Goal: Task Accomplishment & Management: Manage account settings

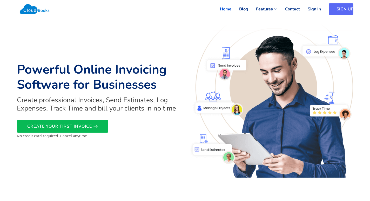
click at [339, 6] on link "SIGN UP" at bounding box center [341, 8] width 25 height 11
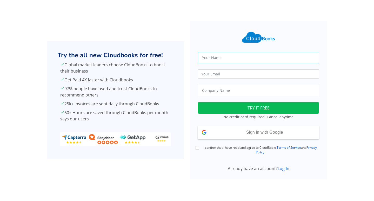
click at [225, 62] on input "text" at bounding box center [258, 57] width 121 height 11
click at [234, 58] on input "S" at bounding box center [258, 57] width 121 height 11
click at [237, 57] on input "S" at bounding box center [258, 57] width 121 height 11
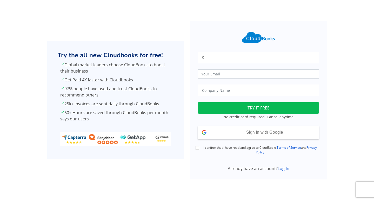
click at [197, 59] on div "S" at bounding box center [258, 57] width 127 height 11
click at [213, 32] on div at bounding box center [258, 37] width 127 height 17
click at [227, 58] on input "S" at bounding box center [258, 57] width 121 height 11
type input "Samithra"
click at [226, 74] on input "email" at bounding box center [258, 73] width 121 height 9
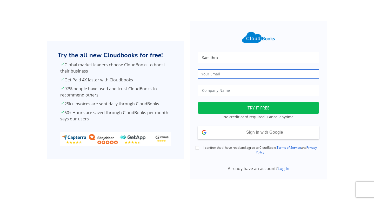
type input "S"
type input "samithra@eloratech.org"
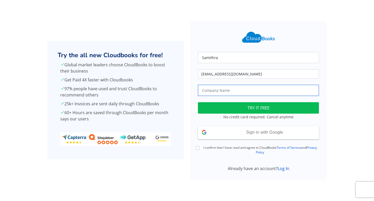
click at [224, 91] on input "text" at bounding box center [258, 90] width 121 height 11
type input "Elora"
drag, startPoint x: 198, startPoint y: 149, endPoint x: 196, endPoint y: 153, distance: 4.9
click at [198, 149] on input "I confirm that I have read and agree to CloudBooks Terms of Service and Privacy…" at bounding box center [198, 148] width 4 height 4
checkbox input "true"
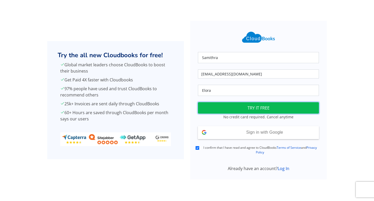
click at [262, 108] on button "TRY IT FREE" at bounding box center [258, 107] width 121 height 11
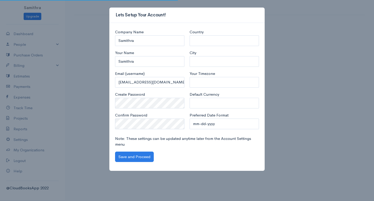
select select "[GEOGRAPHIC_DATA]"
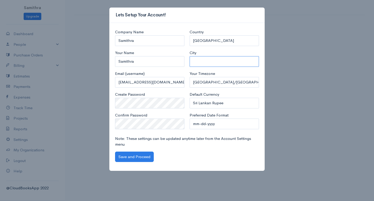
click at [206, 62] on input "City" at bounding box center [224, 61] width 69 height 11
type input "Bandarawela"
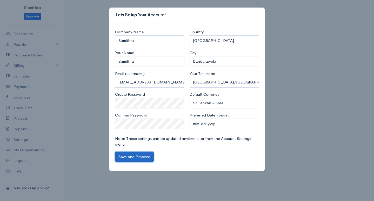
click at [128, 155] on button "Save and Proceed" at bounding box center [134, 156] width 39 height 11
click at [50, 97] on div "Lets Setup Your Account! Company Name Samithra Your Name Samithra Email (userna…" at bounding box center [187, 100] width 374 height 201
click at [56, 124] on div "Lets Setup Your Account! Company Name Samithra Your Name Samithra Email (userna…" at bounding box center [187, 100] width 374 height 201
click at [131, 156] on button "Save and Proceed" at bounding box center [134, 156] width 39 height 11
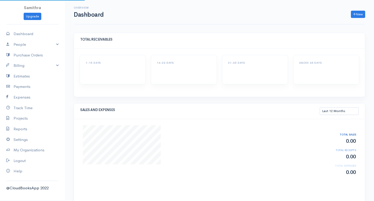
select select "365"
click at [42, 43] on link "People" at bounding box center [32, 44] width 65 height 11
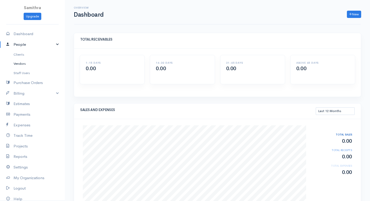
click at [22, 63] on link "Vendors" at bounding box center [32, 63] width 65 height 9
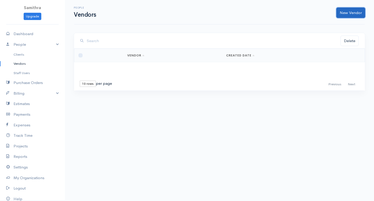
click at [356, 13] on link "New Vendor" at bounding box center [350, 13] width 29 height 11
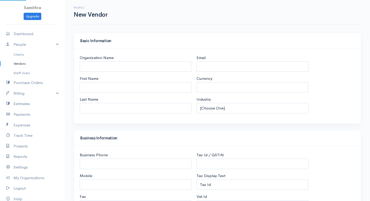
select select "LKR"
select select "[GEOGRAPHIC_DATA]"
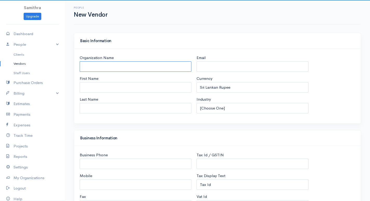
click at [143, 64] on input "Organization Name" at bounding box center [136, 66] width 112 height 11
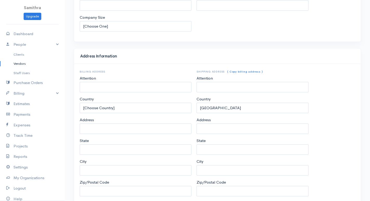
scroll to position [222, 0]
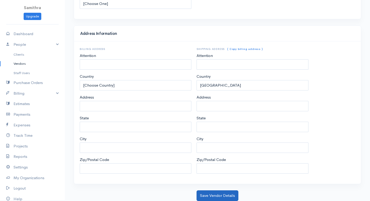
type input "[PERSON_NAME]"
click at [212, 195] on button "Save Vendor Details" at bounding box center [218, 195] width 42 height 11
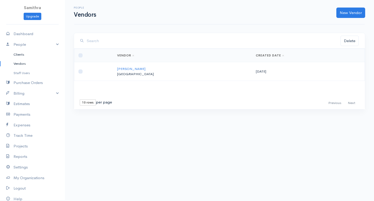
click at [21, 54] on link "Clients" at bounding box center [32, 54] width 65 height 9
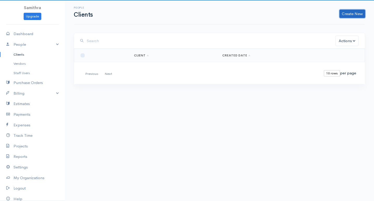
click at [348, 14] on link "Create New" at bounding box center [352, 14] width 26 height 8
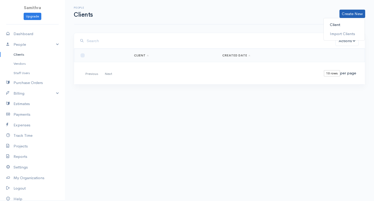
click at [338, 25] on link "Client" at bounding box center [344, 24] width 41 height 9
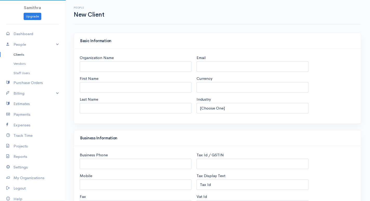
select select "LKR"
select select "[GEOGRAPHIC_DATA]"
click at [133, 68] on input "Organization Name" at bounding box center [136, 66] width 112 height 11
select select "[GEOGRAPHIC_DATA]"
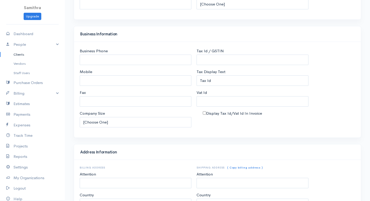
type input "[PERSON_NAME]"
drag, startPoint x: 129, startPoint y: 101, endPoint x: 129, endPoint y: 113, distance: 11.7
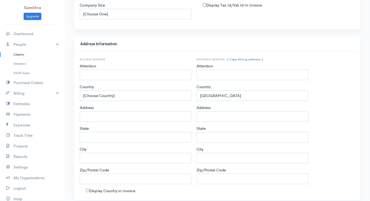
scroll to position [228, 0]
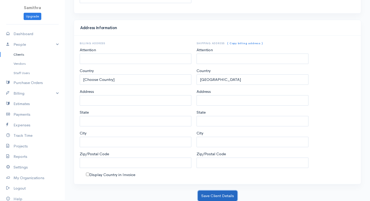
click at [225, 194] on button "Save Client Details" at bounding box center [217, 195] width 39 height 11
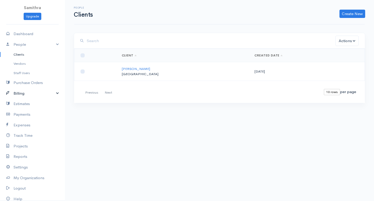
click at [30, 92] on link "Billing" at bounding box center [32, 93] width 65 height 11
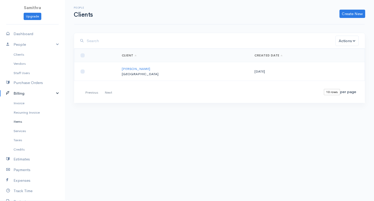
click at [17, 121] on link "Items" at bounding box center [32, 121] width 65 height 9
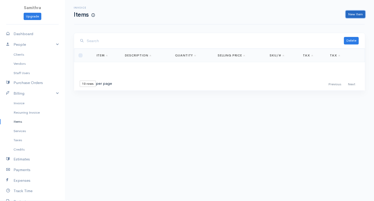
click at [359, 15] on link "New Item" at bounding box center [355, 15] width 19 height 8
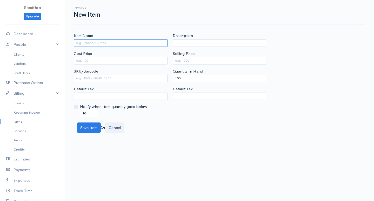
click at [124, 42] on input "Item Name" at bounding box center [121, 43] width 94 height 8
click at [110, 42] on input "Item Name" at bounding box center [121, 43] width 94 height 8
click at [113, 42] on input "Item Name" at bounding box center [121, 43] width 94 height 8
click at [20, 93] on link "Billing" at bounding box center [32, 93] width 65 height 11
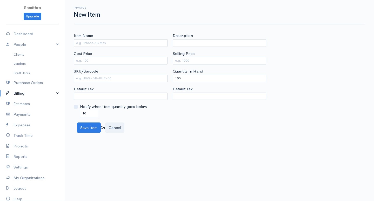
click at [23, 92] on link "Billing" at bounding box center [32, 93] width 65 height 11
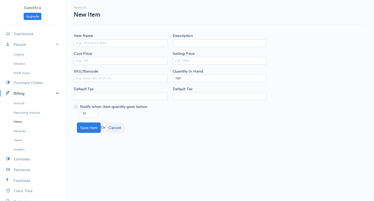
drag, startPoint x: 21, startPoint y: 121, endPoint x: 23, endPoint y: 120, distance: 2.6
click at [21, 121] on link "Items" at bounding box center [32, 121] width 65 height 9
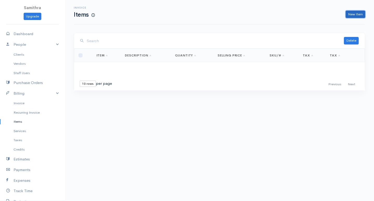
click at [357, 14] on link "New Item" at bounding box center [355, 15] width 19 height 8
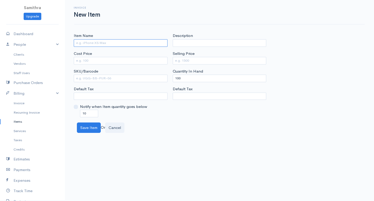
click at [129, 43] on input "Item Name" at bounding box center [121, 43] width 94 height 8
type input "Keyboard"
click at [121, 59] on input "Cost Price" at bounding box center [121, 61] width 94 height 8
click at [116, 63] on input "Cost Price" at bounding box center [121, 61] width 94 height 8
click at [193, 58] on input "Selling Price" at bounding box center [220, 61] width 94 height 8
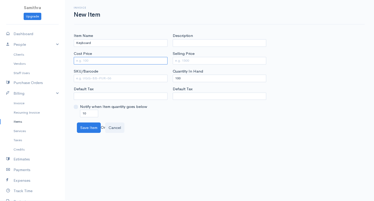
click at [145, 59] on input "Cost Price" at bounding box center [121, 61] width 94 height 8
type input "250"
click at [178, 59] on input "Selling Price" at bounding box center [220, 61] width 94 height 8
type input "350"
drag, startPoint x: 198, startPoint y: 79, endPoint x: 24, endPoint y: 63, distance: 175.0
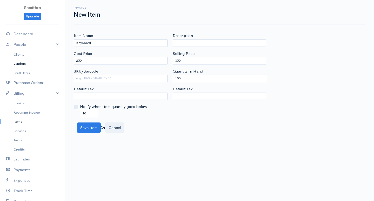
click at [24, 63] on body "Samithra Upgrade Dashboard People Clients Vendors Staff Users Purchase Orders B…" at bounding box center [187, 100] width 374 height 201
type input "0"
click at [90, 110] on div "Notify when Item quantity goes below 10" at bounding box center [121, 110] width 94 height 13
drag, startPoint x: 83, startPoint y: 114, endPoint x: 68, endPoint y: 113, distance: 15.1
click at [69, 113] on div "Item Name Keyboard Cost Price 250 SKU/Barcode Default Tax Notify when Item quan…" at bounding box center [219, 83] width 309 height 100
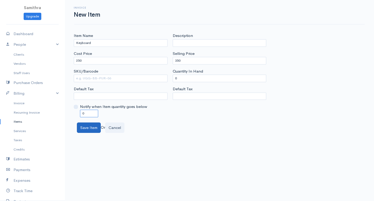
type input "0"
click at [88, 129] on button "Save Item" at bounding box center [89, 127] width 24 height 11
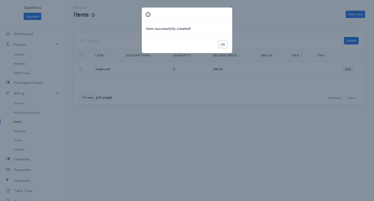
click at [220, 45] on button "Ok" at bounding box center [222, 45] width 9 height 8
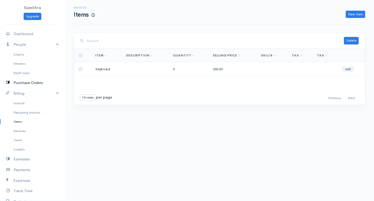
click at [30, 82] on link "Purchase Orders" at bounding box center [32, 82] width 65 height 11
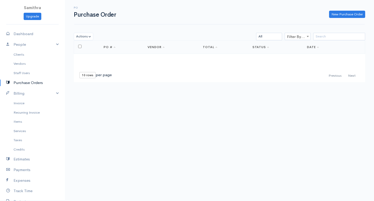
click at [257, 13] on div "New Purchase Order" at bounding box center [243, 15] width 249 height 8
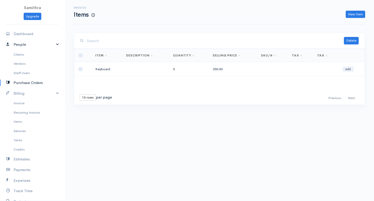
click at [21, 45] on link "People" at bounding box center [32, 44] width 65 height 11
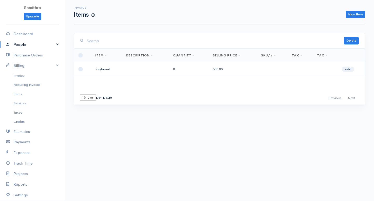
click at [22, 45] on link "People" at bounding box center [32, 44] width 65 height 11
click at [23, 43] on link "People" at bounding box center [32, 44] width 65 height 11
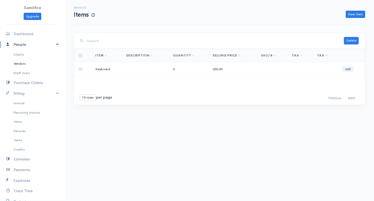
click at [16, 64] on link "Vendors" at bounding box center [32, 63] width 65 height 9
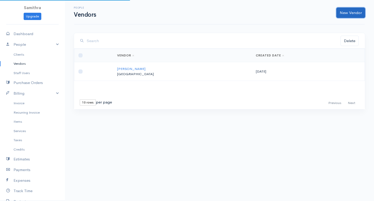
click at [351, 11] on link "New Vendor" at bounding box center [350, 13] width 29 height 11
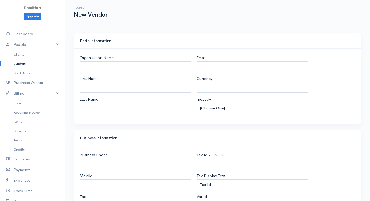
select select "LKR"
select select "[GEOGRAPHIC_DATA]"
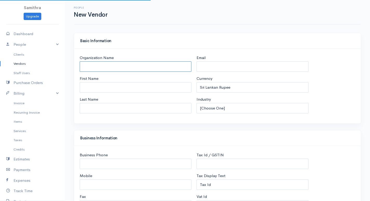
click at [128, 65] on input "Organization Name" at bounding box center [136, 66] width 112 height 11
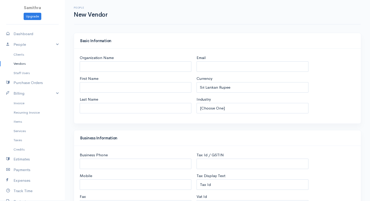
click at [230, 47] on div "Basic Information" at bounding box center [217, 41] width 287 height 16
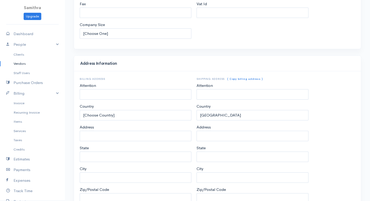
scroll to position [222, 0]
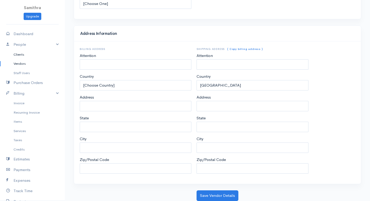
click at [22, 54] on link "Clients" at bounding box center [32, 54] width 65 height 9
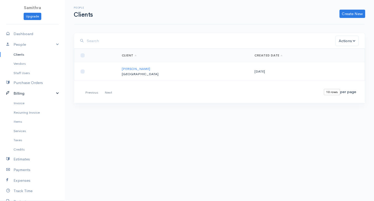
click at [26, 95] on link "Billing" at bounding box center [32, 93] width 65 height 11
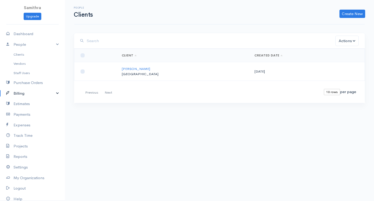
click at [24, 95] on link "Billing" at bounding box center [32, 93] width 65 height 11
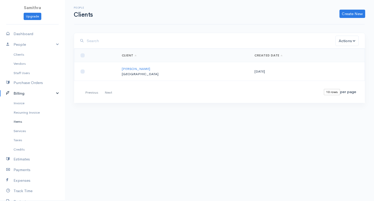
click at [19, 124] on link "Items" at bounding box center [32, 121] width 65 height 9
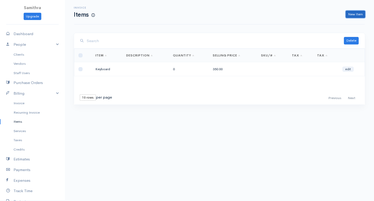
click at [356, 14] on link "New Item" at bounding box center [355, 15] width 19 height 8
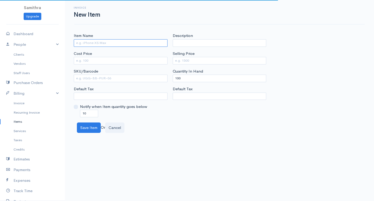
drag, startPoint x: 105, startPoint y: 43, endPoint x: 105, endPoint y: 47, distance: 3.4
click at [105, 43] on input "Item Name" at bounding box center [121, 43] width 94 height 8
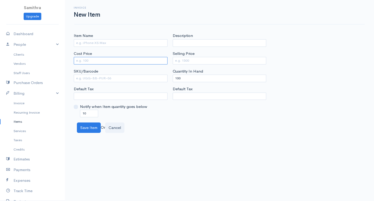
drag, startPoint x: 163, startPoint y: 61, endPoint x: 180, endPoint y: 63, distance: 16.5
click at [163, 61] on input "Cost Price" at bounding box center [121, 61] width 94 height 8
click at [188, 63] on input "Selling Price" at bounding box center [220, 61] width 94 height 8
drag, startPoint x: 195, startPoint y: 77, endPoint x: 121, endPoint y: 76, distance: 73.8
click at [122, 77] on div "Item Name Cost Price SKU/Barcode Default Tax Notify when Item quantity goes bel…" at bounding box center [219, 75] width 297 height 84
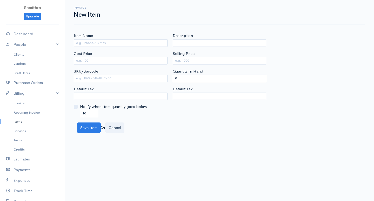
type input "0"
drag, startPoint x: 96, startPoint y: 112, endPoint x: 28, endPoint y: 113, distance: 67.8
click at [28, 113] on body "Samithra Upgrade Dashboard People Clients Vendors Staff Users Purchase Orders B…" at bounding box center [187, 100] width 374 height 201
type input "0"
click at [22, 64] on link "Vendors" at bounding box center [32, 63] width 65 height 9
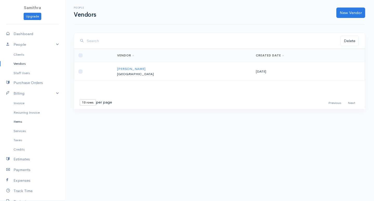
click at [18, 121] on link "Items" at bounding box center [32, 121] width 65 height 9
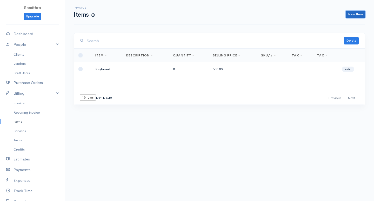
click at [354, 12] on link "New Item" at bounding box center [355, 15] width 19 height 8
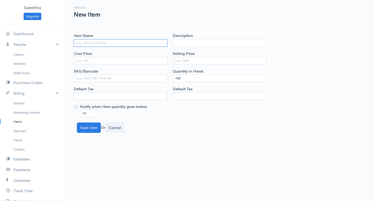
click at [87, 42] on input "Item Name" at bounding box center [121, 43] width 94 height 8
type input "dell keyboard"
click at [97, 59] on input "Cost Price" at bounding box center [121, 61] width 94 height 8
type input "250"
click at [180, 58] on input "Selling Price" at bounding box center [220, 61] width 94 height 8
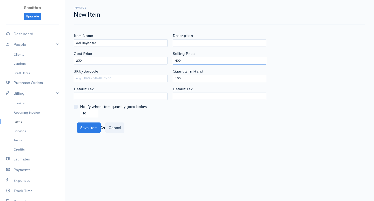
type input "400"
drag, startPoint x: 186, startPoint y: 79, endPoint x: 139, endPoint y: 84, distance: 47.5
click at [139, 84] on div "Item Name dell keyboard Cost Price 250 SKU/Barcode Default Tax Notify when Item…" at bounding box center [219, 75] width 297 height 84
type input "0"
drag, startPoint x: 93, startPoint y: 112, endPoint x: 21, endPoint y: 118, distance: 71.9
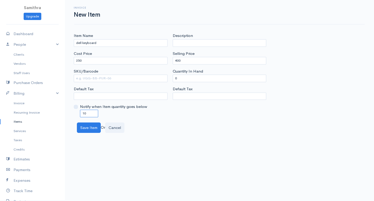
click at [21, 118] on body "Samithra Upgrade Dashboard People Clients Vendors Staff Users Purchase Orders B…" at bounding box center [187, 100] width 374 height 201
type input "0"
click at [85, 127] on button "Save Item" at bounding box center [89, 127] width 24 height 11
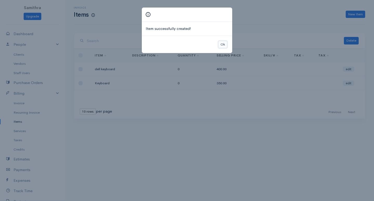
click at [221, 43] on button "Ok" at bounding box center [222, 45] width 9 height 8
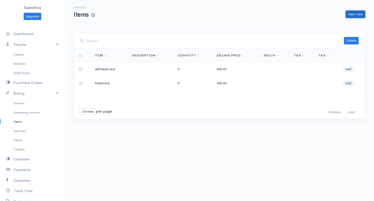
click at [352, 13] on link "New Item" at bounding box center [355, 15] width 19 height 8
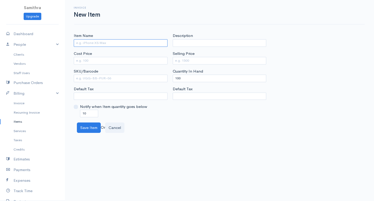
click at [102, 43] on input "Item Name" at bounding box center [121, 43] width 94 height 8
type input "h"
type input "HP keyboard"
drag, startPoint x: 181, startPoint y: 76, endPoint x: 116, endPoint y: 78, distance: 64.7
click at [116, 78] on div "Item Name HP keyboard Cost Price SKU/Barcode Default Tax Notify when Item quant…" at bounding box center [219, 75] width 297 height 84
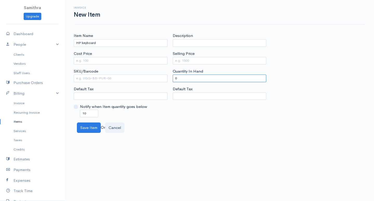
type input "0"
drag, startPoint x: 92, startPoint y: 110, endPoint x: 8, endPoint y: 115, distance: 84.5
click at [8, 115] on body "Samithra Upgrade Dashboard People Clients Vendors Staff Users Purchase Orders B…" at bounding box center [187, 100] width 374 height 201
type input "0"
click at [100, 60] on input "Cost Price" at bounding box center [121, 61] width 94 height 8
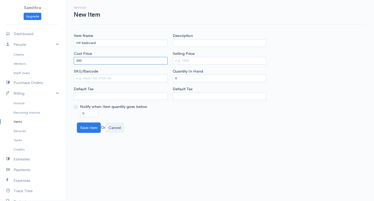
type input "350"
click at [182, 56] on label "Selling Price" at bounding box center [184, 54] width 22 height 6
click at [182, 57] on input "Selling Price" at bounding box center [220, 61] width 94 height 8
type input "500"
click at [88, 126] on button "Save Item" at bounding box center [89, 127] width 24 height 11
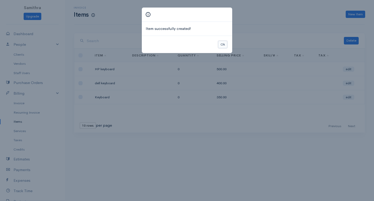
click at [222, 45] on button "Ok" at bounding box center [222, 45] width 9 height 8
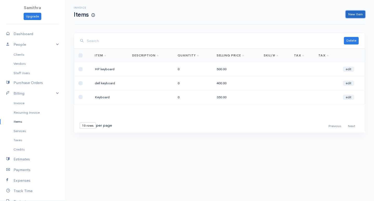
click at [349, 14] on link "New Item" at bounding box center [355, 15] width 19 height 8
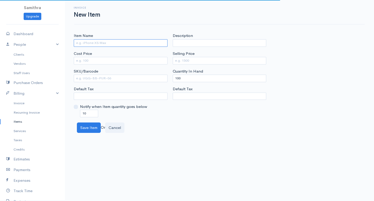
click at [116, 43] on input "Item Name" at bounding box center [121, 43] width 94 height 8
type input "i"
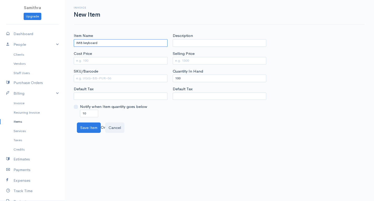
type input "IMB keyboard"
click at [94, 59] on input "Cost Price" at bounding box center [121, 61] width 94 height 8
type input "650"
click at [200, 59] on input "Selling Price" at bounding box center [220, 61] width 94 height 8
type input "900"
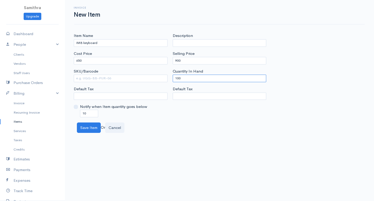
drag, startPoint x: 189, startPoint y: 77, endPoint x: 91, endPoint y: 86, distance: 98.1
click at [91, 86] on div "Item Name IMB keyboard Cost Price 650 SKU/Barcode Default Tax Notify when Item …" at bounding box center [219, 75] width 297 height 84
type input "0"
drag, startPoint x: 83, startPoint y: 111, endPoint x: 12, endPoint y: 107, distance: 70.8
click at [12, 105] on body "Samithra Upgrade Dashboard People Clients Vendors Staff Users Purchase Orders B…" at bounding box center [187, 100] width 374 height 201
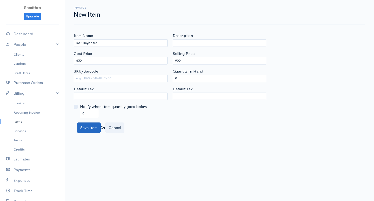
type input "0"
click at [84, 130] on button "Save Item" at bounding box center [89, 127] width 24 height 11
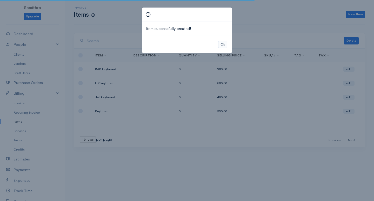
click at [226, 40] on div "Ok" at bounding box center [187, 45] width 90 height 18
click at [225, 45] on button "Ok" at bounding box center [222, 45] width 9 height 8
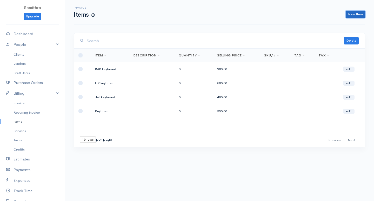
click at [354, 12] on link "New Item" at bounding box center [355, 15] width 19 height 8
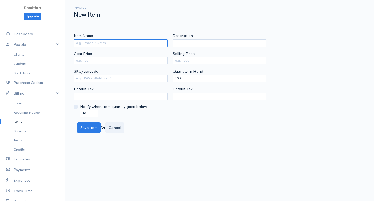
click at [81, 42] on input "Item Name" at bounding box center [121, 43] width 94 height 8
type input "dell mouse"
click at [91, 60] on input "Cost Price" at bounding box center [121, 61] width 94 height 8
type input "150"
click at [198, 62] on input "Selling Price" at bounding box center [220, 61] width 94 height 8
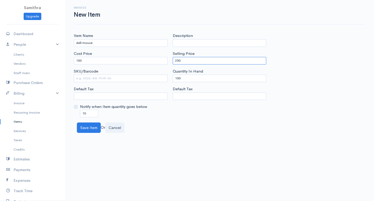
type input "250"
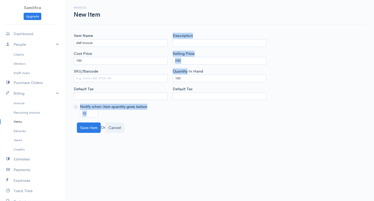
drag, startPoint x: 188, startPoint y: 73, endPoint x: 92, endPoint y: 100, distance: 99.0
click at [70, 108] on div "Item Name dell mouse Cost Price 150 SKU/Barcode Default Tax Notify when Item qu…" at bounding box center [219, 83] width 309 height 100
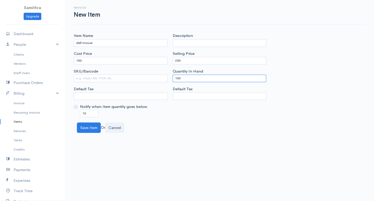
drag, startPoint x: 182, startPoint y: 78, endPoint x: 149, endPoint y: 83, distance: 33.8
click at [149, 83] on div "Item Name dell mouse Cost Price 150 SKU/Barcode Default Tax Notify when Item qu…" at bounding box center [219, 75] width 297 height 84
type input "0"
drag, startPoint x: 92, startPoint y: 111, endPoint x: 35, endPoint y: 123, distance: 58.4
click at [35, 123] on body "Samithra Upgrade Dashboard People Clients Vendors Staff Users Purchase Orders B…" at bounding box center [187, 100] width 374 height 201
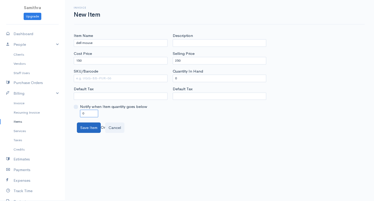
type input "0"
click at [83, 126] on button "Save Item" at bounding box center [89, 127] width 24 height 11
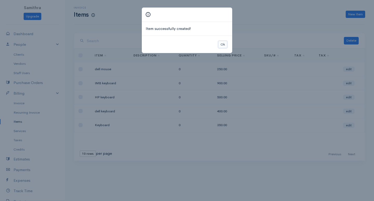
click at [224, 44] on button "Ok" at bounding box center [222, 45] width 9 height 8
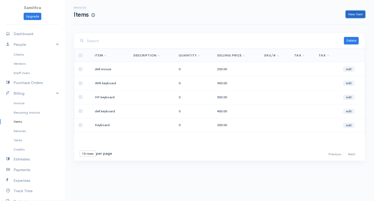
click at [353, 13] on link "New Item" at bounding box center [355, 15] width 19 height 8
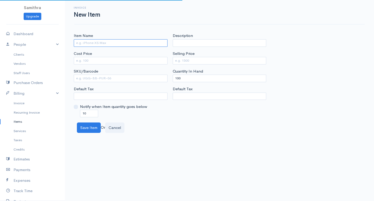
click at [125, 44] on input "Item Name" at bounding box center [121, 43] width 94 height 8
type input "HP mouse"
drag, startPoint x: 93, startPoint y: 57, endPoint x: 0, endPoint y: 59, distance: 93.0
click at [0, 58] on body "Samithra Upgrade Dashboard People Clients Vendors Staff Users Purchase Orders B…" at bounding box center [187, 100] width 374 height 201
drag, startPoint x: 88, startPoint y: 61, endPoint x: 81, endPoint y: 61, distance: 7.8
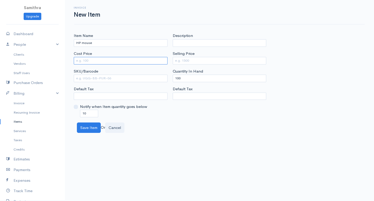
click at [81, 61] on input "Cost Price" at bounding box center [121, 61] width 94 height 8
type input "250"
click at [183, 58] on input "Selling Price" at bounding box center [220, 61] width 94 height 8
type input "400"
drag, startPoint x: 192, startPoint y: 75, endPoint x: 130, endPoint y: 96, distance: 65.7
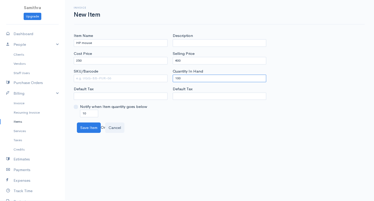
click at [130, 96] on div "Item Name HP mouse Cost Price 250 SKU/Barcode Default Tax Notify when Item quan…" at bounding box center [219, 75] width 297 height 84
type input "0"
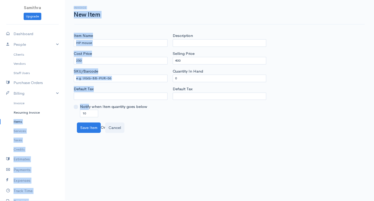
drag, startPoint x: 90, startPoint y: 107, endPoint x: 58, endPoint y: 111, distance: 32.0
click at [58, 111] on body "Samithra Upgrade Dashboard People Clients Vendors Staff Users Purchase Orders B…" at bounding box center [187, 100] width 374 height 201
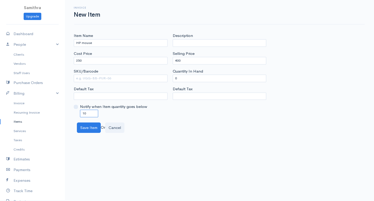
drag, startPoint x: 86, startPoint y: 111, endPoint x: 67, endPoint y: 114, distance: 18.6
click at [67, 114] on div "Item Name HP mouse Cost Price 250 SKU/Barcode Default Tax Notify when Item quan…" at bounding box center [219, 83] width 309 height 100
type input "0"
click at [84, 126] on button "Save Item" at bounding box center [89, 127] width 24 height 11
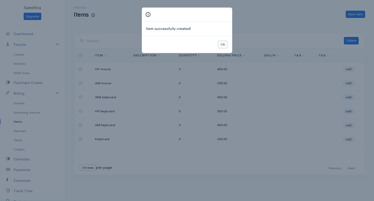
click at [222, 45] on button "Ok" at bounding box center [222, 45] width 9 height 8
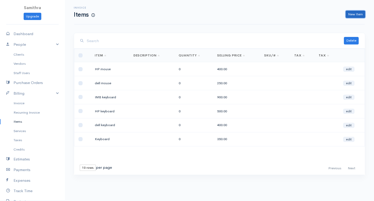
click at [349, 13] on link "New Item" at bounding box center [355, 15] width 19 height 8
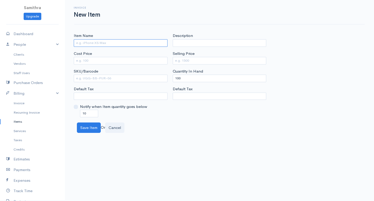
click at [112, 41] on input "Item Name" at bounding box center [121, 43] width 94 height 8
type input "i"
type input "IMB mouse"
click at [88, 60] on input "Cost Price" at bounding box center [121, 61] width 94 height 8
type input "400"
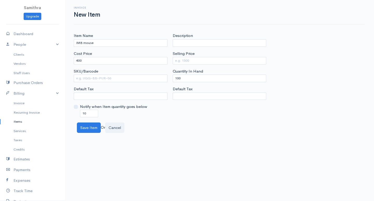
click at [208, 57] on div "Selling Price" at bounding box center [220, 58] width 94 height 14
click at [208, 62] on input "Selling Price" at bounding box center [220, 61] width 94 height 8
type input "650"
drag, startPoint x: 185, startPoint y: 78, endPoint x: 140, endPoint y: 84, distance: 45.7
click at [140, 84] on div "Item Name IMB mouse Cost Price 400 SKU/Barcode Default Tax Notify when Item qua…" at bounding box center [219, 75] width 297 height 84
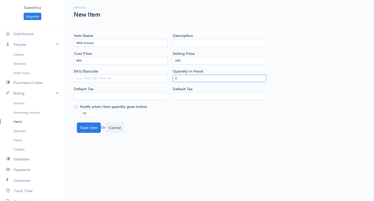
type input "0"
drag, startPoint x: 91, startPoint y: 110, endPoint x: 58, endPoint y: 115, distance: 32.7
click at [58, 115] on body "Samithra Upgrade Dashboard People Clients Vendors Staff Users Purchase Orders B…" at bounding box center [187, 100] width 374 height 201
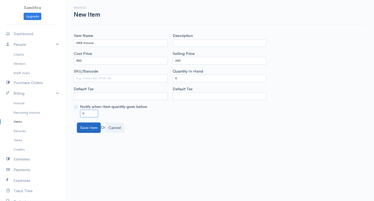
type input "0"
click at [83, 131] on button "Save Item" at bounding box center [89, 127] width 24 height 11
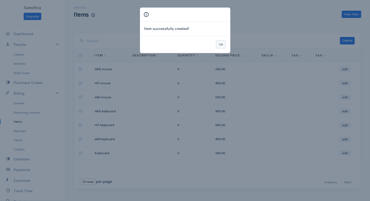
click at [221, 44] on button "Ok" at bounding box center [220, 45] width 9 height 8
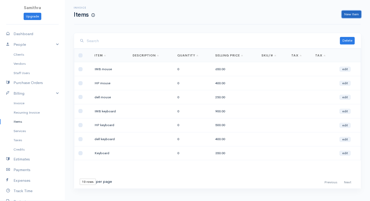
click at [348, 14] on link "New Item" at bounding box center [351, 15] width 19 height 8
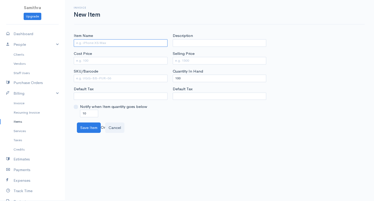
click at [87, 44] on input "Item Name" at bounding box center [121, 43] width 94 height 8
type input "core i3"
click at [91, 58] on input "Cost Price" at bounding box center [121, 61] width 94 height 8
type input "1000"
drag, startPoint x: 199, startPoint y: 51, endPoint x: 197, endPoint y: 57, distance: 6.1
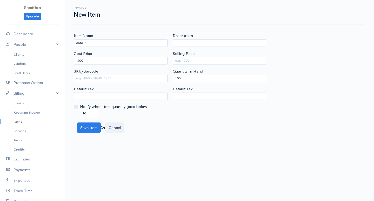
click at [198, 55] on div "Selling Price" at bounding box center [220, 58] width 94 height 14
drag, startPoint x: 197, startPoint y: 57, endPoint x: 198, endPoint y: 61, distance: 3.9
click at [197, 58] on input "Selling Price" at bounding box center [220, 61] width 94 height 8
type input "1500"
drag, startPoint x: 170, startPoint y: 76, endPoint x: 129, endPoint y: 82, distance: 41.4
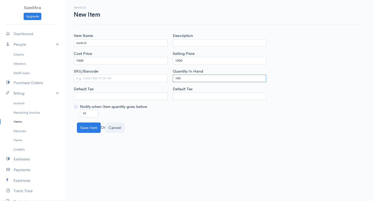
click at [130, 81] on div "Item Name core i3 Cost Price 1000 SKU/Barcode Default Tax Notify when Item quan…" at bounding box center [219, 75] width 297 height 84
type input "o"
type input "0"
drag, startPoint x: 94, startPoint y: 113, endPoint x: 63, endPoint y: 116, distance: 30.7
click at [63, 116] on body "Samithra Upgrade Dashboard People Clients Vendors Staff Users Purchase Orders B…" at bounding box center [187, 100] width 374 height 201
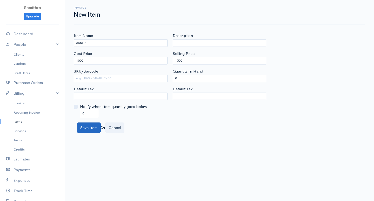
type input "0"
click at [88, 127] on button "Save Item" at bounding box center [89, 127] width 24 height 11
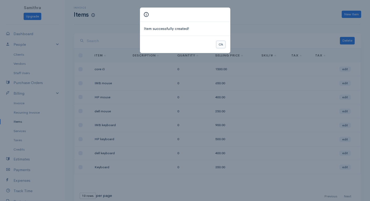
click at [219, 43] on button "Ok" at bounding box center [220, 45] width 9 height 8
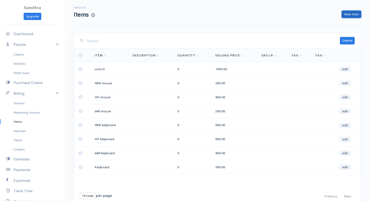
click at [348, 13] on link "New Item" at bounding box center [351, 15] width 19 height 8
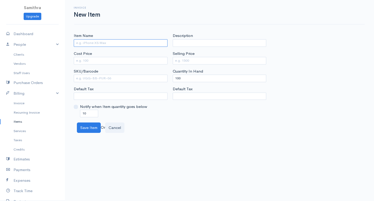
click at [104, 42] on input "Item Name" at bounding box center [121, 43] width 94 height 8
type input "core i5"
click at [94, 57] on input "Cost Price" at bounding box center [121, 61] width 94 height 8
type input "2000"
click at [181, 57] on div "Selling Price" at bounding box center [220, 58] width 94 height 14
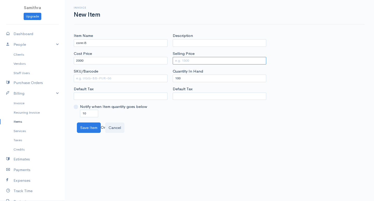
click at [179, 62] on input "Selling Price" at bounding box center [220, 61] width 94 height 8
type input "2500"
drag, startPoint x: 181, startPoint y: 78, endPoint x: 127, endPoint y: 82, distance: 54.2
click at [127, 82] on div "Item Name core i5 Cost Price 2000 SKU/Barcode Default Tax Notify when Item quan…" at bounding box center [219, 75] width 297 height 84
type input "0"
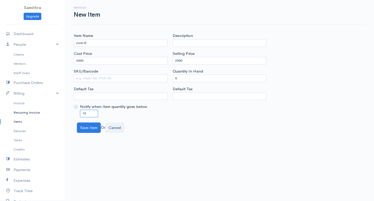
drag, startPoint x: 87, startPoint y: 115, endPoint x: 57, endPoint y: 112, distance: 30.7
click at [57, 112] on body "Samithra Upgrade Dashboard People Clients Vendors Staff Users Purchase Orders B…" at bounding box center [187, 100] width 374 height 201
type input "0"
click at [84, 125] on button "Save Item" at bounding box center [89, 127] width 24 height 11
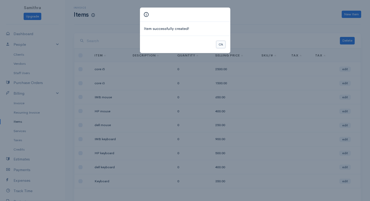
drag, startPoint x: 219, startPoint y: 46, endPoint x: 236, endPoint y: 58, distance: 20.2
click at [220, 46] on button "Ok" at bounding box center [220, 45] width 9 height 8
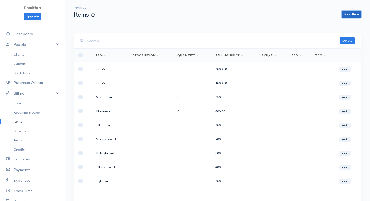
click at [350, 14] on link "New Item" at bounding box center [351, 15] width 19 height 8
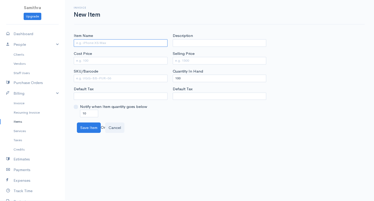
click at [87, 40] on input "Item Name" at bounding box center [121, 43] width 94 height 8
type input "core i7"
drag, startPoint x: 87, startPoint y: 40, endPoint x: 142, endPoint y: 199, distance: 168.8
click at [148, 196] on body "Samithra Upgrade Dashboard People Clients Vendors Staff Users Purchase Orders B…" at bounding box center [187, 100] width 374 height 201
click at [103, 60] on input "Cost Price" at bounding box center [121, 61] width 94 height 8
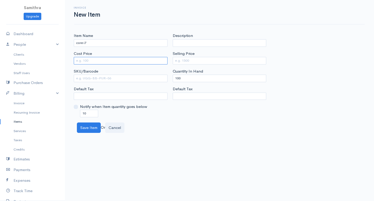
type input "2"
type input "3000"
click at [181, 59] on input "Selling Price" at bounding box center [220, 61] width 94 height 8
type input "3750"
drag, startPoint x: 186, startPoint y: 76, endPoint x: 122, endPoint y: 80, distance: 65.0
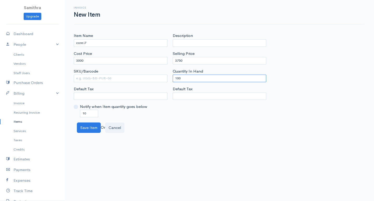
click at [122, 80] on div "Item Name core i7 Cost Price 3000 SKU/Barcode Default Tax Notify when Item quan…" at bounding box center [219, 75] width 297 height 84
type input "0"
drag, startPoint x: 90, startPoint y: 111, endPoint x: 43, endPoint y: 111, distance: 46.5
click at [44, 113] on body "Samithra Upgrade Dashboard People Clients Vendors Staff Users Purchase Orders B…" at bounding box center [187, 100] width 374 height 201
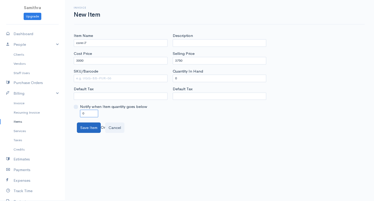
type input "0"
click at [86, 125] on button "Save Item" at bounding box center [89, 127] width 24 height 11
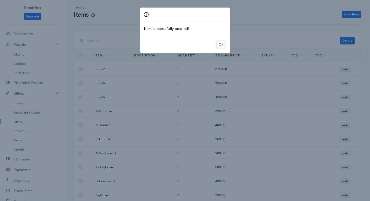
click at [223, 44] on button "Ok" at bounding box center [220, 45] width 9 height 8
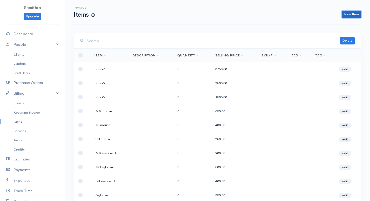
drag, startPoint x: 347, startPoint y: 13, endPoint x: 337, endPoint y: 27, distance: 17.3
click at [347, 14] on link "New Item" at bounding box center [351, 15] width 19 height 8
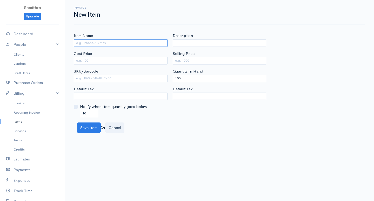
click at [103, 41] on input "Item Name" at bounding box center [121, 43] width 94 height 8
type input "2 GB"
click at [92, 61] on input "Cost Price" at bounding box center [121, 61] width 94 height 8
type input "1000"
click at [182, 63] on input "Selling Price" at bounding box center [220, 61] width 94 height 8
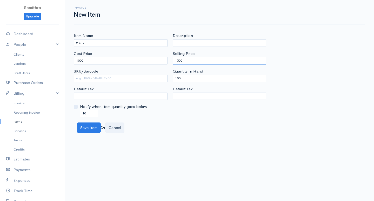
type input "1500"
drag, startPoint x: 188, startPoint y: 76, endPoint x: 58, endPoint y: 68, distance: 130.1
click at [58, 68] on body "Samithra Upgrade Dashboard People Clients Vendors Staff Users Purchase Orders B…" at bounding box center [187, 100] width 374 height 201
type input "0"
drag, startPoint x: 91, startPoint y: 112, endPoint x: 55, endPoint y: 112, distance: 36.1
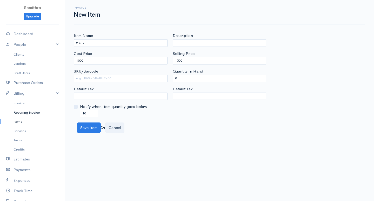
click at [55, 112] on body "Samithra Upgrade Dashboard People Clients Vendors Staff Users Purchase Orders B…" at bounding box center [187, 100] width 374 height 201
type input "0"
click at [85, 131] on button "Save Item" at bounding box center [89, 127] width 24 height 11
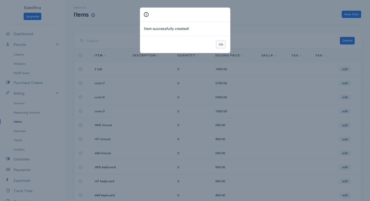
click at [223, 42] on button "Ok" at bounding box center [220, 45] width 9 height 8
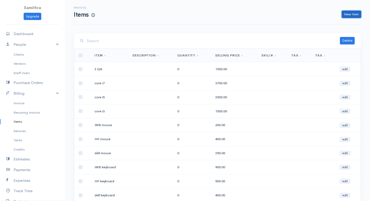
click at [349, 14] on link "New Item" at bounding box center [351, 15] width 19 height 8
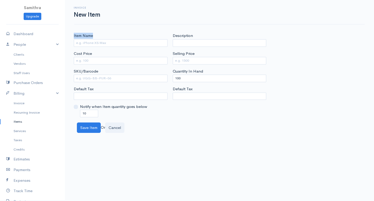
click at [82, 40] on div "Item Name" at bounding box center [121, 40] width 94 height 14
click at [84, 44] on input "Item Name" at bounding box center [121, 43] width 94 height 8
type input "4GB"
click at [82, 59] on input "Cost Price" at bounding box center [121, 61] width 94 height 8
type input "2000"
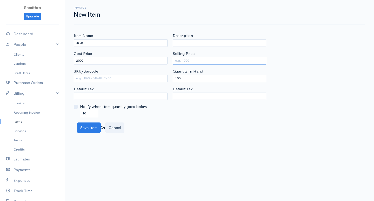
click at [185, 60] on input "Selling Price" at bounding box center [220, 61] width 94 height 8
type input "3500"
drag, startPoint x: 182, startPoint y: 78, endPoint x: 155, endPoint y: 74, distance: 27.5
click at [155, 74] on div "Item Name 4GB Cost Price 2000 SKU/Barcode Default Tax Notify when Item quantity…" at bounding box center [219, 75] width 297 height 84
type input "0"
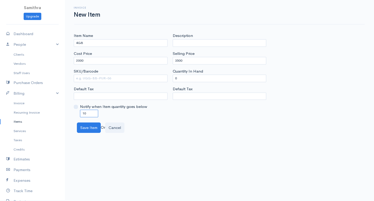
drag, startPoint x: 89, startPoint y: 116, endPoint x: 70, endPoint y: 112, distance: 19.3
click at [70, 112] on div "Item Name 4GB Cost Price 2000 SKU/Barcode Default Tax Notify when Item quantity…" at bounding box center [219, 83] width 309 height 100
type input "0"
click at [89, 130] on button "Save Item" at bounding box center [89, 127] width 24 height 11
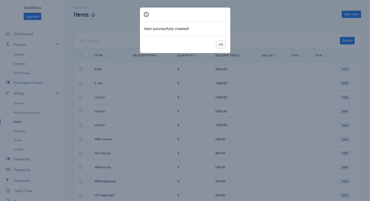
click at [219, 44] on button "Ok" at bounding box center [220, 45] width 9 height 8
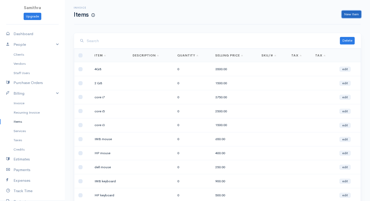
click at [347, 13] on link "New Item" at bounding box center [351, 15] width 19 height 8
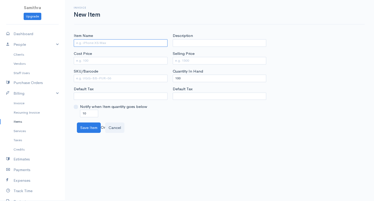
click at [96, 43] on input "Item Name" at bounding box center [121, 43] width 94 height 8
type input "8GB"
click at [95, 56] on div "Cost Price" at bounding box center [121, 58] width 94 height 14
click at [90, 59] on input "Cost Price" at bounding box center [121, 61] width 94 height 8
type input "3000"
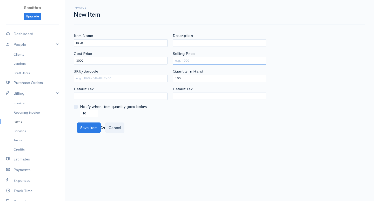
click at [195, 59] on input "Selling Price" at bounding box center [220, 61] width 94 height 8
type input "6000"
drag, startPoint x: 186, startPoint y: 83, endPoint x: 185, endPoint y: 80, distance: 2.7
click at [185, 80] on div "Description Selling Price 6000 Quantity In Hand 100 Default Tax" at bounding box center [219, 75] width 99 height 84
drag, startPoint x: 185, startPoint y: 79, endPoint x: 149, endPoint y: 80, distance: 36.1
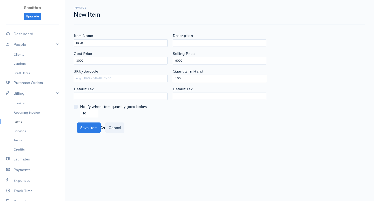
click at [149, 80] on div "Item Name 8GB Cost Price 3000 SKU/Barcode Default Tax Notify when Item quantity…" at bounding box center [219, 75] width 297 height 84
type input "0"
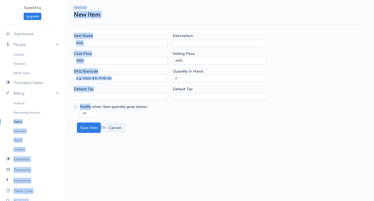
drag, startPoint x: 91, startPoint y: 109, endPoint x: 62, endPoint y: 109, distance: 29.1
click at [62, 109] on body "Samithra Upgrade Dashboard People Clients Vendors Staff Users Purchase Orders B…" at bounding box center [187, 100] width 374 height 201
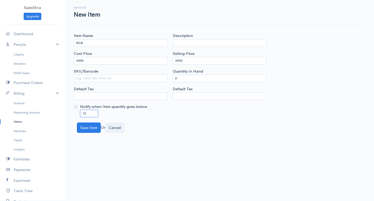
click at [87, 115] on input "10" at bounding box center [89, 114] width 18 height 8
drag, startPoint x: 88, startPoint y: 113, endPoint x: 62, endPoint y: 113, distance: 25.5
click at [62, 113] on body "Samithra Upgrade Dashboard People Clients Vendors Staff Users Purchase Orders B…" at bounding box center [187, 100] width 374 height 201
type input "0"
click at [83, 123] on button "Save Item" at bounding box center [89, 127] width 24 height 11
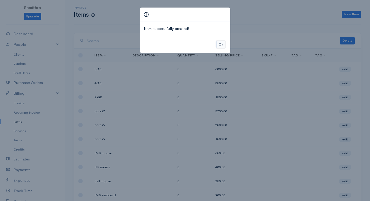
click at [221, 43] on button "Ok" at bounding box center [220, 45] width 9 height 8
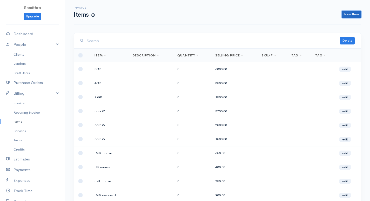
click at [346, 11] on link "New Item" at bounding box center [351, 15] width 19 height 8
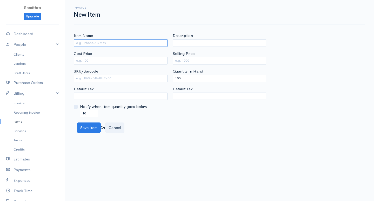
click at [138, 42] on input "Item Name" at bounding box center [121, 43] width 94 height 8
drag, startPoint x: 84, startPoint y: 43, endPoint x: 51, endPoint y: 43, distance: 33.0
click at [51, 43] on body "Samithra Upgrade Dashboard People Clients Vendors Staff Users Purchase Orders B…" at bounding box center [187, 100] width 374 height 201
drag, startPoint x: 88, startPoint y: 41, endPoint x: 62, endPoint y: 42, distance: 25.2
click at [62, 42] on body "Samithra Upgrade Dashboard People Clients Vendors Staff Users Purchase Orders B…" at bounding box center [187, 100] width 374 height 201
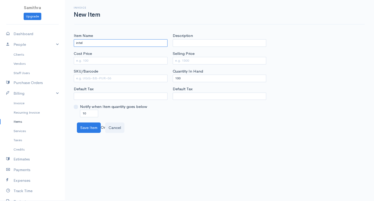
type input "intel"
click at [89, 57] on input "Cost Price" at bounding box center [121, 61] width 94 height 8
type input "2"
type input "3500"
click at [188, 59] on input "Selling Price" at bounding box center [220, 61] width 94 height 8
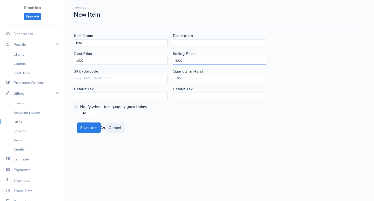
type input "5000"
drag, startPoint x: 188, startPoint y: 76, endPoint x: 93, endPoint y: 76, distance: 94.5
click at [93, 76] on div "Item Name intel Cost Price 3500 SKU/Barcode Default Tax Notify when Item quanti…" at bounding box center [219, 75] width 297 height 84
type input "0"
drag, startPoint x: 88, startPoint y: 108, endPoint x: 73, endPoint y: 115, distance: 16.3
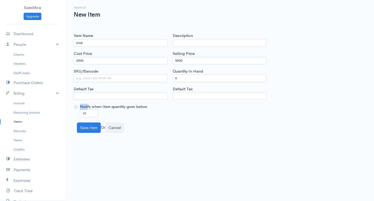
click at [73, 115] on div "Item Name intel Cost Price 3500 SKU/Barcode Default Tax Notify when Item quanti…" at bounding box center [120, 75] width 99 height 84
drag, startPoint x: 87, startPoint y: 111, endPoint x: 73, endPoint y: 118, distance: 16.0
click at [73, 118] on div "Item Name intel Cost Price 3500 SKU/Barcode Default Tax Notify when Item quanti…" at bounding box center [219, 83] width 309 height 100
type input "0"
click at [84, 128] on button "Save Item" at bounding box center [89, 127] width 24 height 11
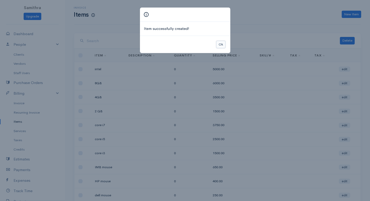
click at [222, 41] on button "Ok" at bounding box center [220, 45] width 9 height 8
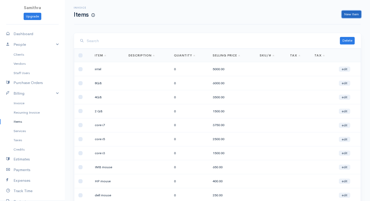
click at [344, 12] on link "New Item" at bounding box center [351, 15] width 19 height 8
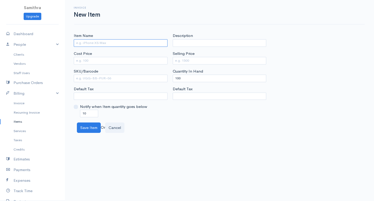
click at [112, 42] on input "Item Name" at bounding box center [121, 43] width 94 height 8
type input "gigabyte"
click at [96, 60] on input "Cost Price" at bounding box center [121, 61] width 94 height 8
type input "4000"
click at [181, 61] on input "Selling Price" at bounding box center [220, 61] width 94 height 8
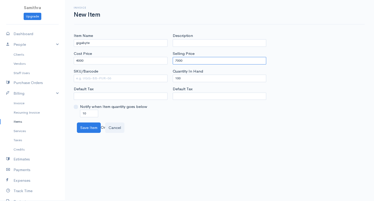
type input "7000"
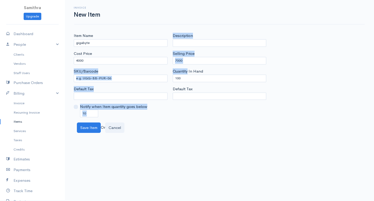
drag, startPoint x: 187, startPoint y: 74, endPoint x: 101, endPoint y: 77, distance: 86.3
click at [101, 77] on div "Item Name gigabyte Cost Price 4000 SKU/Barcode Default Tax Notify when Item qua…" at bounding box center [219, 75] width 297 height 84
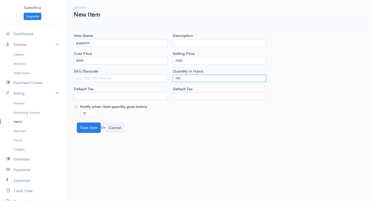
drag, startPoint x: 182, startPoint y: 79, endPoint x: 155, endPoint y: 77, distance: 27.1
click at [155, 77] on div "Item Name gigabyte Cost Price 4000 SKU/Barcode Default Tax Notify when Item qua…" at bounding box center [219, 75] width 297 height 84
type input "0"
drag, startPoint x: 91, startPoint y: 111, endPoint x: 38, endPoint y: 111, distance: 52.7
click at [38, 111] on body "Samithra Upgrade Dashboard People Clients Vendors Staff Users Purchase Orders B…" at bounding box center [187, 100] width 374 height 201
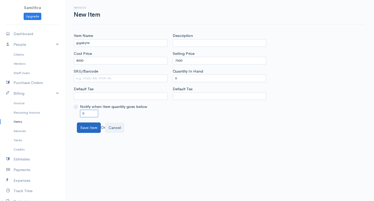
type input "0"
click at [87, 128] on button "Save Item" at bounding box center [89, 127] width 24 height 11
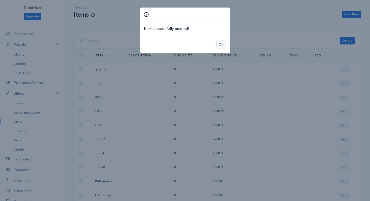
click at [223, 45] on button "Ok" at bounding box center [220, 45] width 9 height 8
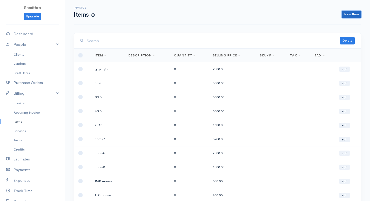
click at [350, 14] on link "New Item" at bounding box center [351, 15] width 19 height 8
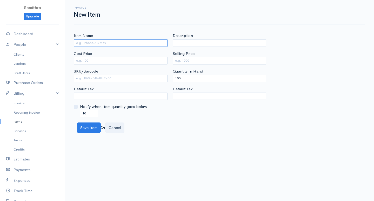
drag, startPoint x: 87, startPoint y: 41, endPoint x: 89, endPoint y: 57, distance: 15.8
click at [87, 41] on input "Item Name" at bounding box center [121, 43] width 94 height 8
type input "d"
type input "foxconn"
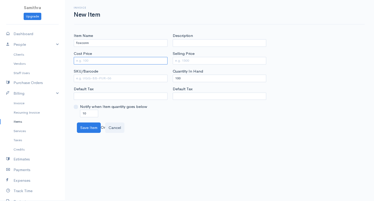
click at [79, 60] on input "Cost Price" at bounding box center [121, 61] width 94 height 8
type input "4500"
click at [187, 57] on div "Selling Price" at bounding box center [220, 58] width 94 height 14
click at [185, 64] on input "Selling Price" at bounding box center [220, 61] width 94 height 8
type input "6500"
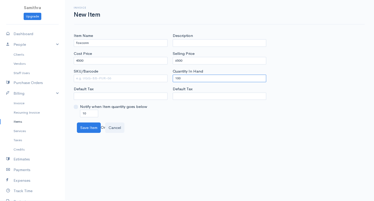
drag, startPoint x: 189, startPoint y: 77, endPoint x: 121, endPoint y: 83, distance: 69.1
click at [121, 83] on div "Item Name foxconn Cost Price 4500 SKU/Barcode Default Tax Notify when Item quan…" at bounding box center [219, 75] width 297 height 84
type input "0"
drag, startPoint x: 90, startPoint y: 111, endPoint x: 49, endPoint y: 113, distance: 40.3
click at [50, 113] on body "Samithra Upgrade Dashboard People Clients Vendors Staff Users Purchase Orders B…" at bounding box center [187, 100] width 374 height 201
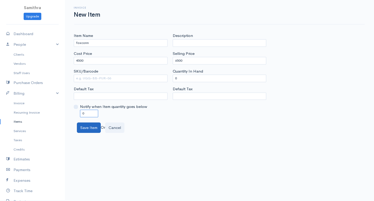
type input "0"
click at [84, 124] on button "Save Item" at bounding box center [89, 127] width 24 height 11
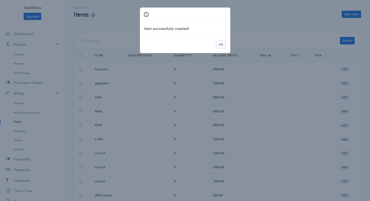
click at [218, 43] on button "Ok" at bounding box center [220, 45] width 9 height 8
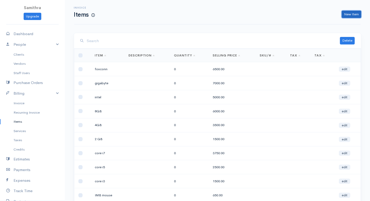
click at [345, 14] on link "New Item" at bounding box center [351, 15] width 19 height 8
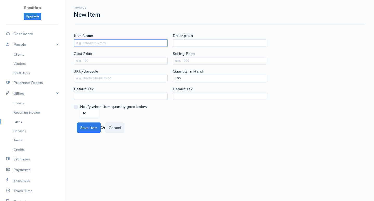
click at [83, 42] on input "Item Name" at bounding box center [121, 43] width 94 height 8
drag, startPoint x: 103, startPoint y: 42, endPoint x: 136, endPoint y: 50, distance: 33.5
click at [116, 46] on input "17 LCD MONITOR" at bounding box center [121, 43] width 94 height 8
type input "17 LCD MONITOR"
click at [83, 59] on input "Cost Price" at bounding box center [121, 61] width 94 height 8
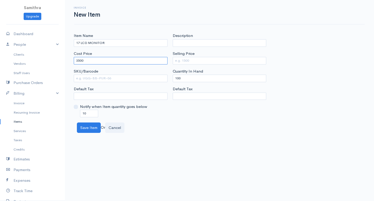
type input "3500"
click at [210, 58] on input "Selling Price" at bounding box center [220, 61] width 94 height 8
type input "5000"
drag, startPoint x: 180, startPoint y: 79, endPoint x: 135, endPoint y: 75, distance: 45.2
click at [136, 73] on div "Item Name 17 LCD MONITOR Cost Price 3500 SKU/Barcode Default Tax Notify when It…" at bounding box center [219, 75] width 297 height 84
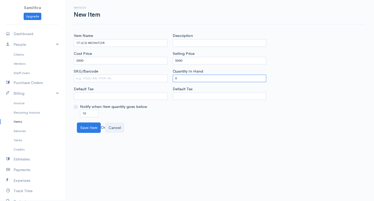
type input "0"
drag, startPoint x: 74, startPoint y: 109, endPoint x: 52, endPoint y: 110, distance: 21.8
click at [53, 109] on body "Samithra Upgrade Dashboard People Clients Vendors Staff Users Purchase Orders B…" at bounding box center [187, 100] width 374 height 201
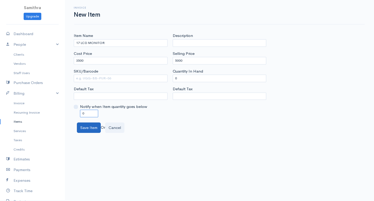
type input "0"
click at [87, 126] on button "Save Item" at bounding box center [89, 127] width 24 height 11
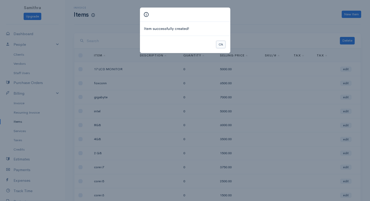
click at [222, 42] on button "Ok" at bounding box center [220, 45] width 9 height 8
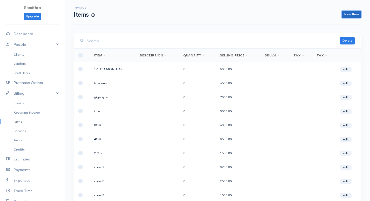
click at [352, 12] on link "New Item" at bounding box center [351, 15] width 19 height 8
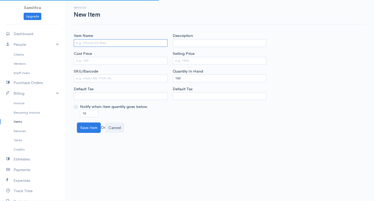
click at [131, 45] on input "Item Name" at bounding box center [121, 43] width 94 height 8
type input "19 LCD MONITOR"
click at [92, 62] on input "Cost Price" at bounding box center [121, 61] width 94 height 8
type input "4500"
click at [175, 61] on input "Selling Price" at bounding box center [220, 61] width 94 height 8
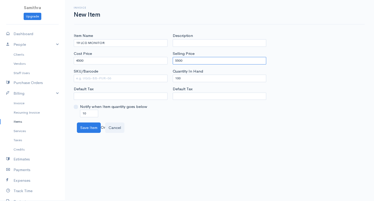
type input "5500"
drag, startPoint x: 192, startPoint y: 78, endPoint x: 122, endPoint y: 83, distance: 70.8
click at [122, 83] on div "Item Name 19 LCD MONITOR Cost Price 4500 SKU/Barcode Default Tax Notify when It…" at bounding box center [219, 75] width 297 height 84
type input "0"
drag, startPoint x: 88, startPoint y: 113, endPoint x: 71, endPoint y: 114, distance: 17.2
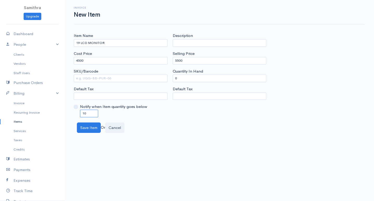
click at [71, 114] on div "Item Name 19 LCD MONITOR Cost Price 4500 SKU/Barcode Default Tax Notify when It…" at bounding box center [120, 75] width 99 height 84
type input "0"
click at [91, 120] on div "Item Name 19 LCD MONITOR Cost Price 4500 SKU/Barcode Default Tax Notify when It…" at bounding box center [219, 83] width 309 height 100
click at [91, 123] on button "Save Item" at bounding box center [89, 127] width 24 height 11
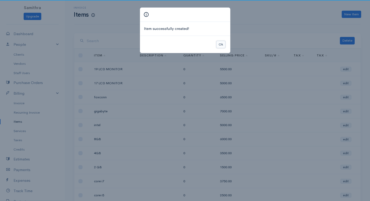
click at [219, 45] on button "Ok" at bounding box center [220, 45] width 9 height 8
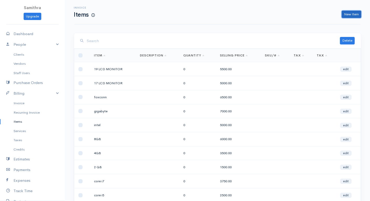
click at [351, 12] on link "New Item" at bounding box center [351, 15] width 19 height 8
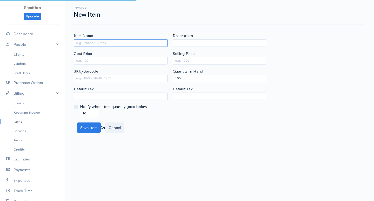
click at [88, 43] on input "Item Name" at bounding box center [121, 43] width 94 height 8
type input "25 LCD MONITOR"
click at [79, 61] on input "Cost Price" at bounding box center [121, 61] width 94 height 8
type input "8500"
click at [190, 59] on input "Selling Price" at bounding box center [220, 61] width 94 height 8
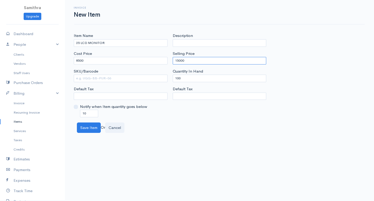
type input "15000"
drag, startPoint x: 187, startPoint y: 79, endPoint x: 151, endPoint y: 79, distance: 35.3
click at [151, 79] on div "Item Name 25 LCD MONITOR Cost Price 8500 SKU/Barcode Default Tax Notify when It…" at bounding box center [219, 75] width 297 height 84
type input "0"
drag, startPoint x: 91, startPoint y: 115, endPoint x: 63, endPoint y: 116, distance: 28.6
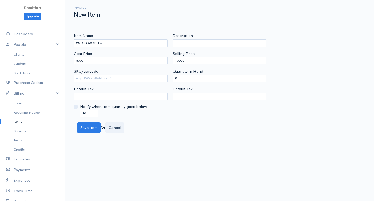
click at [63, 116] on body "Samithra Upgrade Dashboard People Clients Vendors Staff Users Purchase Orders B…" at bounding box center [187, 100] width 374 height 201
type input "0"
click at [93, 129] on button "Save Item" at bounding box center [89, 127] width 24 height 11
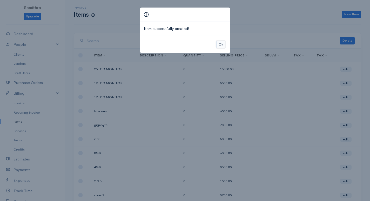
click at [221, 44] on button "Ok" at bounding box center [220, 45] width 9 height 8
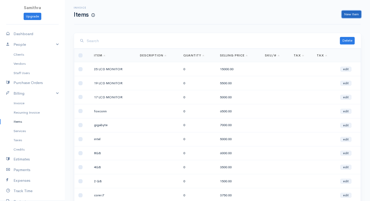
click at [349, 13] on link "New Item" at bounding box center [351, 15] width 19 height 8
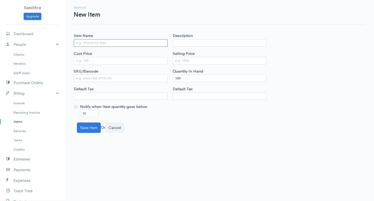
click at [115, 43] on input "Item Name" at bounding box center [121, 43] width 94 height 8
type input "CD R/W"
click at [75, 58] on input "Cost Price" at bounding box center [121, 61] width 94 height 8
type input "2500"
click at [185, 59] on input "Selling Price" at bounding box center [220, 61] width 94 height 8
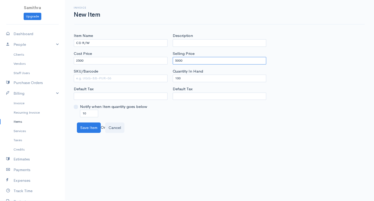
type input "5000"
drag, startPoint x: 181, startPoint y: 76, endPoint x: 141, endPoint y: 82, distance: 40.1
click at [141, 82] on div "Item Name CD R/W Cost Price 2500 SKU/Barcode Default Tax Notify when Item quant…" at bounding box center [219, 75] width 297 height 84
type input "0"
drag, startPoint x: 92, startPoint y: 113, endPoint x: 68, endPoint y: 120, distance: 25.3
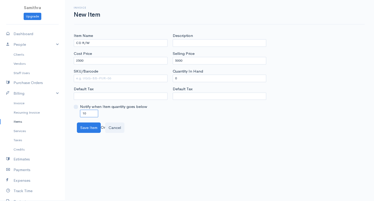
click at [68, 120] on div "Item Name CD R/W Cost Price 2500 SKU/Barcode Default Tax Notify when Item quant…" at bounding box center [219, 83] width 309 height 100
type input "0"
click at [87, 125] on button "Save Item" at bounding box center [89, 127] width 24 height 11
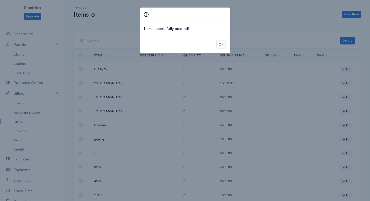
click at [218, 43] on button "Ok" at bounding box center [220, 45] width 9 height 8
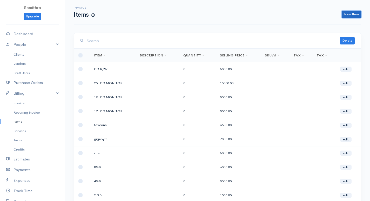
click at [351, 13] on link "New Item" at bounding box center [351, 15] width 19 height 8
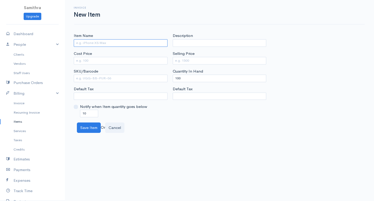
click at [89, 41] on input "Item Name" at bounding box center [121, 43] width 94 height 8
type input "DVD R/W"
click at [88, 53] on label "Cost Price" at bounding box center [83, 54] width 18 height 6
click at [88, 57] on input "Cost Price" at bounding box center [121, 61] width 94 height 8
click at [88, 59] on input "Cost Price" at bounding box center [121, 61] width 94 height 8
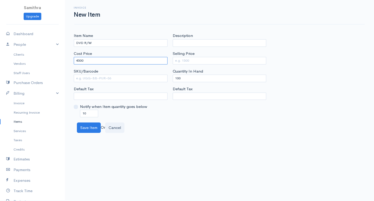
type input "4500"
click at [186, 61] on input "Selling Price" at bounding box center [220, 61] width 94 height 8
type input "5500"
drag, startPoint x: 183, startPoint y: 79, endPoint x: 87, endPoint y: 117, distance: 102.6
click at [88, 116] on div "Item Name DVD R/W Cost Price 4500 SKU/Barcode Default Tax Notify when Item quan…" at bounding box center [219, 75] width 297 height 84
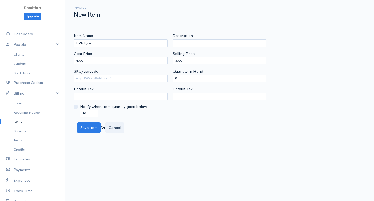
type input "0"
drag, startPoint x: 90, startPoint y: 110, endPoint x: 59, endPoint y: 118, distance: 32.3
click at [59, 118] on body "Samithra Upgrade Dashboard People Clients Vendors Staff Users Purchase Orders B…" at bounding box center [187, 100] width 374 height 201
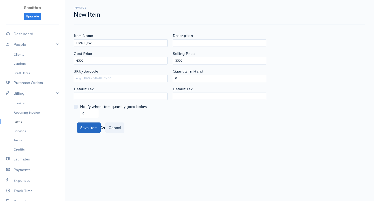
type input "0"
click at [83, 124] on button "Save Item" at bounding box center [89, 127] width 24 height 11
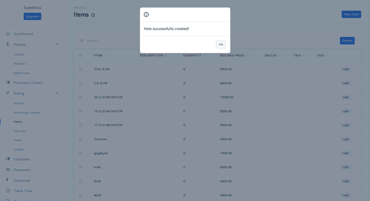
click at [220, 45] on button "Ok" at bounding box center [220, 45] width 9 height 8
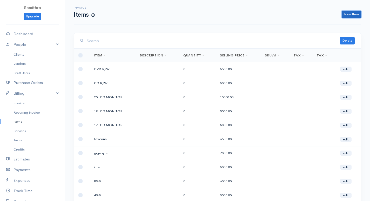
click at [349, 13] on link "New Item" at bounding box center [351, 15] width 19 height 8
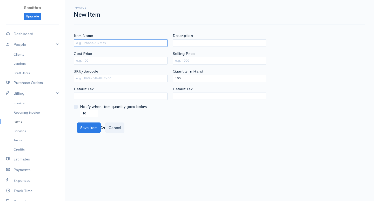
click at [116, 43] on input "Item Name" at bounding box center [121, 43] width 94 height 8
type input "BLUE ARY"
click at [79, 61] on input "Cost Price" at bounding box center [121, 61] width 94 height 8
type input "8000"
click at [178, 60] on input "Selling Price" at bounding box center [220, 61] width 94 height 8
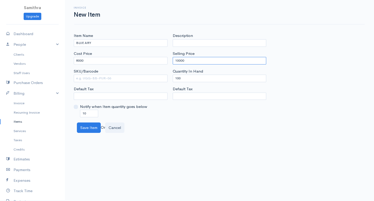
type input "10000"
drag, startPoint x: 183, startPoint y: 78, endPoint x: 132, endPoint y: 80, distance: 50.7
click at [132, 78] on div "Item Name BLUE ARY Cost Price 8000 SKU/Barcode Default Tax Notify when Item qua…" at bounding box center [219, 75] width 297 height 84
type input "0"
drag, startPoint x: 90, startPoint y: 112, endPoint x: 57, endPoint y: 113, distance: 33.0
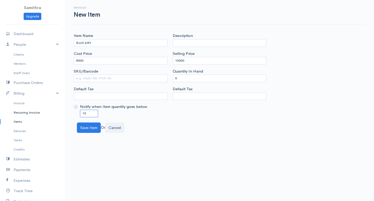
click at [57, 113] on body "Samithra Upgrade Dashboard People Clients Vendors Staff Users Purchase Orders B…" at bounding box center [187, 100] width 374 height 201
type input "0"
click at [88, 124] on button "Save Item" at bounding box center [89, 127] width 24 height 11
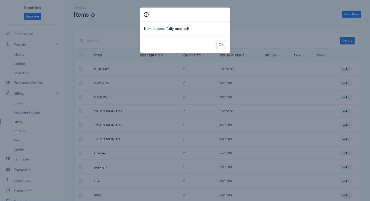
click at [220, 45] on button "Ok" at bounding box center [220, 45] width 9 height 8
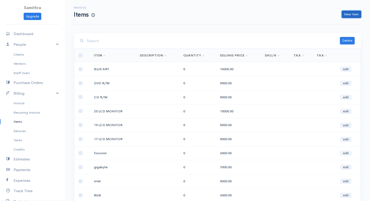
drag, startPoint x: 350, startPoint y: 14, endPoint x: 342, endPoint y: 19, distance: 10.1
click at [350, 14] on link "New Item" at bounding box center [351, 15] width 19 height 8
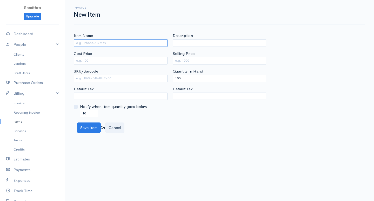
click at [92, 43] on input "Item Name" at bounding box center [121, 43] width 94 height 8
type input "AQUA"
drag, startPoint x: 87, startPoint y: 55, endPoint x: 90, endPoint y: 67, distance: 12.3
click at [88, 56] on label "Cost Price" at bounding box center [83, 54] width 18 height 6
click at [89, 62] on input "Cost Price" at bounding box center [121, 61] width 94 height 8
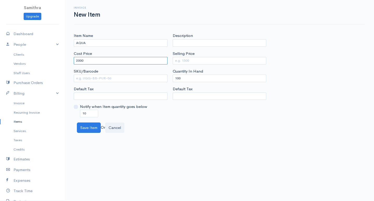
type input "2000"
click at [178, 59] on input "Selling Price" at bounding box center [220, 61] width 94 height 8
type input "4000"
drag, startPoint x: 189, startPoint y: 77, endPoint x: 145, endPoint y: 90, distance: 46.2
click at [148, 87] on div "Item Name AQUA Cost Price 2000 SKU/Barcode Default Tax Notify when Item quantit…" at bounding box center [219, 75] width 297 height 84
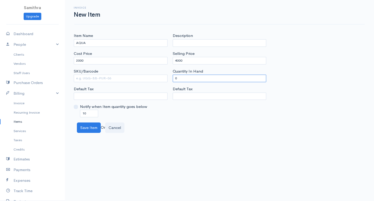
type input "0"
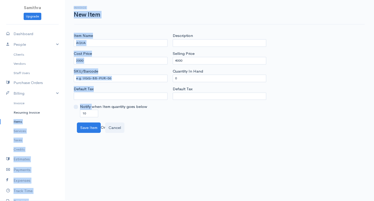
drag, startPoint x: 92, startPoint y: 108, endPoint x: 58, endPoint y: 111, distance: 34.2
click at [58, 111] on body "Samithra Upgrade Dashboard People Clients Vendors Staff Users Purchase Orders B…" at bounding box center [187, 100] width 374 height 201
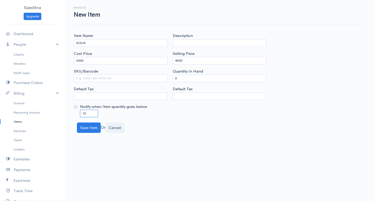
drag, startPoint x: 87, startPoint y: 114, endPoint x: 66, endPoint y: 116, distance: 21.6
click at [66, 116] on div "Item Name AQUA Cost Price 2000 SKU/Barcode Default Tax Notify when Item quantit…" at bounding box center [219, 83] width 309 height 100
type input "0"
click at [84, 125] on button "Save Item" at bounding box center [89, 127] width 24 height 11
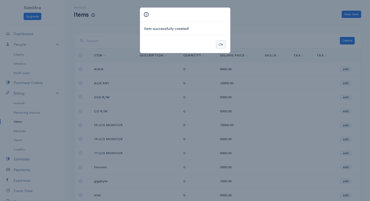
click at [218, 45] on button "Ok" at bounding box center [220, 45] width 9 height 8
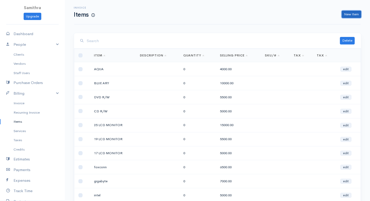
click at [347, 14] on link "New Item" at bounding box center [351, 15] width 19 height 8
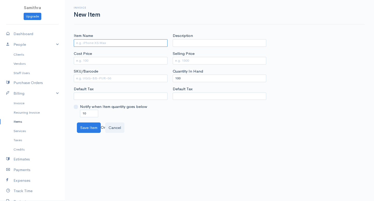
click at [77, 41] on input "Item Name" at bounding box center [121, 43] width 94 height 8
type input "HP"
click at [81, 57] on div "Cost Price" at bounding box center [121, 58] width 94 height 14
click at [74, 60] on input "Cost Price" at bounding box center [121, 61] width 94 height 8
type input "6000"
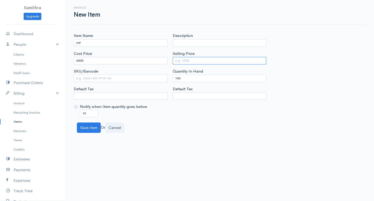
click at [176, 60] on input "Selling Price" at bounding box center [220, 61] width 94 height 8
type input "7500"
drag, startPoint x: 183, startPoint y: 76, endPoint x: 123, endPoint y: 86, distance: 61.1
click at [130, 80] on div "Item Name HP Cost Price 6000 SKU/Barcode Default Tax Notify when Item quantity …" at bounding box center [219, 75] width 297 height 84
type input "0"
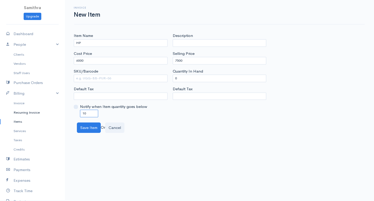
drag, startPoint x: 89, startPoint y: 111, endPoint x: 52, endPoint y: 114, distance: 37.5
click at [53, 114] on body "Samithra Upgrade Dashboard People Clients Vendors Staff Users Purchase Orders B…" at bounding box center [187, 100] width 374 height 201
type input "0"
click at [83, 126] on button "Save Item" at bounding box center [89, 127] width 24 height 11
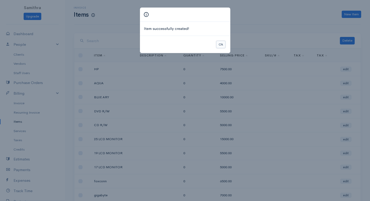
click at [221, 43] on button "Ok" at bounding box center [220, 45] width 9 height 8
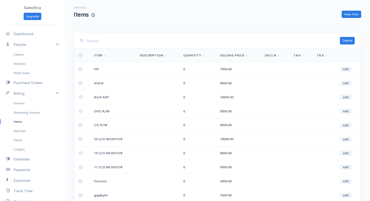
click at [343, 9] on div "Invoice Items New Item" at bounding box center [217, 12] width 293 height 12
click at [346, 13] on link "New Item" at bounding box center [351, 15] width 19 height 8
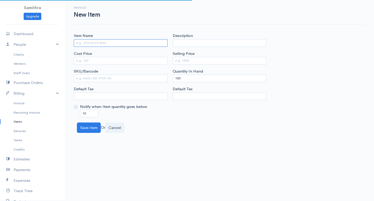
click at [96, 40] on input "Item Name" at bounding box center [121, 43] width 94 height 8
type input "GAMING"
click at [85, 59] on input "Cost Price" at bounding box center [121, 61] width 94 height 8
type input "12000"
click at [180, 62] on input "Selling Price" at bounding box center [220, 61] width 94 height 8
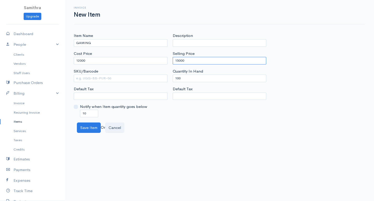
type input "15000"
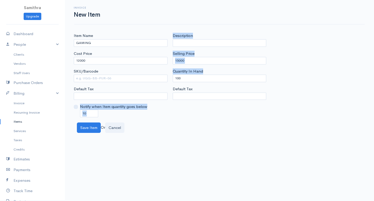
drag, startPoint x: 194, startPoint y: 74, endPoint x: 92, endPoint y: 89, distance: 102.4
click at [93, 89] on div "Item Name GAMING Cost Price 12000 SKU/Barcode Default Tax Notify when Item quan…" at bounding box center [219, 75] width 297 height 84
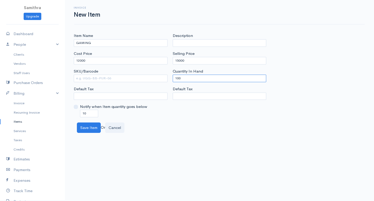
drag, startPoint x: 181, startPoint y: 80, endPoint x: 158, endPoint y: 85, distance: 23.6
click at [158, 85] on div "Item Name GAMING Cost Price 12000 SKU/Barcode Default Tax Notify when Item quan…" at bounding box center [219, 75] width 297 height 84
type input "0"
drag, startPoint x: 88, startPoint y: 112, endPoint x: 63, endPoint y: 110, distance: 24.8
click at [66, 112] on div "Item Name GAMING Cost Price 12000 SKU/Barcode Default Tax Notify when Item quan…" at bounding box center [219, 83] width 309 height 100
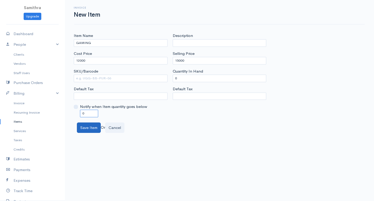
type input "0"
click at [81, 126] on button "Save Item" at bounding box center [89, 127] width 24 height 11
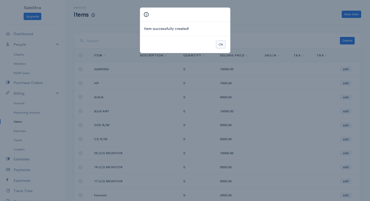
click at [223, 45] on button "Ok" at bounding box center [220, 45] width 9 height 8
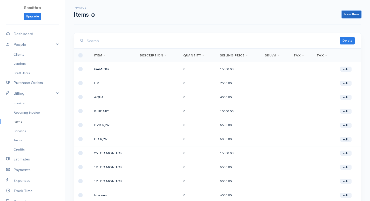
click at [351, 14] on link "New Item" at bounding box center [351, 15] width 19 height 8
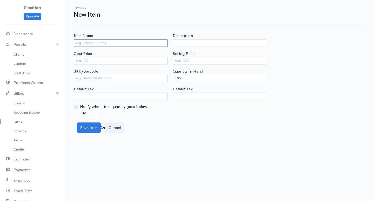
click at [91, 43] on input "Item Name" at bounding box center [121, 43] width 94 height 8
type input "500 GB"
click at [83, 63] on input "Cost Price" at bounding box center [121, 61] width 94 height 8
type input "5500"
click at [196, 61] on input "Selling Price" at bounding box center [220, 61] width 94 height 8
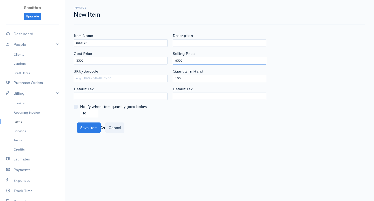
type input "6500"
drag, startPoint x: 184, startPoint y: 77, endPoint x: 133, endPoint y: 88, distance: 51.8
click at [135, 86] on div "Item Name 500 GB Cost Price 5500 SKU/Barcode Default Tax Notify when Item quant…" at bounding box center [219, 75] width 297 height 84
type input "0"
drag, startPoint x: 86, startPoint y: 111, endPoint x: 47, endPoint y: 114, distance: 38.8
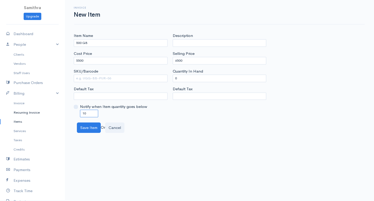
click at [49, 114] on body "Samithra Upgrade Dashboard People Clients Vendors Staff Users Purchase Orders B…" at bounding box center [187, 100] width 374 height 201
type input "0"
click at [83, 127] on button "Save Item" at bounding box center [89, 127] width 24 height 11
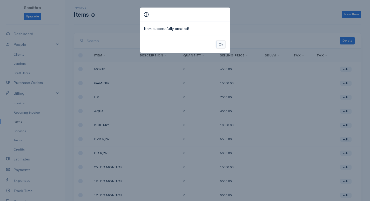
click at [220, 44] on button "Ok" at bounding box center [220, 45] width 9 height 8
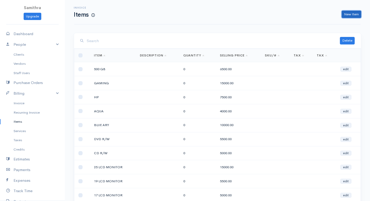
click at [346, 13] on link "New Item" at bounding box center [351, 15] width 19 height 8
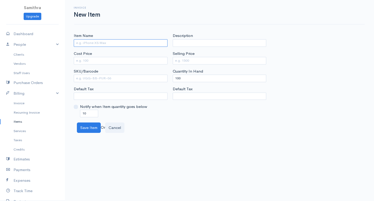
click at [97, 42] on input "Item Name" at bounding box center [121, 43] width 94 height 8
type input "1TB"
click at [101, 59] on input "Cost Price" at bounding box center [121, 61] width 94 height 8
type input "8000"
click at [180, 60] on input "Selling Price" at bounding box center [220, 61] width 94 height 8
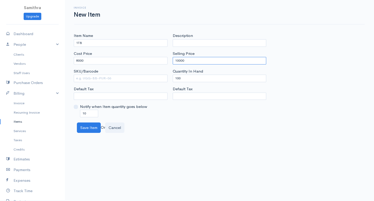
type input "10000"
drag, startPoint x: 180, startPoint y: 78, endPoint x: 142, endPoint y: 77, distance: 38.5
click at [143, 77] on div "Item Name 1TB Cost Price 8000 SKU/Barcode Default Tax Notify when Item quantity…" at bounding box center [219, 75] width 297 height 84
type input "0"
drag, startPoint x: 91, startPoint y: 111, endPoint x: 43, endPoint y: 121, distance: 48.9
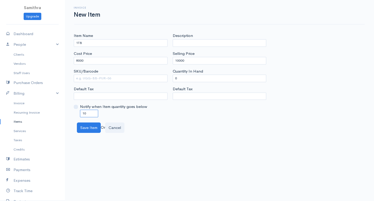
click at [45, 121] on body "Samithra Upgrade Dashboard People Clients Vendors Staff Users Purchase Orders B…" at bounding box center [187, 100] width 374 height 201
type input "0"
click at [89, 127] on button "Save Item" at bounding box center [89, 127] width 24 height 11
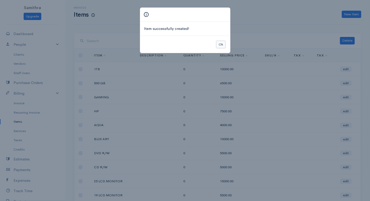
click at [220, 44] on button "Ok" at bounding box center [220, 45] width 9 height 8
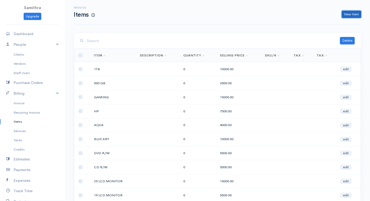
click at [348, 14] on link "New Item" at bounding box center [351, 15] width 19 height 8
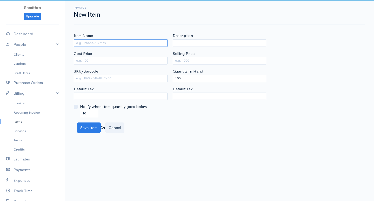
click at [91, 41] on input "Item Name" at bounding box center [121, 43] width 94 height 8
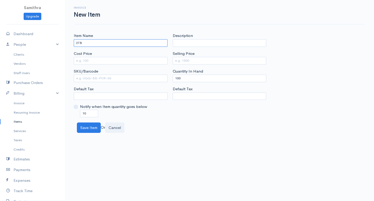
type input "2TB"
click at [92, 59] on input "Cost Price" at bounding box center [121, 61] width 94 height 8
type input "10000"
click at [181, 60] on input "Selling Price" at bounding box center [220, 61] width 94 height 8
type input "13000"
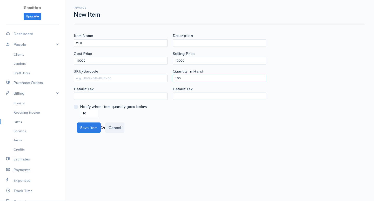
drag, startPoint x: 184, startPoint y: 78, endPoint x: 140, endPoint y: 81, distance: 44.0
click at [140, 81] on div "Item Name 2TB Cost Price 10000 SKU/Barcode Default Tax Notify when Item quantit…" at bounding box center [219, 75] width 297 height 84
type input "0"
drag, startPoint x: 76, startPoint y: 117, endPoint x: 47, endPoint y: 121, distance: 29.4
click at [47, 121] on body "Samithra Upgrade Dashboard People Clients Vendors Staff Users Purchase Orders B…" at bounding box center [187, 100] width 374 height 201
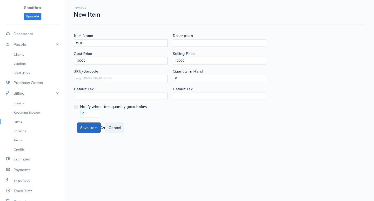
type input "0"
click at [91, 125] on button "Save Item" at bounding box center [89, 127] width 24 height 11
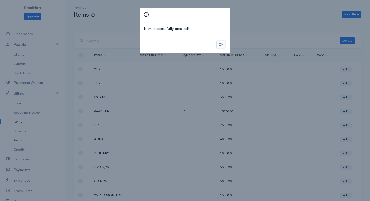
click at [221, 44] on button "Ok" at bounding box center [220, 45] width 9 height 8
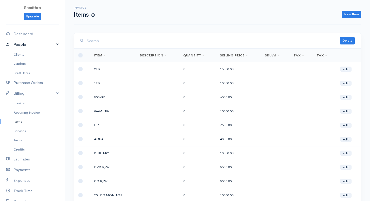
click at [15, 40] on link "People" at bounding box center [32, 44] width 65 height 11
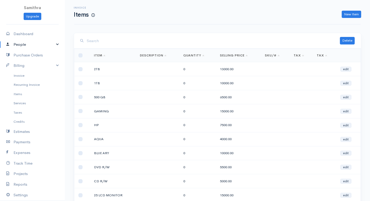
click at [25, 43] on link "People" at bounding box center [32, 44] width 65 height 11
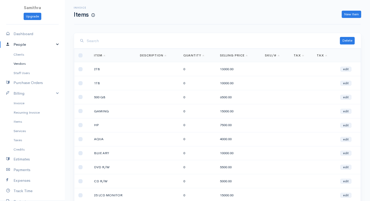
click at [23, 63] on link "Vendors" at bounding box center [32, 63] width 65 height 9
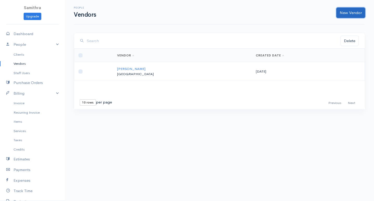
click at [354, 12] on link "New Vendor" at bounding box center [350, 13] width 29 height 11
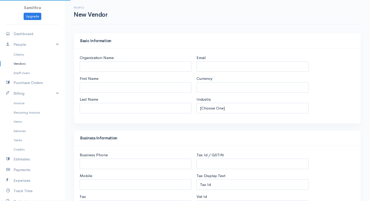
select select "LKR"
select select "[GEOGRAPHIC_DATA]"
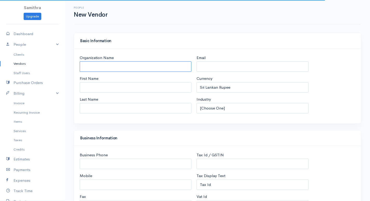
click at [130, 67] on input "Organization Name" at bounding box center [136, 66] width 112 height 11
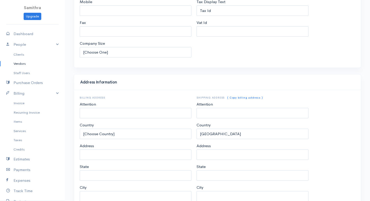
scroll to position [222, 0]
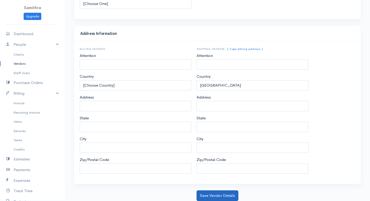
type input "[PERSON_NAME]"
click at [206, 196] on button "Save Vendor Details" at bounding box center [218, 195] width 42 height 11
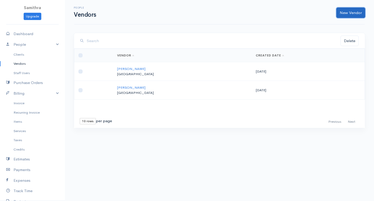
click at [348, 12] on link "New Vendor" at bounding box center [350, 13] width 29 height 11
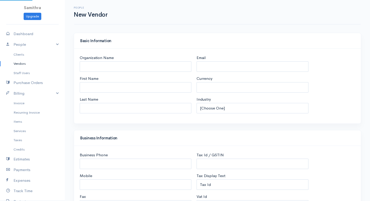
select select "LKR"
select select "[GEOGRAPHIC_DATA]"
click at [90, 64] on input "Organization Name" at bounding box center [136, 66] width 112 height 11
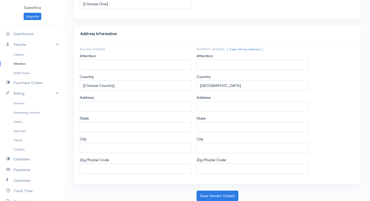
scroll to position [222, 0]
type input "PAVI"
click at [202, 196] on button "Save Vendor Details" at bounding box center [218, 195] width 42 height 11
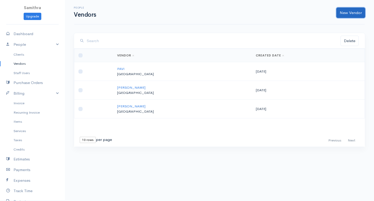
click at [346, 12] on link "New Vendor" at bounding box center [350, 13] width 29 height 11
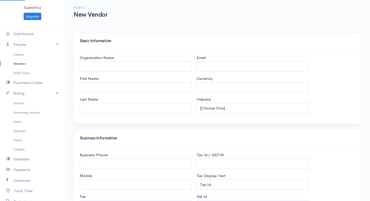
select select "LKR"
select select "[GEOGRAPHIC_DATA]"
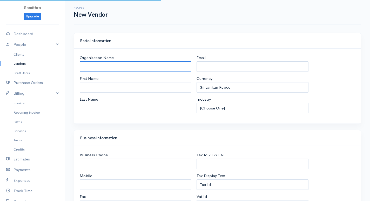
click at [90, 65] on input "Organization Name" at bounding box center [136, 66] width 112 height 11
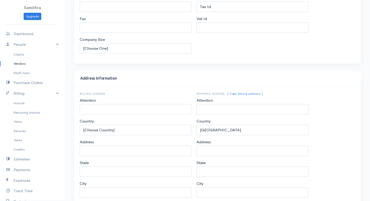
scroll to position [222, 0]
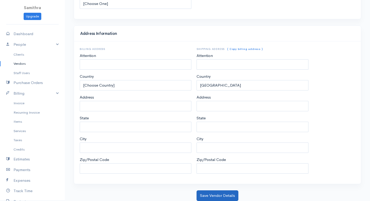
type input "ROBAN"
click at [211, 197] on button "Save Vendor Details" at bounding box center [218, 195] width 42 height 11
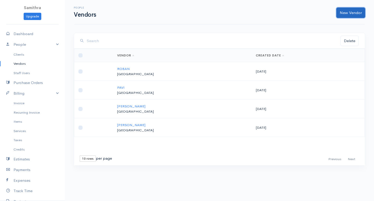
click at [350, 11] on link "New Vendor" at bounding box center [350, 13] width 29 height 11
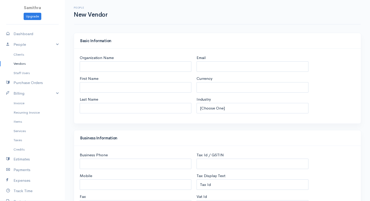
select select "LKR"
select select "[GEOGRAPHIC_DATA]"
click at [85, 66] on input "Organization Name" at bounding box center [136, 66] width 112 height 11
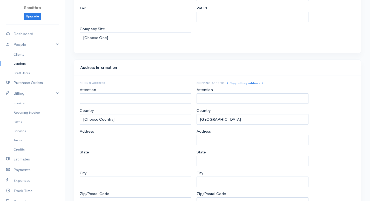
scroll to position [222, 0]
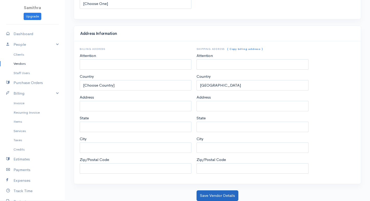
type input "RISHI"
click at [206, 195] on button "Save Vendor Details" at bounding box center [218, 195] width 42 height 11
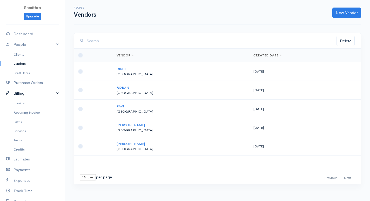
click at [25, 96] on link "Billing" at bounding box center [32, 93] width 65 height 11
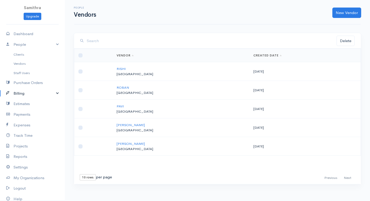
click at [25, 95] on link "Billing" at bounding box center [32, 93] width 65 height 11
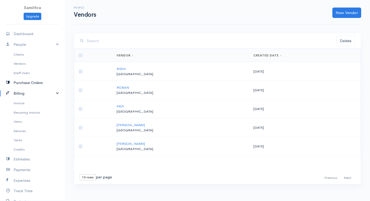
click at [22, 79] on link "Purchase Orders" at bounding box center [32, 82] width 65 height 11
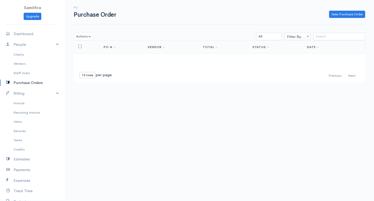
click at [21, 83] on link "Purchase Orders" at bounding box center [32, 82] width 65 height 11
click at [22, 54] on link "Clients" at bounding box center [32, 54] width 65 height 9
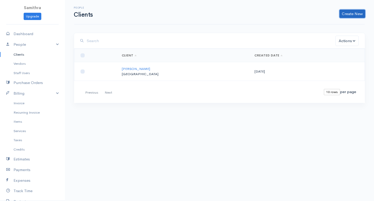
click at [347, 15] on link "Create New" at bounding box center [352, 14] width 26 height 8
click at [245, 21] on div "People Clients Create New Client Import Clients" at bounding box center [219, 12] width 290 height 24
click at [17, 55] on link "Clients" at bounding box center [32, 54] width 65 height 9
click at [345, 14] on link "Create New" at bounding box center [352, 14] width 26 height 8
click at [335, 25] on link "Client" at bounding box center [344, 24] width 41 height 9
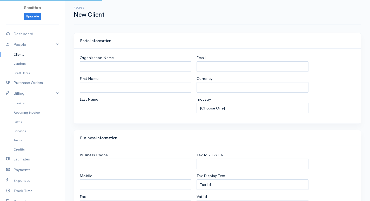
select select "LKR"
select select "[GEOGRAPHIC_DATA]"
click at [101, 63] on input "Organization Name" at bounding box center [136, 66] width 112 height 11
select select "[GEOGRAPHIC_DATA]"
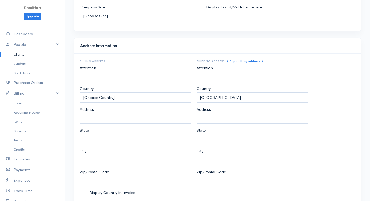
scroll to position [228, 0]
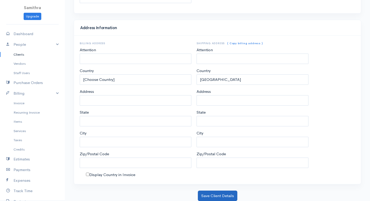
type input "RAJU"
drag, startPoint x: 230, startPoint y: 197, endPoint x: 212, endPoint y: 188, distance: 19.9
click at [230, 197] on button "Save Client Details" at bounding box center [217, 195] width 39 height 11
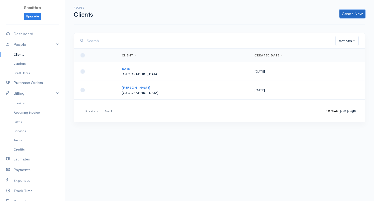
click at [349, 13] on link "Create New" at bounding box center [352, 14] width 26 height 8
click at [333, 26] on link "Client" at bounding box center [344, 24] width 41 height 9
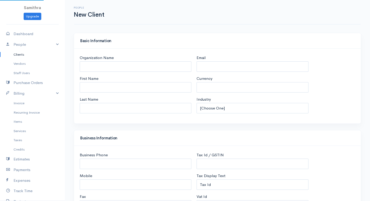
select select "LKR"
select select "[GEOGRAPHIC_DATA]"
click at [102, 67] on input "Organization Name" at bounding box center [136, 66] width 112 height 11
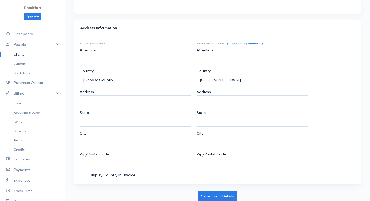
scroll to position [228, 0]
type input "MALA"
click at [205, 195] on button "Save Client Details" at bounding box center [217, 195] width 39 height 11
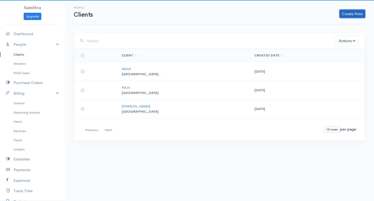
click at [352, 13] on link "Create New" at bounding box center [352, 14] width 26 height 8
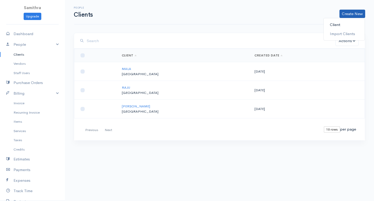
click at [335, 24] on link "Client" at bounding box center [344, 24] width 41 height 9
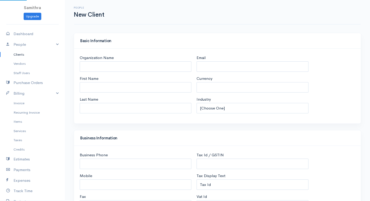
select select "LKR"
select select "[GEOGRAPHIC_DATA]"
click at [110, 68] on input "Organization Name" at bounding box center [136, 66] width 112 height 11
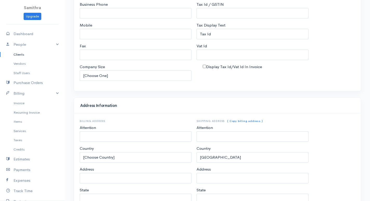
scroll to position [228, 0]
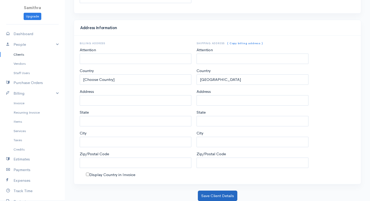
type input "KOBAL"
click at [214, 194] on button "Save Client Details" at bounding box center [217, 195] width 39 height 11
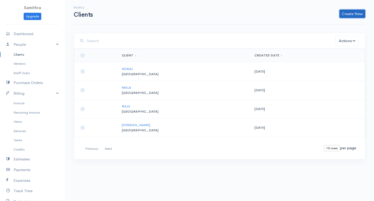
click at [344, 13] on link "Create New" at bounding box center [352, 14] width 26 height 8
click at [332, 24] on link "Client" at bounding box center [344, 24] width 41 height 9
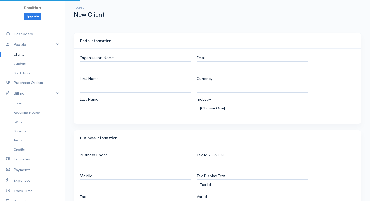
select select "LKR"
select select "[GEOGRAPHIC_DATA]"
click at [83, 63] on input "Organization Name" at bounding box center [136, 66] width 112 height 11
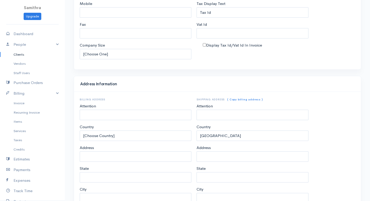
scroll to position [228, 0]
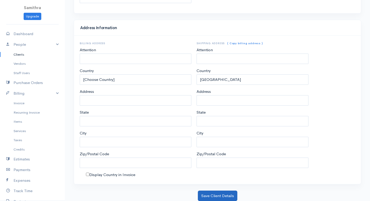
type input "ARTHI"
click at [222, 196] on button "Save Client Details" at bounding box center [217, 195] width 39 height 11
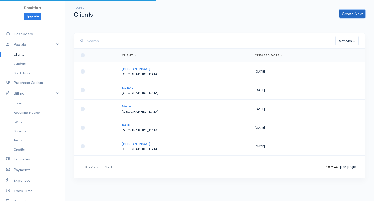
click at [359, 10] on link "Create New" at bounding box center [352, 14] width 26 height 8
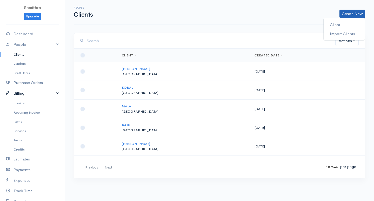
click at [27, 94] on link "Billing" at bounding box center [32, 93] width 65 height 11
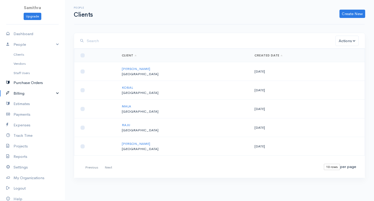
click at [36, 83] on link "Purchase Orders" at bounding box center [32, 82] width 65 height 11
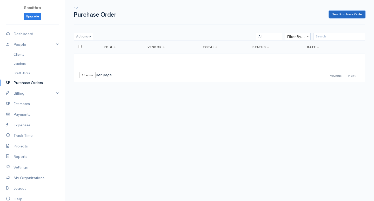
click at [335, 15] on link "New Purchase Order" at bounding box center [347, 15] width 36 height 8
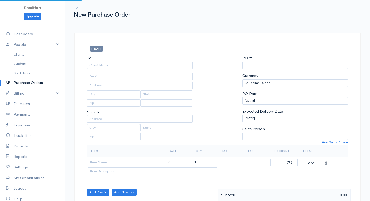
select select "[GEOGRAPHIC_DATA]"
type input "0000000001"
select select "[GEOGRAPHIC_DATA]"
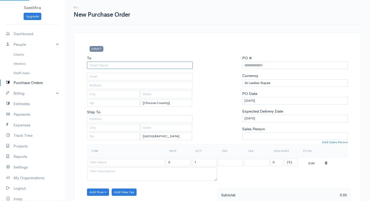
click at [91, 62] on input "To" at bounding box center [140, 66] width 106 height 8
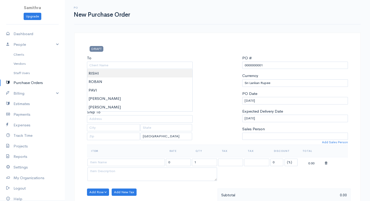
type input "RISHI"
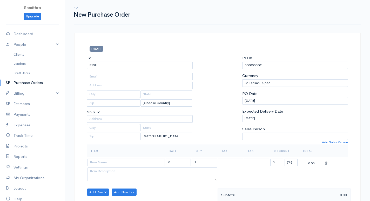
click at [95, 74] on body "Samithra Upgrade Dashboard People Clients Vendors Staff Users Purchase Orders B…" at bounding box center [185, 199] width 370 height 399
click at [21, 82] on link "Purchase Orders" at bounding box center [32, 82] width 65 height 11
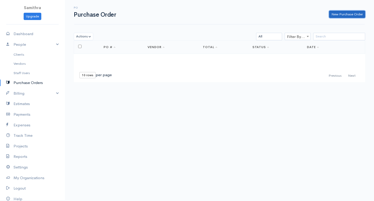
click at [337, 14] on link "New Purchase Order" at bounding box center [347, 15] width 36 height 8
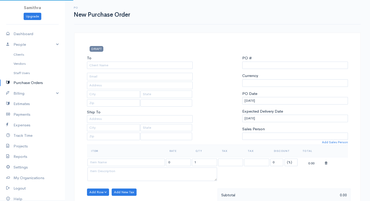
select select "LKR"
select select "[GEOGRAPHIC_DATA]"
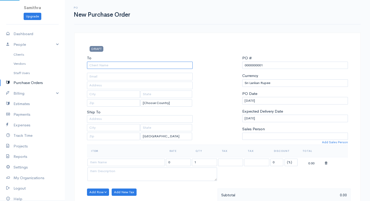
click at [116, 66] on input "To" at bounding box center [140, 66] width 106 height 8
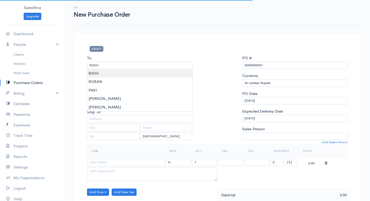
click at [92, 72] on body "Samithra Upgrade Dashboard People Clients Vendors Staff Users Purchase Orders B…" at bounding box center [185, 199] width 370 height 399
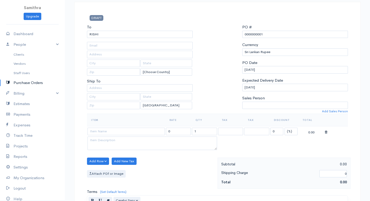
scroll to position [52, 0]
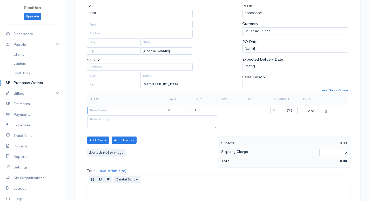
click at [101, 110] on input at bounding box center [126, 110] width 77 height 8
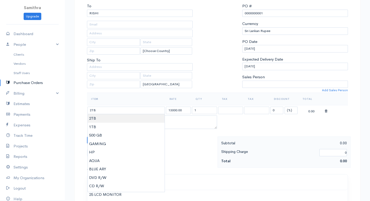
click at [91, 119] on body "Samithra Upgrade Dashboard People Clients Vendors Staff Users Purchase Orders B…" at bounding box center [185, 147] width 370 height 399
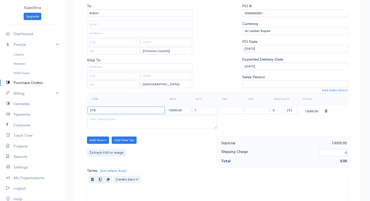
click at [96, 109] on input "2TB" at bounding box center [126, 110] width 77 height 8
click at [107, 127] on body "Samithra Upgrade Dashboard People Clients Vendors Staff Users Purchase Orders B…" at bounding box center [185, 147] width 370 height 399
drag, startPoint x: 190, startPoint y: 111, endPoint x: 205, endPoint y: 108, distance: 15.5
click at [205, 108] on tr "dell keyboard 13000.00 1 0 (%) Flat 13000.00" at bounding box center [217, 110] width 261 height 10
drag, startPoint x: 201, startPoint y: 109, endPoint x: 187, endPoint y: 109, distance: 13.5
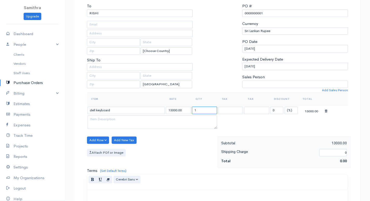
click at [187, 109] on tr "dell keyboard 13000.00 1 0 (%) Flat 13000.00" at bounding box center [217, 110] width 261 height 10
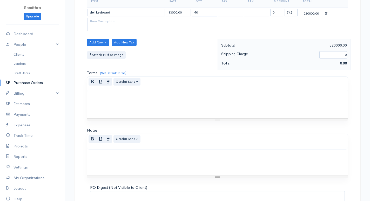
scroll to position [198, 0]
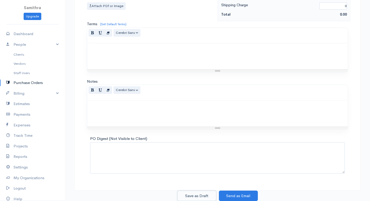
click at [196, 194] on button "Save as Draft" at bounding box center [196, 195] width 39 height 11
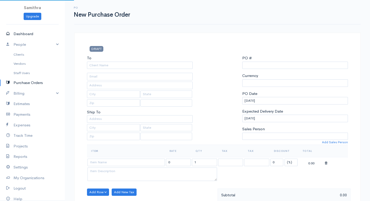
scroll to position [31, 0]
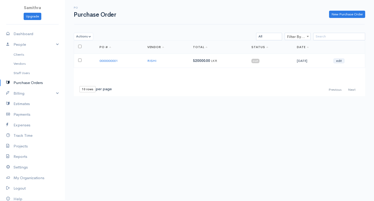
drag, startPoint x: 161, startPoint y: 62, endPoint x: 144, endPoint y: 87, distance: 30.0
click at [144, 87] on div "First Previous Next Last 10 rows 25 rows 50 rows per page" at bounding box center [219, 90] width 286 height 8
click at [341, 59] on link "edit" at bounding box center [338, 60] width 11 height 5
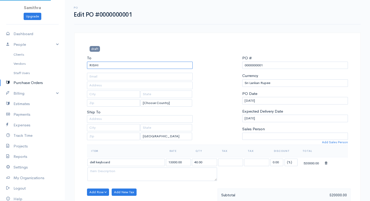
click at [107, 65] on input "RISHI" at bounding box center [140, 66] width 106 height 8
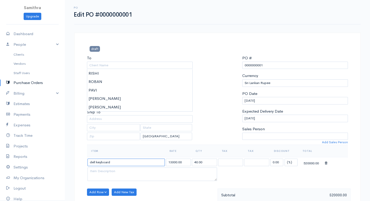
click at [115, 163] on input "dell keyboard" at bounding box center [126, 162] width 77 height 8
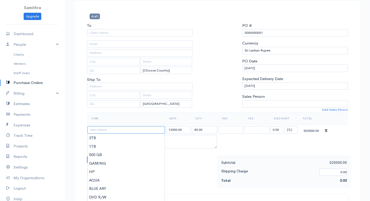
scroll to position [78, 0]
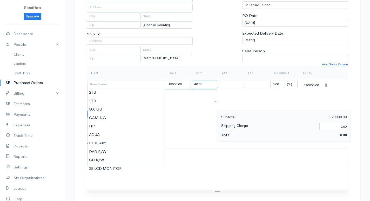
drag, startPoint x: 209, startPoint y: 84, endPoint x: 124, endPoint y: 95, distance: 85.7
click at [124, 95] on tbody "13000.00 40.00 0.00 (%) Flat 520000.00" at bounding box center [217, 91] width 261 height 25
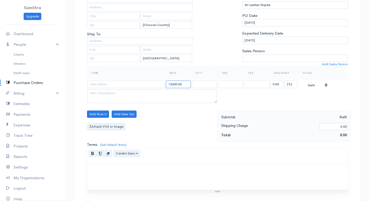
drag, startPoint x: 184, startPoint y: 84, endPoint x: 138, endPoint y: 90, distance: 46.7
click at [138, 90] on tbody "13000.00 0.00 (%) Flat NaN" at bounding box center [217, 91] width 261 height 25
click at [94, 115] on button "Add Row" at bounding box center [98, 114] width 22 height 8
click at [100, 126] on link "Add Item Row" at bounding box center [107, 124] width 41 height 9
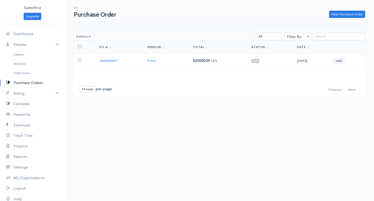
click at [18, 83] on link "Purchase Orders" at bounding box center [32, 82] width 65 height 11
click at [37, 82] on link "Purchase Orders" at bounding box center [32, 82] width 65 height 11
click at [127, 61] on td "0000000001" at bounding box center [119, 61] width 48 height 14
click at [175, 58] on td "RISHI" at bounding box center [166, 61] width 46 height 14
click at [341, 60] on link "edit" at bounding box center [338, 60] width 11 height 5
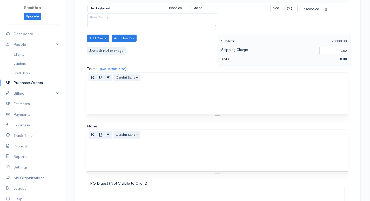
scroll to position [198, 0]
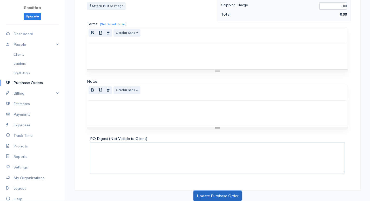
click at [213, 195] on button "Update Purchase Order" at bounding box center [218, 195] width 48 height 11
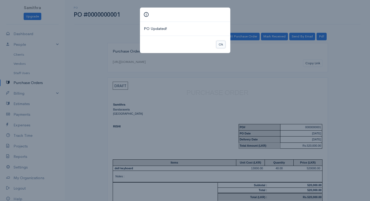
click at [220, 43] on button "Ok" at bounding box center [220, 45] width 9 height 8
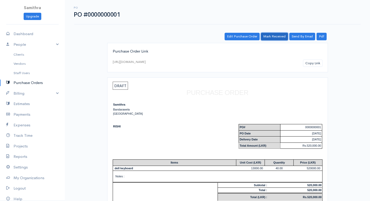
click at [270, 35] on link "Mark Received" at bounding box center [274, 37] width 27 height 8
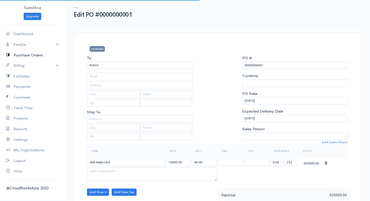
select select "[GEOGRAPHIC_DATA]"
select select "LKR"
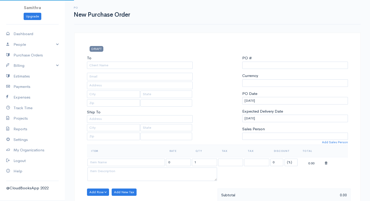
type input "0000000002"
select select "[GEOGRAPHIC_DATA]"
select select "LKR"
select select "[GEOGRAPHIC_DATA]"
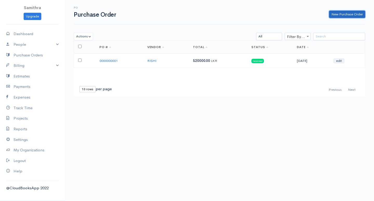
click at [335, 12] on link "New Purchase Order" at bounding box center [347, 15] width 36 height 8
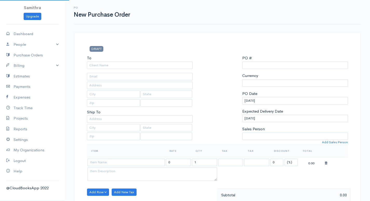
select select "LKR"
type input "0000000002"
select select "[GEOGRAPHIC_DATA]"
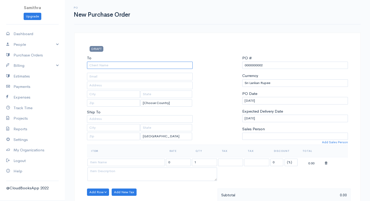
click at [94, 67] on input "To" at bounding box center [140, 66] width 106 height 8
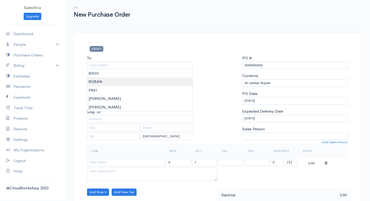
type input "ROBAN"
click at [94, 80] on body "Samithra Upgrade Dashboard People Clients Vendors Staff Users Purchase Orders B…" at bounding box center [185, 199] width 370 height 399
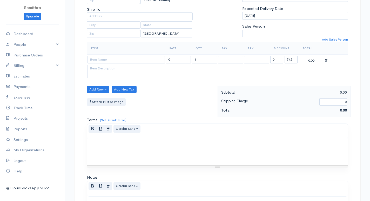
scroll to position [104, 0]
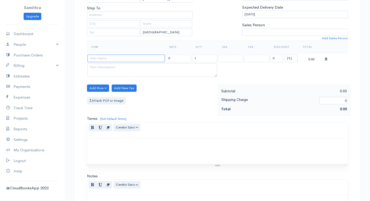
click at [97, 58] on input at bounding box center [126, 59] width 77 height 8
type input "HP keyboard"
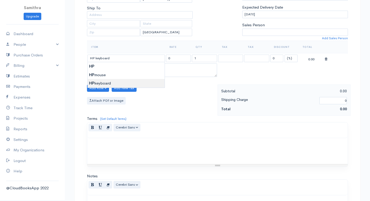
type input "500.00"
drag, startPoint x: 94, startPoint y: 82, endPoint x: 95, endPoint y: 71, distance: 11.5
click at [94, 82] on body "Samithra Upgrade Dashboard People Clients Vendors Staff Users Purchase Orders B…" at bounding box center [185, 95] width 370 height 399
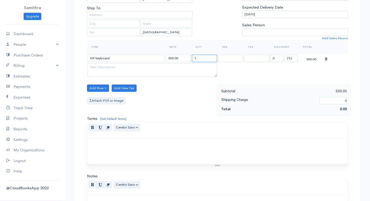
drag, startPoint x: 199, startPoint y: 58, endPoint x: 184, endPoint y: 59, distance: 14.8
click at [184, 59] on tr "HP keyboard 500.00 1 0 (%) Flat 500.00" at bounding box center [217, 58] width 261 height 10
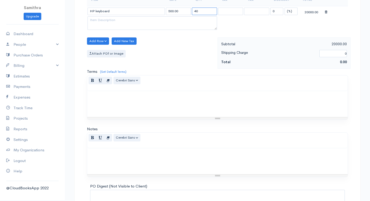
scroll to position [198, 0]
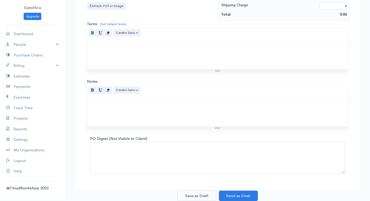
type input "40"
click at [196, 196] on button "Save as Draft" at bounding box center [196, 195] width 39 height 11
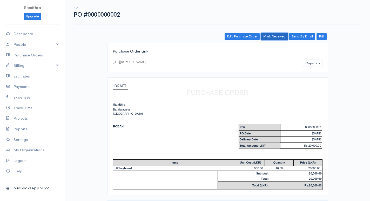
click at [274, 36] on link "Mark Received" at bounding box center [274, 37] width 27 height 8
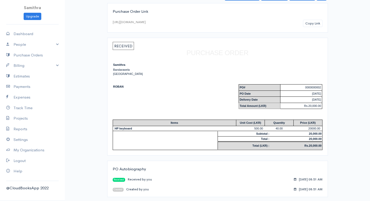
scroll to position [41, 0]
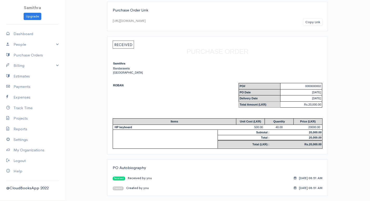
scroll to position [194, 0]
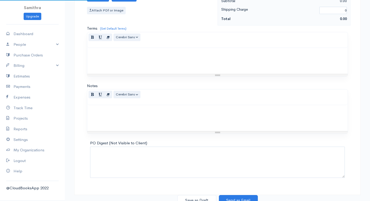
type input "0000000003"
select select "[GEOGRAPHIC_DATA]"
select select "LKR"
select select "[GEOGRAPHIC_DATA]"
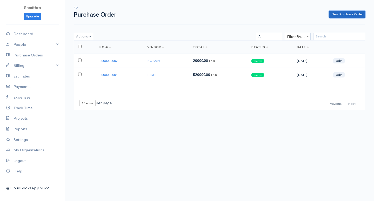
click at [350, 11] on link "New Purchase Order" at bounding box center [347, 15] width 36 height 8
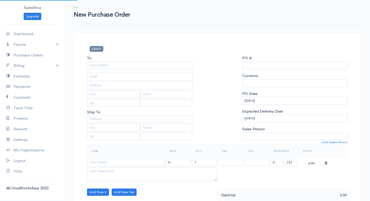
select select "[GEOGRAPHIC_DATA]"
select select "LKR"
type input "0000000003"
select select "[GEOGRAPHIC_DATA]"
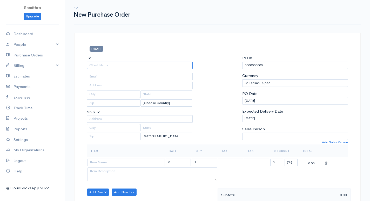
click at [138, 66] on input "To" at bounding box center [140, 66] width 106 height 8
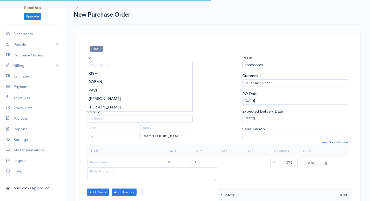
type input "PAVI"
click at [93, 91] on body "Samithra Upgrade Dashboard People Clients Vendors Staff Users Purchase Orders B…" at bounding box center [185, 199] width 370 height 399
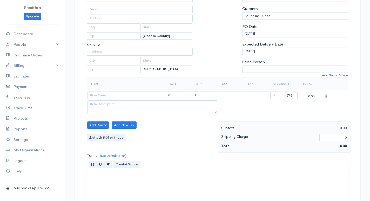
scroll to position [78, 0]
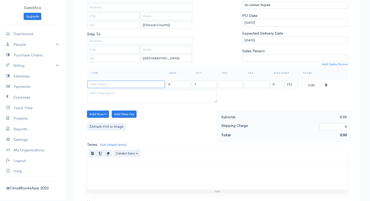
click at [100, 84] on input at bounding box center [126, 85] width 77 height 8
type input "IMB keyboard"
type input "900.00"
click at [111, 100] on body "Samithra Upgrade Dashboard People Clients Vendors Staff Users Purchase Orders B…" at bounding box center [185, 121] width 370 height 399
drag, startPoint x: 197, startPoint y: 84, endPoint x: 186, endPoint y: 88, distance: 11.6
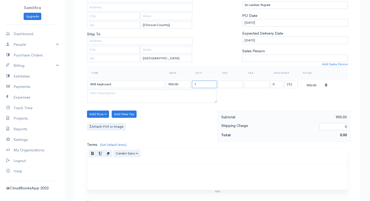
click at [187, 88] on tr "IMB keyboard 900.00 1 0 (%) Flat 900.00" at bounding box center [217, 84] width 261 height 10
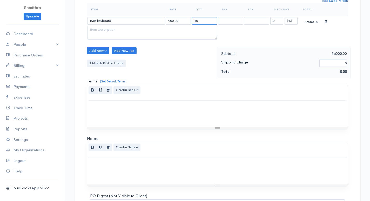
scroll to position [198, 0]
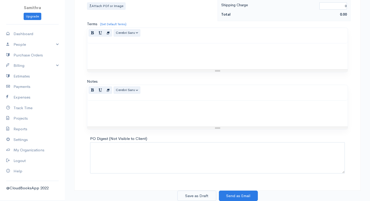
type input "40"
click at [207, 194] on button "Save as Draft" at bounding box center [196, 195] width 39 height 11
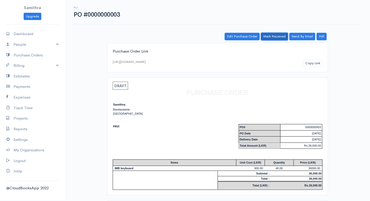
click at [268, 35] on link "Mark Received" at bounding box center [274, 37] width 27 height 8
click at [37, 56] on link "Purchase Orders" at bounding box center [32, 55] width 65 height 11
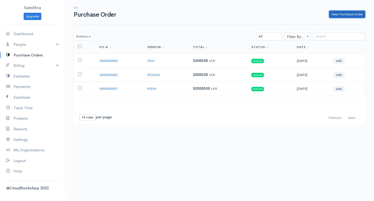
click at [340, 12] on link "New Purchase Order" at bounding box center [347, 15] width 36 height 8
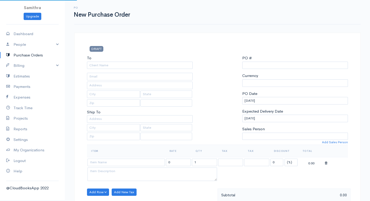
select select "LKR"
select select "[GEOGRAPHIC_DATA]"
type input "0000000004"
select select "[GEOGRAPHIC_DATA]"
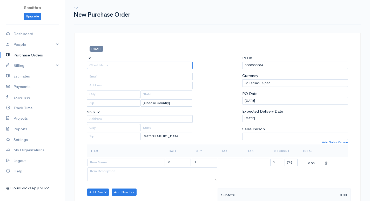
click at [129, 65] on input "To" at bounding box center [140, 66] width 106 height 8
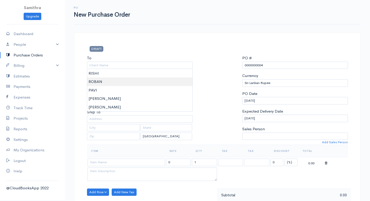
type input "ROBAN"
click at [98, 81] on body "Samithra Upgrade Dashboard People Clients Vendors Staff Users Purchase Orders B…" at bounding box center [185, 199] width 370 height 399
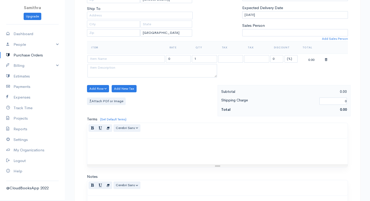
scroll to position [104, 0]
click at [109, 58] on input at bounding box center [126, 59] width 77 height 8
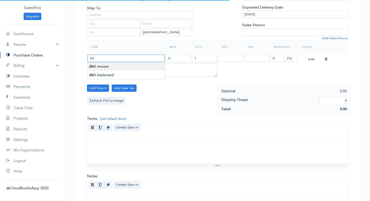
type input "dell mouse"
type input "250.00"
click at [103, 66] on body "Samithra Upgrade Dashboard People Clients Vendors Staff Users Purchase Orders B…" at bounding box center [185, 95] width 370 height 399
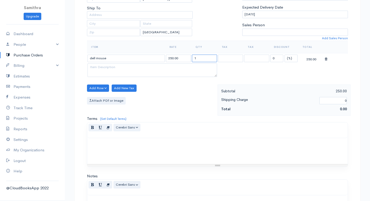
drag, startPoint x: 202, startPoint y: 58, endPoint x: 185, endPoint y: 58, distance: 16.6
click at [185, 58] on tr "dell mouse 250.00 1 0 (%) Flat 250.00" at bounding box center [217, 58] width 261 height 10
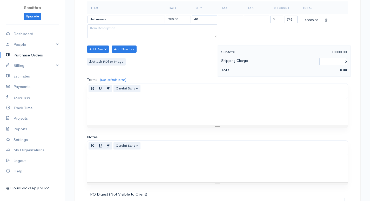
scroll to position [198, 0]
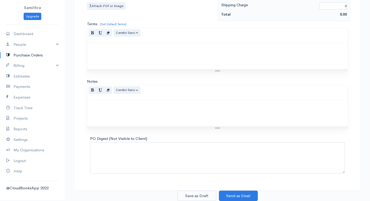
type input "40"
click at [198, 196] on button "Save as Draft" at bounding box center [196, 195] width 39 height 11
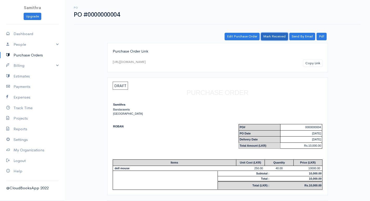
click at [275, 35] on link "Mark Received" at bounding box center [274, 37] width 27 height 8
click at [31, 55] on link "Purchase Orders" at bounding box center [32, 55] width 65 height 11
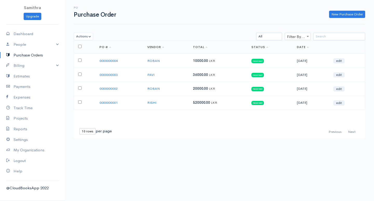
click at [346, 7] on div "PO Purchase Order New Purchase Order" at bounding box center [219, 12] width 297 height 12
click at [344, 14] on link "New Purchase Order" at bounding box center [347, 15] width 36 height 8
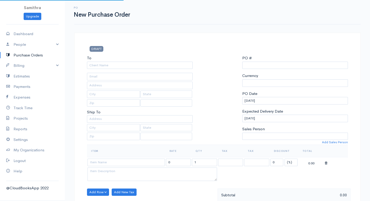
type input "0000000005"
select select "[GEOGRAPHIC_DATA]"
select select "LKR"
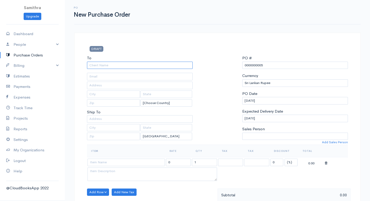
click at [111, 63] on input "To" at bounding box center [140, 66] width 106 height 8
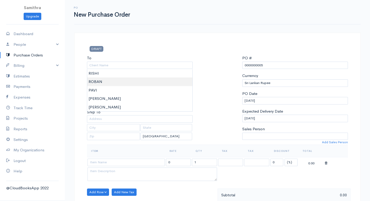
type input "ROBAN"
click at [102, 83] on body "Samithra Upgrade Dashboard People Clients Vendors Staff Users Purchase Orders B…" at bounding box center [185, 199] width 370 height 399
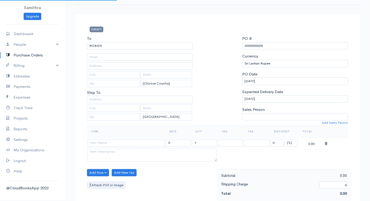
scroll to position [26, 0]
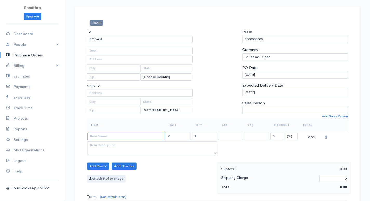
click at [104, 137] on input at bounding box center [126, 136] width 77 height 8
type input "HP mouse"
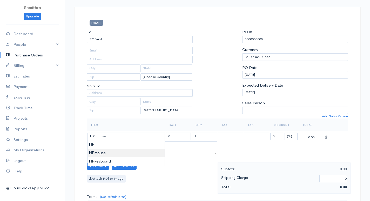
type input "400.00"
click at [98, 154] on body "Samithra Upgrade Dashboard People Clients Vendors Staff Users Purchase Orders B…" at bounding box center [185, 173] width 370 height 399
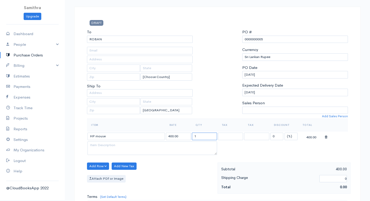
drag, startPoint x: 204, startPoint y: 138, endPoint x: 187, endPoint y: 137, distance: 16.6
click at [187, 137] on tr "HP mouse 400.00 1 0 (%) Flat 400.00" at bounding box center [217, 136] width 261 height 10
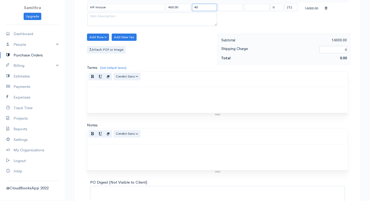
scroll to position [198, 0]
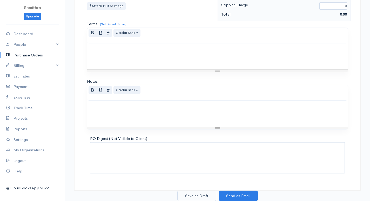
type input "40"
click at [202, 194] on button "Save as Draft" at bounding box center [196, 195] width 39 height 11
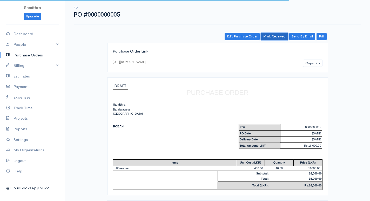
click at [270, 36] on link "Mark Received" at bounding box center [274, 37] width 27 height 8
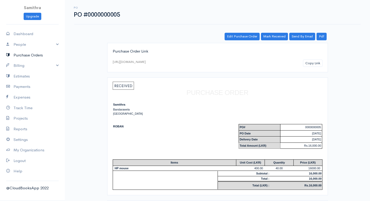
click at [19, 54] on link "Purchase Orders" at bounding box center [32, 55] width 65 height 11
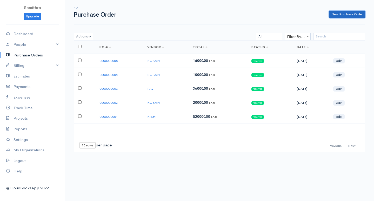
click at [337, 13] on link "New Purchase Order" at bounding box center [347, 15] width 36 height 8
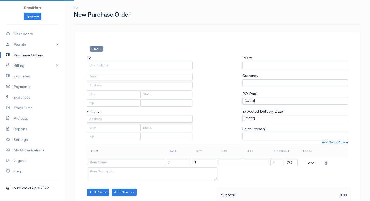
select select "[GEOGRAPHIC_DATA]"
select select "LKR"
type input "0000000006"
select select "[GEOGRAPHIC_DATA]"
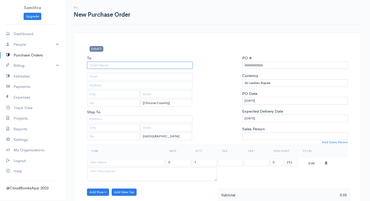
click at [126, 67] on input "To" at bounding box center [140, 66] width 106 height 8
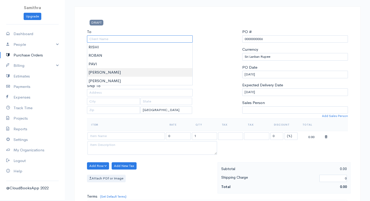
scroll to position [26, 0]
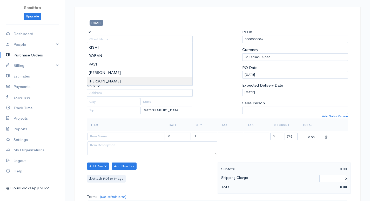
type input "[PERSON_NAME]"
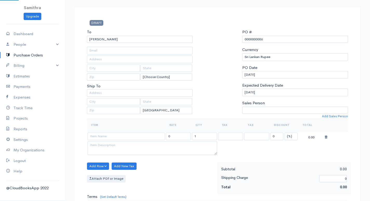
click at [95, 79] on body "Samithra Upgrade Dashboard People Clients Vendors Staff Users Purchase Orders B…" at bounding box center [185, 173] width 370 height 399
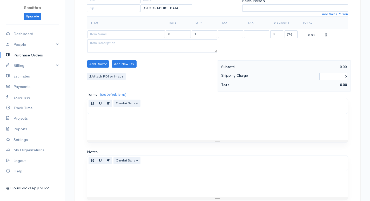
scroll to position [130, 0]
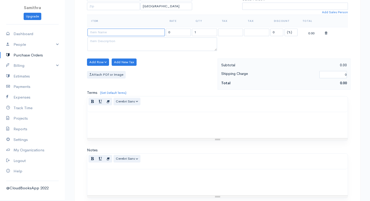
click at [119, 32] on input at bounding box center [126, 33] width 77 height 8
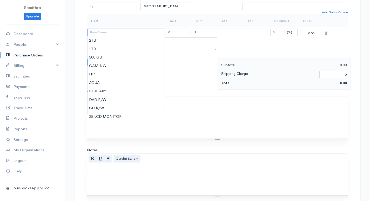
click at [107, 33] on input at bounding box center [126, 33] width 77 height 8
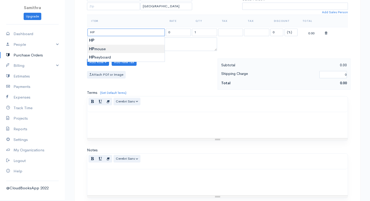
type input "HP mouse"
type input "400.00"
click at [103, 50] on body "Samithra Upgrade Dashboard People Clients Vendors Staff Users Purchase Orders B…" at bounding box center [185, 69] width 370 height 399
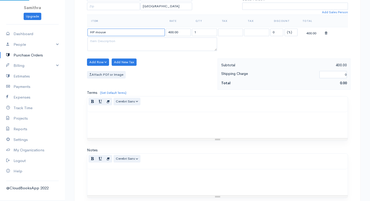
click at [112, 30] on input "HP mouse" at bounding box center [126, 33] width 77 height 8
type input "H"
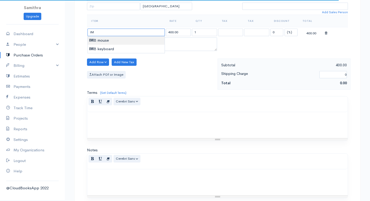
type input "IMB mouse"
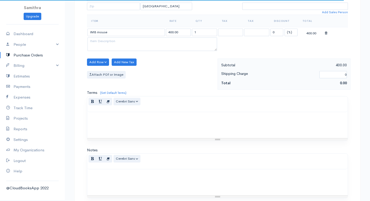
drag, startPoint x: 107, startPoint y: 40, endPoint x: 110, endPoint y: 42, distance: 3.9
click at [107, 39] on body "Samithra Upgrade Dashboard People Clients Vendors Staff Users Purchase Orders B…" at bounding box center [185, 69] width 370 height 399
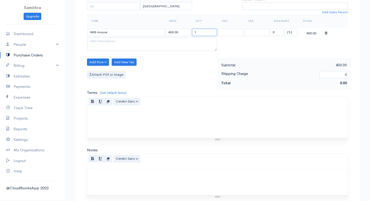
drag, startPoint x: 199, startPoint y: 32, endPoint x: 184, endPoint y: 31, distance: 15.3
click at [185, 32] on tr "IMB mouse 400.00 1 0 (%) Flat 400.00" at bounding box center [217, 32] width 261 height 10
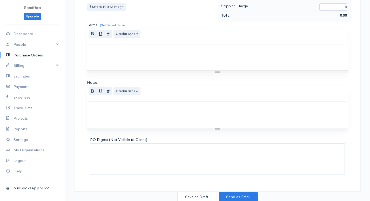
scroll to position [198, 0]
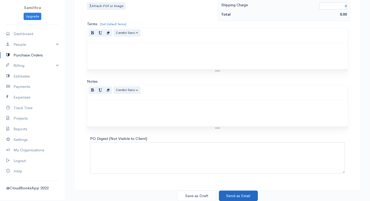
type input "40"
click at [237, 197] on button "Send as Email" at bounding box center [238, 195] width 39 height 11
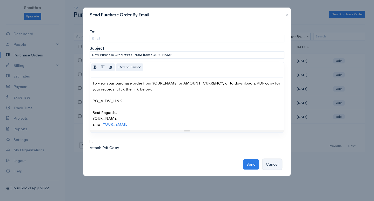
click at [274, 164] on button "Cancel" at bounding box center [272, 164] width 19 height 11
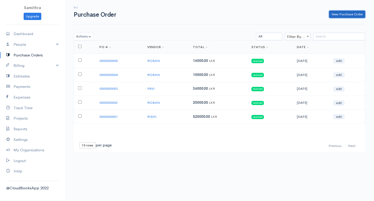
click at [352, 14] on link "New Purchase Order" at bounding box center [347, 15] width 36 height 8
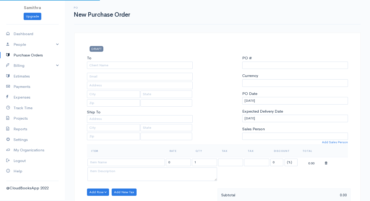
type input "0000000006"
select select "[GEOGRAPHIC_DATA]"
select select "LKR"
select select "[GEOGRAPHIC_DATA]"
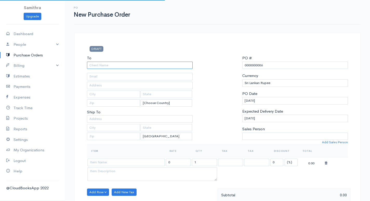
click at [101, 64] on input "To" at bounding box center [140, 66] width 106 height 8
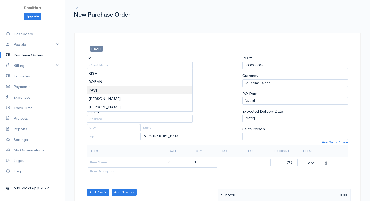
type input "PAVI"
click at [96, 88] on body "Samithra Upgrade Dashboard People Clients Vendors Staff Users Purchase Orders B…" at bounding box center [185, 199] width 370 height 399
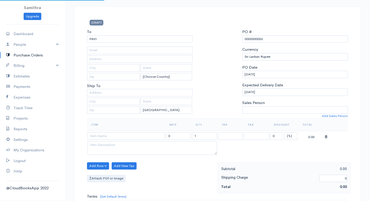
scroll to position [78, 0]
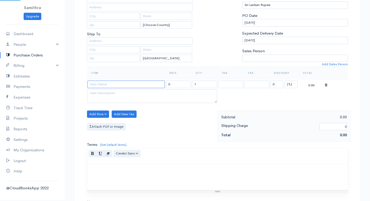
click at [103, 82] on input at bounding box center [126, 85] width 77 height 8
type input "IMB mouse"
type input "650.00"
click at [98, 92] on body "Samithra Upgrade Dashboard People Clients Vendors Staff Users Purchase Orders B…" at bounding box center [185, 121] width 370 height 399
drag, startPoint x: 206, startPoint y: 85, endPoint x: 185, endPoint y: 84, distance: 20.5
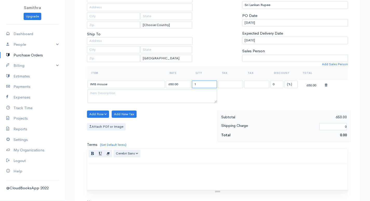
click at [186, 85] on tr "IMB mouse 650.00 1 0 (%) Flat 650.00" at bounding box center [217, 84] width 261 height 10
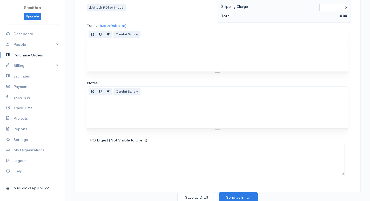
scroll to position [198, 0]
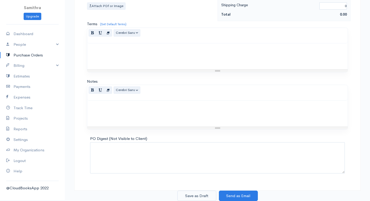
type input "40"
click at [198, 195] on button "Save as Draft" at bounding box center [196, 195] width 39 height 11
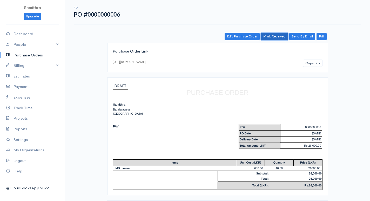
click at [271, 37] on link "Mark Received" at bounding box center [274, 37] width 27 height 8
click at [26, 55] on link "Purchase Orders" at bounding box center [32, 55] width 65 height 11
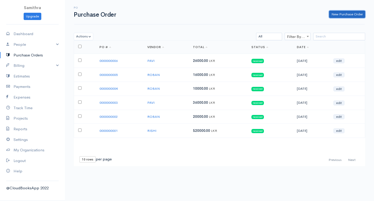
click at [348, 14] on link "New Purchase Order" at bounding box center [347, 15] width 36 height 8
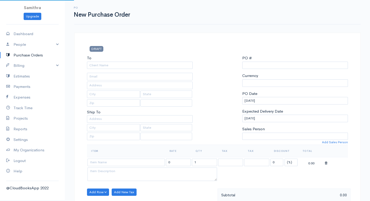
select select "[GEOGRAPHIC_DATA]"
select select "LKR"
type input "0000000007"
select select "[GEOGRAPHIC_DATA]"
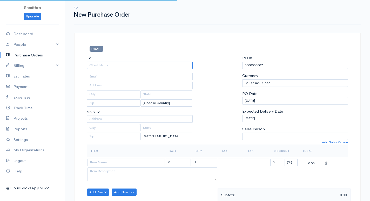
click at [133, 64] on input "To" at bounding box center [140, 66] width 106 height 8
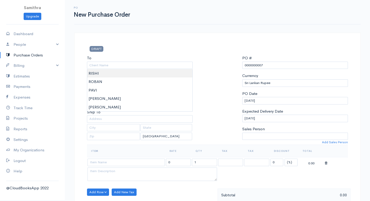
type input "RISHI"
click at [107, 75] on body "Samithra Upgrade Dashboard People Clients Vendors Staff Users Purchase Orders B…" at bounding box center [185, 199] width 370 height 399
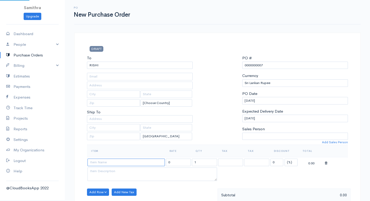
click at [104, 164] on input at bounding box center [126, 162] width 77 height 8
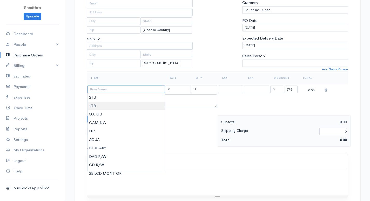
scroll to position [78, 0]
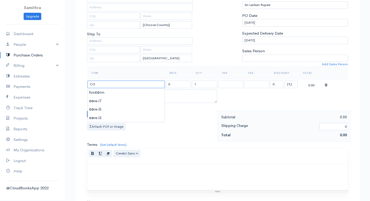
type input "core i3"
type input "1500.00"
click at [98, 118] on body "Samithra Upgrade Dashboard People Clients Vendors Staff Users Purchase Orders B…" at bounding box center [185, 121] width 370 height 399
click at [194, 84] on input "1" at bounding box center [204, 85] width 25 height 8
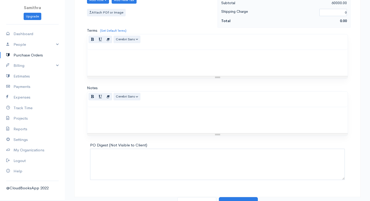
scroll to position [198, 0]
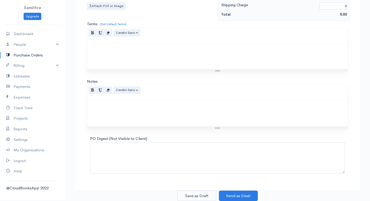
type input "40"
click at [190, 194] on button "Save as Draft" at bounding box center [196, 195] width 39 height 11
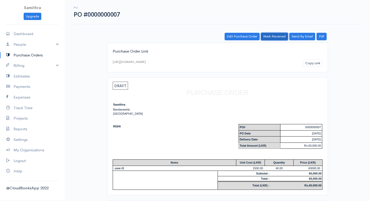
click at [273, 37] on link "Mark Received" at bounding box center [274, 37] width 27 height 8
click at [34, 55] on link "Purchase Orders" at bounding box center [32, 55] width 65 height 11
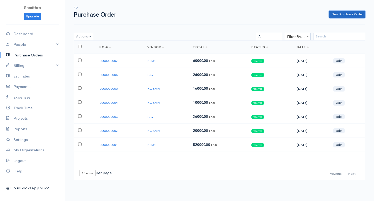
drag, startPoint x: 339, startPoint y: 13, endPoint x: 329, endPoint y: 18, distance: 11.5
click at [339, 13] on link "New Purchase Order" at bounding box center [347, 15] width 36 height 8
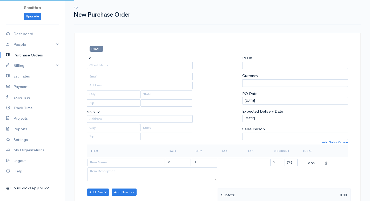
select select "[GEOGRAPHIC_DATA]"
select select "LKR"
type input "0000000008"
select select "[GEOGRAPHIC_DATA]"
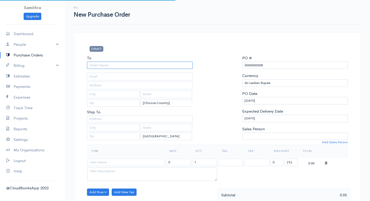
click at [116, 62] on input "To" at bounding box center [140, 66] width 106 height 8
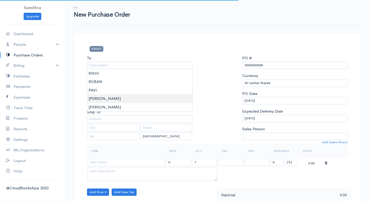
type input "[PERSON_NAME]"
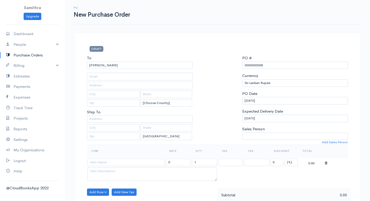
drag, startPoint x: 97, startPoint y: 96, endPoint x: 87, endPoint y: 109, distance: 16.5
click at [97, 95] on body "Samithra Upgrade Dashboard People Clients Vendors Staff Users Purchase Orders B…" at bounding box center [185, 199] width 370 height 399
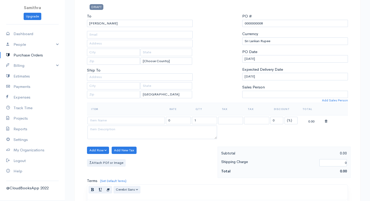
scroll to position [104, 0]
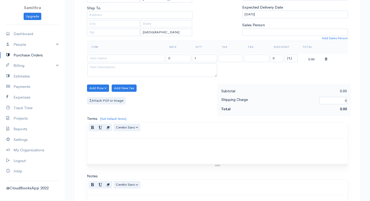
click at [117, 54] on td at bounding box center [126, 58] width 78 height 10
click at [115, 58] on input at bounding box center [126, 59] width 77 height 8
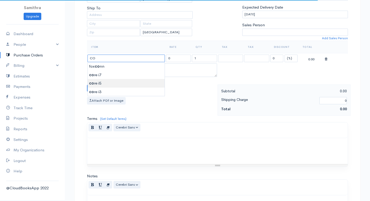
type input "core i5"
type input "2500.00"
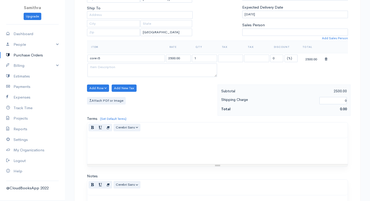
click at [101, 82] on body "Samithra Upgrade Dashboard People Clients Vendors Staff Users Purchase Orders B…" at bounding box center [185, 95] width 370 height 399
drag, startPoint x: 200, startPoint y: 57, endPoint x: 191, endPoint y: 58, distance: 8.9
click at [192, 58] on td "1" at bounding box center [204, 58] width 26 height 10
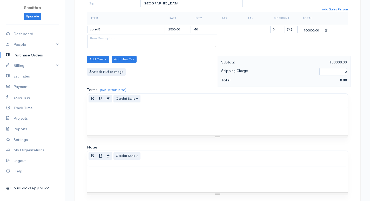
scroll to position [198, 0]
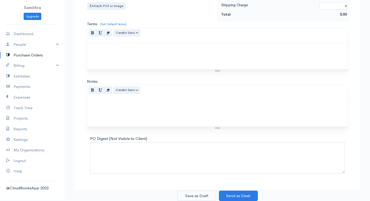
type input "40"
click at [194, 195] on button "Save as Draft" at bounding box center [196, 195] width 39 height 11
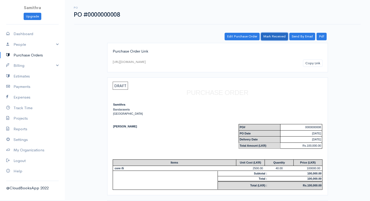
click at [276, 35] on link "Mark Received" at bounding box center [274, 37] width 27 height 8
click at [24, 56] on link "Purchase Orders" at bounding box center [32, 55] width 65 height 11
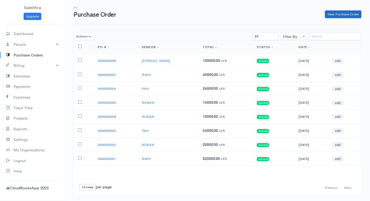
click at [332, 14] on link "New Purchase Order" at bounding box center [343, 15] width 36 height 8
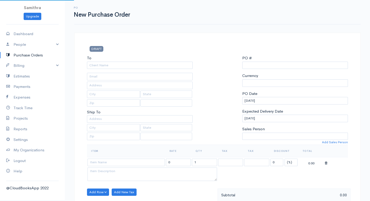
select select "[GEOGRAPHIC_DATA]"
select select "LKR"
type input "0000000009"
select select "[GEOGRAPHIC_DATA]"
click at [138, 65] on input "To" at bounding box center [140, 66] width 106 height 8
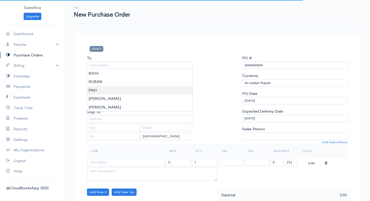
type input "PAVI"
click at [101, 88] on body "Samithra Upgrade Dashboard People Clients Vendors Staff Users Purchase Orders B…" at bounding box center [185, 199] width 370 height 399
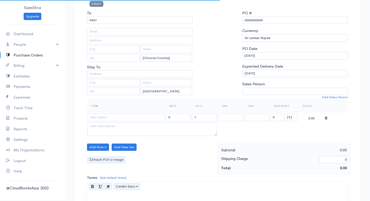
scroll to position [52, 0]
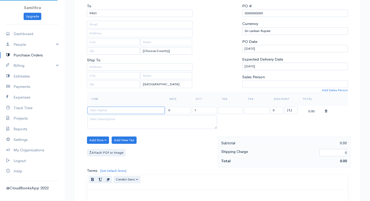
drag, startPoint x: 106, startPoint y: 110, endPoint x: 106, endPoint y: 107, distance: 3.2
click at [106, 110] on input at bounding box center [126, 110] width 77 height 8
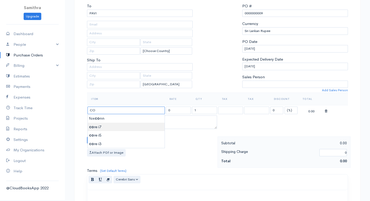
type input "core i7"
type input "3750.00"
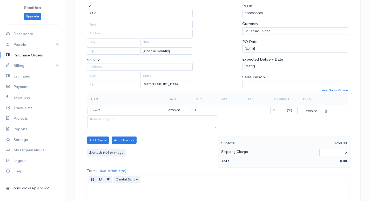
click at [101, 127] on body "Samithra Upgrade Dashboard People Clients Vendors Staff Users Purchase Orders B…" at bounding box center [185, 147] width 370 height 399
drag, startPoint x: 201, startPoint y: 108, endPoint x: 190, endPoint y: 110, distance: 11.3
click at [190, 110] on tr "core i7 3750.00 1 0 (%) Flat 3750.00" at bounding box center [217, 110] width 261 height 10
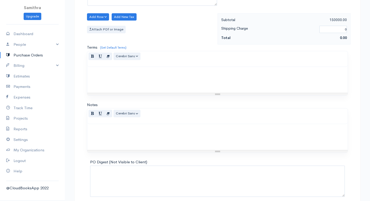
scroll to position [198, 0]
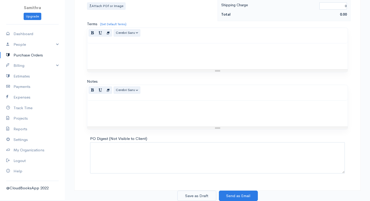
type input "40"
click at [192, 196] on button "Save as Draft" at bounding box center [196, 195] width 39 height 11
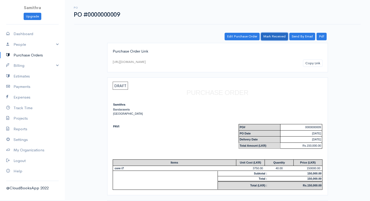
click at [269, 36] on link "Mark Received" at bounding box center [274, 37] width 27 height 8
click at [23, 57] on link "Purchase Orders" at bounding box center [32, 55] width 65 height 11
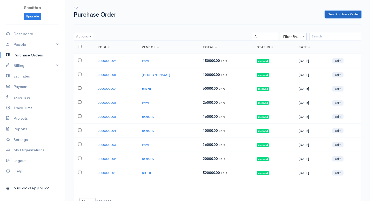
click at [340, 14] on link "New Purchase Order" at bounding box center [343, 15] width 36 height 8
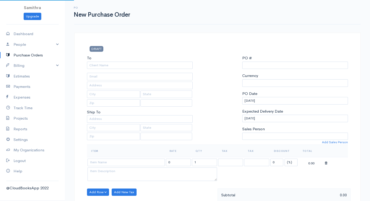
select select "[GEOGRAPHIC_DATA]"
select select "LKR"
type input "0000000010"
select select "[GEOGRAPHIC_DATA]"
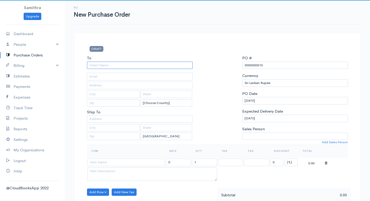
click at [95, 64] on input "To" at bounding box center [140, 66] width 106 height 8
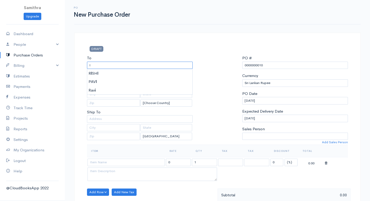
type input "RISHI"
click at [96, 74] on body "Samithra Upgrade Dashboard People Clients Vendors Staff Users Purchase Orders B…" at bounding box center [185, 199] width 370 height 399
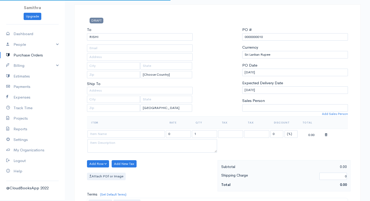
scroll to position [78, 0]
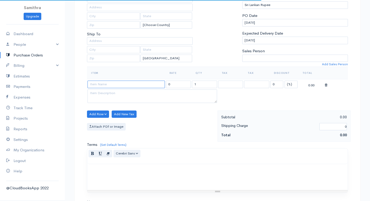
click at [101, 82] on input at bounding box center [126, 85] width 77 height 8
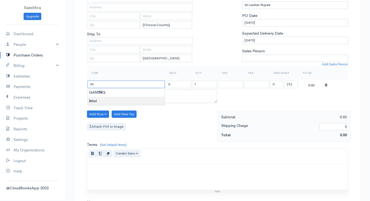
type input "intel"
type input "5000.00"
click at [100, 100] on body "Samithra Upgrade Dashboard People Clients Vendors Staff Users Purchase Orders B…" at bounding box center [185, 121] width 370 height 399
drag, startPoint x: 201, startPoint y: 84, endPoint x: 188, endPoint y: 84, distance: 13.0
click at [188, 84] on tr "intel 5000.00 1 0 (%) Flat 5000.00" at bounding box center [217, 84] width 261 height 10
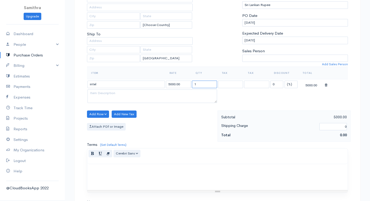
type input "5"
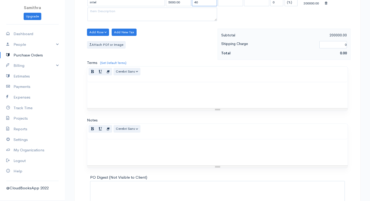
scroll to position [198, 0]
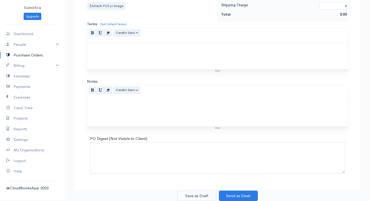
type input "40"
click at [196, 197] on button "Save as Draft" at bounding box center [196, 195] width 39 height 11
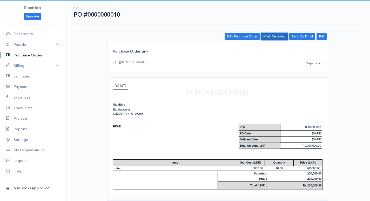
click at [267, 35] on link "Mark Received" at bounding box center [274, 37] width 27 height 8
click at [32, 54] on link "Purchase Orders" at bounding box center [32, 55] width 65 height 11
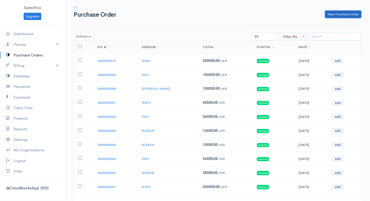
click at [332, 12] on link "New Purchase Order" at bounding box center [343, 15] width 36 height 8
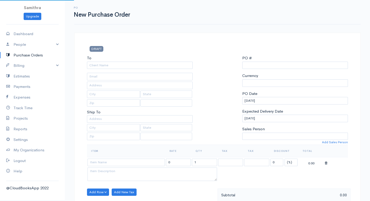
select select "[GEOGRAPHIC_DATA]"
select select "LKR"
type input "0000000011"
select select "[GEOGRAPHIC_DATA]"
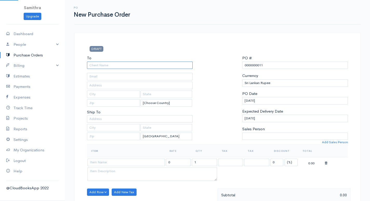
click at [94, 62] on input "To" at bounding box center [140, 66] width 106 height 8
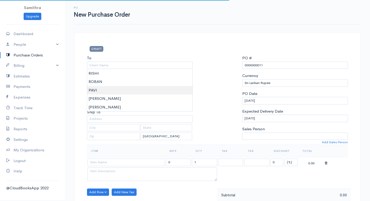
type input "PAVI"
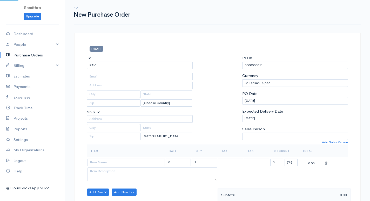
click at [92, 87] on body "Samithra Upgrade Dashboard People Clients Vendors Staff Users Purchase Orders B…" at bounding box center [185, 199] width 370 height 399
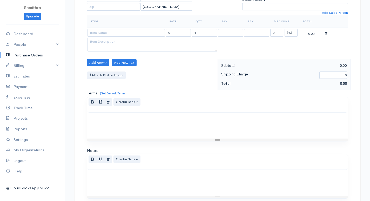
scroll to position [130, 0]
click at [105, 31] on input at bounding box center [126, 33] width 77 height 8
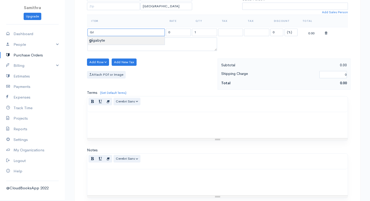
type input "gigabyte"
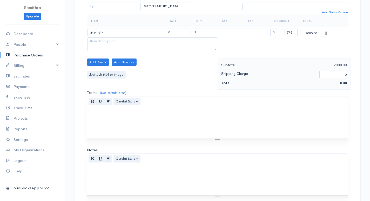
type input "7000.00"
click at [102, 41] on body "Samithra Upgrade Dashboard People Clients Vendors Staff Users Purchase Orders B…" at bounding box center [185, 69] width 370 height 399
drag, startPoint x: 201, startPoint y: 32, endPoint x: 190, endPoint y: 35, distance: 11.4
click at [191, 34] on tr "gigabyte 7000.00 1 0 (%) Flat 7000.00" at bounding box center [217, 32] width 261 height 10
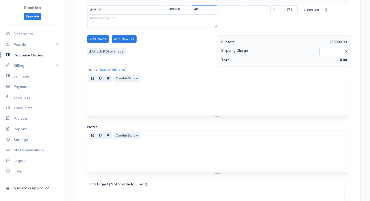
scroll to position [198, 0]
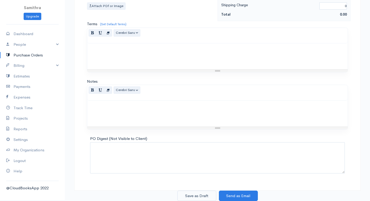
type input "40"
click at [201, 193] on button "Save as Draft" at bounding box center [196, 195] width 39 height 11
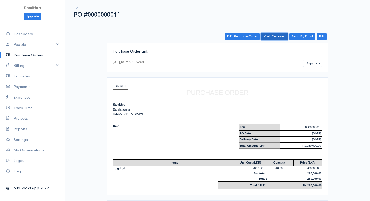
click at [279, 33] on link "Mark Received" at bounding box center [274, 37] width 27 height 8
click at [25, 54] on link "Purchase Orders" at bounding box center [32, 55] width 65 height 11
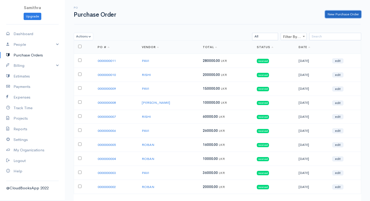
click at [344, 15] on link "New Purchase Order" at bounding box center [343, 15] width 36 height 8
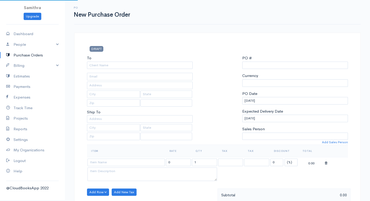
select select "[GEOGRAPHIC_DATA]"
select select "LKR"
type input "0000000012"
select select "[GEOGRAPHIC_DATA]"
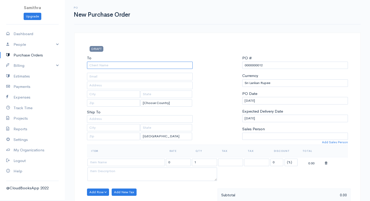
click at [100, 65] on input "To" at bounding box center [140, 66] width 106 height 8
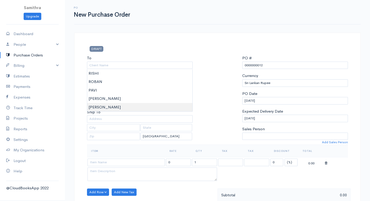
type input "[PERSON_NAME]"
click at [93, 105] on body "Samithra Upgrade Dashboard People Clients Vendors Staff Users Purchase Orders B…" at bounding box center [185, 199] width 370 height 399
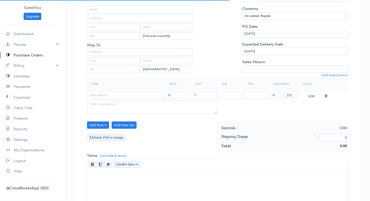
scroll to position [78, 0]
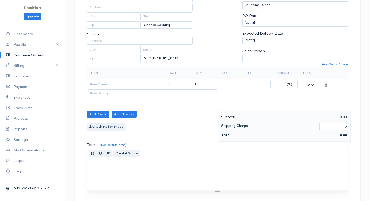
click at [95, 86] on input at bounding box center [126, 85] width 77 height 8
type input "foxconn"
type input "6500.00"
click at [108, 90] on body "Samithra Upgrade Dashboard People Clients Vendors Staff Users Purchase Orders B…" at bounding box center [185, 121] width 370 height 399
drag, startPoint x: 201, startPoint y: 85, endPoint x: 189, endPoint y: 85, distance: 11.9
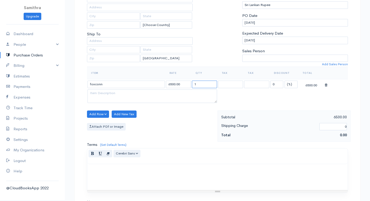
click at [189, 85] on tr "foxconn 6500.00 1 0 (%) Flat 6500.00" at bounding box center [217, 84] width 261 height 10
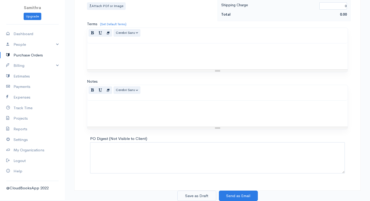
type input "40"
click at [196, 193] on button "Save as Draft" at bounding box center [196, 195] width 39 height 11
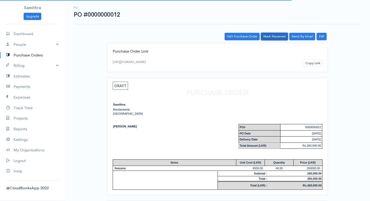
click at [265, 35] on link "Mark Received" at bounding box center [274, 37] width 27 height 8
click at [24, 54] on link "Purchase Orders" at bounding box center [32, 55] width 65 height 11
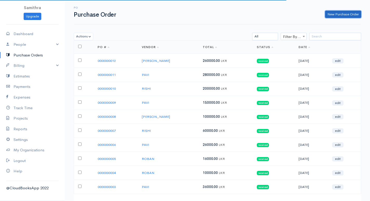
click at [329, 12] on link "New Purchase Order" at bounding box center [343, 15] width 36 height 8
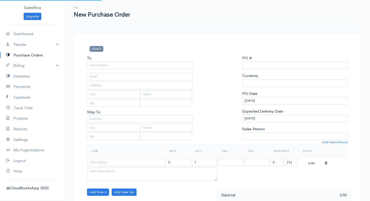
select select "[GEOGRAPHIC_DATA]"
select select "LKR"
type input "0000000013"
select select "[GEOGRAPHIC_DATA]"
click at [114, 61] on div "To" at bounding box center [140, 62] width 106 height 14
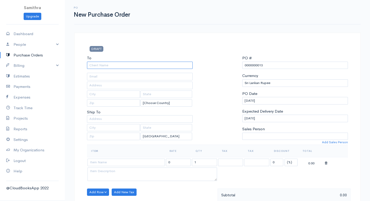
click at [110, 64] on input "To" at bounding box center [140, 66] width 106 height 8
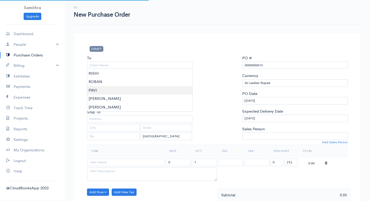
type input "PAVI"
click at [101, 89] on body "Samithra Upgrade Dashboard People Clients Vendors Staff Users Purchase Orders B…" at bounding box center [185, 199] width 370 height 399
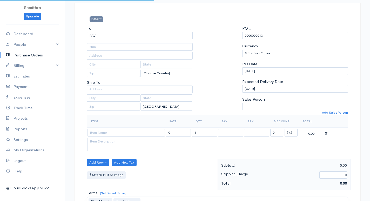
scroll to position [52, 0]
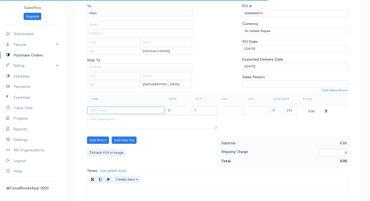
click at [101, 110] on input at bounding box center [126, 110] width 77 height 8
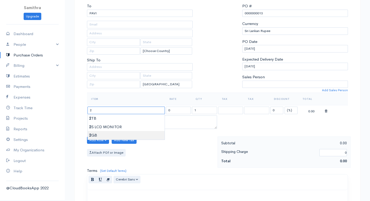
type input "2 GB"
type input "1500.00"
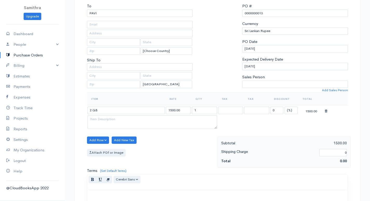
click at [100, 134] on body "Samithra Upgrade Dashboard People Clients Vendors Staff Users Purchase Orders B…" at bounding box center [185, 147] width 370 height 399
drag, startPoint x: 199, startPoint y: 109, endPoint x: 191, endPoint y: 109, distance: 7.8
click at [191, 109] on td "1" at bounding box center [204, 110] width 26 height 10
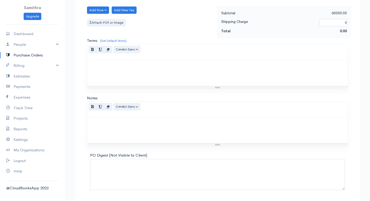
scroll to position [198, 0]
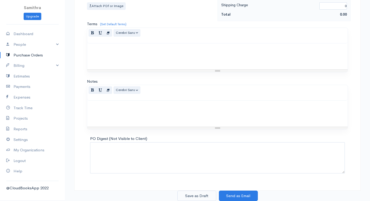
type input "40"
click at [191, 196] on button "Save as Draft" at bounding box center [196, 195] width 39 height 11
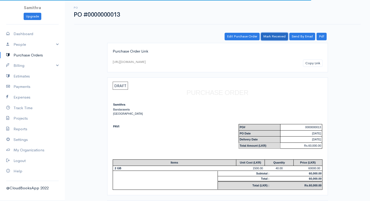
click at [274, 36] on link "Mark Received" at bounding box center [274, 37] width 27 height 8
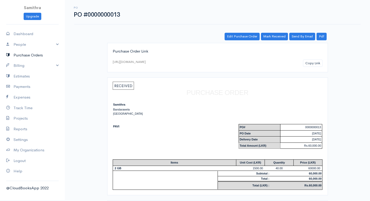
click at [24, 54] on link "Purchase Orders" at bounding box center [32, 55] width 65 height 11
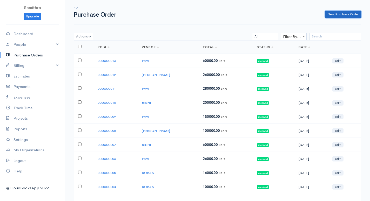
click at [339, 14] on link "New Purchase Order" at bounding box center [343, 15] width 36 height 8
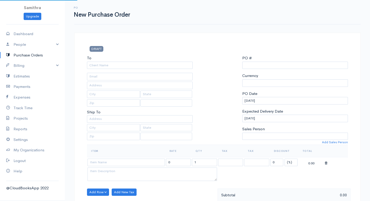
select select "[GEOGRAPHIC_DATA]"
select select "LKR"
type input "0000000014"
select select "[GEOGRAPHIC_DATA]"
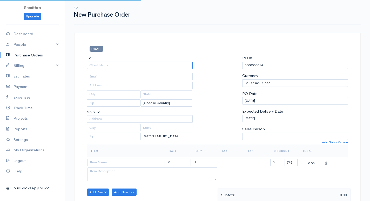
click at [117, 64] on input "To" at bounding box center [140, 66] width 106 height 8
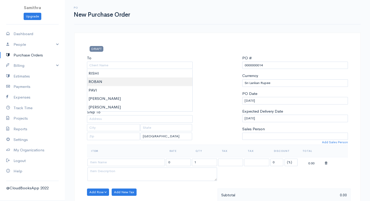
type input "ROBAN"
click at [100, 82] on body "Samithra Upgrade Dashboard People Clients Vendors Staff Users Purchase Orders B…" at bounding box center [185, 199] width 370 height 399
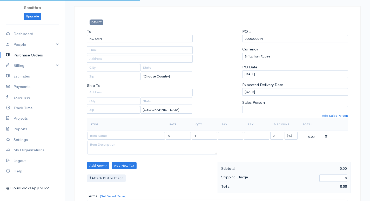
scroll to position [104, 0]
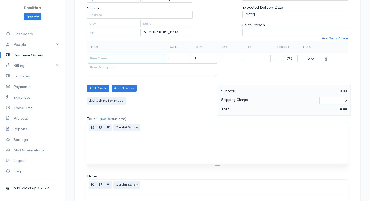
click at [100, 58] on input at bounding box center [126, 59] width 77 height 8
type input "4GB"
type input "3500.00"
click at [102, 65] on body "Samithra Upgrade Dashboard People Clients Vendors Staff Users Purchase Orders B…" at bounding box center [185, 95] width 370 height 399
drag, startPoint x: 199, startPoint y: 58, endPoint x: 195, endPoint y: 58, distance: 4.2
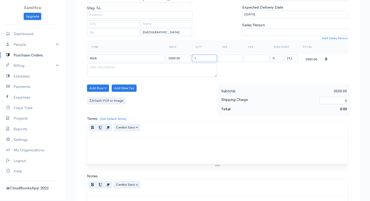
click at [195, 58] on input "1" at bounding box center [204, 59] width 25 height 8
drag, startPoint x: 196, startPoint y: 57, endPoint x: 191, endPoint y: 60, distance: 5.3
click at [191, 60] on td "1" at bounding box center [204, 58] width 26 height 10
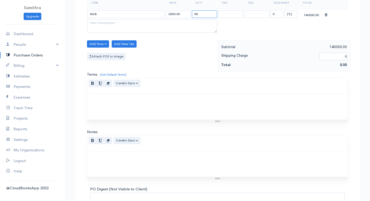
scroll to position [198, 0]
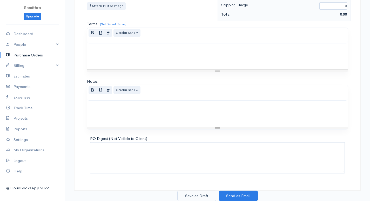
type input "40"
click at [197, 195] on button "Save as Draft" at bounding box center [196, 195] width 39 height 11
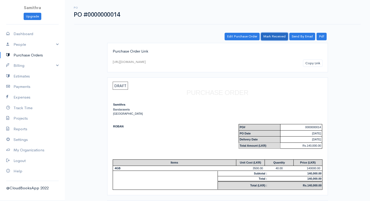
click at [274, 37] on link "Mark Received" at bounding box center [274, 37] width 27 height 8
click at [28, 55] on link "Purchase Orders" at bounding box center [32, 55] width 65 height 11
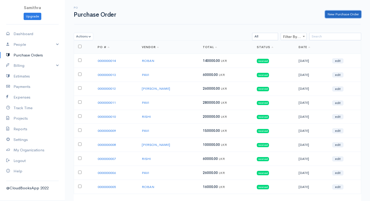
click at [337, 15] on link "New Purchase Order" at bounding box center [343, 15] width 36 height 8
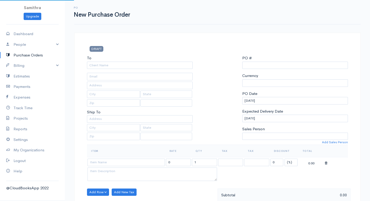
select select "[GEOGRAPHIC_DATA]"
select select "LKR"
type input "0000000015"
select select "[GEOGRAPHIC_DATA]"
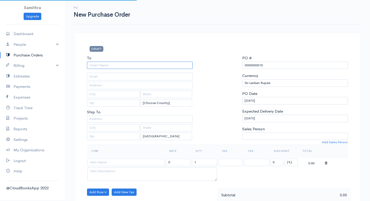
click at [120, 62] on input "To" at bounding box center [140, 66] width 106 height 8
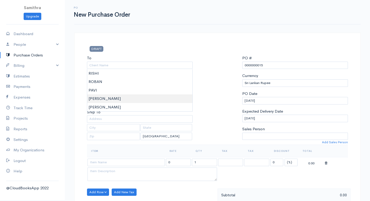
type input "[PERSON_NAME]"
click at [100, 97] on body "Samithra Upgrade Dashboard People Clients Vendors Staff Users Purchase Orders B…" at bounding box center [185, 199] width 370 height 399
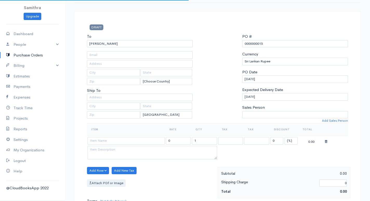
scroll to position [52, 0]
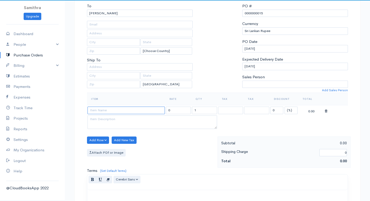
click at [102, 112] on input at bounding box center [126, 110] width 77 height 8
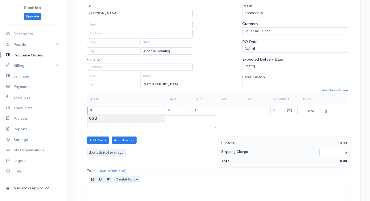
type input "8GB"
type input "6000.00"
click at [99, 116] on body "Samithra Upgrade Dashboard People Clients Vendors Staff Users Purchase Orders B…" at bounding box center [185, 147] width 370 height 399
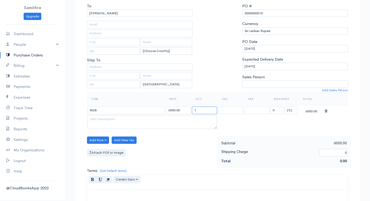
drag, startPoint x: 198, startPoint y: 108, endPoint x: 192, endPoint y: 110, distance: 6.6
click at [192, 110] on td "1" at bounding box center [204, 110] width 26 height 10
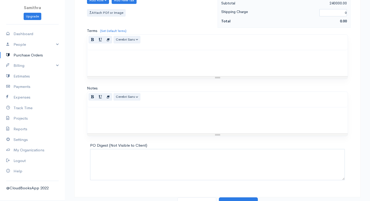
scroll to position [198, 0]
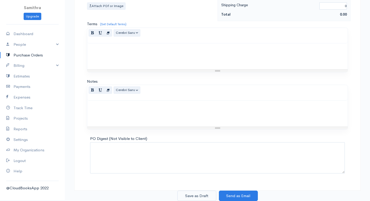
type input "40"
click at [193, 195] on button "Save as Draft" at bounding box center [196, 195] width 39 height 11
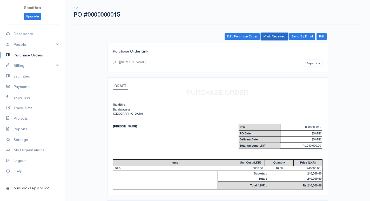
click at [278, 35] on link "Mark Received" at bounding box center [274, 37] width 27 height 8
click at [18, 55] on link "Purchase Orders" at bounding box center [32, 55] width 65 height 11
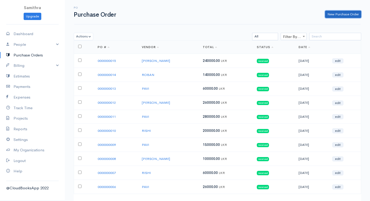
click at [333, 13] on link "New Purchase Order" at bounding box center [343, 15] width 36 height 8
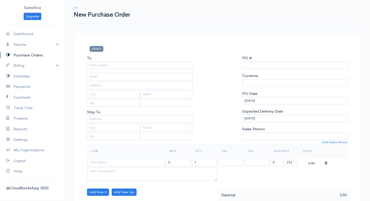
select select "[GEOGRAPHIC_DATA]"
select select "LKR"
type input "0000000016"
select select "[GEOGRAPHIC_DATA]"
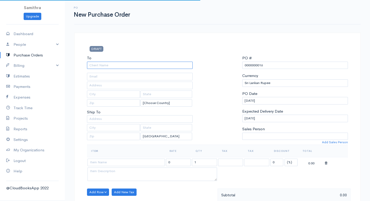
click at [106, 65] on input "To" at bounding box center [140, 66] width 106 height 8
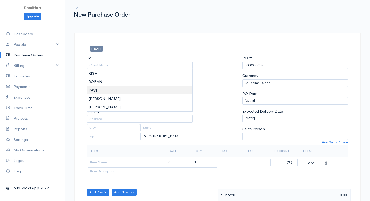
type input "PAVI"
click at [98, 92] on body "Samithra Upgrade Dashboard People Clients Vendors Staff Users Purchase Orders B…" at bounding box center [185, 199] width 370 height 399
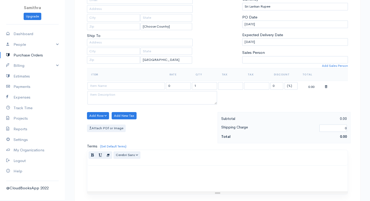
scroll to position [78, 0]
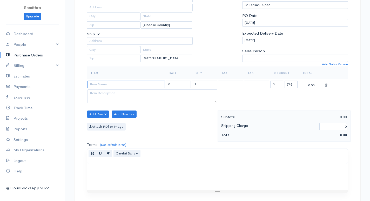
click at [104, 87] on input at bounding box center [126, 85] width 77 height 8
type input "17 LCD MONITOR"
type input "5000.00"
click at [103, 92] on body "Samithra Upgrade Dashboard People Clients Vendors Staff Users Purchase Orders B…" at bounding box center [185, 121] width 370 height 399
drag, startPoint x: 201, startPoint y: 81, endPoint x: 185, endPoint y: 85, distance: 16.5
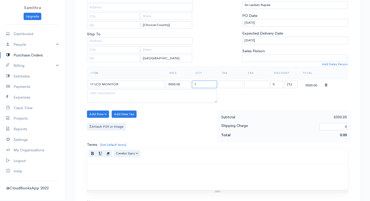
click at [185, 85] on tr "17 LCD MONITOR 5000.00 1 0 (%) Flat 5000.00" at bounding box center [217, 84] width 261 height 10
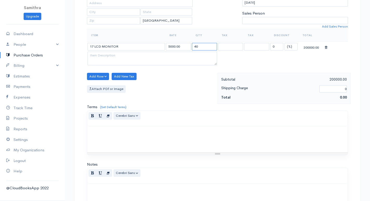
scroll to position [198, 0]
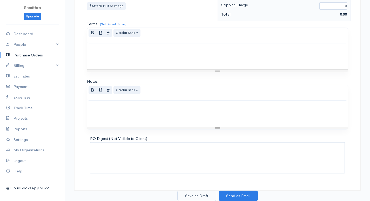
type input "40"
click at [202, 196] on button "Save as Draft" at bounding box center [196, 195] width 39 height 11
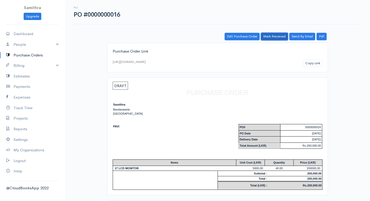
click at [275, 35] on link "Mark Received" at bounding box center [274, 37] width 27 height 8
click at [22, 55] on link "Purchase Orders" at bounding box center [32, 55] width 65 height 11
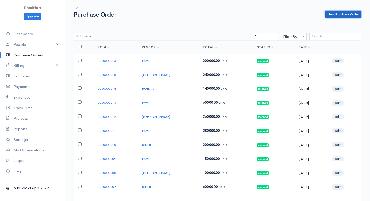
drag, startPoint x: 333, startPoint y: 14, endPoint x: 321, endPoint y: 20, distance: 13.1
click at [333, 14] on link "New Purchase Order" at bounding box center [343, 15] width 36 height 8
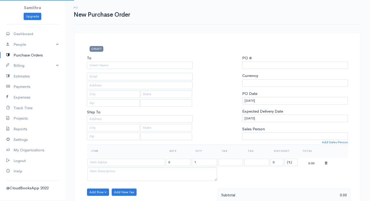
select select "[GEOGRAPHIC_DATA]"
select select "LKR"
type input "0000000017"
select select "[GEOGRAPHIC_DATA]"
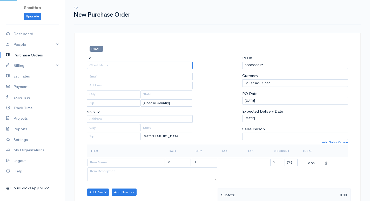
click at [146, 66] on input "To" at bounding box center [140, 66] width 106 height 8
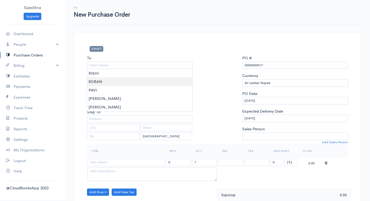
type input "ROBAN"
click at [96, 84] on body "Samithra Upgrade Dashboard People Clients Vendors Staff Users Purchase Orders B…" at bounding box center [185, 199] width 370 height 399
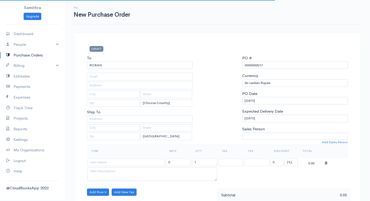
scroll to position [130, 0]
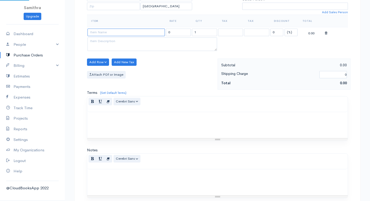
click at [99, 32] on input at bounding box center [126, 33] width 77 height 8
type input "19 LCD MONITOR"
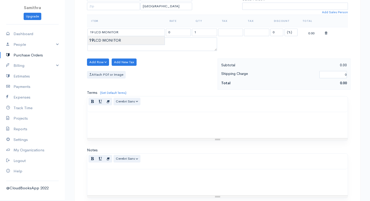
type input "5500.00"
click at [108, 40] on body "Samithra Upgrade Dashboard People Clients Vendors Staff Users Purchase Orders B…" at bounding box center [185, 69] width 370 height 399
drag, startPoint x: 197, startPoint y: 31, endPoint x: 191, endPoint y: 32, distance: 5.9
click at [191, 32] on td "1" at bounding box center [204, 32] width 26 height 10
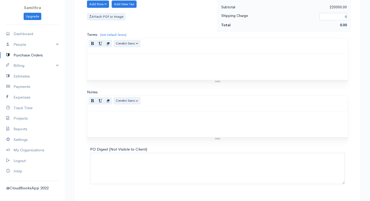
scroll to position [198, 0]
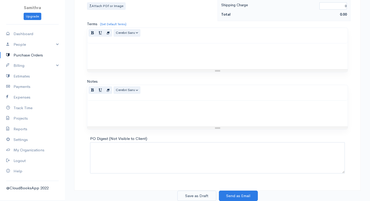
type input "40"
drag, startPoint x: 202, startPoint y: 192, endPoint x: 196, endPoint y: 194, distance: 6.4
click at [202, 193] on button "Save as Draft" at bounding box center [196, 195] width 39 height 11
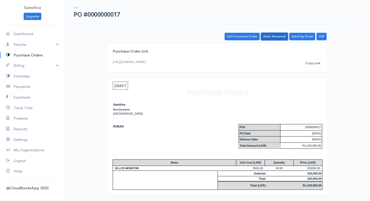
click at [270, 34] on link "Mark Received" at bounding box center [274, 37] width 27 height 8
click at [31, 56] on link "Purchase Orders" at bounding box center [32, 55] width 65 height 11
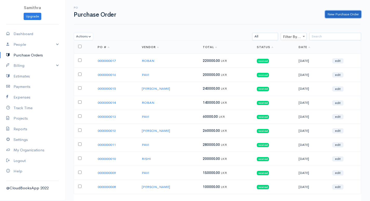
click at [331, 14] on link "New Purchase Order" at bounding box center [343, 15] width 36 height 8
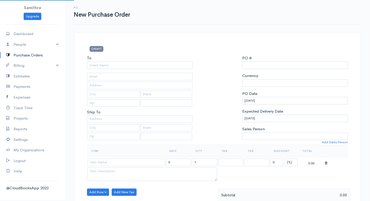
type input "0000000018"
select select "[GEOGRAPHIC_DATA]"
select select "LKR"
select select "[GEOGRAPHIC_DATA]"
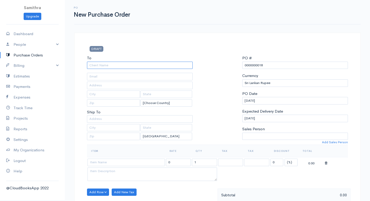
click at [101, 66] on input "To" at bounding box center [140, 66] width 106 height 8
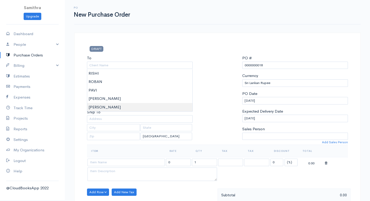
type input "[PERSON_NAME]"
click at [96, 108] on body "Samithra Upgrade Dashboard People Clients Vendors Staff Users Purchase Orders B…" at bounding box center [185, 199] width 370 height 399
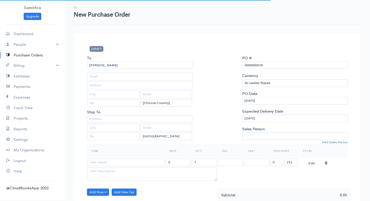
scroll to position [78, 0]
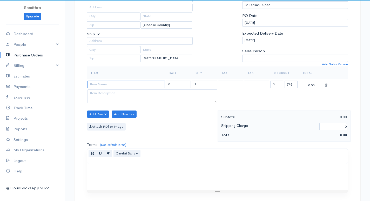
click at [105, 86] on input at bounding box center [126, 85] width 77 height 8
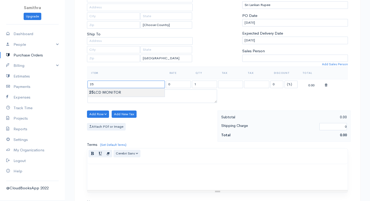
type input "25 LCD MONITOR"
type input "15000.00"
click at [107, 93] on body "Samithra Upgrade Dashboard People Clients Vendors Staff Users Purchase Orders B…" at bounding box center [185, 121] width 370 height 399
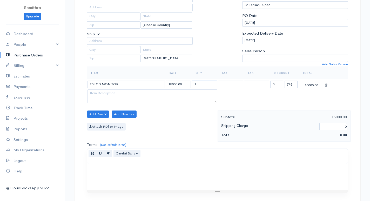
drag, startPoint x: 193, startPoint y: 83, endPoint x: 190, endPoint y: 84, distance: 3.5
click at [190, 84] on tr "25 LCD MONITOR 15000.00 1 0 (%) Flat 15000.00" at bounding box center [217, 84] width 261 height 10
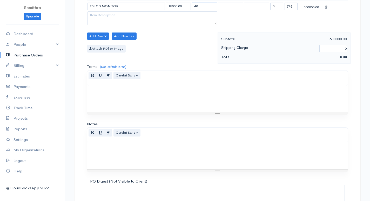
scroll to position [198, 0]
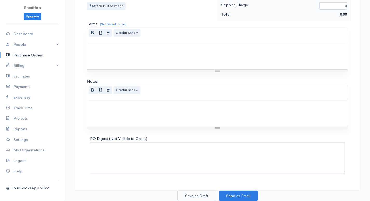
type input "40"
click at [200, 197] on button "Save as Draft" at bounding box center [196, 195] width 39 height 11
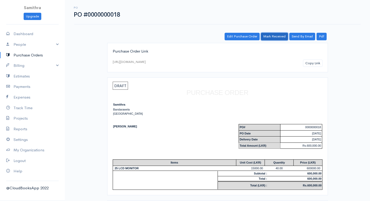
click at [270, 34] on link "Mark Received" at bounding box center [274, 37] width 27 height 8
click at [34, 54] on link "Purchase Orders" at bounding box center [32, 55] width 65 height 11
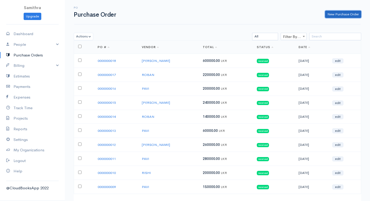
click at [329, 14] on link "New Purchase Order" at bounding box center [343, 15] width 36 height 8
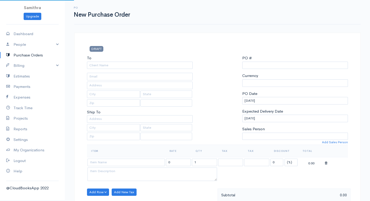
select select "[GEOGRAPHIC_DATA]"
select select "LKR"
type input "0000000019"
select select "[GEOGRAPHIC_DATA]"
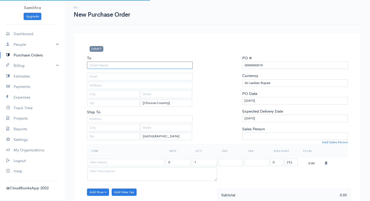
click at [112, 64] on input "To" at bounding box center [140, 66] width 106 height 8
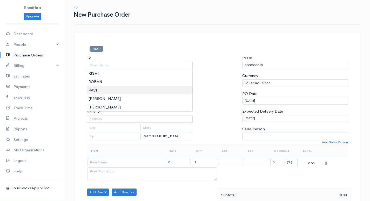
type input "PAVI"
click at [94, 88] on body "Samithra Upgrade Dashboard People Clients Vendors Staff Users Purchase Orders B…" at bounding box center [185, 199] width 370 height 399
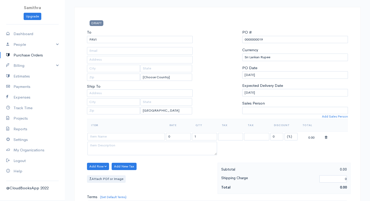
scroll to position [26, 0]
click at [104, 136] on input at bounding box center [126, 136] width 77 height 8
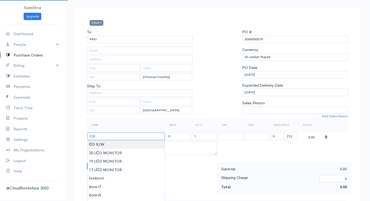
type input "CD R/W"
type input "5000.00"
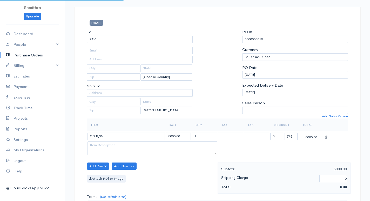
click at [103, 143] on body "Samithra Upgrade Dashboard People Clients Vendors Staff Users Purchase Orders B…" at bounding box center [185, 173] width 370 height 399
drag, startPoint x: 200, startPoint y: 136, endPoint x: 190, endPoint y: 136, distance: 10.2
click at [190, 136] on tr "CD R/W 5000.00 1 0 (%) Flat 5000.00" at bounding box center [217, 136] width 261 height 10
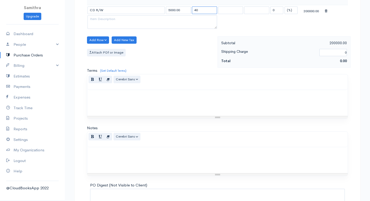
scroll to position [198, 0]
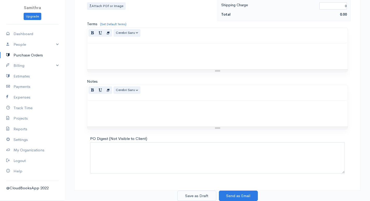
type input "40"
click at [193, 194] on button "Save as Draft" at bounding box center [196, 195] width 39 height 11
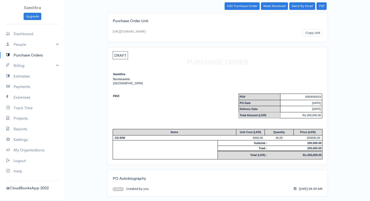
scroll to position [31, 0]
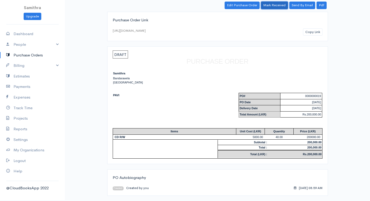
click at [273, 6] on link "Mark Received" at bounding box center [274, 6] width 27 height 8
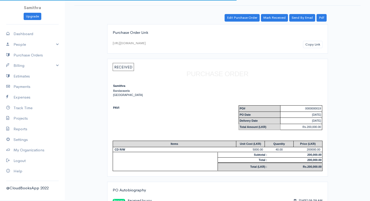
scroll to position [41, 0]
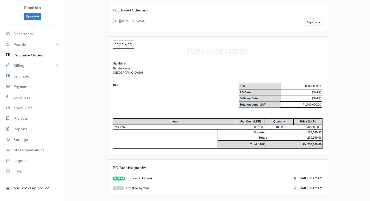
click at [31, 53] on link "Purchase Orders" at bounding box center [32, 55] width 65 height 11
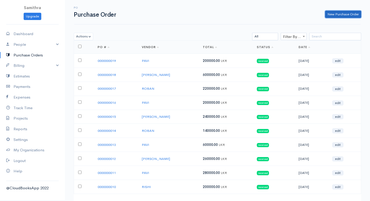
click at [330, 12] on link "New Purchase Order" at bounding box center [343, 15] width 36 height 8
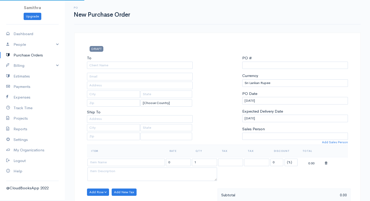
select select "[GEOGRAPHIC_DATA]"
select select "LKR"
type input "0000000020"
select select "[GEOGRAPHIC_DATA]"
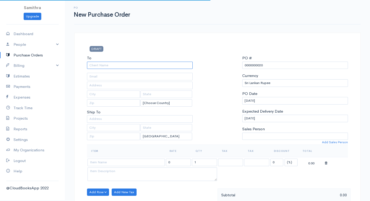
click at [122, 62] on input "To" at bounding box center [140, 66] width 106 height 8
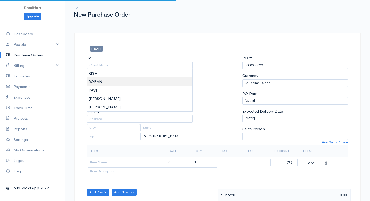
type input "ROBAN"
click at [104, 80] on body "Samithra Upgrade Dashboard People Clients Vendors Staff Users Purchase Orders B…" at bounding box center [185, 199] width 370 height 399
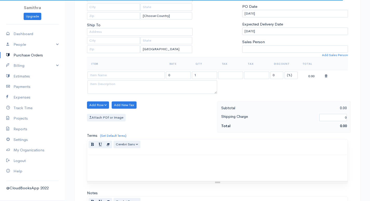
scroll to position [78, 0]
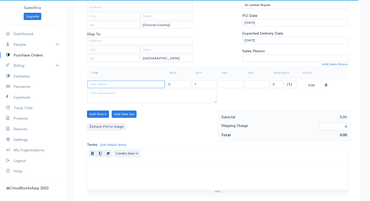
click at [114, 84] on input at bounding box center [126, 85] width 77 height 8
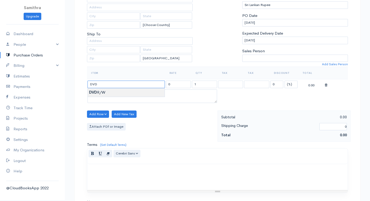
type input "DVD R/W"
type input "5500.00"
click at [105, 91] on body "Samithra Upgrade Dashboard People Clients Vendors Staff Users Purchase Orders B…" at bounding box center [185, 121] width 370 height 399
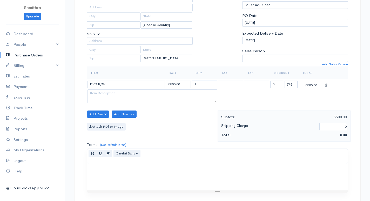
drag, startPoint x: 192, startPoint y: 82, endPoint x: 204, endPoint y: 82, distance: 11.7
click at [193, 82] on input "1" at bounding box center [204, 85] width 25 height 8
drag, startPoint x: 204, startPoint y: 83, endPoint x: 190, endPoint y: 83, distance: 13.8
click at [190, 83] on tr "DVD R/W 5500.00 1 0 (%) Flat 5500.00" at bounding box center [217, 84] width 261 height 10
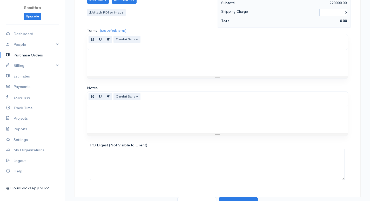
scroll to position [198, 0]
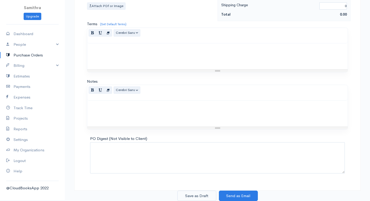
type input "40"
click at [202, 195] on button "Save as Draft" at bounding box center [196, 195] width 39 height 11
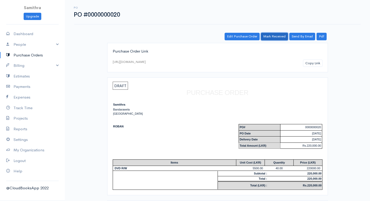
click at [270, 33] on link "Mark Received" at bounding box center [274, 37] width 27 height 8
click at [31, 55] on link "Purchase Orders" at bounding box center [32, 55] width 65 height 11
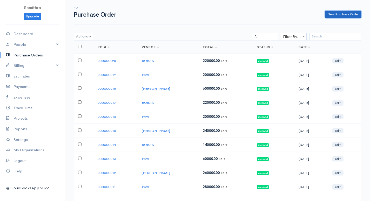
drag, startPoint x: 328, startPoint y: 14, endPoint x: 313, endPoint y: 25, distance: 19.2
click at [329, 13] on link "New Purchase Order" at bounding box center [343, 15] width 36 height 8
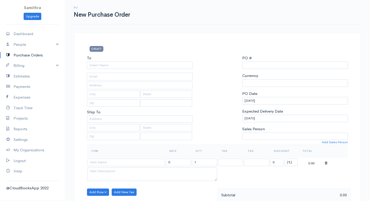
select select "[GEOGRAPHIC_DATA]"
select select "LKR"
type input "0000000021"
select select "[GEOGRAPHIC_DATA]"
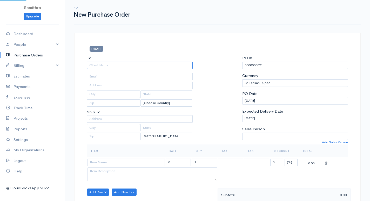
click at [135, 65] on input "To" at bounding box center [140, 66] width 106 height 8
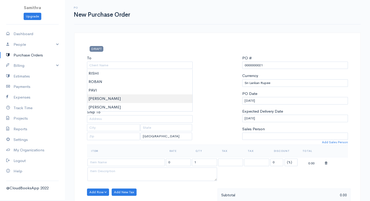
type input "[PERSON_NAME]"
click at [98, 96] on body "Samithra Upgrade Dashboard People Clients Vendors Staff Users Purchase Orders B…" at bounding box center [185, 199] width 370 height 399
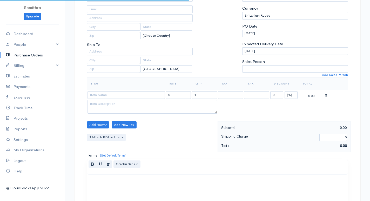
scroll to position [78, 0]
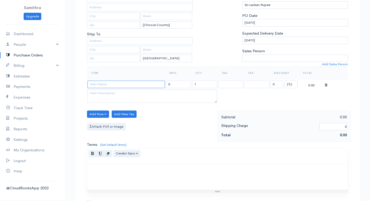
click at [104, 84] on input at bounding box center [126, 85] width 77 height 8
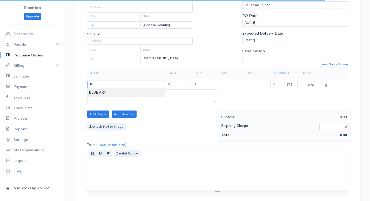
type input "BLUE ARY"
type input "10000.00"
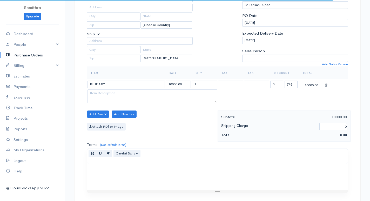
click at [102, 91] on body "Samithra Upgrade Dashboard People Clients Vendors Staff Users Purchase Orders B…" at bounding box center [185, 121] width 370 height 399
drag, startPoint x: 199, startPoint y: 83, endPoint x: 189, endPoint y: 85, distance: 11.0
click at [189, 85] on tr "BLUE ARY 10000.00 1 0 (%) Flat 10000.00" at bounding box center [217, 84] width 261 height 10
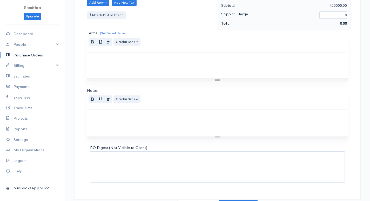
scroll to position [198, 0]
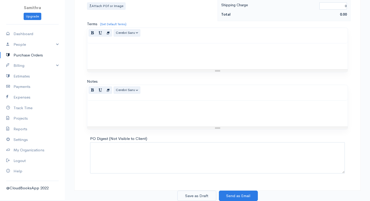
type input "40"
click at [198, 197] on button "Save as Draft" at bounding box center [196, 195] width 39 height 11
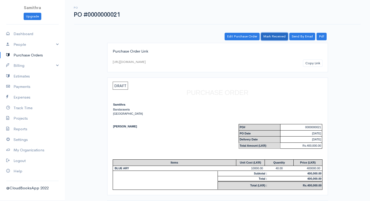
click at [272, 36] on link "Mark Received" at bounding box center [274, 37] width 27 height 8
click at [40, 56] on link "Purchase Orders" at bounding box center [32, 55] width 65 height 11
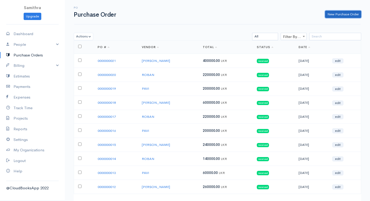
click at [336, 14] on link "New Purchase Order" at bounding box center [343, 15] width 36 height 8
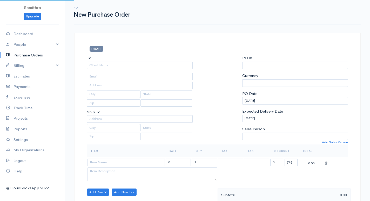
select select "LKR"
select select "[GEOGRAPHIC_DATA]"
type input "0000000022"
select select "[GEOGRAPHIC_DATA]"
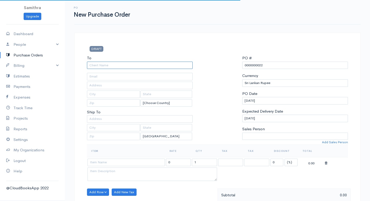
click at [105, 63] on input "To" at bounding box center [140, 66] width 106 height 8
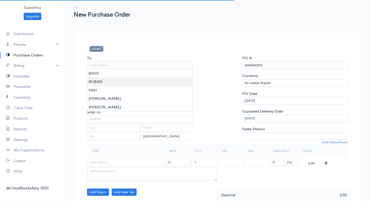
type input "ROBAN"
click at [93, 79] on body "Samithra Upgrade Dashboard People Clients Vendors Staff Users Purchase Orders B…" at bounding box center [185, 199] width 370 height 399
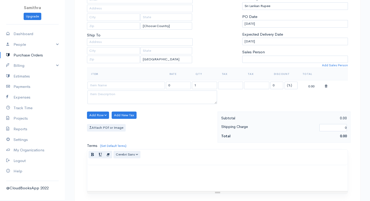
scroll to position [78, 0]
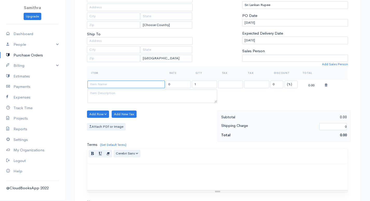
click at [102, 83] on input at bounding box center [126, 85] width 77 height 8
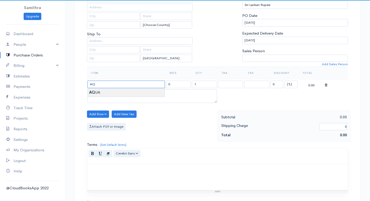
type input "AQUA"
type input "4000.00"
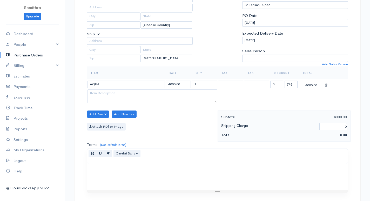
click at [114, 94] on body "Samithra Upgrade Dashboard People Clients Vendors Staff Users Purchase Orders B…" at bounding box center [185, 121] width 370 height 399
drag, startPoint x: 205, startPoint y: 81, endPoint x: 189, endPoint y: 87, distance: 17.0
click at [189, 87] on tr "AQUA 4000.00 1 0 (%) Flat 4000.00" at bounding box center [217, 84] width 261 height 10
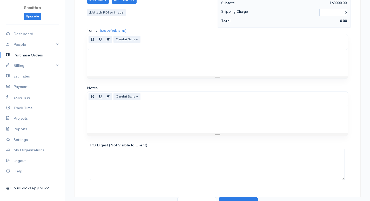
scroll to position [198, 0]
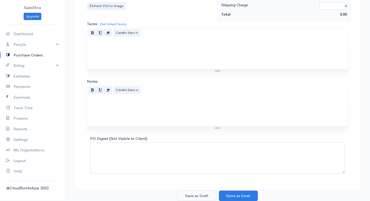
type input "40"
click at [204, 197] on button "Save as Draft" at bounding box center [196, 195] width 39 height 11
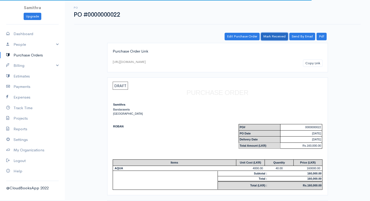
click at [275, 35] on link "Mark Received" at bounding box center [274, 37] width 27 height 8
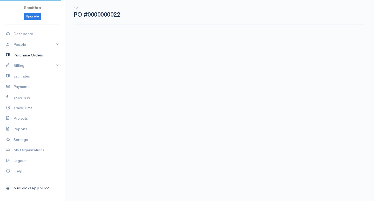
drag, startPoint x: 0, startPoint y: 0, endPoint x: 36, endPoint y: 56, distance: 67.1
click at [36, 56] on link "Purchase Orders" at bounding box center [32, 55] width 65 height 11
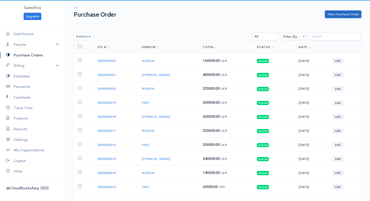
click at [337, 12] on link "New Purchase Order" at bounding box center [343, 15] width 36 height 8
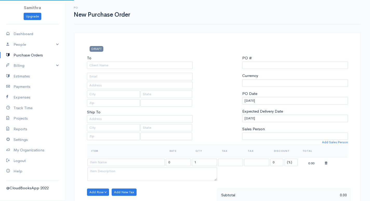
select select "[GEOGRAPHIC_DATA]"
select select "LKR"
type input "0000000023"
select select "[GEOGRAPHIC_DATA]"
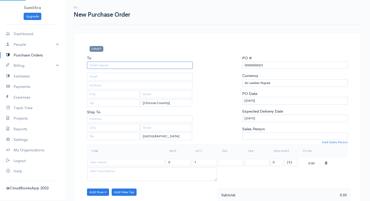
click at [125, 62] on input "To" at bounding box center [140, 66] width 106 height 8
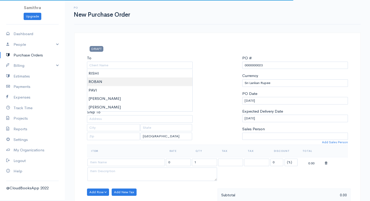
type input "ROBAN"
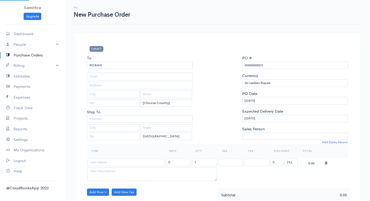
drag, startPoint x: 112, startPoint y: 79, endPoint x: 109, endPoint y: 94, distance: 14.5
click at [112, 79] on body "Samithra Upgrade Dashboard People Clients Vendors Staff Users Purchase Orders B…" at bounding box center [185, 199] width 370 height 399
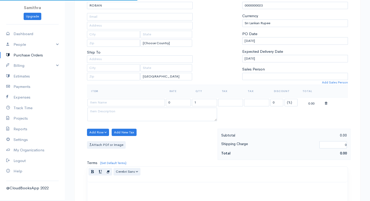
scroll to position [78, 0]
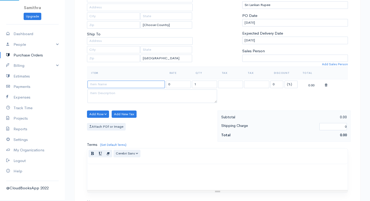
click at [108, 86] on input at bounding box center [126, 85] width 77 height 8
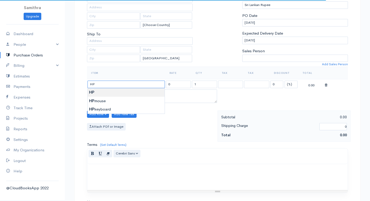
type input "HP"
type input "7500.00"
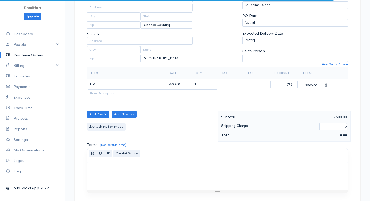
click at [106, 91] on body "Samithra Upgrade Dashboard People Clients Vendors Staff Users Purchase Orders B…" at bounding box center [185, 121] width 370 height 399
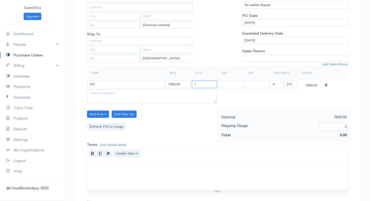
click at [194, 83] on input "1" at bounding box center [204, 85] width 25 height 8
drag, startPoint x: 191, startPoint y: 85, endPoint x: 201, endPoint y: 84, distance: 9.7
click at [201, 84] on td "1" at bounding box center [204, 84] width 26 height 10
drag, startPoint x: 201, startPoint y: 84, endPoint x: 186, endPoint y: 87, distance: 15.2
click at [186, 87] on tr "HP 7500.00 1 0 (%) Flat 7500.00" at bounding box center [217, 84] width 261 height 10
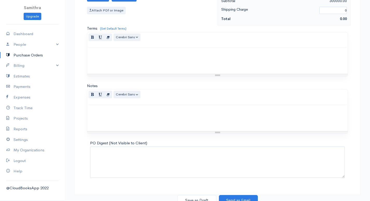
scroll to position [198, 0]
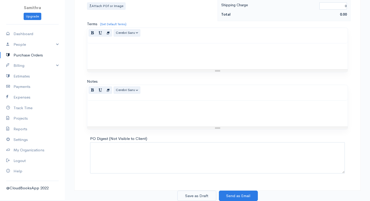
type input "40"
click at [204, 193] on button "Save as Draft" at bounding box center [196, 195] width 39 height 11
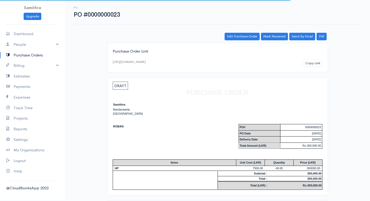
click at [276, 26] on div "PO PO #0000000023 Actions Edit Purchase Order Send By Email Print Mark Received…" at bounding box center [217, 116] width 305 height 232
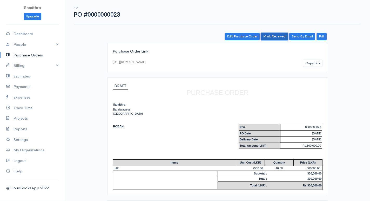
click at [276, 34] on link "Mark Received" at bounding box center [274, 37] width 27 height 8
click at [31, 54] on link "Purchase Orders" at bounding box center [32, 55] width 65 height 11
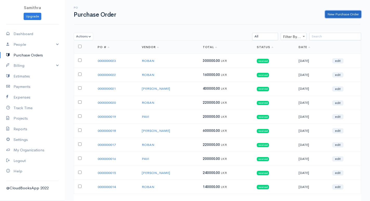
click at [336, 13] on link "New Purchase Order" at bounding box center [343, 15] width 36 height 8
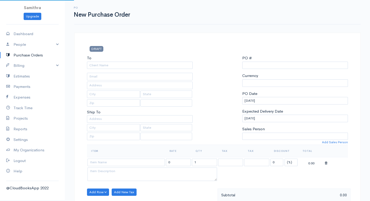
select select "[GEOGRAPHIC_DATA]"
select select "LKR"
type input "0000000024"
select select "[GEOGRAPHIC_DATA]"
click at [96, 61] on div "To" at bounding box center [140, 62] width 106 height 14
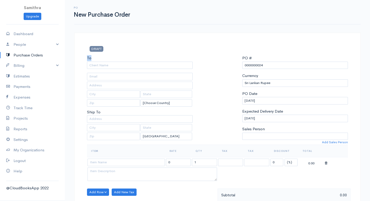
click at [104, 65] on div "To" at bounding box center [140, 62] width 106 height 14
click at [104, 64] on input "To" at bounding box center [140, 66] width 106 height 8
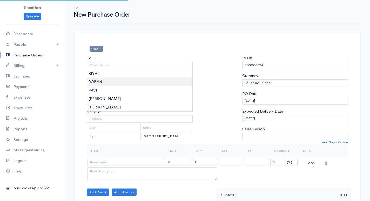
type input "ROBAN"
click at [103, 78] on body "Samithra Upgrade Dashboard People Clients Vendors Staff Users Purchase Orders B…" at bounding box center [185, 199] width 370 height 399
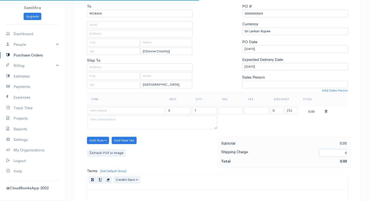
scroll to position [52, 0]
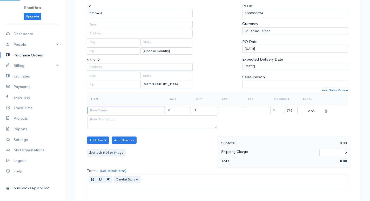
click at [102, 109] on input at bounding box center [126, 110] width 77 height 8
type input "GAMING"
type input "15000.00"
click at [106, 118] on body "Samithra Upgrade Dashboard People Clients Vendors Staff Users Purchase Orders B…" at bounding box center [185, 147] width 370 height 399
drag, startPoint x: 200, startPoint y: 110, endPoint x: 188, endPoint y: 109, distance: 12.0
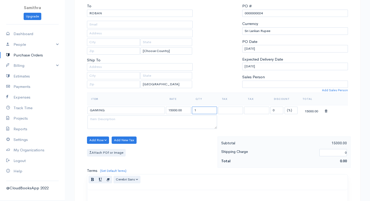
click at [188, 109] on tr "GAMING 15000.00 1 0 (%) Flat 15000.00" at bounding box center [217, 110] width 261 height 10
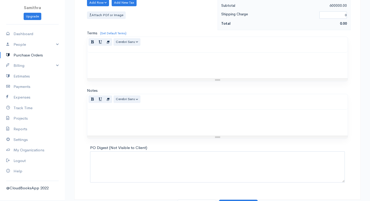
scroll to position [198, 0]
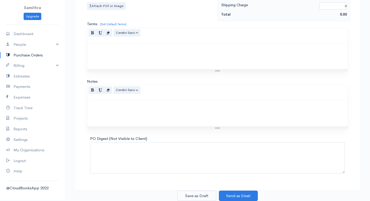
type input "40"
click at [202, 195] on button "Save as Draft" at bounding box center [196, 195] width 39 height 11
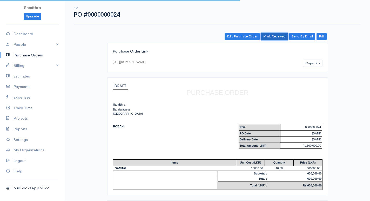
click at [272, 35] on link "Mark Received" at bounding box center [274, 37] width 27 height 8
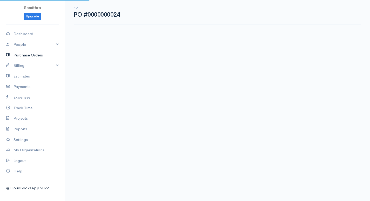
click at [27, 55] on link "Purchase Orders" at bounding box center [32, 55] width 65 height 11
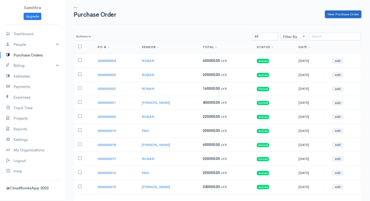
click at [338, 15] on link "New Purchase Order" at bounding box center [343, 15] width 36 height 8
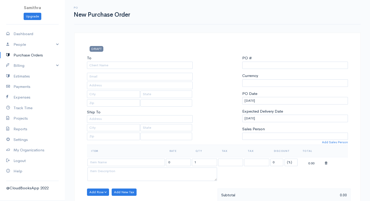
select select "[GEOGRAPHIC_DATA]"
select select "LKR"
type input "0000000025"
select select "[GEOGRAPHIC_DATA]"
click at [143, 64] on input "To" at bounding box center [140, 66] width 106 height 8
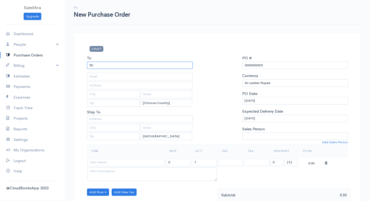
type input "5"
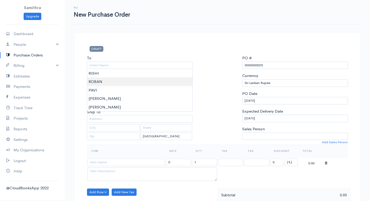
type input "ROBAN"
click at [95, 77] on body "Samithra Upgrade Dashboard People Clients Vendors Staff Users Purchase Orders B…" at bounding box center [185, 199] width 370 height 399
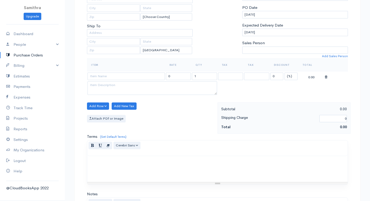
scroll to position [104, 0]
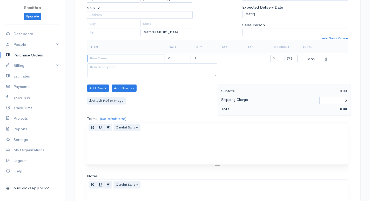
click at [92, 59] on input at bounding box center [126, 59] width 77 height 8
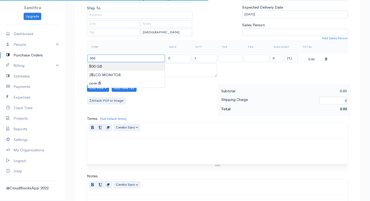
type input "500 GB"
type input "6500.00"
click at [99, 63] on body "Samithra Upgrade Dashboard People Clients Vendors Staff Users Purchase Orders B…" at bounding box center [185, 95] width 370 height 399
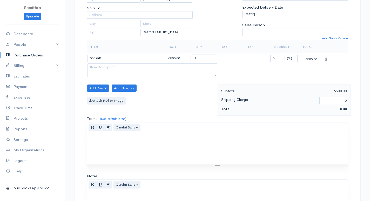
drag, startPoint x: 203, startPoint y: 57, endPoint x: 186, endPoint y: 57, distance: 16.9
click at [187, 57] on tr "500 GB 6500.00 1 0 (%) Flat 6500.00" at bounding box center [217, 58] width 261 height 10
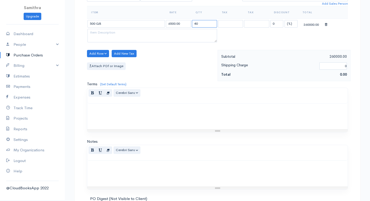
scroll to position [198, 0]
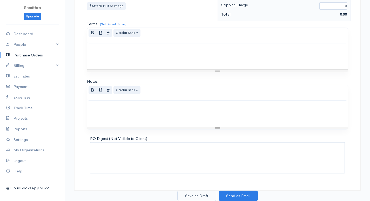
type input "40"
click at [198, 196] on button "Save as Draft" at bounding box center [196, 195] width 39 height 11
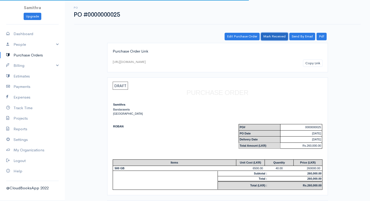
click at [269, 35] on link "Mark Received" at bounding box center [274, 37] width 27 height 8
click at [31, 56] on link "Purchase Orders" at bounding box center [32, 55] width 65 height 11
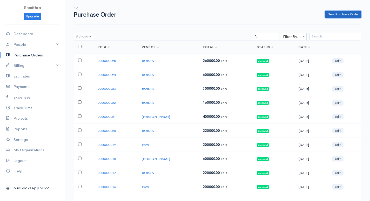
click at [329, 14] on link "New Purchase Order" at bounding box center [343, 15] width 36 height 8
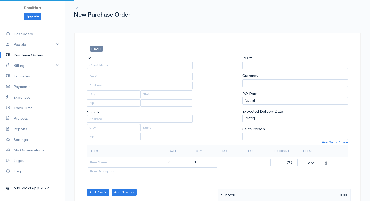
select select "[GEOGRAPHIC_DATA]"
select select "LKR"
type input "0000000026"
select select "[GEOGRAPHIC_DATA]"
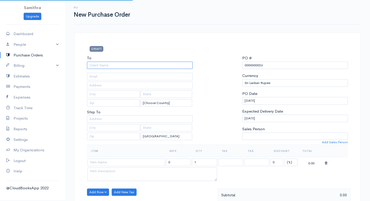
click at [118, 64] on input "To" at bounding box center [140, 66] width 106 height 8
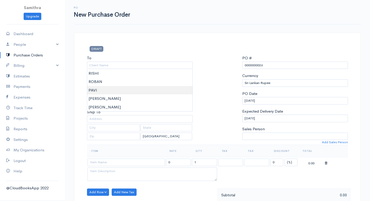
type input "PAVI"
click at [109, 92] on body "Samithra Upgrade Dashboard People Clients Vendors Staff Users Purchase Orders B…" at bounding box center [185, 199] width 370 height 399
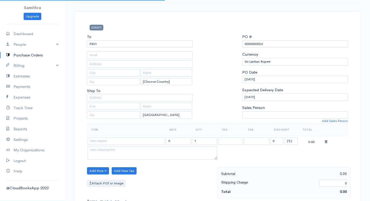
scroll to position [26, 0]
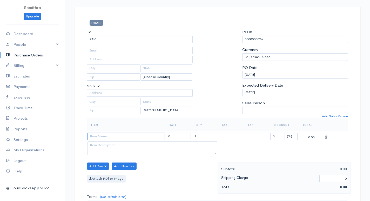
click at [102, 138] on input at bounding box center [126, 136] width 77 height 8
type input "1TB"
type input "10000.00"
click at [96, 143] on body "Samithra Upgrade Dashboard People Clients Vendors Staff Users Purchase Orders B…" at bounding box center [185, 173] width 370 height 399
drag, startPoint x: 204, startPoint y: 136, endPoint x: 184, endPoint y: 138, distance: 19.6
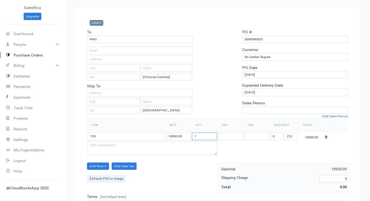
click at [184, 138] on tr "1TB 10000.00 1 0 (%) Flat 10000.00" at bounding box center [217, 136] width 261 height 10
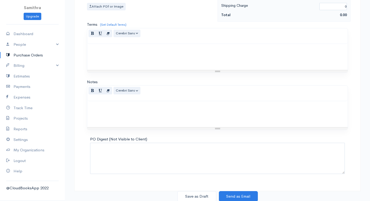
scroll to position [198, 0]
type input "40"
click at [201, 194] on button "Save as Draft" at bounding box center [196, 195] width 39 height 11
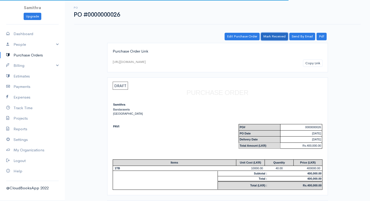
click at [274, 35] on link "Mark Received" at bounding box center [274, 37] width 27 height 8
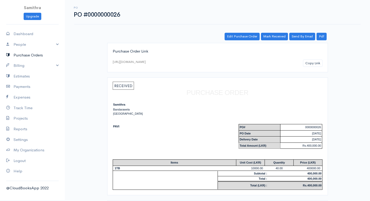
click at [27, 54] on link "Purchase Orders" at bounding box center [32, 55] width 65 height 11
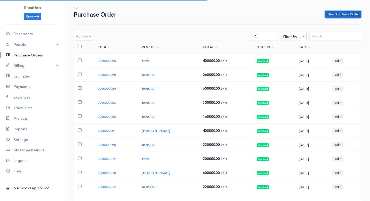
click at [342, 15] on link "New Purchase Order" at bounding box center [343, 15] width 36 height 8
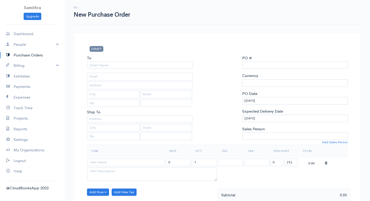
select select "[GEOGRAPHIC_DATA]"
select select "LKR"
type input "0000000027"
select select "[GEOGRAPHIC_DATA]"
click at [106, 63] on input "To" at bounding box center [140, 66] width 106 height 8
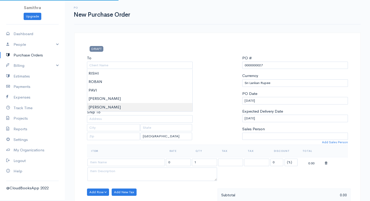
type input "[PERSON_NAME]"
click at [97, 104] on body "Samithra Upgrade Dashboard People Clients Vendors Staff Users Purchase Orders B…" at bounding box center [185, 199] width 370 height 399
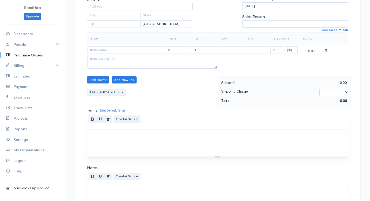
scroll to position [104, 0]
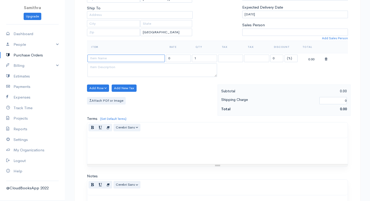
click at [99, 58] on input at bounding box center [126, 59] width 77 height 8
type input "2TB"
type input "13000.00"
click at [95, 65] on body "Samithra Upgrade Dashboard People Clients Vendors Staff Users Purchase Orders B…" at bounding box center [185, 95] width 370 height 399
click at [195, 57] on input "1" at bounding box center [204, 59] width 25 height 8
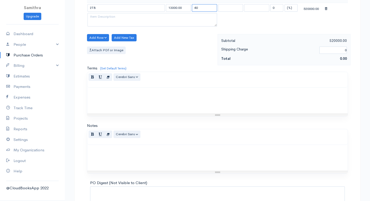
scroll to position [198, 0]
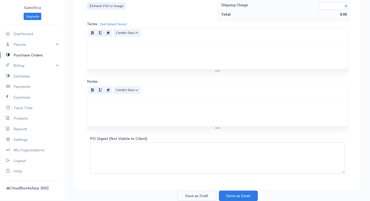
type input "40"
click at [194, 196] on button "Save as Draft" at bounding box center [196, 195] width 39 height 11
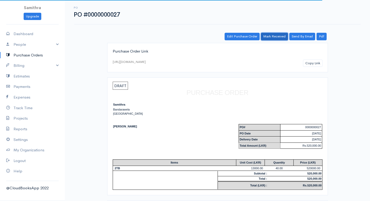
click at [269, 36] on link "Mark Received" at bounding box center [274, 37] width 27 height 8
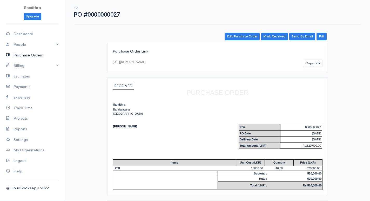
click at [16, 55] on link "Purchase Orders" at bounding box center [32, 55] width 65 height 11
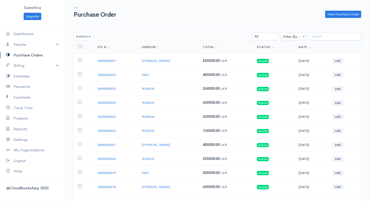
click at [217, 64] on td "520000.00 LKR" at bounding box center [226, 61] width 54 height 14
click at [219, 63] on td "520000.00 LKR" at bounding box center [226, 61] width 54 height 14
click at [271, 34] on select "All Draft Viewed Sent Received" at bounding box center [265, 37] width 26 height 8
click at [252, 33] on select "All Draft Viewed Sent Received" at bounding box center [265, 37] width 26 height 8
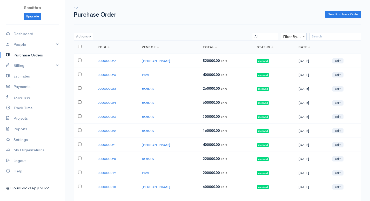
click at [80, 46] on input "checkbox" at bounding box center [79, 46] width 3 height 3
checkbox input "true"
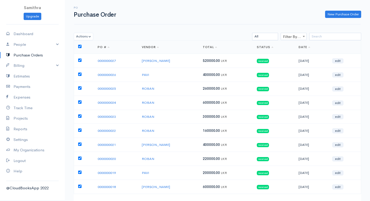
checkbox input "true"
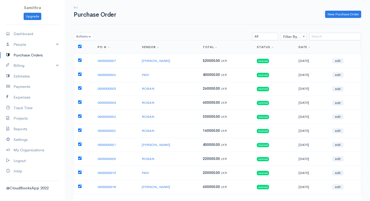
checkbox input "true"
click at [82, 46] on th at bounding box center [84, 47] width 20 height 13
click at [78, 46] on th at bounding box center [84, 47] width 20 height 13
click at [81, 43] on th at bounding box center [84, 47] width 20 height 13
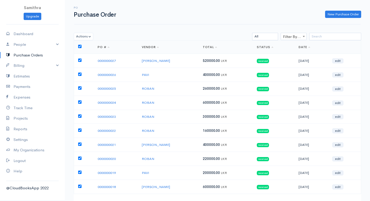
click at [81, 46] on input "checkbox" at bounding box center [79, 46] width 3 height 3
checkbox input "false"
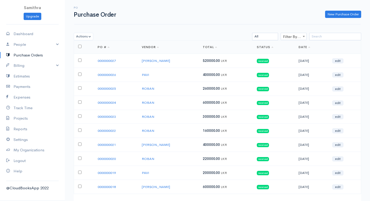
checkbox input "false"
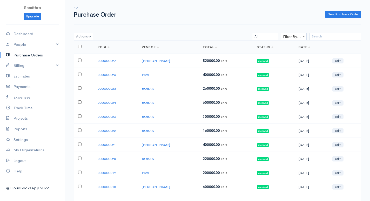
checkbox input "false"
click at [79, 154] on td at bounding box center [84, 159] width 20 height 14
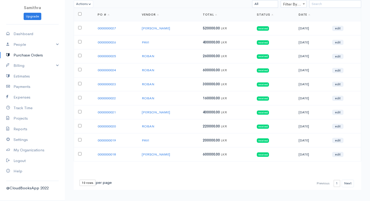
scroll to position [34, 0]
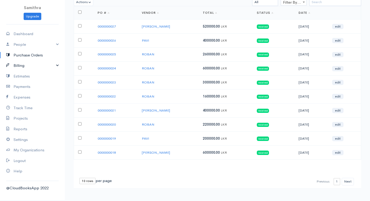
click at [26, 66] on link "Billing" at bounding box center [32, 65] width 65 height 11
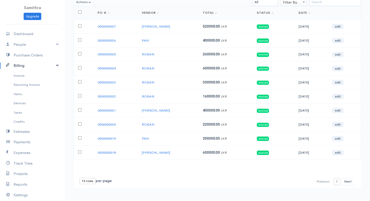
click at [89, 181] on select "10 rows 25 rows 50 rows" at bounding box center [87, 181] width 16 height 6
select select "50"
click at [79, 178] on select "10 rows 25 rows 50 rows" at bounding box center [87, 181] width 16 height 6
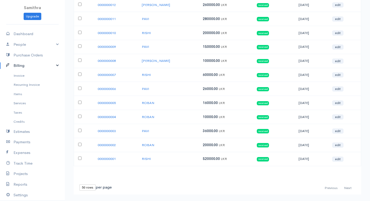
scroll to position [272, 0]
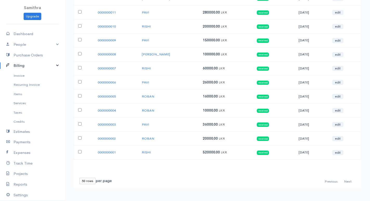
click at [78, 151] on input "checkbox" at bounding box center [79, 151] width 3 height 3
checkbox input "true"
click at [82, 139] on td at bounding box center [84, 138] width 20 height 14
click at [81, 126] on td at bounding box center [84, 124] width 20 height 14
click at [79, 136] on input "checkbox" at bounding box center [79, 137] width 3 height 3
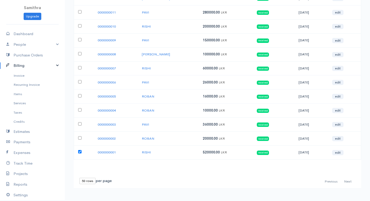
checkbox input "true"
click at [81, 123] on input "checkbox" at bounding box center [79, 123] width 3 height 3
checkbox input "true"
click at [79, 110] on input "checkbox" at bounding box center [79, 109] width 3 height 3
checkbox input "true"
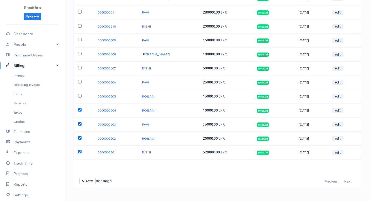
click at [80, 97] on input "checkbox" at bounding box center [79, 95] width 3 height 3
checkbox input "true"
click at [79, 76] on td at bounding box center [84, 82] width 20 height 14
click at [79, 80] on input "checkbox" at bounding box center [79, 81] width 3 height 3
checkbox input "true"
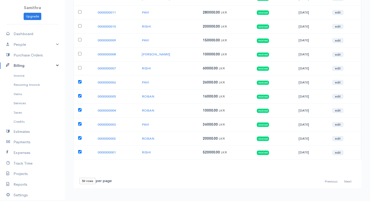
click at [79, 66] on td at bounding box center [84, 68] width 20 height 14
click at [81, 66] on input "checkbox" at bounding box center [79, 67] width 3 height 3
checkbox input "true"
click at [80, 54] on input "checkbox" at bounding box center [79, 53] width 3 height 3
checkbox input "true"
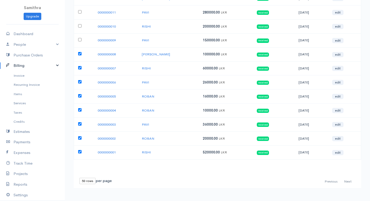
click at [80, 39] on input "checkbox" at bounding box center [79, 39] width 3 height 3
checkbox input "true"
click at [80, 27] on input "checkbox" at bounding box center [79, 25] width 3 height 3
checkbox input "true"
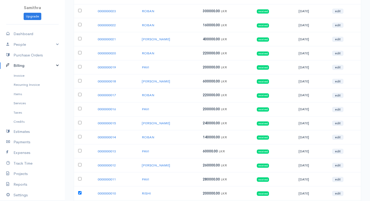
scroll to position [116, 0]
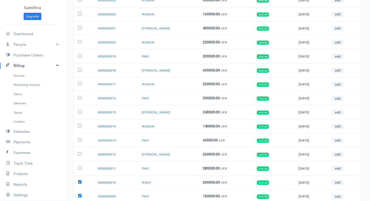
click at [81, 166] on input "checkbox" at bounding box center [79, 167] width 3 height 3
checkbox input "true"
click at [80, 153] on input "checkbox" at bounding box center [79, 153] width 3 height 3
checkbox input "true"
drag, startPoint x: 81, startPoint y: 139, endPoint x: 79, endPoint y: 136, distance: 2.7
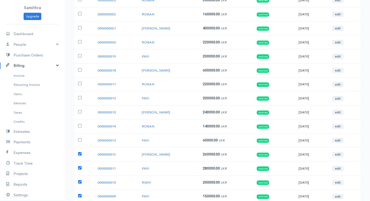
click at [81, 138] on input "checkbox" at bounding box center [79, 139] width 3 height 3
checkbox input "true"
click at [79, 126] on input "checkbox" at bounding box center [79, 125] width 3 height 3
checkbox input "true"
click at [81, 111] on input "checkbox" at bounding box center [79, 111] width 3 height 3
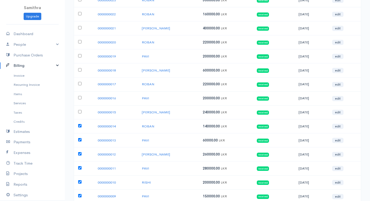
checkbox input "true"
click at [80, 99] on input "checkbox" at bounding box center [79, 97] width 3 height 3
checkbox input "true"
click at [79, 83] on input "checkbox" at bounding box center [79, 83] width 3 height 3
checkbox input "true"
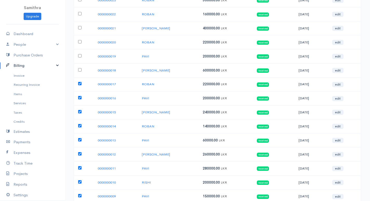
click at [78, 71] on input "checkbox" at bounding box center [79, 69] width 3 height 3
checkbox input "true"
click at [80, 56] on input "checkbox" at bounding box center [79, 55] width 3 height 3
checkbox input "true"
click at [80, 40] on input "checkbox" at bounding box center [79, 41] width 3 height 3
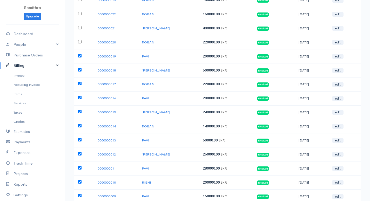
checkbox input "true"
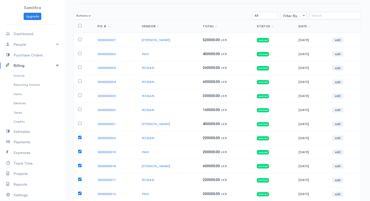
scroll to position [12, 0]
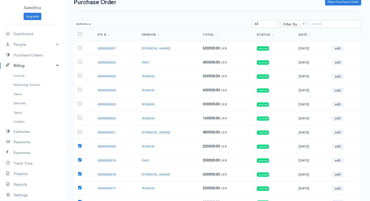
click at [80, 131] on input "checkbox" at bounding box center [79, 131] width 3 height 3
checkbox input "true"
click at [78, 116] on td at bounding box center [84, 118] width 20 height 14
click at [79, 116] on input "checkbox" at bounding box center [79, 117] width 3 height 3
checkbox input "true"
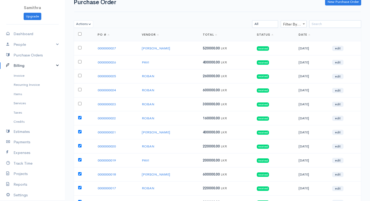
click at [80, 103] on input "checkbox" at bounding box center [79, 103] width 3 height 3
checkbox input "true"
click at [82, 90] on td at bounding box center [84, 90] width 20 height 14
click at [81, 89] on input "checkbox" at bounding box center [79, 89] width 3 height 3
checkbox input "true"
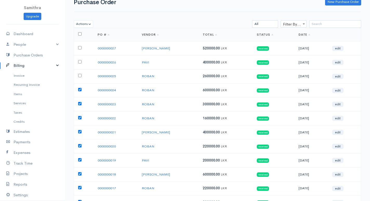
click at [80, 76] on input "checkbox" at bounding box center [79, 75] width 3 height 3
checkbox input "true"
click at [82, 63] on td at bounding box center [84, 62] width 20 height 14
click at [78, 62] on input "checkbox" at bounding box center [79, 61] width 3 height 3
checkbox input "true"
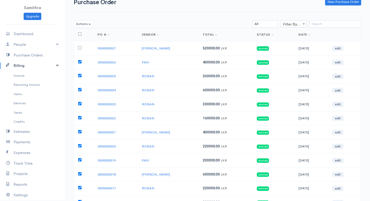
click at [80, 48] on input "checkbox" at bounding box center [79, 47] width 3 height 3
checkbox input "true"
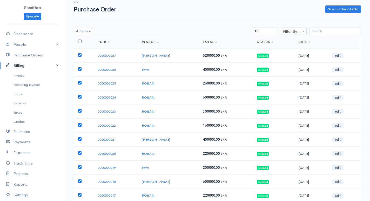
scroll to position [0, 0]
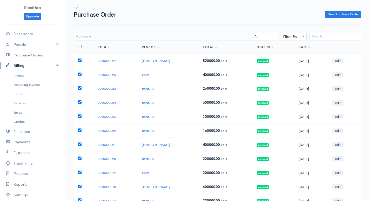
click at [80, 46] on input "checkbox" at bounding box center [79, 46] width 3 height 3
checkbox input "true"
checkbox input "false"
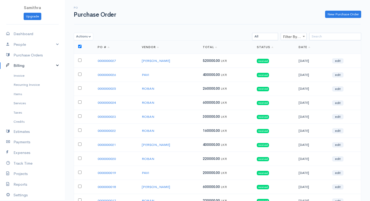
checkbox input "false"
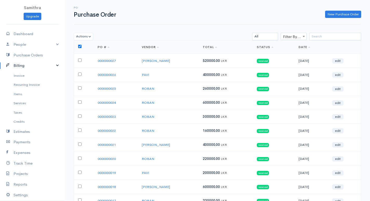
checkbox input "false"
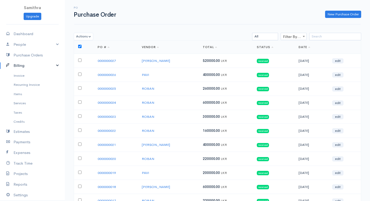
checkbox input "false"
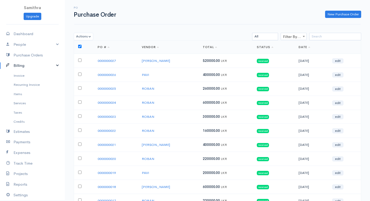
checkbox input "false"
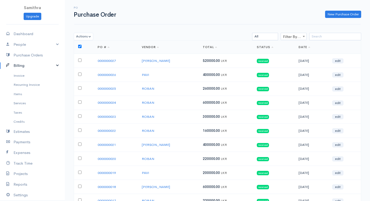
checkbox input "false"
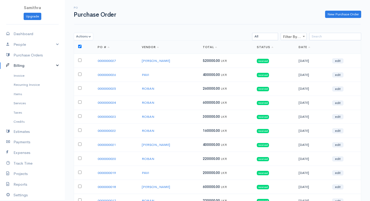
click at [81, 45] on input "checkbox" at bounding box center [79, 46] width 3 height 3
checkbox input "false"
checkbox input "true"
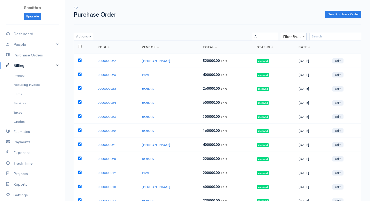
checkbox input "true"
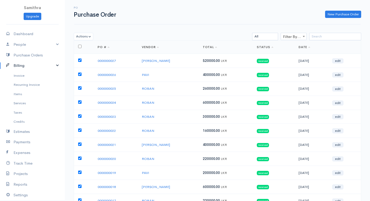
checkbox input "true"
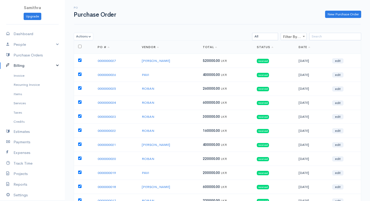
checkbox input "true"
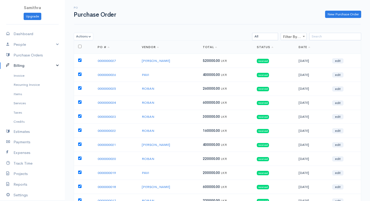
checkbox input "true"
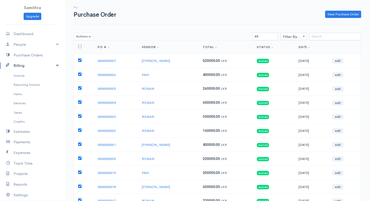
checkbox input "true"
click at [80, 46] on input "checkbox" at bounding box center [79, 46] width 3 height 3
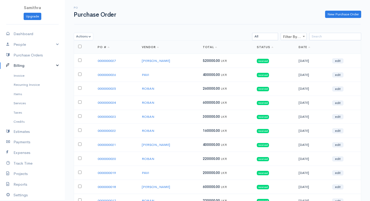
checkbox input "true"
checkbox input "false"
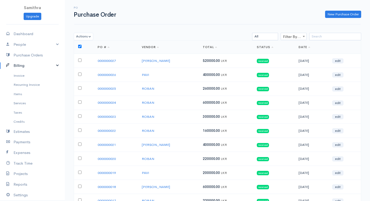
checkbox input "false"
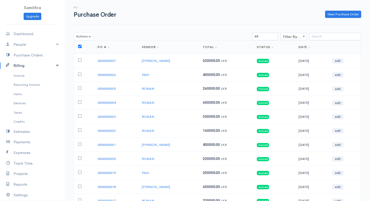
checkbox input "false"
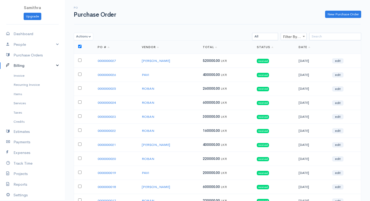
checkbox input "false"
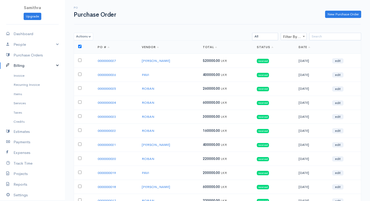
checkbox input "false"
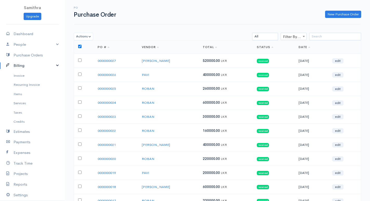
checkbox input "false"
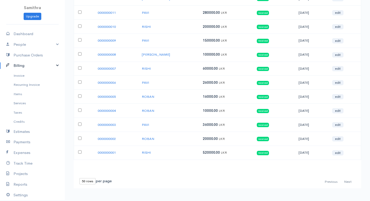
scroll to position [272, 0]
click at [22, 46] on link "People" at bounding box center [32, 44] width 65 height 11
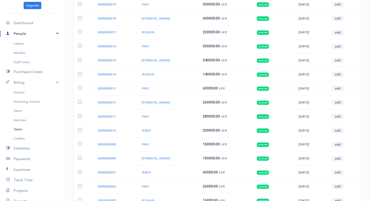
scroll to position [0, 0]
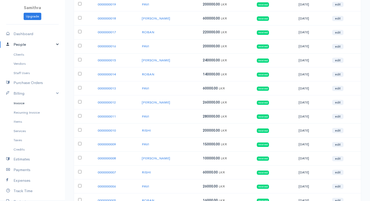
click at [21, 101] on link "Invoice" at bounding box center [32, 102] width 65 height 9
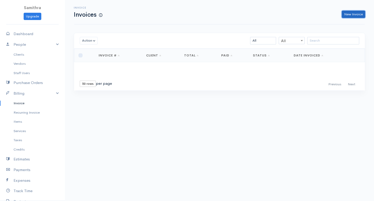
click at [362, 12] on link "New Invoice" at bounding box center [353, 15] width 23 height 8
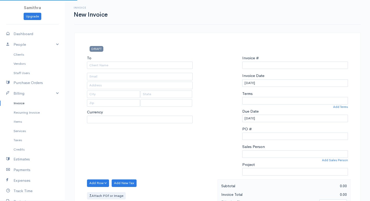
select select "LKR"
type input "0000000001"
select select "[GEOGRAPHIC_DATA]"
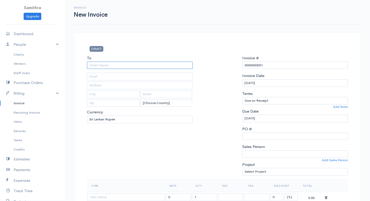
click at [110, 65] on input "To" at bounding box center [140, 66] width 106 height 8
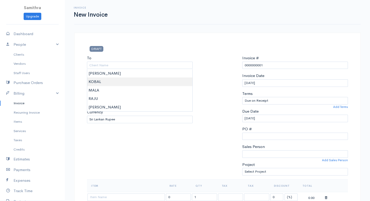
type input "KOBAL"
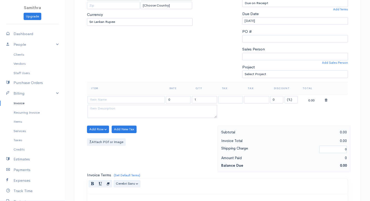
scroll to position [156, 0]
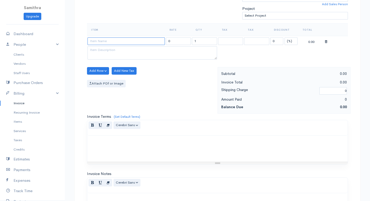
click at [101, 40] on input at bounding box center [126, 41] width 77 height 8
type input "dell keyboard"
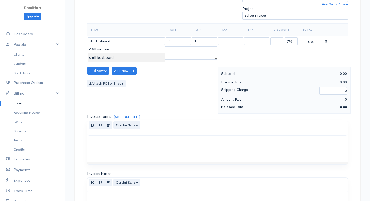
type input "400.00"
click at [95, 56] on body "Samithra Upgrade Dashboard People Clients Vendors Staff Users Purchase Orders B…" at bounding box center [185, 68] width 370 height 449
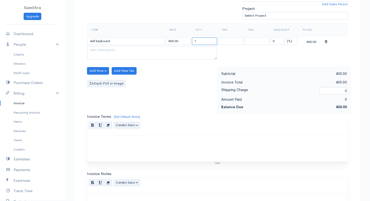
drag, startPoint x: 199, startPoint y: 41, endPoint x: 192, endPoint y: 39, distance: 7.2
click at [192, 39] on input "1" at bounding box center [204, 41] width 25 height 8
type input "4"
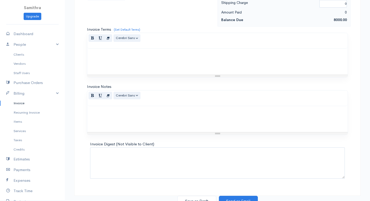
scroll to position [248, 0]
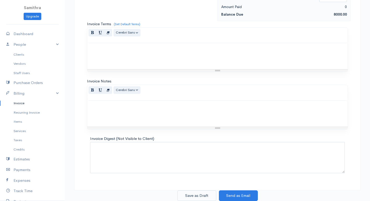
type input "20"
click at [194, 197] on button "Save as Draft" at bounding box center [196, 195] width 39 height 11
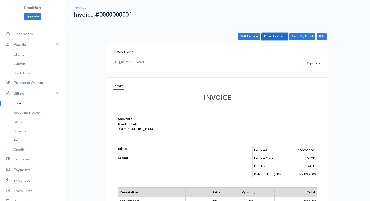
click at [275, 36] on link "Enter Payment" at bounding box center [275, 37] width 26 height 8
click at [246, 36] on link "Edit Invoice" at bounding box center [249, 37] width 22 height 8
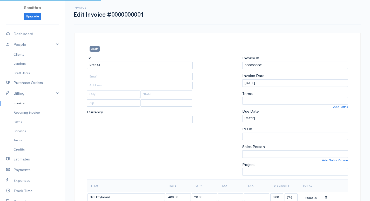
select select
select select "[GEOGRAPHIC_DATA]"
select select "LKR"
select select "0"
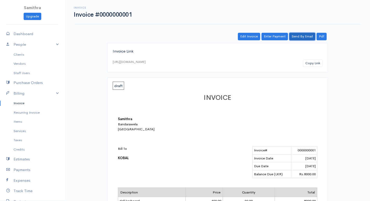
click at [295, 37] on link "Send By Email" at bounding box center [302, 37] width 26 height 8
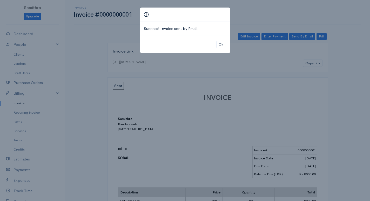
click at [219, 75] on div "Success! Invoice sent by Email. Ok" at bounding box center [185, 100] width 370 height 201
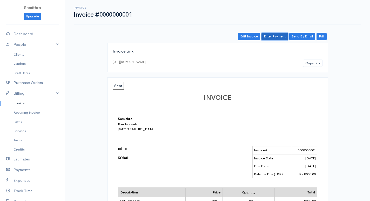
click at [275, 35] on link "Enter Payment" at bounding box center [275, 37] width 26 height 8
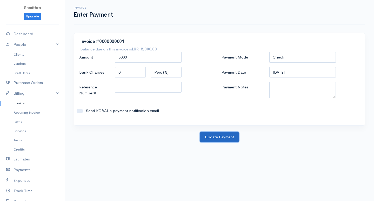
click at [224, 139] on button "Update Payment" at bounding box center [219, 137] width 39 height 11
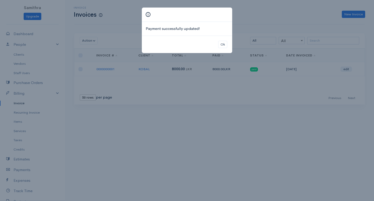
click at [224, 40] on div "Ok" at bounding box center [187, 45] width 90 height 18
click at [222, 43] on button "Ok" at bounding box center [222, 45] width 9 height 8
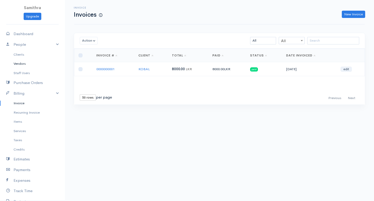
click at [19, 65] on link "Vendors" at bounding box center [32, 63] width 65 height 9
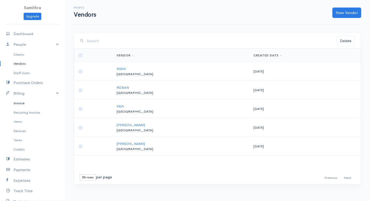
click at [23, 102] on link "Invoice" at bounding box center [32, 102] width 65 height 9
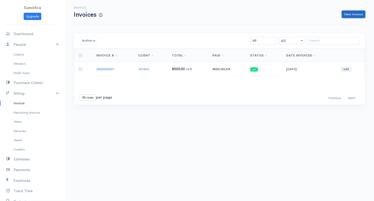
click at [351, 11] on link "New Invoice" at bounding box center [353, 15] width 23 height 8
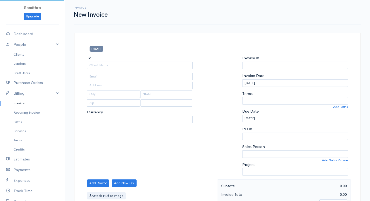
select select "LKR"
select select "[GEOGRAPHIC_DATA]"
type input "0000000002"
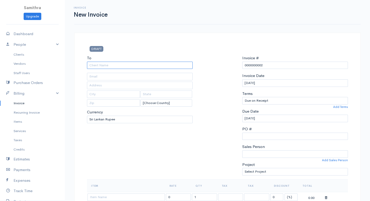
click at [129, 67] on input "To" at bounding box center [140, 66] width 106 height 8
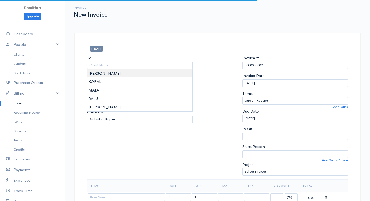
type input "[PERSON_NAME]"
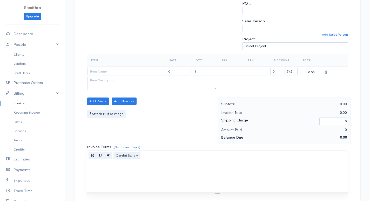
scroll to position [130, 0]
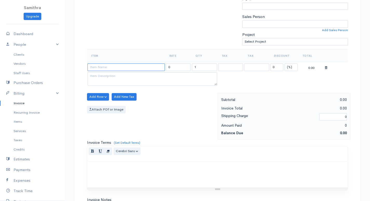
click at [102, 68] on input at bounding box center [126, 67] width 77 height 8
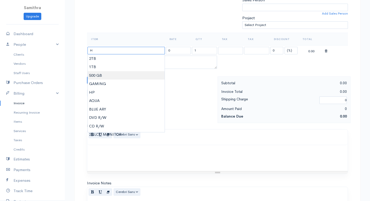
scroll to position [156, 0]
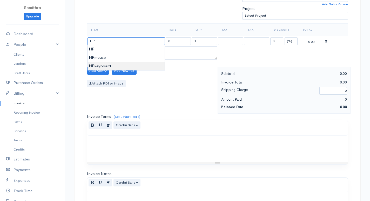
type input "HP keyboard"
type input "500.00"
click at [99, 66] on body "Samithra Upgrade Dashboard People Clients Vendors Staff Users Purchase Orders B…" at bounding box center [185, 68] width 370 height 449
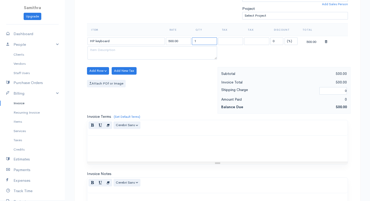
drag, startPoint x: 212, startPoint y: 42, endPoint x: 145, endPoint y: 35, distance: 68.2
click at [146, 35] on table "Item Rate Qty Tax Tax Discount Total HP keyboard 500.00 1 0 (%) Flat 500.00" at bounding box center [217, 41] width 261 height 37
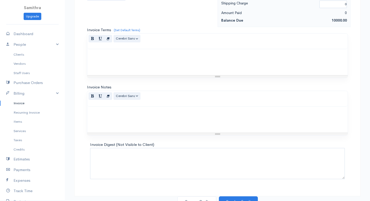
scroll to position [248, 0]
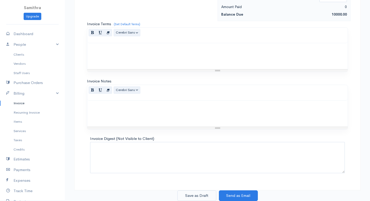
type input "20"
click at [193, 196] on button "Save as Draft" at bounding box center [196, 195] width 39 height 11
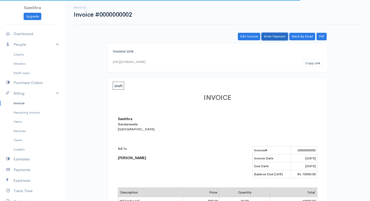
click at [265, 34] on link "Enter Payment" at bounding box center [275, 37] width 26 height 8
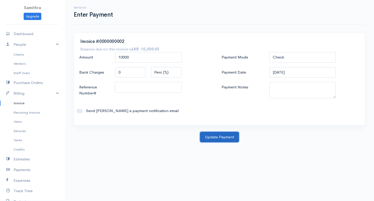
click at [206, 134] on button "Update Payment" at bounding box center [219, 137] width 39 height 11
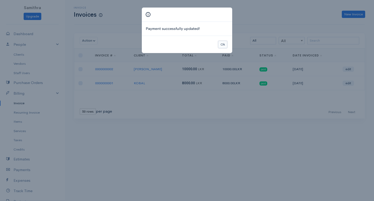
click at [221, 44] on button "Ok" at bounding box center [222, 45] width 9 height 8
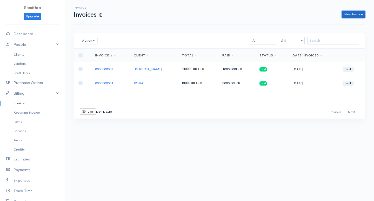
click at [354, 15] on link "New Invoice" at bounding box center [353, 15] width 23 height 8
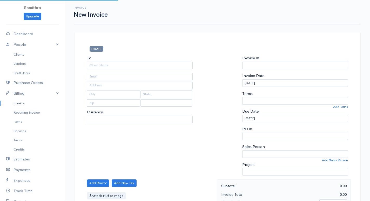
type input "0000000003"
select select "[GEOGRAPHIC_DATA]"
select select "LKR"
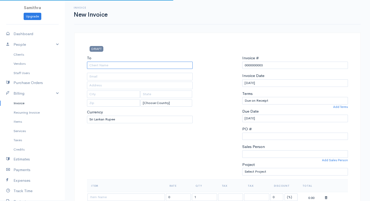
click at [134, 62] on input "To" at bounding box center [140, 66] width 106 height 8
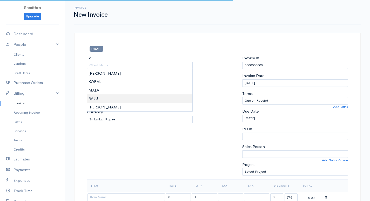
type input "RAJU"
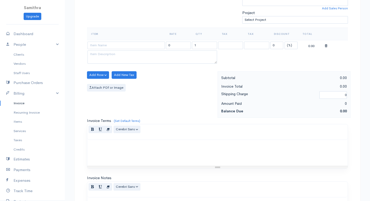
scroll to position [156, 0]
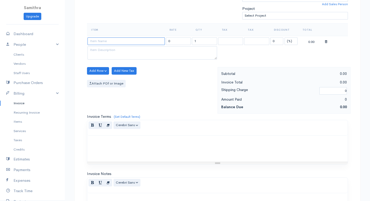
click at [115, 41] on input at bounding box center [126, 41] width 77 height 8
type input "IMB keyboard"
type input "900.00"
click at [115, 58] on body "Samithra Upgrade Dashboard People Clients Vendors Staff Users Purchase Orders B…" at bounding box center [185, 68] width 370 height 449
drag, startPoint x: 205, startPoint y: 41, endPoint x: 177, endPoint y: 40, distance: 28.1
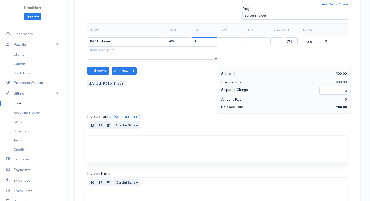
click at [177, 40] on tr "IMB keyboard 900.00 1 0 (%) Flat 900.00" at bounding box center [217, 41] width 261 height 10
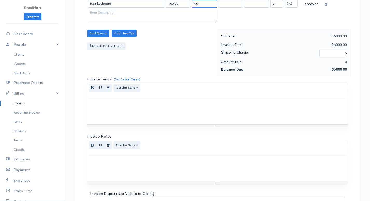
scroll to position [248, 0]
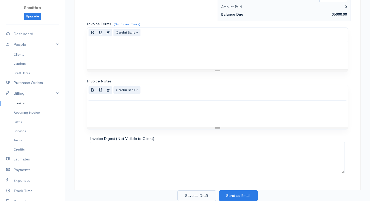
type input "40"
click at [195, 194] on button "Save as Draft" at bounding box center [196, 195] width 39 height 11
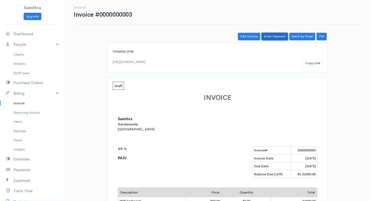
click at [275, 37] on link "Enter Payment" at bounding box center [275, 37] width 26 height 8
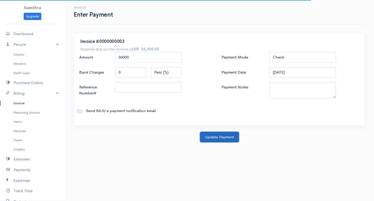
click at [214, 136] on button "Update Payment" at bounding box center [219, 137] width 39 height 11
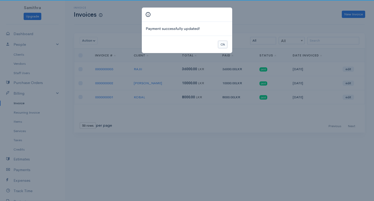
click at [222, 44] on button "Ok" at bounding box center [222, 45] width 9 height 8
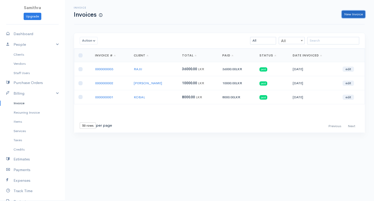
click at [352, 16] on link "New Invoice" at bounding box center [353, 15] width 23 height 8
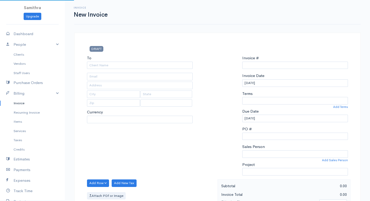
select select "LKR"
type input "0000000004"
select select "[GEOGRAPHIC_DATA]"
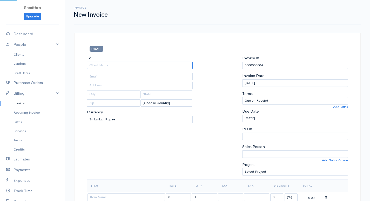
click at [125, 64] on input "To" at bounding box center [140, 66] width 106 height 8
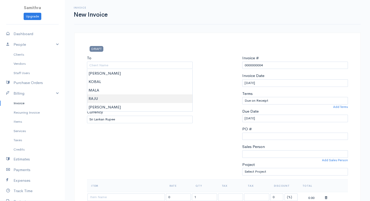
type input "RAJU"
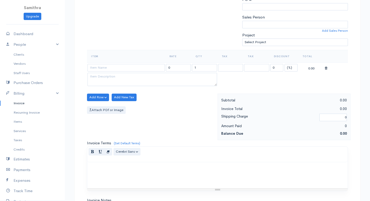
scroll to position [130, 0]
click at [114, 68] on input at bounding box center [126, 67] width 77 height 8
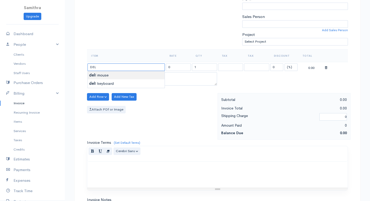
type input "dell mouse"
type input "250.00"
click at [103, 73] on body "Samithra Upgrade Dashboard People Clients Vendors Staff Users Purchase Orders B…" at bounding box center [185, 94] width 370 height 449
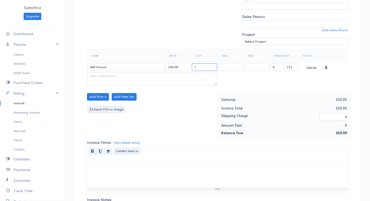
drag, startPoint x: 201, startPoint y: 64, endPoint x: 194, endPoint y: 65, distance: 6.5
click at [195, 65] on input "1" at bounding box center [204, 67] width 25 height 8
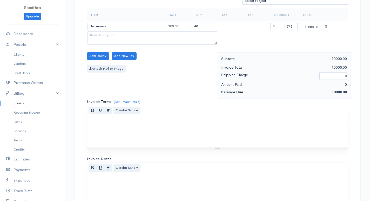
scroll to position [248, 0]
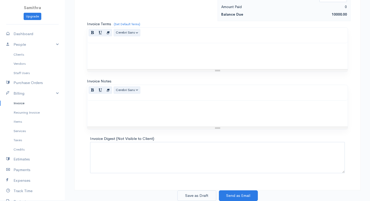
type input "40"
click at [202, 193] on button "Save as Draft" at bounding box center [196, 195] width 39 height 11
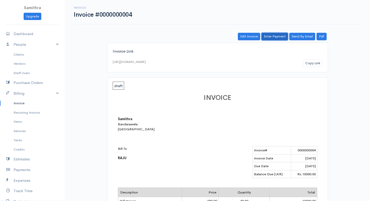
click at [270, 35] on link "Enter Payment" at bounding box center [275, 37] width 26 height 8
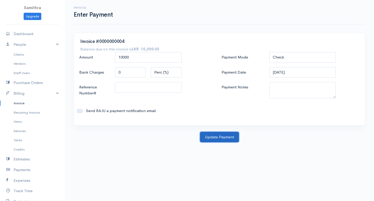
click at [206, 137] on button "Update Payment" at bounding box center [219, 137] width 39 height 11
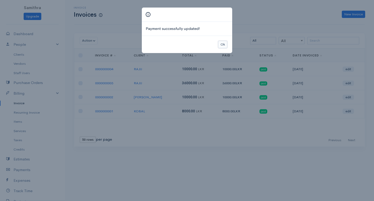
drag, startPoint x: 220, startPoint y: 41, endPoint x: 242, endPoint y: 42, distance: 21.9
click at [220, 41] on button "Ok" at bounding box center [222, 45] width 9 height 8
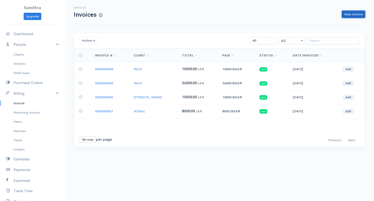
click at [351, 14] on link "New Invoice" at bounding box center [353, 15] width 23 height 8
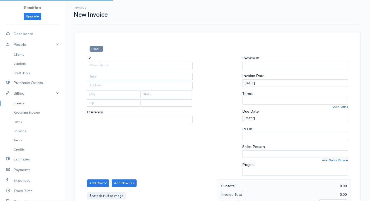
type input "0000000005"
select select "[GEOGRAPHIC_DATA]"
select select "LKR"
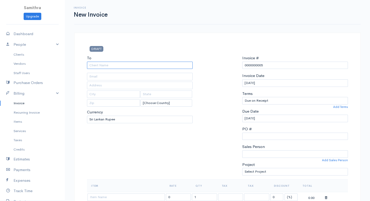
click at [117, 63] on input "To" at bounding box center [140, 66] width 106 height 8
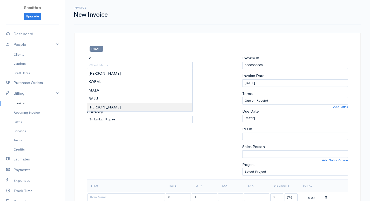
type input "[PERSON_NAME]"
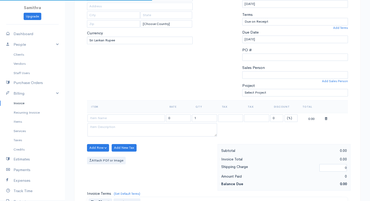
scroll to position [104, 0]
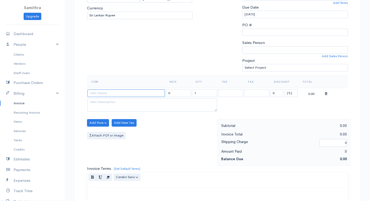
click at [108, 92] on input at bounding box center [126, 93] width 77 height 8
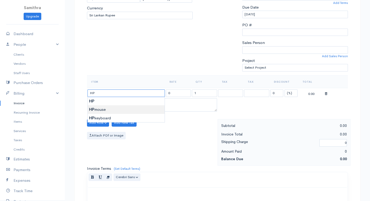
type input "HP mouse"
type input "400.00"
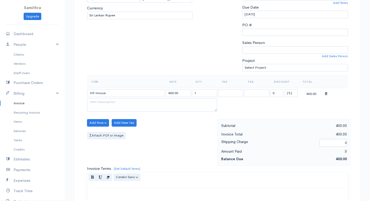
click at [97, 110] on body "Samithra Upgrade Dashboard People Clients Vendors Staff Users Purchase Orders B…" at bounding box center [185, 120] width 370 height 449
drag, startPoint x: 201, startPoint y: 93, endPoint x: 191, endPoint y: 91, distance: 9.8
click at [192, 91] on input "1" at bounding box center [204, 93] width 25 height 8
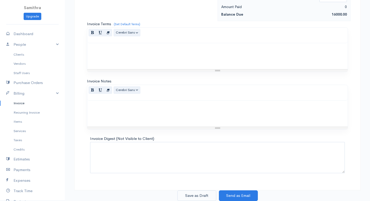
type input "40"
click at [196, 197] on button "Save as Draft" at bounding box center [196, 195] width 39 height 11
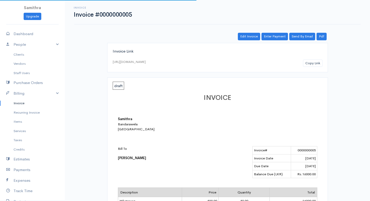
click at [266, 32] on div "Invoice Invoice #0000000005 Actions Edit Invoice Enter Payment Print Send By Em…" at bounding box center [217, 169] width 305 height 339
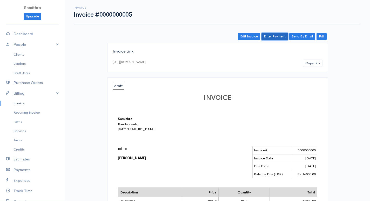
click at [274, 33] on link "Enter Payment" at bounding box center [275, 37] width 26 height 8
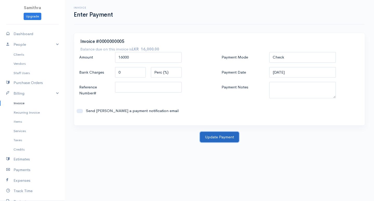
click at [218, 136] on button "Update Payment" at bounding box center [219, 137] width 39 height 11
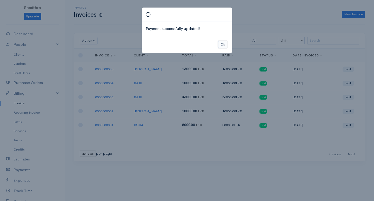
click at [225, 42] on button "Ok" at bounding box center [222, 45] width 9 height 8
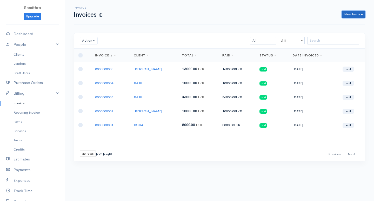
click at [354, 13] on link "New Invoice" at bounding box center [353, 15] width 23 height 8
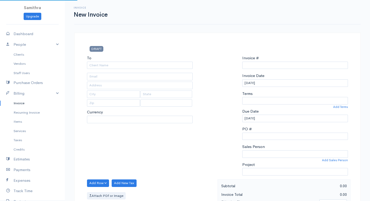
select select "LKR"
type input "0000000006"
select select "[GEOGRAPHIC_DATA]"
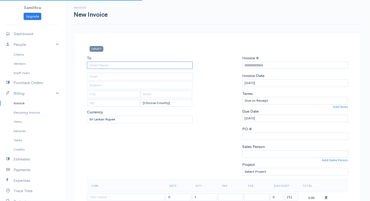
click at [99, 64] on input "To" at bounding box center [140, 66] width 106 height 8
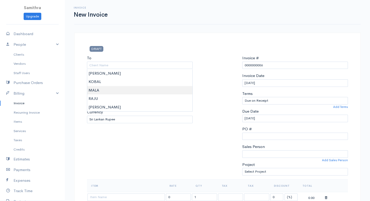
type input "MALA"
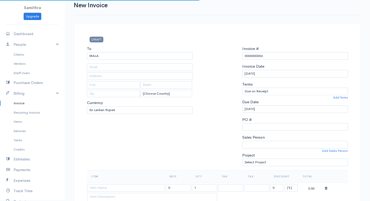
scroll to position [78, 0]
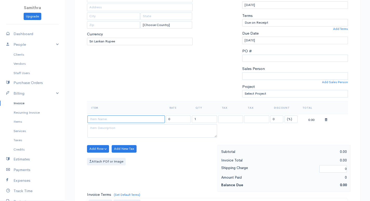
click at [103, 120] on input at bounding box center [126, 119] width 77 height 8
type input "IMB mouse"
type input "650.00"
click at [97, 126] on body "Samithra Upgrade Dashboard People Clients Vendors Staff Users Purchase Orders B…" at bounding box center [185, 146] width 370 height 449
drag, startPoint x: 202, startPoint y: 120, endPoint x: 182, endPoint y: 117, distance: 20.9
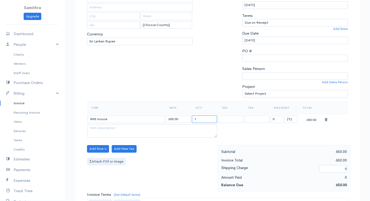
click at [182, 117] on tr "IMB mouse 650.00 1 0 (%) Flat 650.00" at bounding box center [217, 119] width 261 height 10
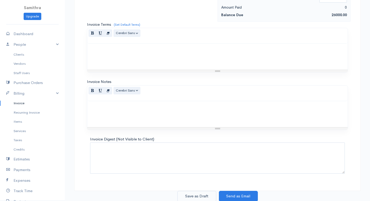
scroll to position [248, 0]
type input "40"
click at [197, 194] on button "Save as Draft" at bounding box center [196, 195] width 39 height 11
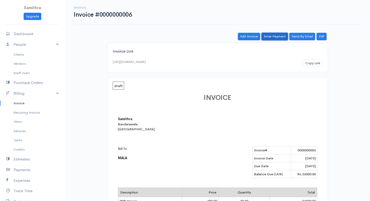
click at [278, 33] on link "Enter Payment" at bounding box center [275, 37] width 26 height 8
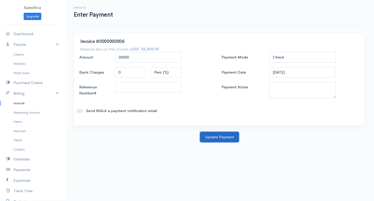
click at [219, 136] on button "Update Payment" at bounding box center [219, 137] width 39 height 11
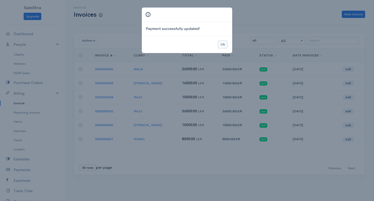
click at [226, 41] on button "Ok" at bounding box center [222, 45] width 9 height 8
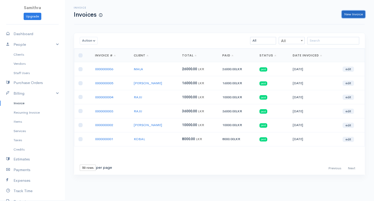
drag, startPoint x: 352, startPoint y: 14, endPoint x: 341, endPoint y: 19, distance: 12.9
click at [352, 14] on link "New Invoice" at bounding box center [353, 15] width 23 height 8
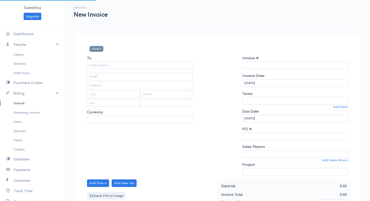
select select "[GEOGRAPHIC_DATA]"
select select "LKR"
type input "0000000007"
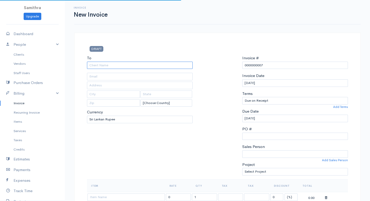
click at [143, 62] on input "To" at bounding box center [140, 66] width 106 height 8
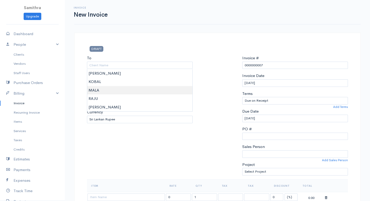
type input "MALA"
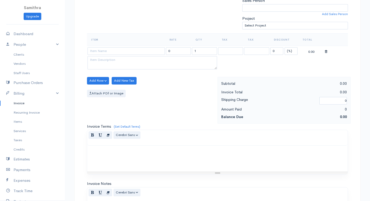
scroll to position [156, 0]
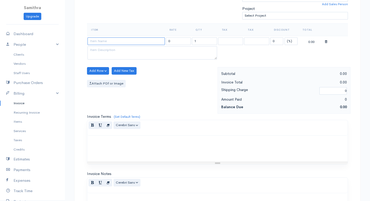
click at [120, 41] on input at bounding box center [126, 41] width 77 height 8
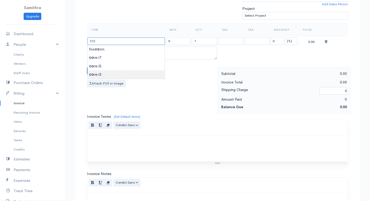
type input "core i3"
type input "1500.00"
click at [97, 74] on body "Samithra Upgrade Dashboard People Clients Vendors Staff Users Purchase Orders B…" at bounding box center [185, 68] width 370 height 449
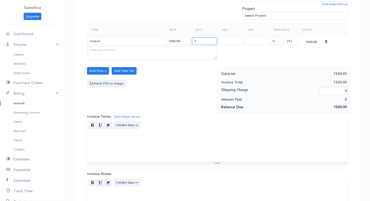
drag, startPoint x: 200, startPoint y: 41, endPoint x: 185, endPoint y: 38, distance: 15.4
click at [188, 38] on tr "core i3 1500.00 1 0 (%) Flat 1500.00" at bounding box center [217, 41] width 261 height 10
type input "4"
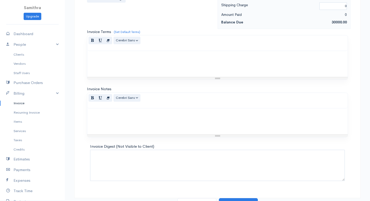
scroll to position [248, 0]
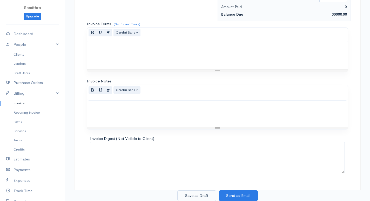
type input "20"
click at [198, 192] on button "Save as Draft" at bounding box center [196, 195] width 39 height 11
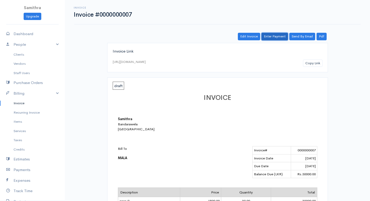
click at [269, 35] on link "Enter Payment" at bounding box center [275, 37] width 26 height 8
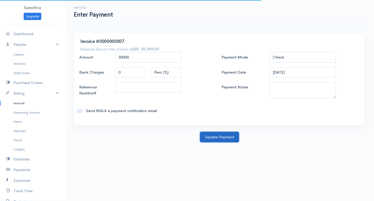
click at [209, 135] on button "Update Payment" at bounding box center [219, 137] width 39 height 11
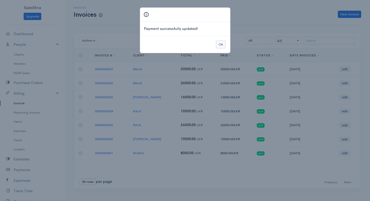
click at [221, 43] on button "Ok" at bounding box center [220, 45] width 9 height 8
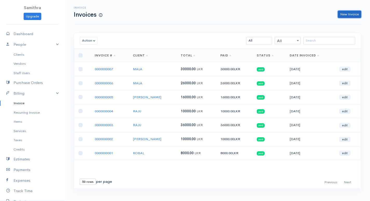
click at [352, 12] on link "New Invoice" at bounding box center [349, 15] width 23 height 8
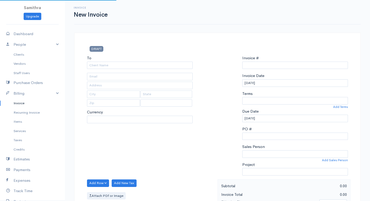
type input "0000000008"
select select "[GEOGRAPHIC_DATA]"
select select "LKR"
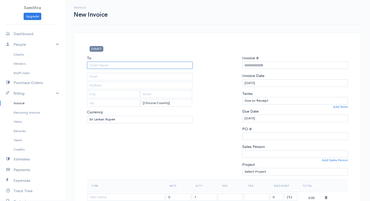
click at [146, 62] on input "To" at bounding box center [140, 66] width 106 height 8
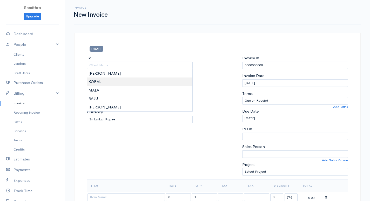
type input "KOBAL"
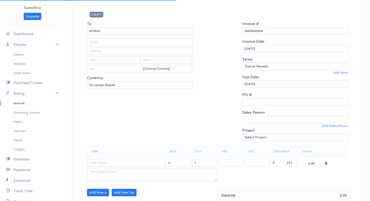
scroll to position [78, 0]
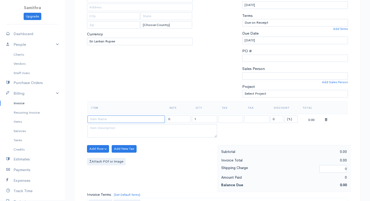
click at [96, 118] on input at bounding box center [126, 119] width 77 height 8
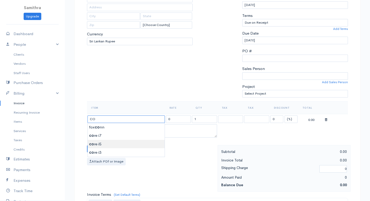
type input "core i5"
type input "2500.00"
click at [101, 141] on body "Samithra Upgrade Dashboard People Clients Vendors Staff Users Purchase Orders B…" at bounding box center [185, 146] width 370 height 449
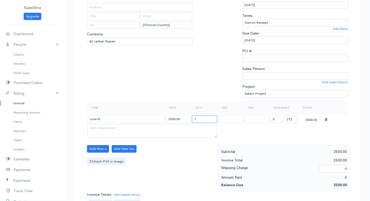
drag, startPoint x: 203, startPoint y: 121, endPoint x: 189, endPoint y: 119, distance: 13.8
click at [196, 119] on input "1" at bounding box center [204, 119] width 25 height 8
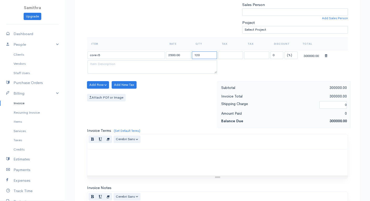
scroll to position [182, 0]
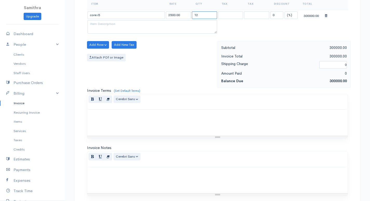
type input "1"
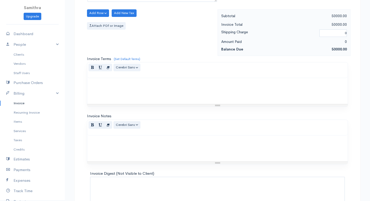
scroll to position [248, 0]
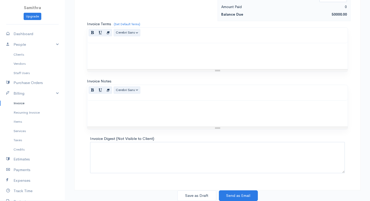
type input "20"
click at [192, 191] on button "Save as Draft" at bounding box center [196, 195] width 39 height 11
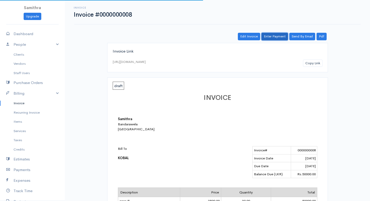
click at [270, 35] on link "Enter Payment" at bounding box center [275, 37] width 26 height 8
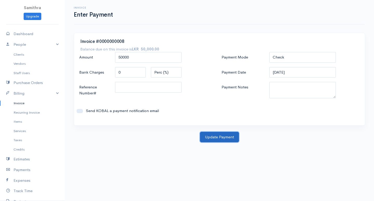
click at [211, 133] on button "Update Payment" at bounding box center [219, 137] width 39 height 11
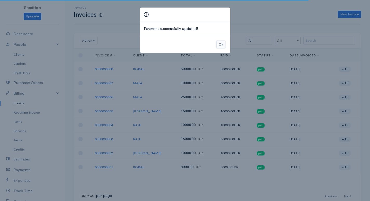
click at [220, 46] on button "Ok" at bounding box center [220, 45] width 9 height 8
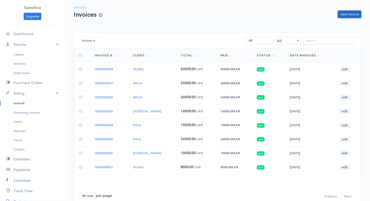
click at [349, 15] on link "New Invoice" at bounding box center [349, 15] width 23 height 8
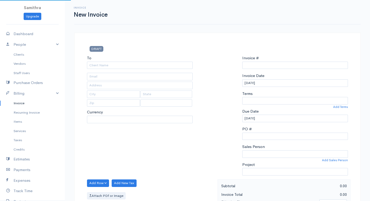
select select "LKR"
select select "[GEOGRAPHIC_DATA]"
type input "0000000009"
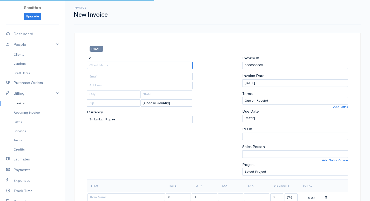
click at [148, 65] on input "To" at bounding box center [140, 66] width 106 height 8
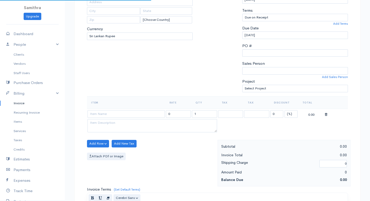
scroll to position [130, 0]
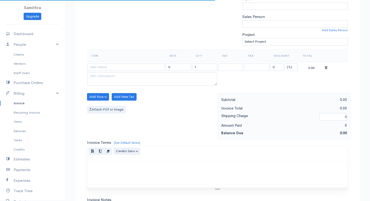
click at [142, 63] on td at bounding box center [126, 67] width 78 height 10
click at [136, 68] on input at bounding box center [126, 67] width 77 height 8
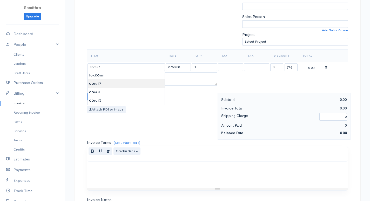
click at [106, 83] on body "Samithra Upgrade Dashboard People Clients Vendors Staff Users Purchase Orders B…" at bounding box center [185, 94] width 370 height 449
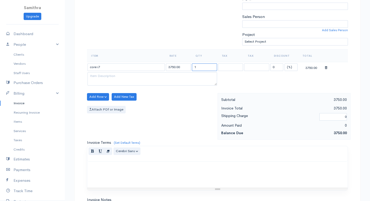
drag, startPoint x: 204, startPoint y: 69, endPoint x: 186, endPoint y: 63, distance: 18.7
click at [188, 64] on tr "core i7 3750.00 1 0 (%) Flat 3750.00" at bounding box center [217, 67] width 261 height 10
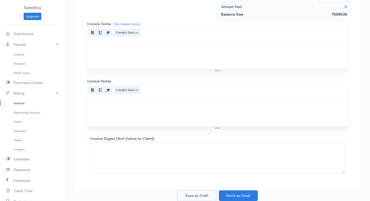
click at [195, 196] on button "Save as Draft" at bounding box center [196, 195] width 39 height 11
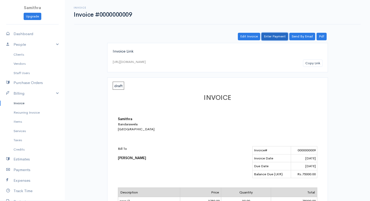
click at [280, 33] on link "Enter Payment" at bounding box center [275, 37] width 26 height 8
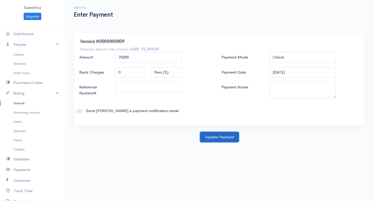
click at [211, 135] on button "Update Payment" at bounding box center [219, 137] width 39 height 11
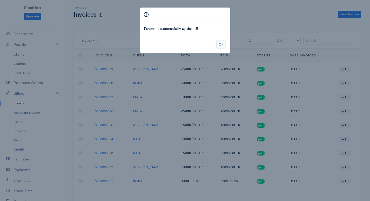
click at [222, 44] on button "Ok" at bounding box center [220, 45] width 9 height 8
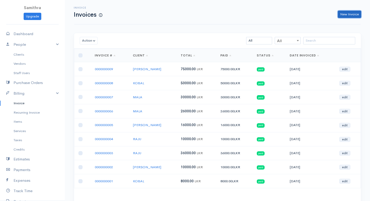
click at [351, 14] on link "New Invoice" at bounding box center [349, 15] width 23 height 8
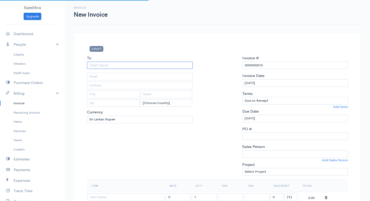
click at [103, 65] on input "To" at bounding box center [140, 66] width 106 height 8
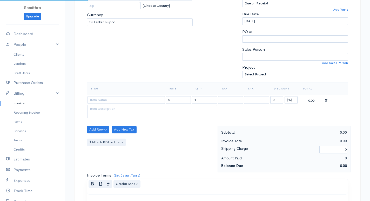
scroll to position [130, 0]
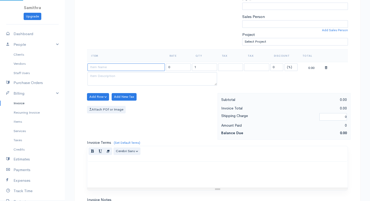
click at [102, 67] on input at bounding box center [126, 67] width 77 height 8
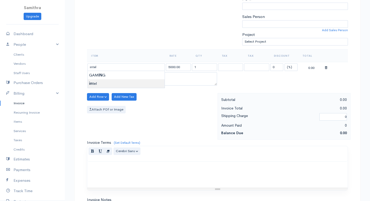
click at [92, 84] on body "Samithra Upgrade Dashboard People Clients Vendors Staff Users Purchase Orders B…" at bounding box center [185, 94] width 370 height 449
click at [166, 64] on tr "intel 5000.00 1 0 (%) Flat 5000.00" at bounding box center [217, 67] width 261 height 10
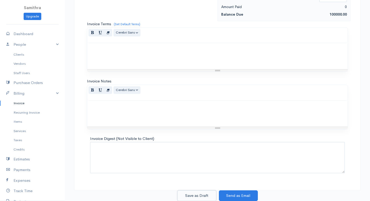
drag, startPoint x: 202, startPoint y: 197, endPoint x: 226, endPoint y: 181, distance: 28.2
click at [203, 196] on button "Save as Draft" at bounding box center [196, 195] width 39 height 11
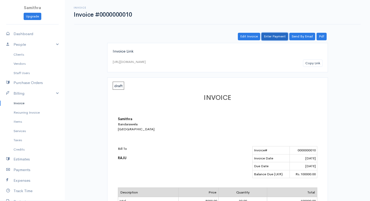
click at [278, 33] on link "Enter Payment" at bounding box center [275, 37] width 26 height 8
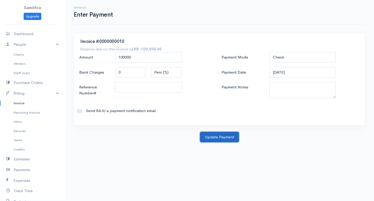
click at [218, 136] on button "Update Payment" at bounding box center [219, 137] width 39 height 11
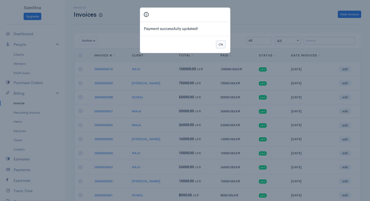
click at [220, 43] on button "Ok" at bounding box center [220, 45] width 9 height 8
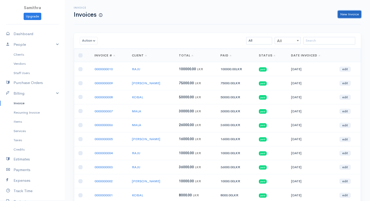
click at [349, 12] on link "New Invoice" at bounding box center [349, 15] width 23 height 8
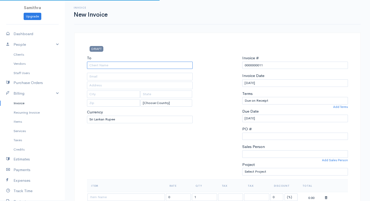
click at [131, 65] on input "To" at bounding box center [140, 66] width 106 height 8
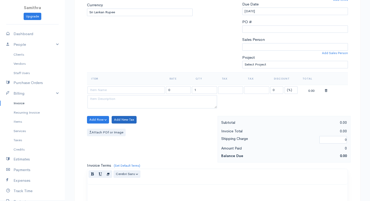
scroll to position [130, 0]
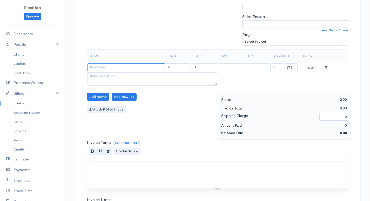
click at [114, 68] on input at bounding box center [126, 67] width 77 height 8
click at [103, 73] on body "Samithra Upgrade Dashboard People Clients Vendors Staff Users Purchase Orders B…" at bounding box center [185, 94] width 370 height 449
drag, startPoint x: 197, startPoint y: 65, endPoint x: 186, endPoint y: 64, distance: 10.4
click at [187, 64] on tr "gigabyte 7000.00 1 0 (%) Flat 7000.00" at bounding box center [217, 67] width 261 height 10
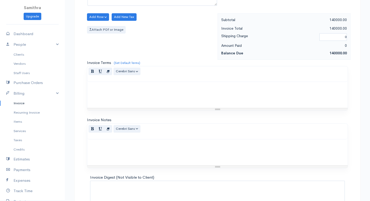
scroll to position [248, 0]
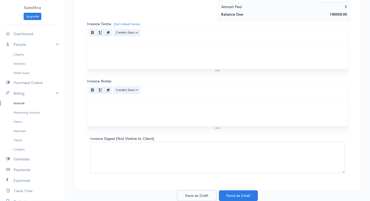
click at [197, 194] on button "Save as Draft" at bounding box center [196, 195] width 39 height 11
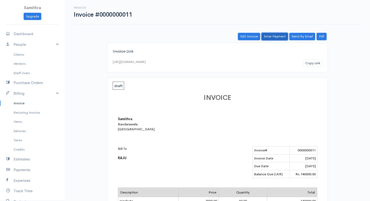
click at [262, 34] on link "Enter Payment" at bounding box center [275, 37] width 26 height 8
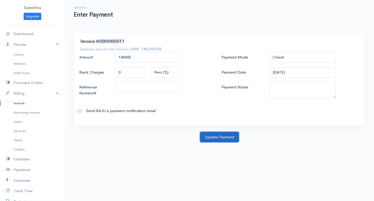
click at [214, 135] on button "Update Payment" at bounding box center [219, 137] width 39 height 11
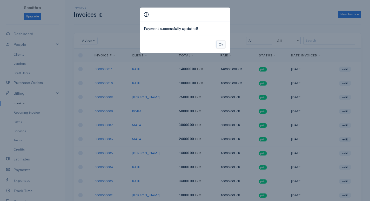
click at [222, 42] on button "Ok" at bounding box center [220, 45] width 9 height 8
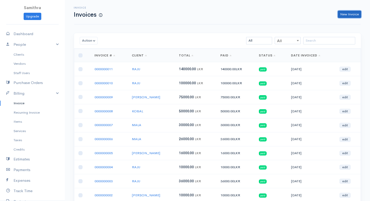
click at [346, 15] on link "New Invoice" at bounding box center [349, 15] width 23 height 8
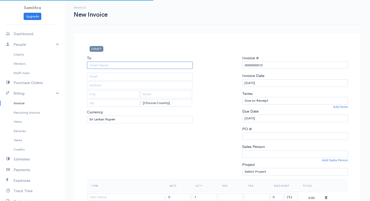
click at [157, 64] on input "To" at bounding box center [140, 66] width 106 height 8
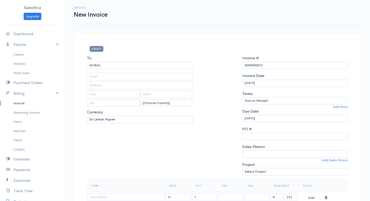
scroll to position [130, 0]
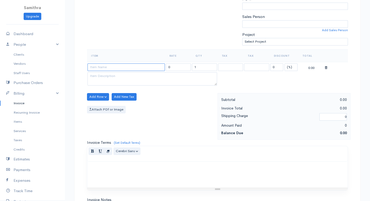
click at [126, 65] on input at bounding box center [126, 67] width 77 height 8
click at [108, 74] on body "Samithra Upgrade Dashboard People Clients Vendors Staff Users Purchase Orders B…" at bounding box center [185, 94] width 370 height 449
drag, startPoint x: 209, startPoint y: 63, endPoint x: 188, endPoint y: 67, distance: 21.1
click at [188, 67] on tr "foxconn 6500.00 1 0 (%) Flat 6500.00" at bounding box center [217, 67] width 261 height 10
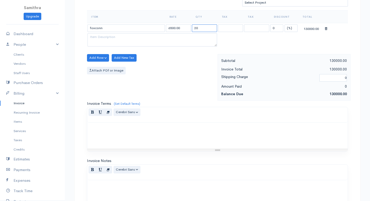
scroll to position [248, 0]
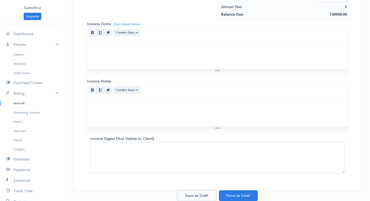
click at [197, 192] on button "Save as Draft" at bounding box center [196, 195] width 39 height 11
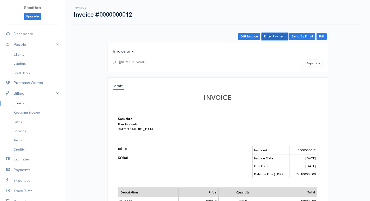
click at [281, 34] on link "Enter Payment" at bounding box center [275, 37] width 26 height 8
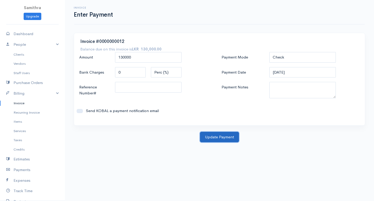
click at [203, 133] on button "Update Payment" at bounding box center [219, 137] width 39 height 11
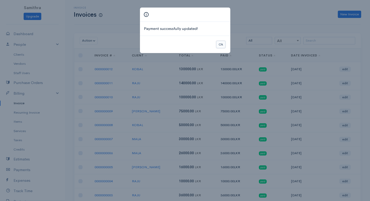
click at [218, 45] on button "Ok" at bounding box center [220, 45] width 9 height 8
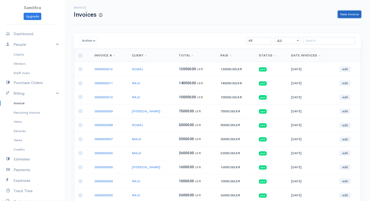
click at [349, 16] on link "New Invoice" at bounding box center [349, 15] width 23 height 8
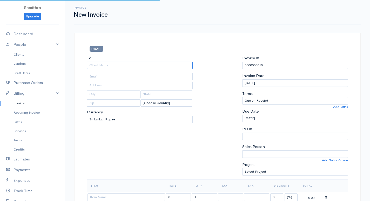
click at [140, 62] on input "To" at bounding box center [140, 66] width 106 height 8
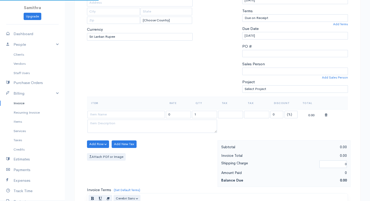
scroll to position [104, 0]
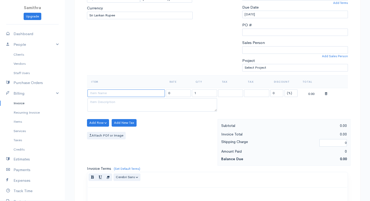
click at [108, 92] on input at bounding box center [126, 93] width 77 height 8
click at [105, 116] on body "Samithra Upgrade Dashboard People Clients Vendors Staff Users Purchase Orders B…" at bounding box center [185, 120] width 370 height 449
click at [189, 93] on tr "2 GB 1500.00 1 0 (%) Flat 1500.00" at bounding box center [217, 93] width 261 height 10
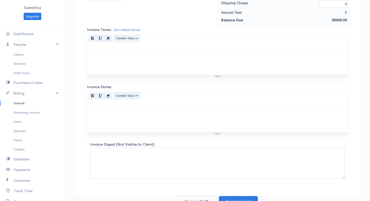
scroll to position [248, 0]
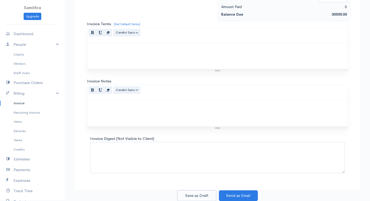
click at [207, 196] on button "Save as Draft" at bounding box center [196, 195] width 39 height 11
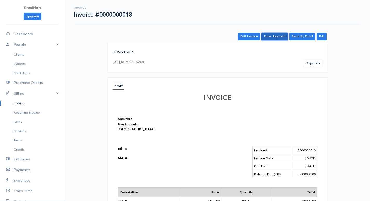
click at [280, 36] on link "Enter Payment" at bounding box center [275, 37] width 26 height 8
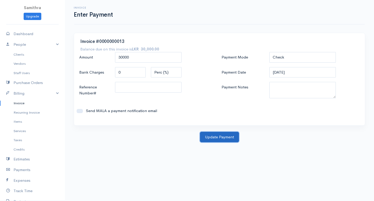
click at [206, 135] on button "Update Payment" at bounding box center [219, 137] width 39 height 11
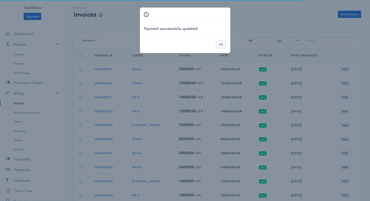
click at [221, 44] on button "Ok" at bounding box center [220, 45] width 9 height 8
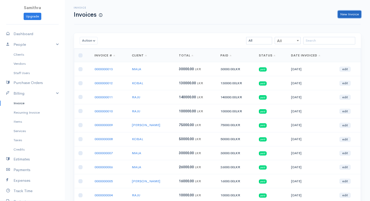
click at [346, 13] on link "New Invoice" at bounding box center [349, 15] width 23 height 8
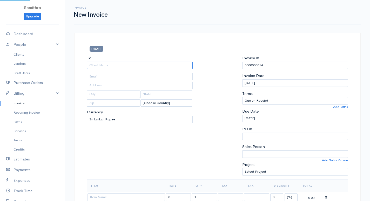
click at [127, 63] on input "To" at bounding box center [140, 66] width 106 height 8
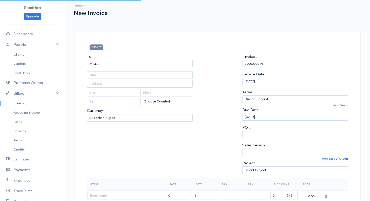
scroll to position [130, 0]
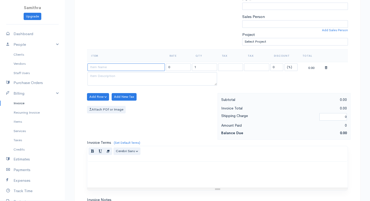
click at [118, 68] on input at bounding box center [126, 67] width 77 height 8
click at [116, 73] on body "Samithra Upgrade Dashboard People Clients Vendors Staff Users Purchase Orders B…" at bounding box center [185, 94] width 370 height 449
drag, startPoint x: 205, startPoint y: 68, endPoint x: 172, endPoint y: 69, distance: 32.2
click at [172, 69] on tr "4GB 3500.00 1 0 (%) Flat 3500.00" at bounding box center [217, 67] width 261 height 10
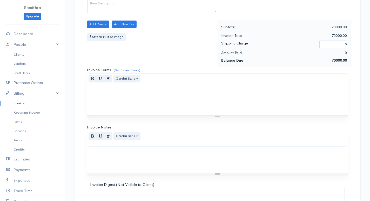
scroll to position [248, 0]
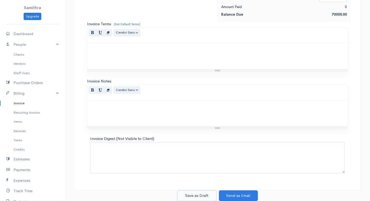
click at [192, 195] on button "Save as Draft" at bounding box center [196, 195] width 39 height 11
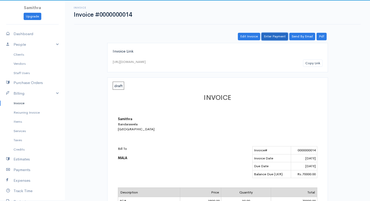
click at [279, 34] on link "Enter Payment" at bounding box center [275, 37] width 26 height 8
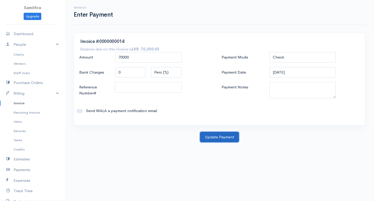
drag, startPoint x: 215, startPoint y: 138, endPoint x: 206, endPoint y: 125, distance: 16.3
click at [215, 139] on button "Update Payment" at bounding box center [219, 137] width 39 height 11
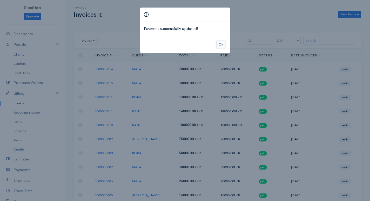
click at [221, 45] on button "Ok" at bounding box center [220, 45] width 9 height 8
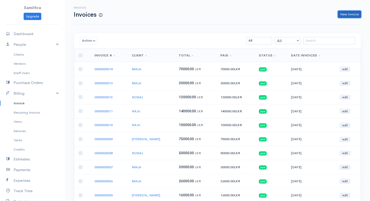
click at [349, 16] on link "New Invoice" at bounding box center [349, 15] width 23 height 8
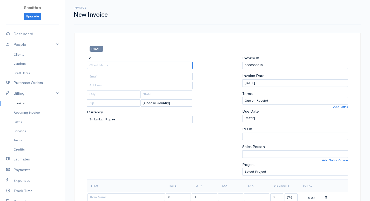
click at [128, 65] on input "To" at bounding box center [140, 66] width 106 height 8
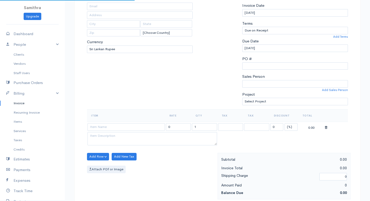
scroll to position [130, 0]
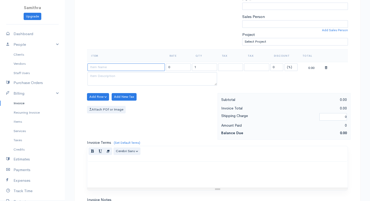
drag, startPoint x: 97, startPoint y: 67, endPoint x: 96, endPoint y: 70, distance: 3.4
click at [97, 67] on input at bounding box center [126, 67] width 77 height 8
click at [103, 76] on body "Samithra Upgrade Dashboard People Clients Vendors Staff Users Purchase Orders B…" at bounding box center [185, 94] width 370 height 449
click at [178, 66] on tr "8GB 6000.00 1 0 (%) Flat 6000.00" at bounding box center [217, 67] width 261 height 10
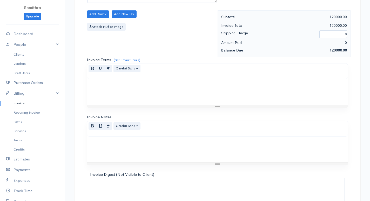
scroll to position [248, 0]
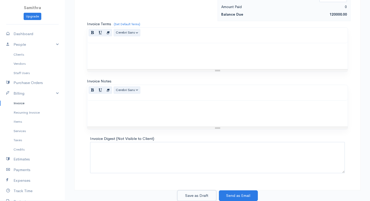
click at [200, 194] on button "Save as Draft" at bounding box center [196, 195] width 39 height 11
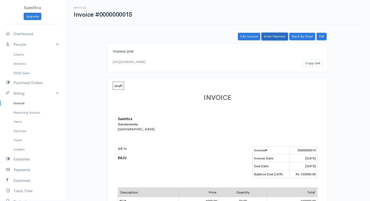
click at [273, 35] on link "Enter Payment" at bounding box center [275, 37] width 26 height 8
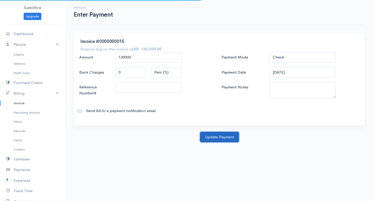
click at [210, 136] on button "Update Payment" at bounding box center [219, 137] width 39 height 11
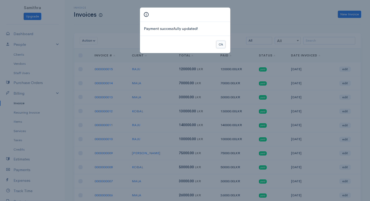
click at [224, 43] on button "Ok" at bounding box center [220, 45] width 9 height 8
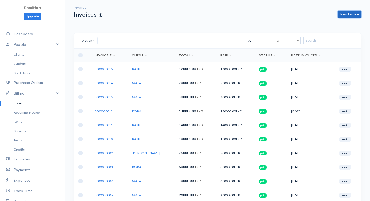
click at [343, 12] on link "New Invoice" at bounding box center [349, 15] width 23 height 8
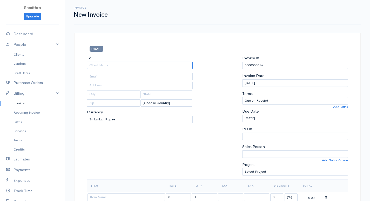
click at [126, 66] on input "To" at bounding box center [140, 66] width 106 height 8
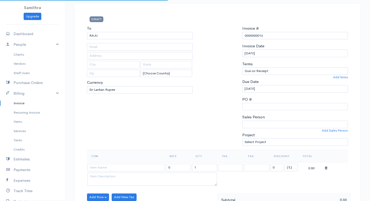
scroll to position [52, 0]
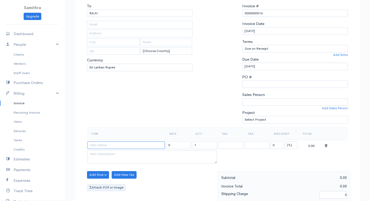
click at [109, 145] on input at bounding box center [126, 145] width 77 height 8
drag, startPoint x: 107, startPoint y: 153, endPoint x: 157, endPoint y: 153, distance: 50.1
click at [106, 153] on body "Samithra Upgrade Dashboard People Clients Vendors Staff Users Purchase Orders B…" at bounding box center [185, 172] width 370 height 449
drag, startPoint x: 199, startPoint y: 143, endPoint x: 197, endPoint y: 144, distance: 3.0
click at [197, 144] on input "1" at bounding box center [204, 145] width 25 height 8
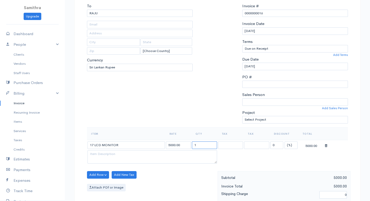
drag, startPoint x: 204, startPoint y: 146, endPoint x: 190, endPoint y: 144, distance: 14.1
click at [191, 144] on tr "17 LCD MONITOR 5000.00 1 0 (%) Flat 5000.00" at bounding box center [217, 145] width 261 height 10
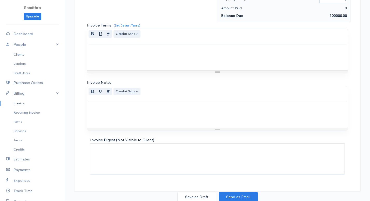
scroll to position [248, 0]
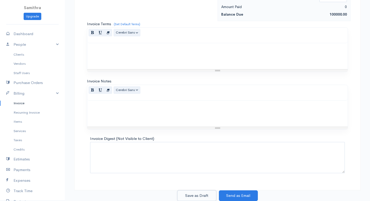
click at [183, 196] on button "Save as Draft" at bounding box center [196, 195] width 39 height 11
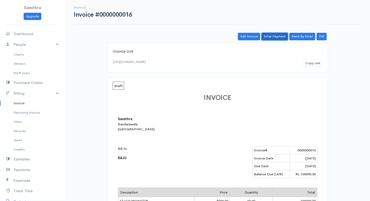
drag, startPoint x: 269, startPoint y: 33, endPoint x: 265, endPoint y: 46, distance: 12.9
click at [269, 34] on link "Enter Payment" at bounding box center [275, 37] width 26 height 8
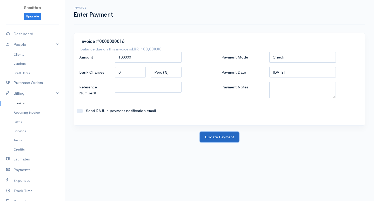
click at [206, 135] on button "Update Payment" at bounding box center [219, 137] width 39 height 11
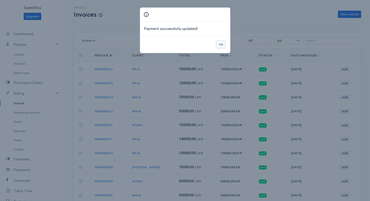
click at [219, 42] on button "Ok" at bounding box center [220, 45] width 9 height 8
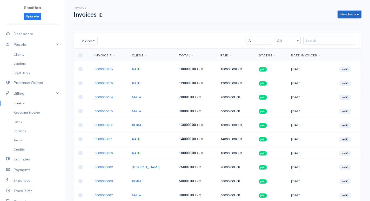
click at [345, 13] on link "New Invoice" at bounding box center [349, 15] width 23 height 8
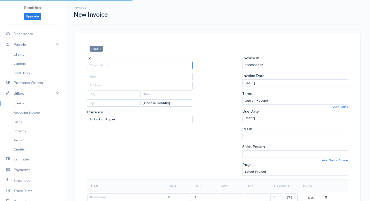
drag, startPoint x: 117, startPoint y: 64, endPoint x: 117, endPoint y: 67, distance: 2.9
click at [117, 64] on input "To" at bounding box center [140, 66] width 106 height 8
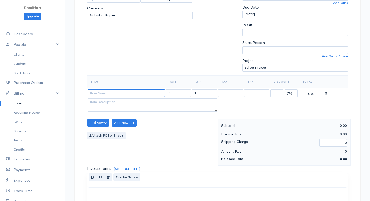
click at [126, 94] on input at bounding box center [126, 93] width 77 height 8
click at [122, 99] on body "Samithra Upgrade Dashboard People Clients Vendors Staff Users Purchase Orders B…" at bounding box center [185, 120] width 370 height 449
drag, startPoint x: 201, startPoint y: 94, endPoint x: 195, endPoint y: 93, distance: 5.5
click at [195, 93] on input "1" at bounding box center [204, 93] width 25 height 8
drag, startPoint x: 197, startPoint y: 93, endPoint x: 192, endPoint y: 92, distance: 5.0
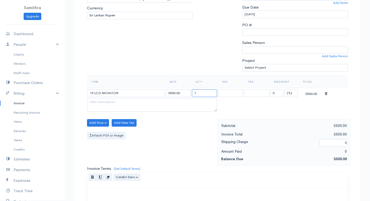
click at [192, 92] on td "1" at bounding box center [204, 93] width 26 height 10
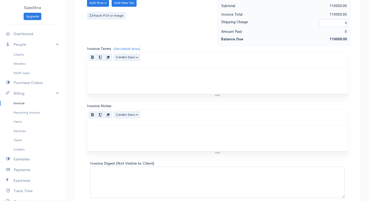
scroll to position [248, 0]
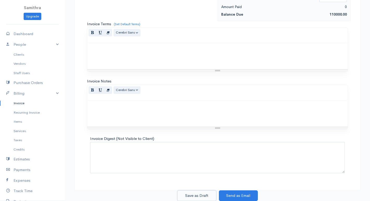
click at [209, 194] on button "Save as Draft" at bounding box center [196, 195] width 39 height 11
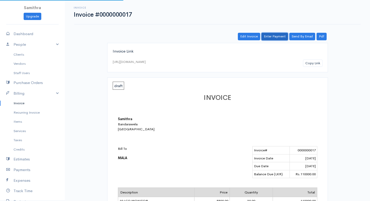
click at [265, 35] on link "Enter Payment" at bounding box center [275, 37] width 26 height 8
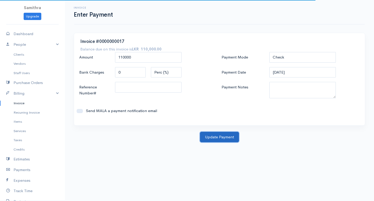
drag, startPoint x: 218, startPoint y: 136, endPoint x: 214, endPoint y: 136, distance: 3.9
click at [217, 136] on button "Update Payment" at bounding box center [219, 137] width 39 height 11
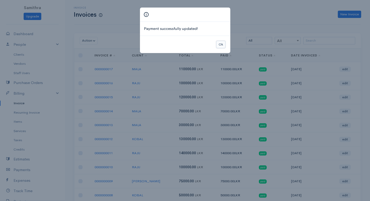
click at [221, 44] on button "Ok" at bounding box center [220, 45] width 9 height 8
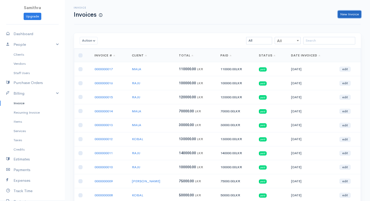
drag, startPoint x: 356, startPoint y: 12, endPoint x: 308, endPoint y: 31, distance: 51.6
click at [356, 12] on link "New Invoice" at bounding box center [349, 15] width 23 height 8
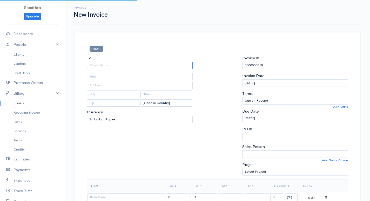
click at [122, 65] on input "To" at bounding box center [140, 66] width 106 height 8
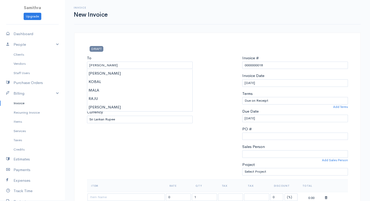
drag, startPoint x: 101, startPoint y: 108, endPoint x: 99, endPoint y: 111, distance: 4.3
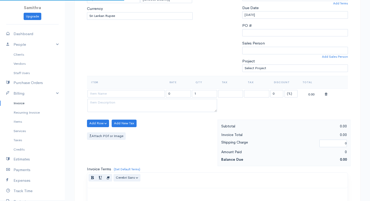
scroll to position [104, 0]
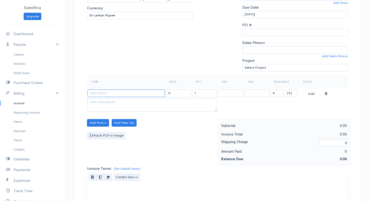
click at [109, 91] on input at bounding box center [126, 93] width 77 height 8
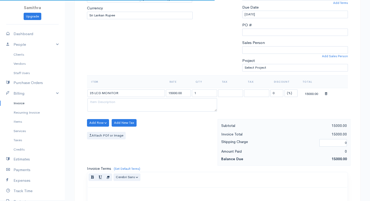
click at [102, 100] on body "Samithra Upgrade Dashboard People Clients Vendors Staff Users Purchase Orders B…" at bounding box center [185, 120] width 370 height 449
drag, startPoint x: 198, startPoint y: 94, endPoint x: 195, endPoint y: 92, distance: 3.4
click at [195, 92] on input "1" at bounding box center [204, 93] width 25 height 8
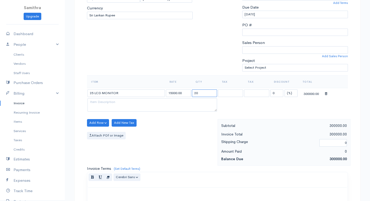
scroll to position [248, 0]
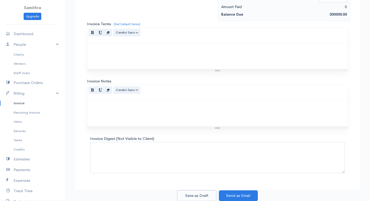
click at [196, 195] on button "Save as Draft" at bounding box center [196, 195] width 39 height 11
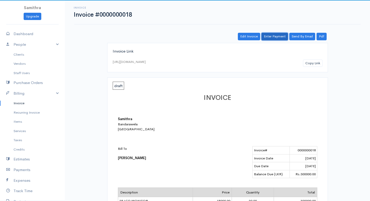
click at [276, 36] on link "Enter Payment" at bounding box center [275, 37] width 26 height 8
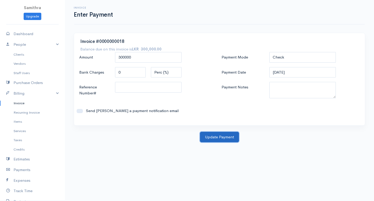
click at [225, 135] on button "Update Payment" at bounding box center [219, 137] width 39 height 11
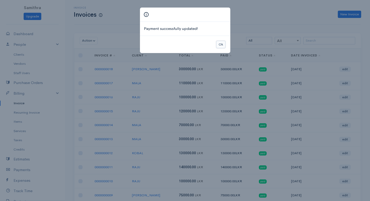
click at [222, 45] on button "Ok" at bounding box center [220, 45] width 9 height 8
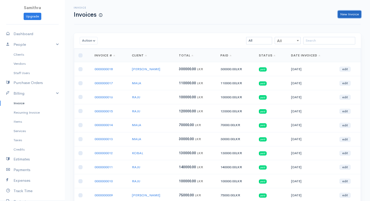
click at [345, 15] on link "New Invoice" at bounding box center [349, 15] width 23 height 8
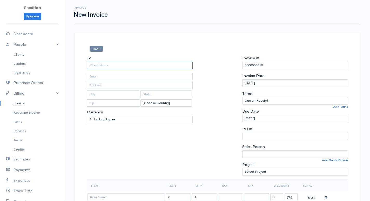
click at [134, 64] on input "To" at bounding box center [140, 66] width 106 height 8
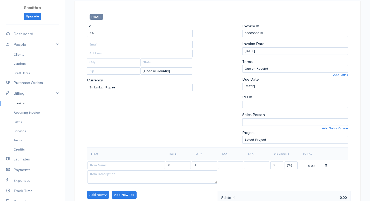
scroll to position [104, 0]
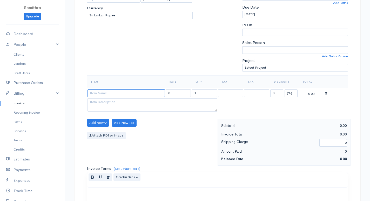
click at [102, 92] on input at bounding box center [126, 93] width 77 height 8
click at [101, 100] on body "Samithra Upgrade Dashboard People Clients Vendors Staff Users Purchase Orders B…" at bounding box center [185, 120] width 370 height 449
drag, startPoint x: 199, startPoint y: 91, endPoint x: 193, endPoint y: 93, distance: 6.7
click at [193, 93] on input "1" at bounding box center [204, 93] width 25 height 8
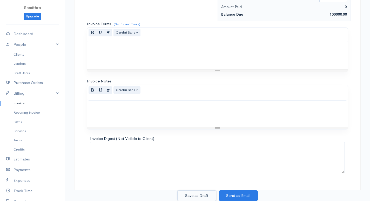
click at [194, 192] on button "Save as Draft" at bounding box center [196, 195] width 39 height 11
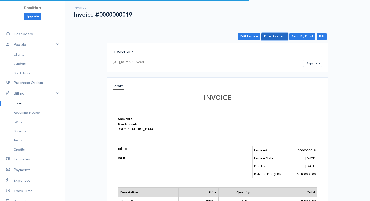
click at [281, 36] on link "Enter Payment" at bounding box center [275, 37] width 26 height 8
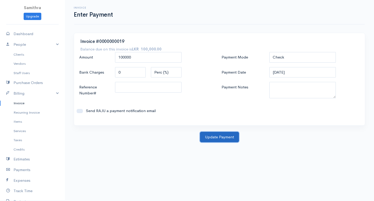
click at [208, 136] on button "Update Payment" at bounding box center [219, 137] width 39 height 11
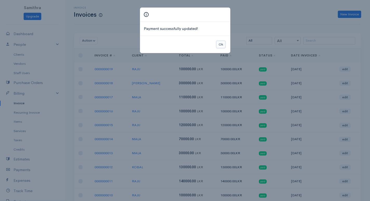
click at [220, 43] on button "Ok" at bounding box center [220, 45] width 9 height 8
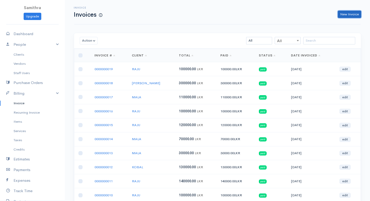
click at [346, 13] on link "New Invoice" at bounding box center [349, 15] width 23 height 8
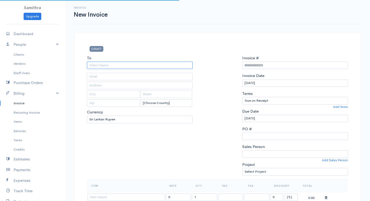
click at [117, 66] on input "To" at bounding box center [140, 66] width 106 height 8
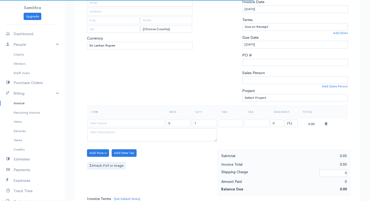
scroll to position [104, 0]
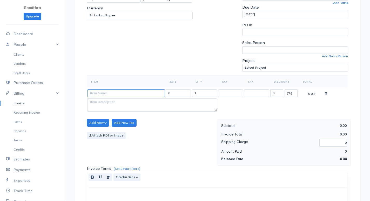
click at [104, 94] on input at bounding box center [126, 93] width 77 height 8
click at [103, 102] on body "Samithra Upgrade Dashboard People Clients Vendors Staff Users Purchase Orders B…" at bounding box center [185, 120] width 370 height 449
drag, startPoint x: 204, startPoint y: 95, endPoint x: 172, endPoint y: 94, distance: 32.2
click at [172, 94] on tr "DVD R/W 5500.00 1 0 (%) Flat 5500.00" at bounding box center [217, 93] width 261 height 10
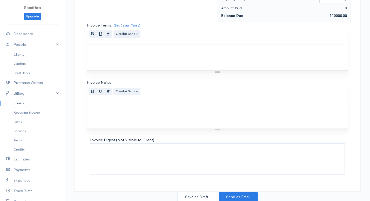
scroll to position [248, 0]
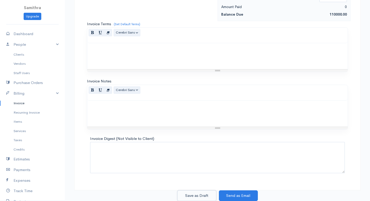
click at [200, 196] on button "Save as Draft" at bounding box center [196, 195] width 39 height 11
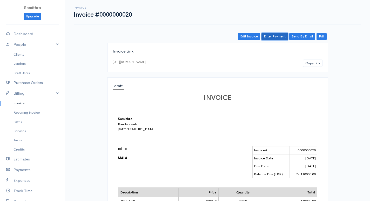
click at [275, 39] on link "Enter Payment" at bounding box center [275, 37] width 26 height 8
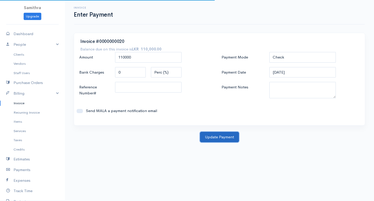
drag, startPoint x: 214, startPoint y: 138, endPoint x: 195, endPoint y: 118, distance: 27.6
click at [214, 137] on button "Update Payment" at bounding box center [219, 137] width 39 height 11
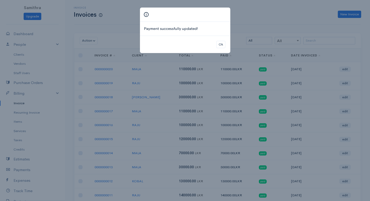
click at [214, 45] on div "Ok" at bounding box center [185, 45] width 90 height 18
click at [221, 44] on button "Ok" at bounding box center [220, 45] width 9 height 8
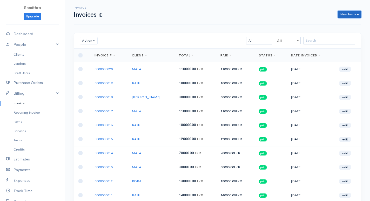
click at [344, 13] on link "New Invoice" at bounding box center [349, 15] width 23 height 8
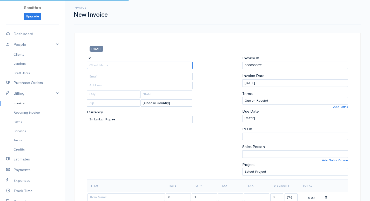
click at [116, 62] on input "To" at bounding box center [140, 66] width 106 height 8
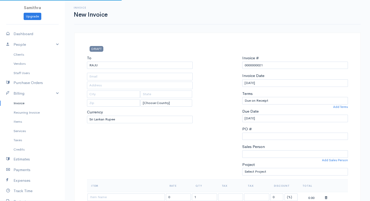
scroll to position [104, 0]
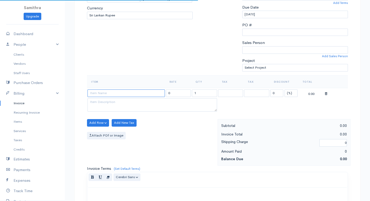
click at [100, 95] on input at bounding box center [126, 93] width 77 height 8
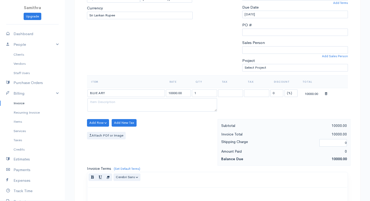
drag, startPoint x: 134, startPoint y: 99, endPoint x: 140, endPoint y: 99, distance: 5.5
click at [134, 99] on body "Samithra Upgrade Dashboard People Clients Vendors Staff Users Purchase Orders B…" at bounding box center [185, 120] width 370 height 449
drag, startPoint x: 196, startPoint y: 92, endPoint x: 178, endPoint y: 92, distance: 17.4
click at [178, 92] on tr "BLUE ARY 10000.00 1 0 (%) Flat 10000.00" at bounding box center [217, 93] width 261 height 10
click at [186, 92] on tr "BLUE ARY 10000.00 1 0 (%) Flat 10000.00" at bounding box center [217, 93] width 261 height 10
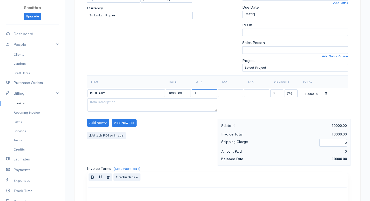
drag, startPoint x: 200, startPoint y: 93, endPoint x: 186, endPoint y: 93, distance: 13.8
click at [187, 93] on tr "BLUE ARY 10000.00 1 0 (%) Flat 10000.00" at bounding box center [217, 93] width 261 height 10
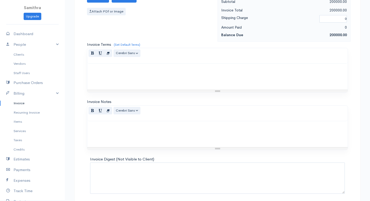
scroll to position [248, 0]
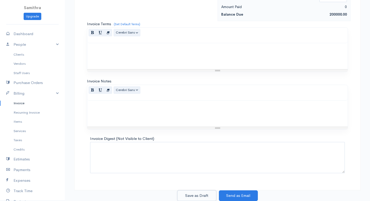
click at [197, 192] on button "Save as Draft" at bounding box center [196, 195] width 39 height 11
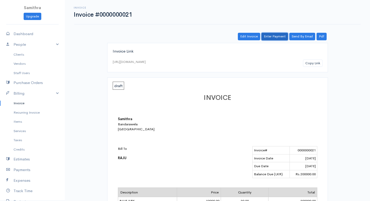
click at [272, 35] on link "Enter Payment" at bounding box center [275, 37] width 26 height 8
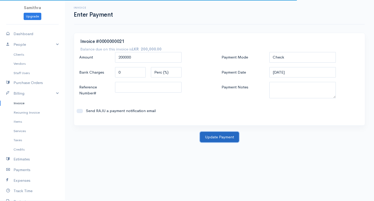
click at [212, 137] on button "Update Payment" at bounding box center [219, 137] width 39 height 11
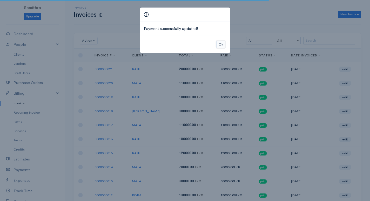
click at [220, 43] on button "Ok" at bounding box center [220, 45] width 9 height 8
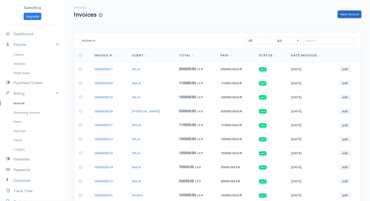
click at [343, 15] on link "New Invoice" at bounding box center [349, 15] width 23 height 8
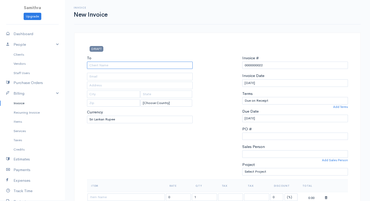
drag, startPoint x: 113, startPoint y: 64, endPoint x: 112, endPoint y: 61, distance: 2.7
click at [114, 63] on input "To" at bounding box center [140, 66] width 106 height 8
click at [104, 64] on input "HP" at bounding box center [140, 66] width 106 height 8
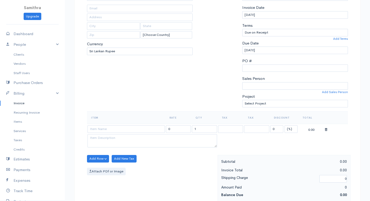
scroll to position [104, 0]
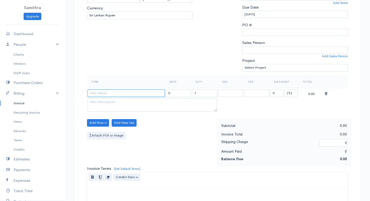
click at [97, 94] on input at bounding box center [126, 93] width 77 height 8
click at [96, 101] on body "Samithra Upgrade Dashboard People Clients Vendors Staff Users Purchase Orders B…" at bounding box center [185, 120] width 370 height 449
drag, startPoint x: 195, startPoint y: 91, endPoint x: 180, endPoint y: 95, distance: 15.4
click at [180, 95] on tr "HP 7500.00 1 0 (%) Flat 7500.00" at bounding box center [217, 93] width 261 height 10
drag, startPoint x: 197, startPoint y: 93, endPoint x: 192, endPoint y: 90, distance: 5.3
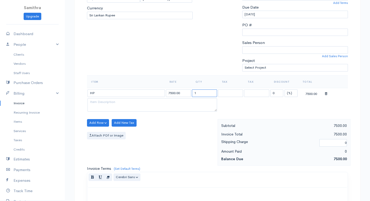
click at [192, 90] on input "1" at bounding box center [204, 93] width 25 height 8
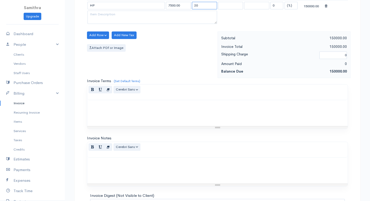
scroll to position [248, 0]
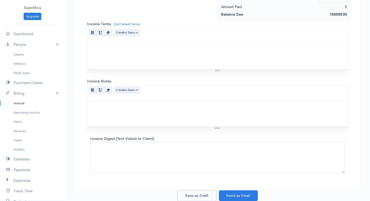
drag, startPoint x: 202, startPoint y: 193, endPoint x: 217, endPoint y: 158, distance: 37.7
click at [202, 193] on button "Save as Draft" at bounding box center [196, 195] width 39 height 11
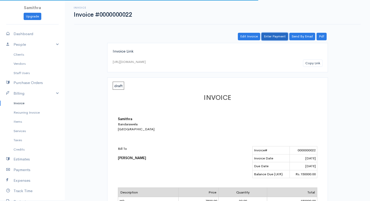
click at [277, 35] on link "Enter Payment" at bounding box center [275, 37] width 26 height 8
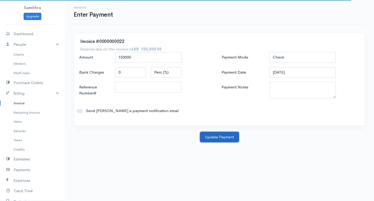
click at [208, 135] on button "Update Payment" at bounding box center [219, 137] width 39 height 11
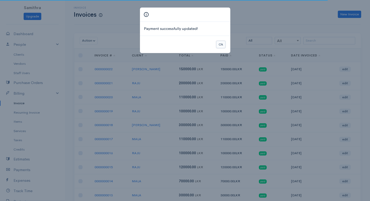
click at [221, 45] on button "Ok" at bounding box center [220, 45] width 9 height 8
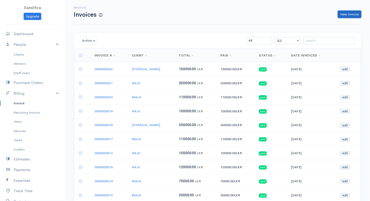
click at [349, 15] on link "New Invoice" at bounding box center [349, 15] width 23 height 8
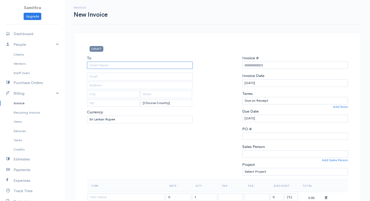
click at [139, 65] on input "To" at bounding box center [140, 66] width 106 height 8
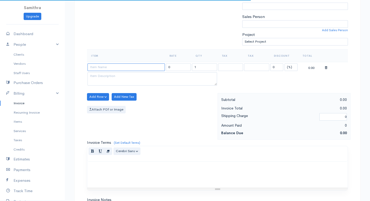
click at [108, 67] on input at bounding box center [126, 67] width 77 height 8
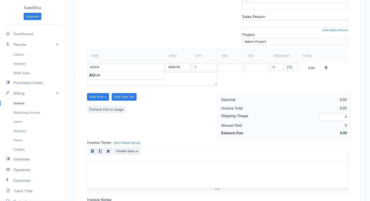
click at [106, 74] on body "Samithra Upgrade Dashboard People Clients Vendors Staff Users Purchase Orders B…" at bounding box center [185, 94] width 370 height 449
drag, startPoint x: 197, startPoint y: 68, endPoint x: 193, endPoint y: 68, distance: 3.9
click at [193, 68] on input "1" at bounding box center [204, 67] width 25 height 8
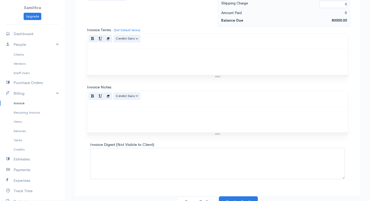
scroll to position [248, 0]
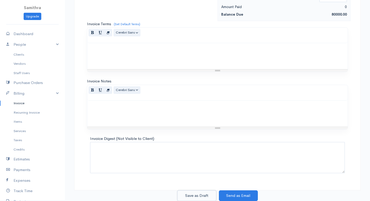
click at [186, 196] on button "Save as Draft" at bounding box center [196, 195] width 39 height 11
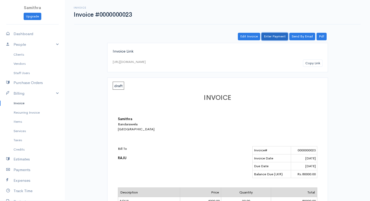
click at [276, 34] on link "Enter Payment" at bounding box center [275, 37] width 26 height 8
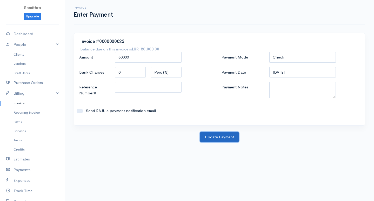
click at [203, 134] on button "Update Payment" at bounding box center [219, 137] width 39 height 11
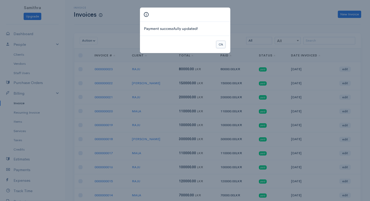
click at [221, 46] on button "Ok" at bounding box center [220, 45] width 9 height 8
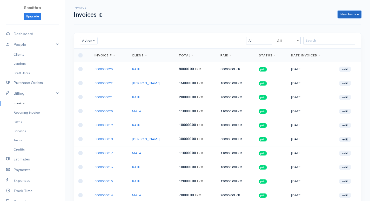
click at [344, 16] on link "New Invoice" at bounding box center [349, 15] width 23 height 8
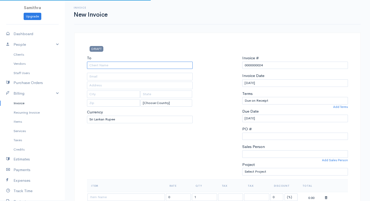
click at [168, 64] on input "To" at bounding box center [140, 66] width 106 height 8
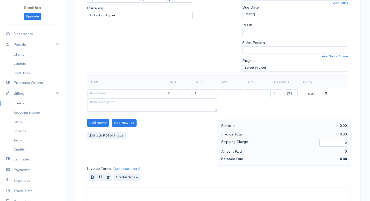
scroll to position [182, 0]
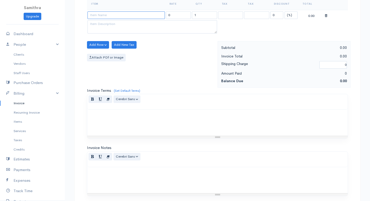
click at [98, 16] on input at bounding box center [126, 15] width 77 height 8
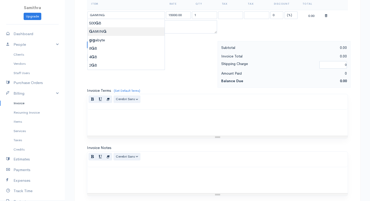
click at [94, 29] on body "Samithra Upgrade Dashboard People Clients Vendors Staff Users Purchase Orders B…" at bounding box center [185, 42] width 370 height 449
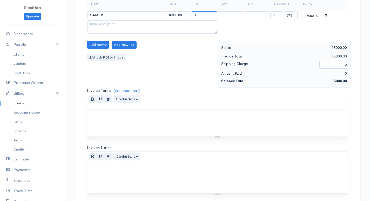
click at [194, 13] on input "1" at bounding box center [204, 15] width 25 height 8
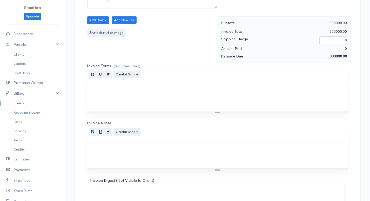
scroll to position [248, 0]
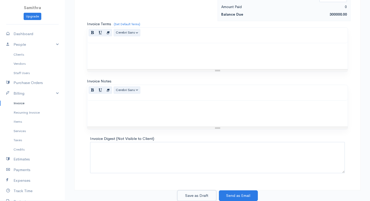
click at [203, 194] on button "Save as Draft" at bounding box center [196, 195] width 39 height 11
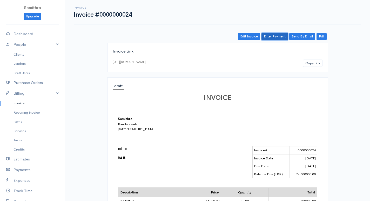
click at [275, 35] on link "Enter Payment" at bounding box center [275, 37] width 26 height 8
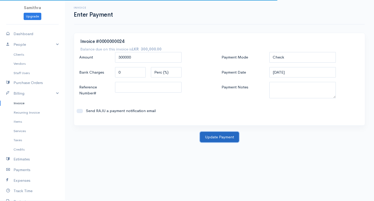
click at [208, 138] on button "Update Payment" at bounding box center [219, 137] width 39 height 11
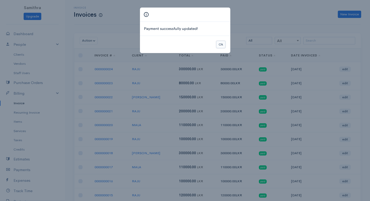
drag, startPoint x: 219, startPoint y: 44, endPoint x: 238, endPoint y: 43, distance: 18.2
click at [220, 43] on button "Ok" at bounding box center [220, 45] width 9 height 8
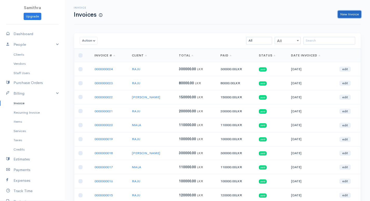
click at [354, 11] on link "New Invoice" at bounding box center [349, 15] width 23 height 8
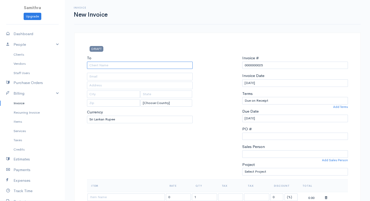
click at [107, 66] on input "To" at bounding box center [140, 66] width 106 height 8
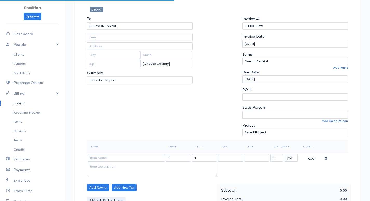
scroll to position [78, 0]
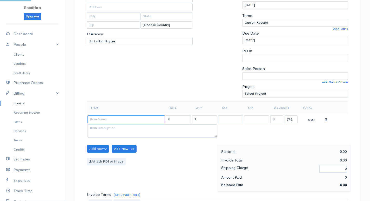
click at [100, 119] on input at bounding box center [126, 119] width 77 height 8
click at [96, 125] on body "Samithra Upgrade Dashboard People Clients Vendors Staff Users Purchase Orders B…" at bounding box center [185, 146] width 370 height 449
drag, startPoint x: 197, startPoint y: 117, endPoint x: 187, endPoint y: 117, distance: 9.9
click at [187, 117] on tr "500 GB 6500.00 1 0 (%) Flat 6500.00" at bounding box center [217, 119] width 261 height 10
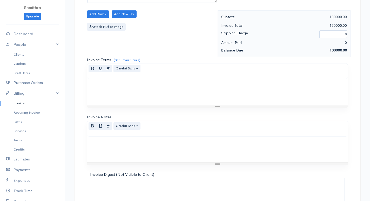
scroll to position [248, 0]
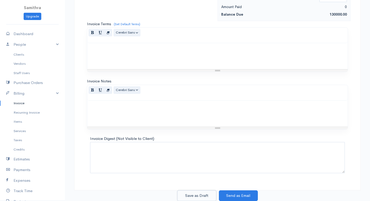
click at [186, 194] on button "Save as Draft" at bounding box center [196, 195] width 39 height 11
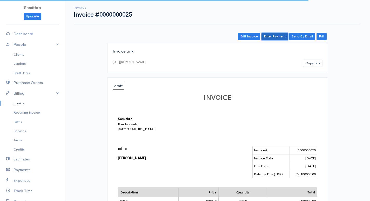
drag, startPoint x: 272, startPoint y: 34, endPoint x: 272, endPoint y: 38, distance: 4.7
click at [272, 34] on link "Enter Payment" at bounding box center [275, 37] width 26 height 8
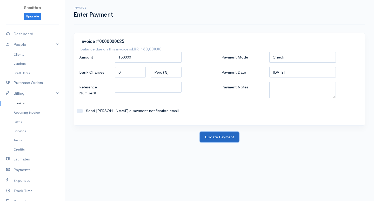
click at [207, 137] on button "Update Payment" at bounding box center [219, 137] width 39 height 11
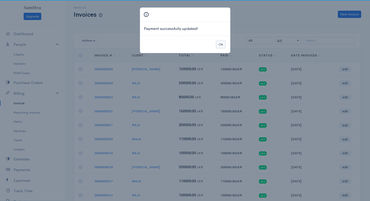
click at [222, 44] on button "Ok" at bounding box center [220, 45] width 9 height 8
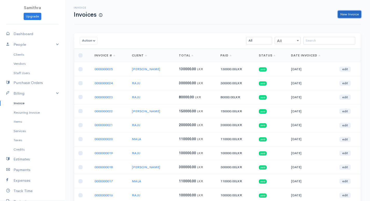
click at [350, 13] on link "New Invoice" at bounding box center [349, 15] width 23 height 8
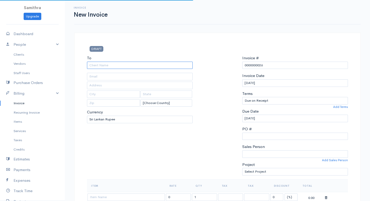
click at [137, 63] on input "To" at bounding box center [140, 66] width 106 height 8
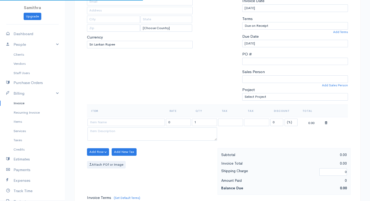
scroll to position [130, 0]
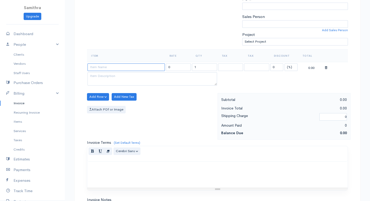
click at [104, 68] on input at bounding box center [126, 67] width 77 height 8
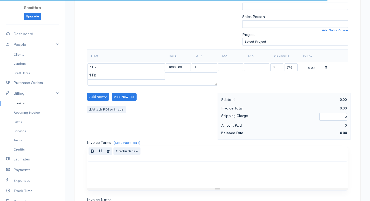
click at [106, 75] on body "Samithra Upgrade Dashboard People Clients Vendors Staff Users Purchase Orders B…" at bounding box center [185, 94] width 370 height 449
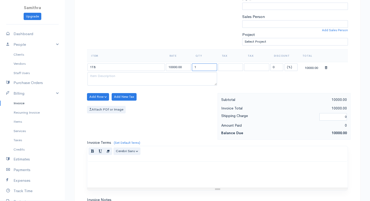
drag, startPoint x: 193, startPoint y: 67, endPoint x: 185, endPoint y: 69, distance: 8.0
click at [185, 69] on tr "1TB 10000.00 1 0 (%) Flat 10000.00" at bounding box center [217, 67] width 261 height 10
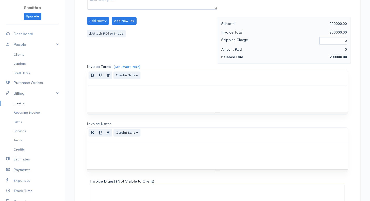
scroll to position [248, 0]
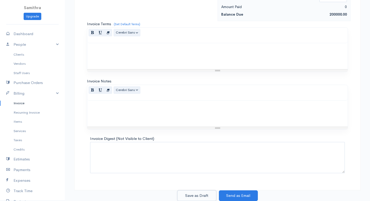
click at [202, 198] on button "Save as Draft" at bounding box center [196, 195] width 39 height 11
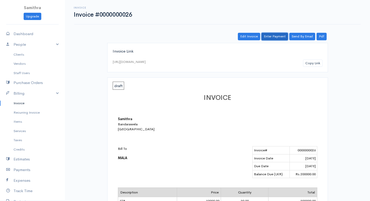
click at [276, 38] on link "Enter Payment" at bounding box center [275, 37] width 26 height 8
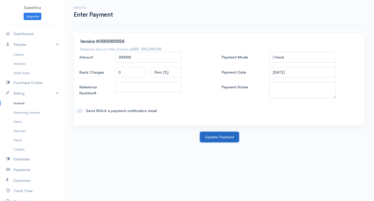
click at [213, 134] on button "Update Payment" at bounding box center [219, 137] width 39 height 11
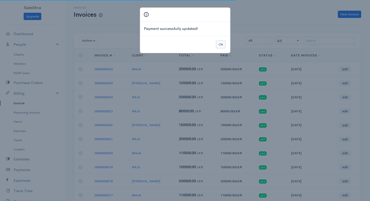
click at [219, 43] on button "Ok" at bounding box center [220, 45] width 9 height 8
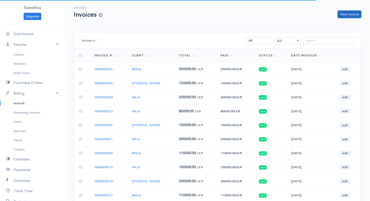
click at [345, 12] on link "New Invoice" at bounding box center [349, 15] width 23 height 8
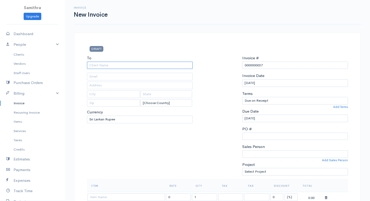
click at [140, 63] on input "To" at bounding box center [140, 66] width 106 height 8
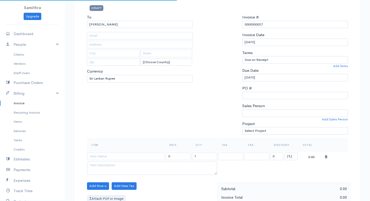
scroll to position [104, 0]
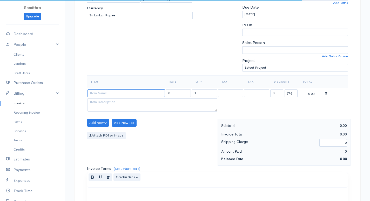
click at [109, 93] on input at bounding box center [126, 93] width 77 height 8
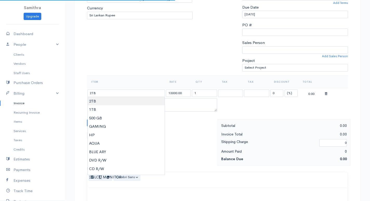
click at [110, 102] on body "Samithra Upgrade Dashboard People Clients Vendors Staff Users Purchase Orders B…" at bounding box center [185, 120] width 370 height 449
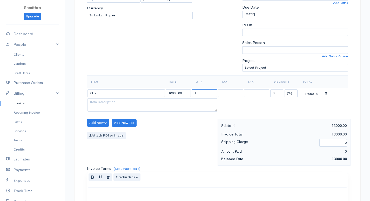
drag, startPoint x: 205, startPoint y: 95, endPoint x: 186, endPoint y: 100, distance: 19.3
click at [189, 96] on tr "2TB 13000.00 1 0 (%) Flat 13000.00" at bounding box center [217, 93] width 261 height 10
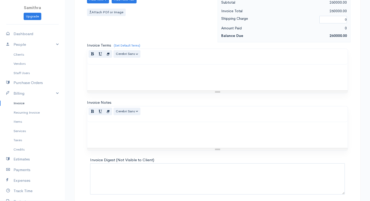
scroll to position [248, 0]
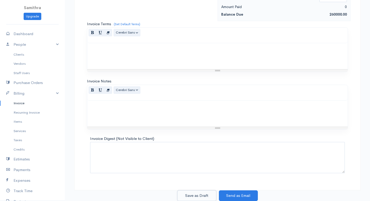
click at [192, 194] on button "Save as Draft" at bounding box center [196, 195] width 39 height 11
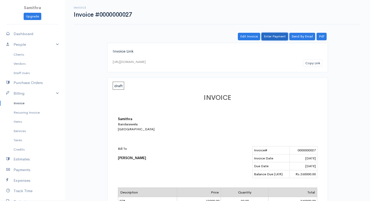
click at [275, 33] on link "Enter Payment" at bounding box center [275, 37] width 26 height 8
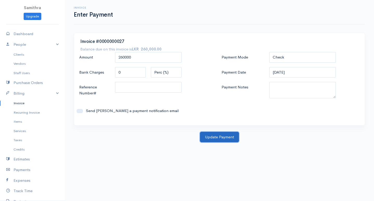
click at [203, 134] on button "Update Payment" at bounding box center [219, 137] width 39 height 11
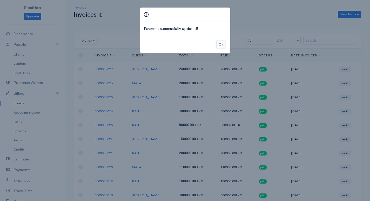
click at [220, 46] on button "Ok" at bounding box center [220, 45] width 9 height 8
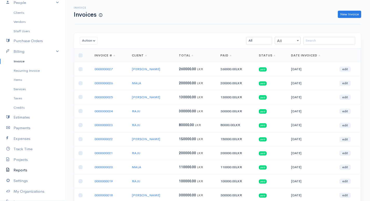
scroll to position [52, 0]
click at [21, 150] on link "Projects" at bounding box center [32, 149] width 65 height 11
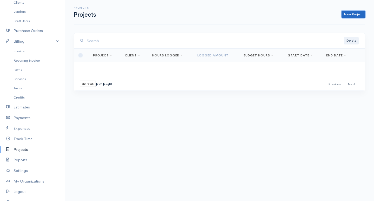
click at [354, 15] on link "New Project" at bounding box center [354, 15] width 24 height 8
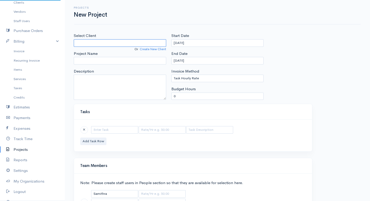
click at [103, 44] on input "Select Client" at bounding box center [120, 43] width 92 height 8
click at [97, 52] on body "Samithra Upgrade Dashboard People Clients Vendors Staff Users Purchase Orders B…" at bounding box center [185, 120] width 370 height 240
click at [97, 60] on input "Project Name" at bounding box center [120, 61] width 92 height 8
click at [107, 61] on input "Project Name" at bounding box center [120, 61] width 92 height 8
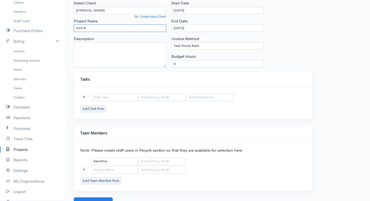
scroll to position [39, 0]
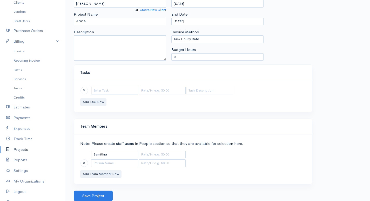
click at [105, 89] on input "text" at bounding box center [114, 91] width 47 height 8
click at [146, 91] on input "text" at bounding box center [162, 91] width 47 height 8
click at [95, 103] on button "Add Task Row" at bounding box center [93, 102] width 26 height 8
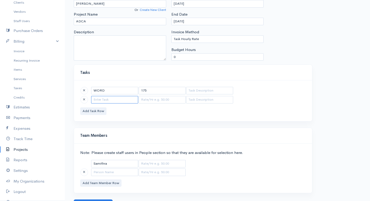
click at [108, 97] on input "text" at bounding box center [114, 100] width 47 height 8
click at [152, 99] on input "text" at bounding box center [162, 100] width 47 height 8
click at [96, 111] on button "Add Task Row" at bounding box center [93, 111] width 26 height 8
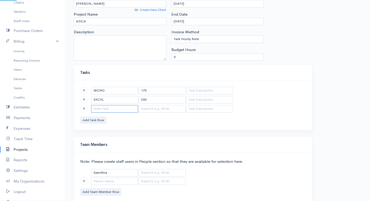
click at [101, 108] on input "text" at bounding box center [114, 109] width 47 height 8
click at [147, 108] on input "text" at bounding box center [162, 109] width 47 height 8
click at [88, 123] on button "Add Task Row" at bounding box center [93, 120] width 26 height 8
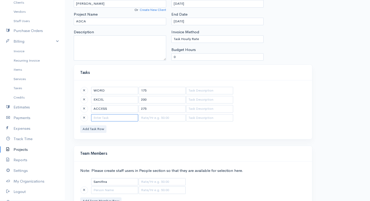
click at [108, 120] on input "text" at bounding box center [114, 118] width 47 height 8
click at [165, 116] on input "text" at bounding box center [162, 118] width 47 height 8
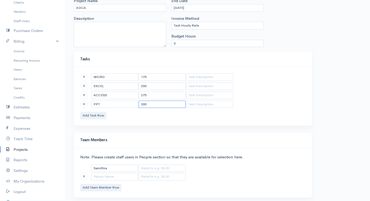
scroll to position [66, 0]
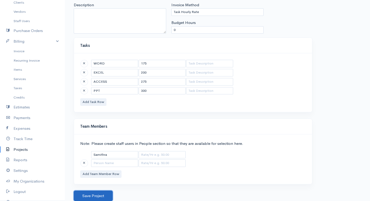
click at [81, 195] on button "Save Project" at bounding box center [93, 195] width 39 height 11
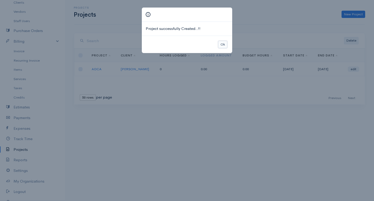
click at [223, 42] on button "Ok" at bounding box center [222, 45] width 9 height 8
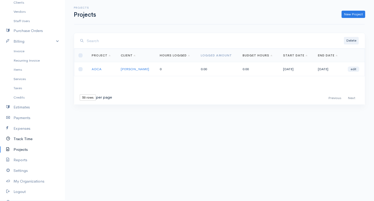
click at [20, 138] on link "Track Time" at bounding box center [32, 139] width 65 height 11
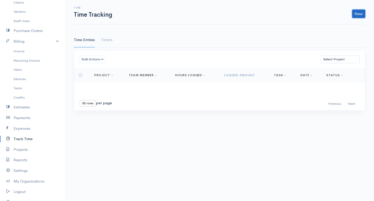
drag, startPoint x: 357, startPoint y: 15, endPoint x: 329, endPoint y: 24, distance: 30.0
click at [357, 15] on link "New" at bounding box center [358, 14] width 13 height 8
click at [340, 26] on link "Time Entry" at bounding box center [344, 24] width 41 height 9
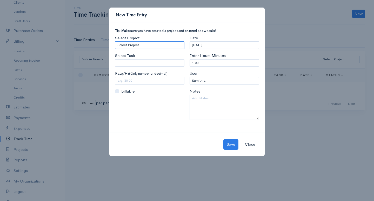
drag, startPoint x: 144, startPoint y: 44, endPoint x: 136, endPoint y: 44, distance: 7.5
click at [144, 44] on select "Select Project ADCA" at bounding box center [149, 45] width 69 height 8
click at [115, 41] on select "Select Project ADCA" at bounding box center [149, 45] width 69 height 8
click at [133, 62] on input "Select Task" at bounding box center [149, 63] width 69 height 8
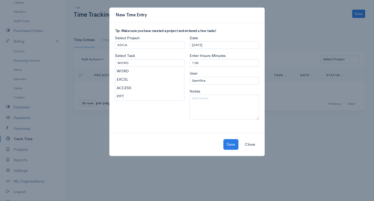
click at [131, 71] on body "Samithra Upgrade Dashboard People Clients Vendors Staff Users Purchase Orders B…" at bounding box center [187, 100] width 374 height 201
drag, startPoint x: 202, startPoint y: 63, endPoint x: 183, endPoint y: 52, distance: 22.2
click at [183, 52] on div "Tip: Make sure you have created a project and entered a few tasks! Select Proje…" at bounding box center [186, 76] width 149 height 95
click at [184, 76] on div "Rate/Hr (Only number or decimal) 175.00" at bounding box center [149, 77] width 69 height 14
click at [176, 96] on div "Select Project Select Project ADCA Select Task WORD Please enter or select a ta…" at bounding box center [149, 79] width 75 height 89
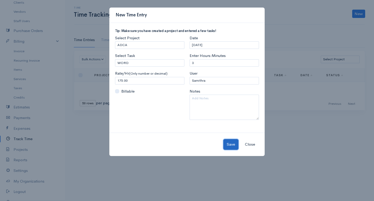
click at [232, 149] on button "Save" at bounding box center [230, 144] width 15 height 11
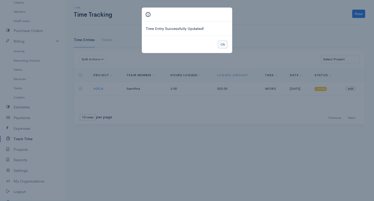
click at [223, 46] on button "Ok" at bounding box center [222, 45] width 9 height 8
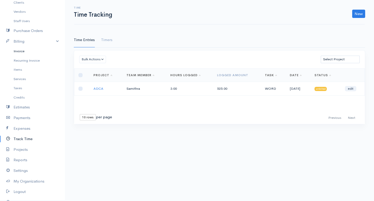
click at [20, 50] on link "Invoice" at bounding box center [32, 50] width 65 height 9
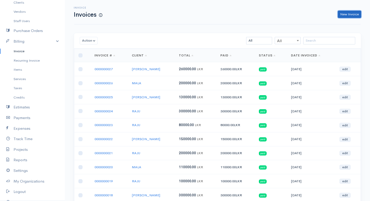
click at [351, 13] on link "New Invoice" at bounding box center [349, 15] width 23 height 8
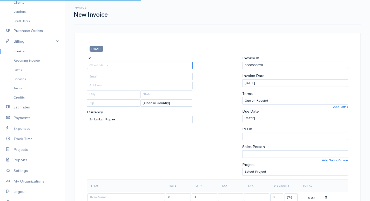
click at [106, 63] on input "To" at bounding box center [140, 66] width 106 height 8
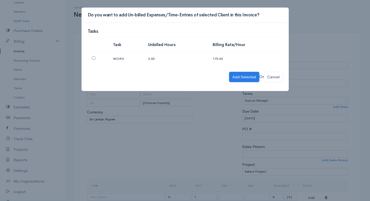
click at [92, 58] on input "checkbox" at bounding box center [93, 57] width 3 height 3
click at [240, 76] on button "Add Selected" at bounding box center [244, 77] width 30 height 11
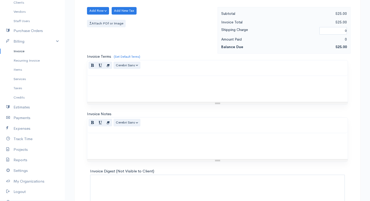
scroll to position [292, 0]
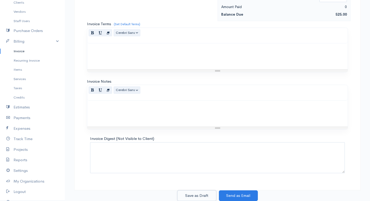
click at [195, 195] on button "Save as Draft" at bounding box center [196, 195] width 39 height 11
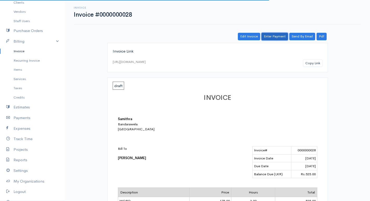
click at [275, 36] on link "Enter Payment" at bounding box center [275, 37] width 26 height 8
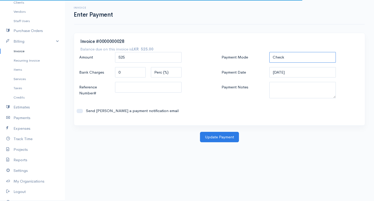
click at [286, 56] on select "Check Bank Transfer Credit Cash Debit ACH VISA MASTERCARD AMEX DISCOVER DINERS …" at bounding box center [302, 57] width 66 height 11
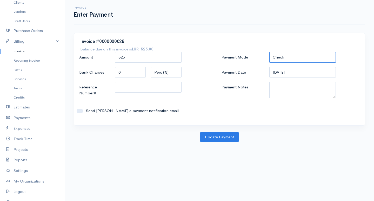
click at [269, 52] on select "Check Bank Transfer Credit Cash Debit ACH VISA MASTERCARD AMEX DISCOVER DINERS …" at bounding box center [302, 57] width 66 height 11
click at [228, 134] on button "Update Payment" at bounding box center [219, 137] width 39 height 11
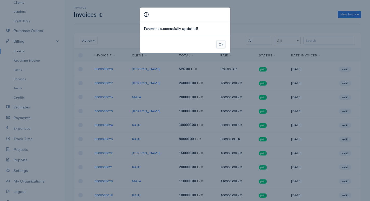
click at [221, 45] on button "Ok" at bounding box center [220, 45] width 9 height 8
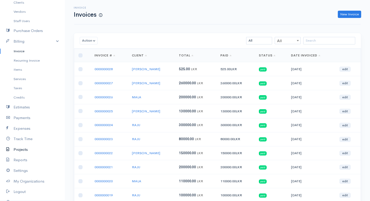
click at [22, 146] on link "Projects" at bounding box center [32, 149] width 65 height 11
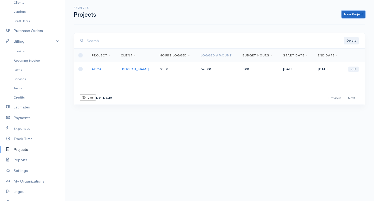
click at [350, 12] on link "New Project" at bounding box center [354, 15] width 24 height 8
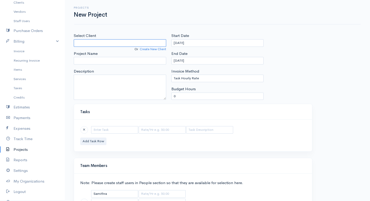
click at [94, 42] on input "Select Client" at bounding box center [120, 43] width 92 height 8
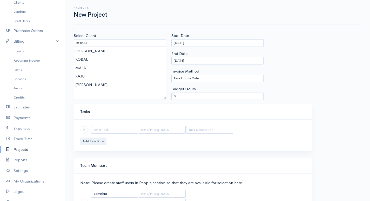
click at [94, 62] on body "Samithra Upgrade Dashboard People Clients Vendors Staff Users Purchase Orders B…" at bounding box center [185, 120] width 370 height 240
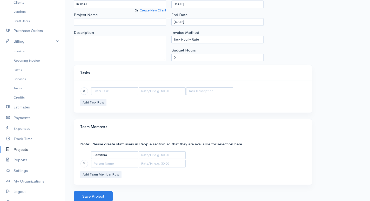
scroll to position [39, 0]
click at [100, 87] on input "text" at bounding box center [114, 91] width 47 height 8
click at [96, 97] on body "Samithra Upgrade Dashboard People Clients Vendors Staff Users Purchase Orders B…" at bounding box center [185, 81] width 370 height 240
click at [96, 100] on button "Add Task Row" at bounding box center [93, 102] width 26 height 8
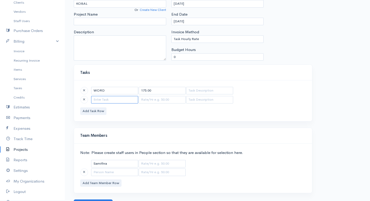
click at [101, 100] on input "text" at bounding box center [114, 100] width 47 height 8
click at [103, 116] on body "Samithra Upgrade Dashboard People Clients Vendors Staff Users Purchase Orders B…" at bounding box center [185, 85] width 370 height 249
click at [99, 108] on button "Add Task Row" at bounding box center [93, 111] width 26 height 8
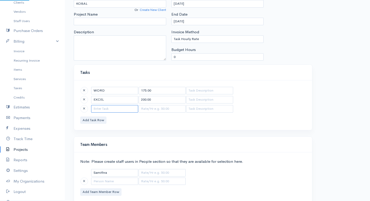
click at [105, 107] on input "text" at bounding box center [114, 109] width 47 height 8
drag, startPoint x: 99, startPoint y: 131, endPoint x: 98, endPoint y: 127, distance: 4.7
click at [99, 131] on body "Samithra Upgrade Dashboard People Clients Vendors Staff Users Purchase Orders B…" at bounding box center [185, 90] width 370 height 258
click at [96, 114] on div "WORD 175.00 EXCEL 200.00 ACCESS 275.00 Add Task Row" at bounding box center [193, 105] width 238 height 50
click at [96, 117] on button "Add Task Row" at bounding box center [93, 120] width 26 height 8
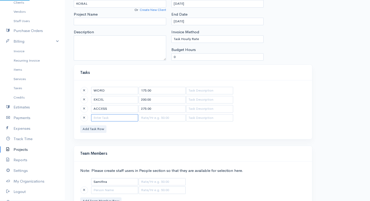
click at [101, 119] on input "text" at bounding box center [114, 118] width 47 height 8
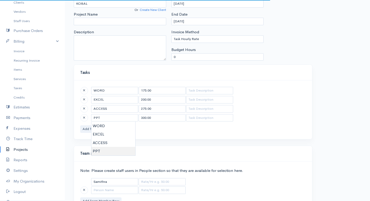
click at [96, 149] on body "Samithra Upgrade Dashboard People Clients Vendors Staff Users Purchase Orders B…" at bounding box center [185, 94] width 370 height 267
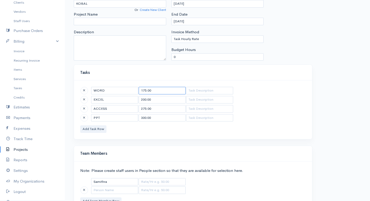
drag, startPoint x: 156, startPoint y: 88, endPoint x: 119, endPoint y: 86, distance: 37.2
click at [119, 86] on tr "WORD 175.00" at bounding box center [156, 90] width 153 height 8
drag, startPoint x: 150, startPoint y: 99, endPoint x: 138, endPoint y: 101, distance: 11.7
click at [139, 101] on input "200.00" at bounding box center [162, 100] width 47 height 8
drag, startPoint x: 157, startPoint y: 111, endPoint x: 111, endPoint y: 111, distance: 46.2
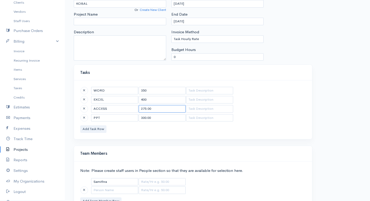
click at [111, 111] on tr "ACCESS 275.00" at bounding box center [156, 109] width 153 height 8
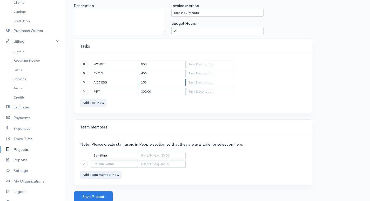
scroll to position [66, 0]
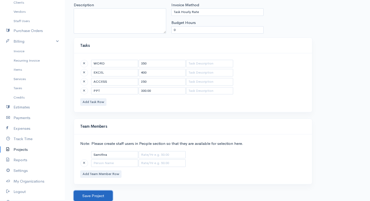
click at [86, 195] on button "Save Project" at bounding box center [93, 195] width 39 height 11
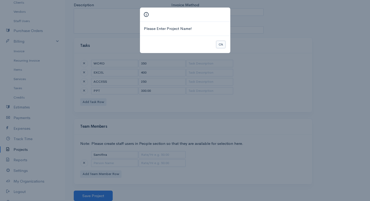
click at [223, 45] on button "Ok" at bounding box center [220, 45] width 9 height 8
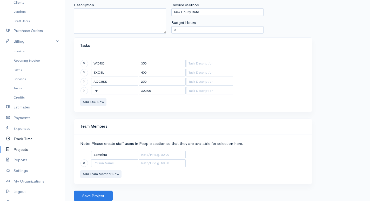
click at [19, 139] on link "Track Time" at bounding box center [32, 139] width 65 height 11
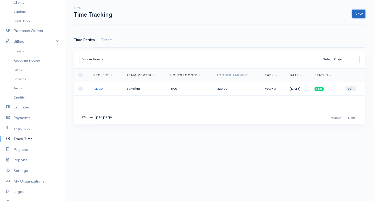
click at [360, 14] on link "New" at bounding box center [358, 14] width 13 height 8
click at [339, 23] on link "Time Entry" at bounding box center [344, 24] width 41 height 9
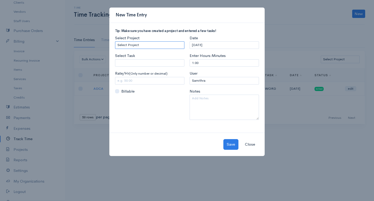
click at [144, 44] on select "Select Project ADCA" at bounding box center [149, 45] width 69 height 8
click at [115, 41] on select "Select Project ADCA" at bounding box center [149, 45] width 69 height 8
click at [130, 59] on div "Select Task Please enter or select a task" at bounding box center [149, 60] width 69 height 14
drag, startPoint x: 204, startPoint y: 63, endPoint x: 176, endPoint y: 59, distance: 28.3
click at [178, 60] on div "Tip: Make sure you have created a project and entered a few tasks! Select Proje…" at bounding box center [186, 76] width 149 height 95
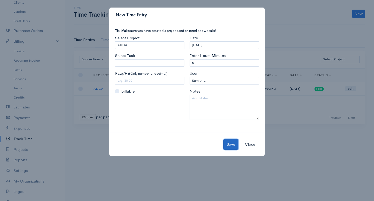
click at [228, 144] on button "Save" at bounding box center [230, 144] width 15 height 11
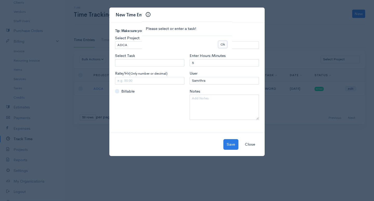
click at [222, 42] on button "Ok" at bounding box center [222, 45] width 9 height 8
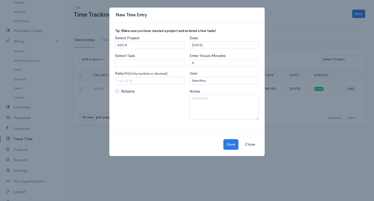
click at [252, 143] on button "Close" at bounding box center [250, 144] width 17 height 11
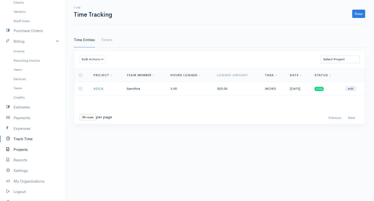
click at [21, 150] on link "Projects" at bounding box center [32, 149] width 65 height 11
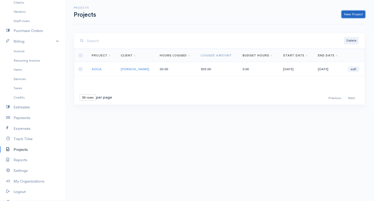
click at [357, 12] on link "New Project" at bounding box center [354, 15] width 24 height 8
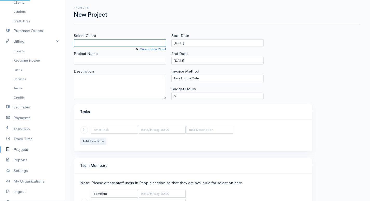
click at [88, 39] on input "Select Client" at bounding box center [120, 43] width 92 height 8
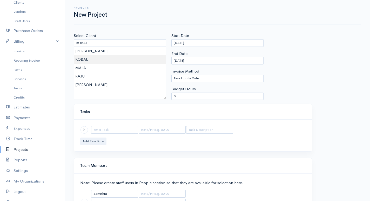
click at [83, 56] on body "Samithra Upgrade Dashboard People Clients Vendors Staff Users Purchase Orders B…" at bounding box center [185, 120] width 370 height 240
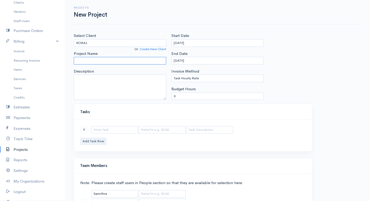
click at [89, 62] on input "Project Name" at bounding box center [120, 61] width 92 height 8
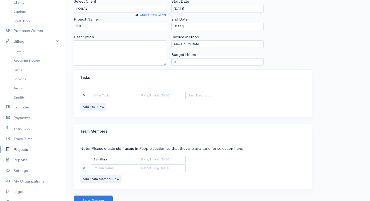
scroll to position [39, 0]
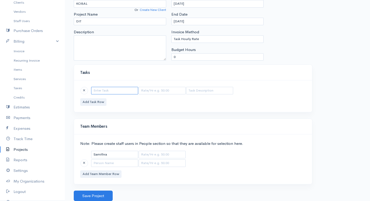
click at [96, 90] on input "text" at bounding box center [114, 91] width 47 height 8
click at [97, 98] on body "Samithra Upgrade Dashboard People Clients Vendors Staff Users Purchase Orders B…" at bounding box center [185, 81] width 370 height 240
click at [94, 101] on button "Add Task Row" at bounding box center [93, 102] width 26 height 8
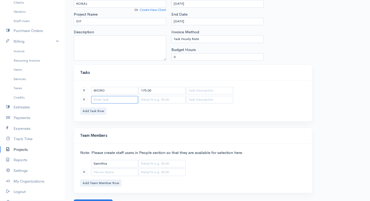
click at [99, 101] on input "text" at bounding box center [114, 100] width 47 height 8
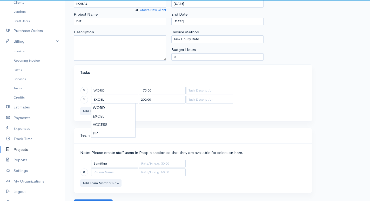
click at [97, 115] on body "Samithra Upgrade Dashboard People Clients Vendors Staff Users Purchase Orders B…" at bounding box center [185, 85] width 370 height 249
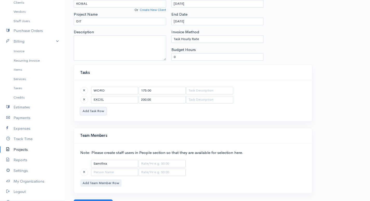
click at [97, 109] on button "Add Task Row" at bounding box center [93, 111] width 26 height 8
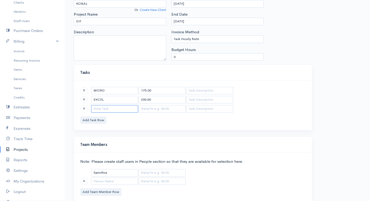
click at [99, 109] on input "text" at bounding box center [114, 109] width 47 height 8
click at [96, 131] on body "Samithra Upgrade Dashboard People Clients Vendors Staff Users Purchase Orders B…" at bounding box center [185, 90] width 370 height 258
drag, startPoint x: 155, startPoint y: 90, endPoint x: 136, endPoint y: 90, distance: 19.2
click at [139, 90] on input "175.00" at bounding box center [162, 91] width 47 height 8
drag, startPoint x: 148, startPoint y: 99, endPoint x: 124, endPoint y: 100, distance: 24.7
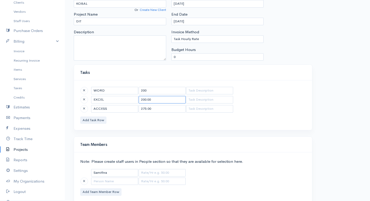
click at [124, 100] on tr "EXCEL 200.00" at bounding box center [156, 100] width 153 height 8
drag, startPoint x: 149, startPoint y: 109, endPoint x: 127, endPoint y: 108, distance: 22.1
click at [127, 108] on tr "ACCESS 275.00" at bounding box center [156, 109] width 153 height 8
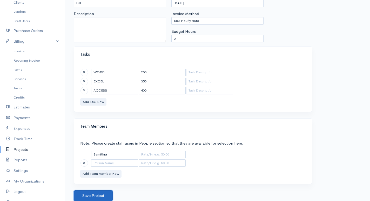
click at [89, 193] on button "Save Project" at bounding box center [93, 195] width 39 height 11
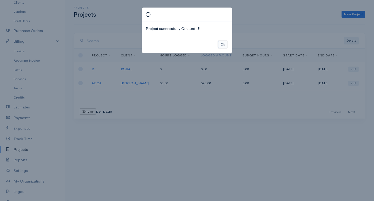
click at [224, 44] on button "Ok" at bounding box center [222, 45] width 9 height 8
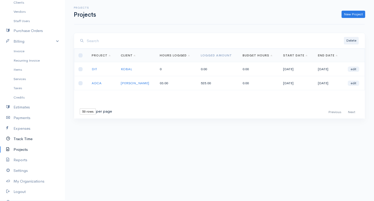
click at [19, 138] on link "Track Time" at bounding box center [32, 139] width 65 height 11
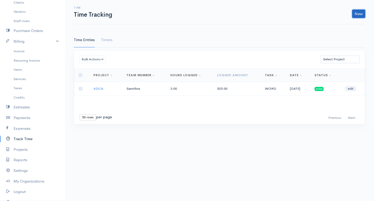
click at [356, 15] on link "New" at bounding box center [358, 14] width 13 height 8
click at [344, 22] on link "Time Entry" at bounding box center [344, 24] width 41 height 9
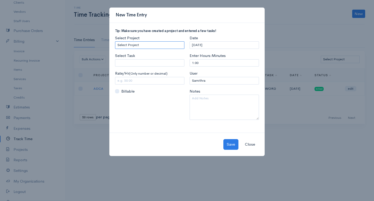
click at [148, 43] on select "Select Project DIT ADCA" at bounding box center [149, 45] width 69 height 8
click at [115, 41] on select "Select Project DIT ADCA" at bounding box center [149, 45] width 69 height 8
click at [134, 62] on input "Select Task" at bounding box center [149, 63] width 69 height 8
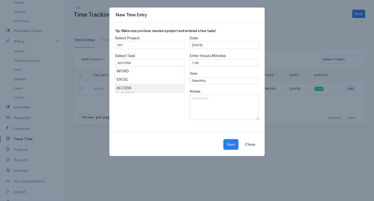
click at [129, 86] on body "Samithra Upgrade Dashboard People Clients Vendors Staff Users Purchase Orders B…" at bounding box center [187, 100] width 374 height 201
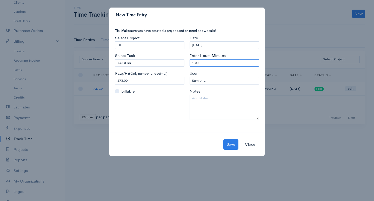
drag, startPoint x: 204, startPoint y: 60, endPoint x: 193, endPoint y: 63, distance: 11.2
click at [193, 63] on input "1:00" at bounding box center [224, 63] width 69 height 8
click at [230, 144] on button "Save" at bounding box center [230, 144] width 15 height 11
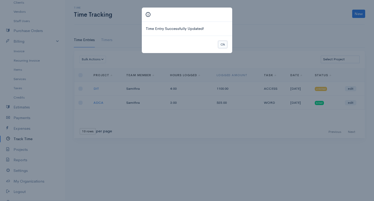
click at [224, 45] on button "Ok" at bounding box center [222, 45] width 9 height 8
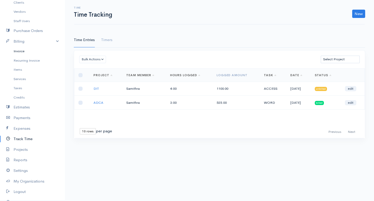
click at [18, 51] on link "Invoice" at bounding box center [32, 50] width 65 height 9
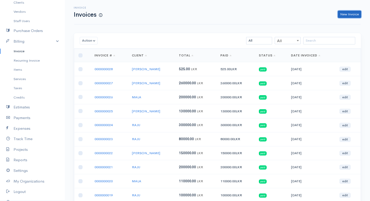
click at [344, 14] on link "New Invoice" at bounding box center [349, 15] width 23 height 8
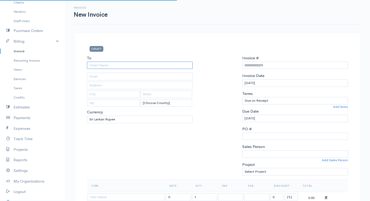
click at [109, 63] on input "To" at bounding box center [140, 66] width 106 height 8
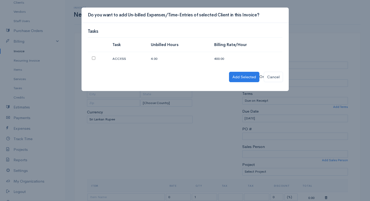
click at [92, 56] on td at bounding box center [98, 59] width 21 height 14
click at [95, 58] on input "checkbox" at bounding box center [93, 57] width 3 height 3
click at [233, 78] on button "Add Selected" at bounding box center [244, 77] width 30 height 11
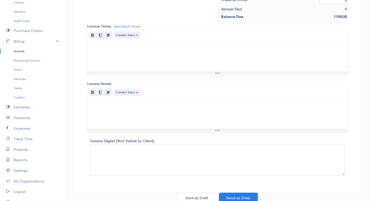
scroll to position [292, 0]
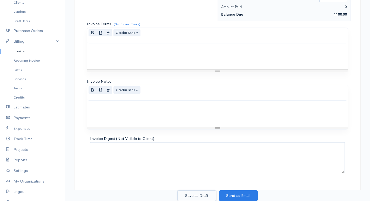
click at [200, 191] on button "Save as Draft" at bounding box center [196, 195] width 39 height 11
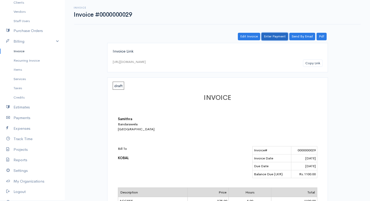
click at [275, 36] on link "Enter Payment" at bounding box center [275, 37] width 26 height 8
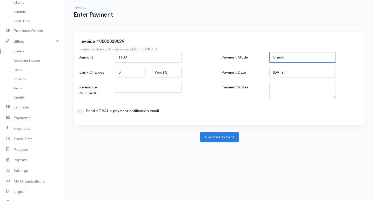
click at [288, 58] on select "Check Bank Transfer Credit Cash Debit ACH VISA MASTERCARD AMEX DISCOVER DINERS …" at bounding box center [302, 57] width 66 height 11
click at [269, 52] on select "Check Bank Transfer Credit Cash Debit ACH VISA MASTERCARD AMEX DISCOVER DINERS …" at bounding box center [302, 57] width 66 height 11
click at [212, 136] on button "Update Payment" at bounding box center [219, 137] width 39 height 11
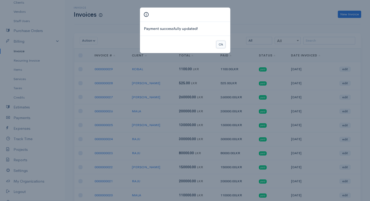
click at [219, 45] on button "Ok" at bounding box center [220, 45] width 9 height 8
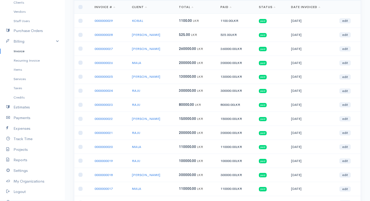
scroll to position [52, 0]
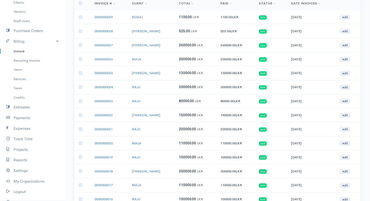
click at [217, 47] on td "260000.00 LKR" at bounding box center [235, 45] width 38 height 14
click at [346, 46] on link "edit" at bounding box center [344, 45] width 11 height 5
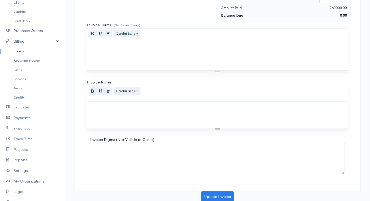
scroll to position [248, 0]
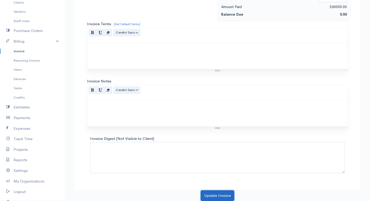
click at [205, 193] on button "Update Invoice" at bounding box center [218, 195] width 34 height 11
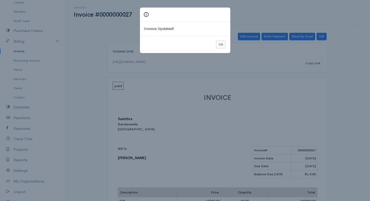
click at [219, 47] on button "Ok" at bounding box center [220, 45] width 9 height 8
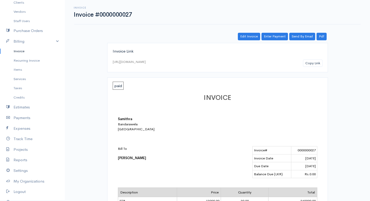
click at [278, 32] on div "Invoice Invoice #0000000027 Actions Edit Invoice Enter Payment Print Send By Em…" at bounding box center [217, 179] width 305 height 359
click at [275, 37] on link "Enter Payment" at bounding box center [275, 37] width 26 height 8
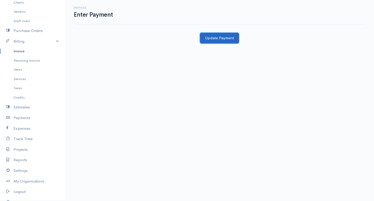
click at [225, 37] on button "Update Payment" at bounding box center [219, 38] width 39 height 11
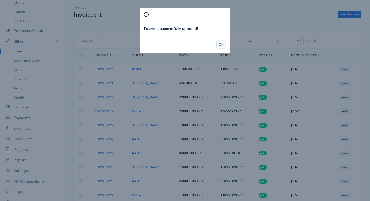
click at [220, 43] on button "Ok" at bounding box center [220, 45] width 9 height 8
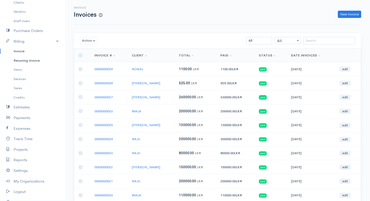
click at [22, 60] on link "Recurring Invoice" at bounding box center [32, 60] width 65 height 9
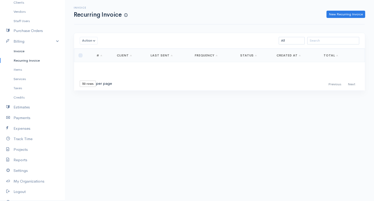
click at [22, 50] on link "Invoice" at bounding box center [32, 50] width 65 height 9
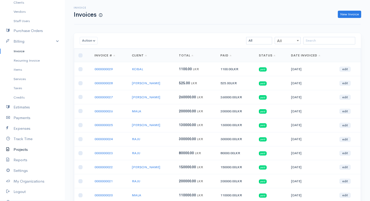
drag, startPoint x: 20, startPoint y: 149, endPoint x: 24, endPoint y: 148, distance: 3.9
click at [21, 149] on link "Projects" at bounding box center [32, 149] width 65 height 11
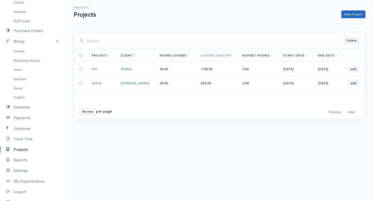
click at [347, 14] on link "New Project" at bounding box center [354, 15] width 24 height 8
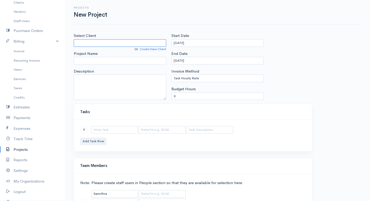
click at [76, 42] on input "Select Client" at bounding box center [120, 43] width 92 height 8
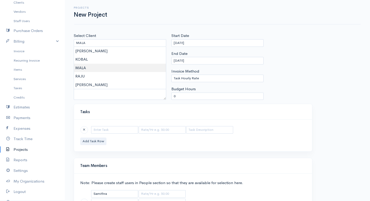
click at [81, 66] on body "Samithra Upgrade Dashboard People Clients Vendors Staff Users Purchase Orders B…" at bounding box center [185, 120] width 370 height 240
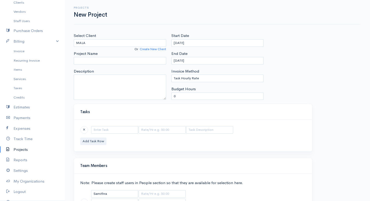
click at [77, 57] on div "Project Name" at bounding box center [120, 58] width 92 height 14
click at [78, 60] on input "Project Name" at bounding box center [120, 61] width 92 height 8
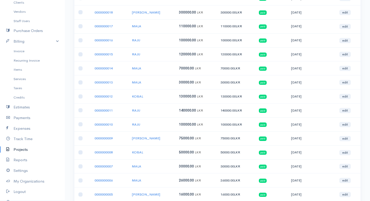
scroll to position [159, 0]
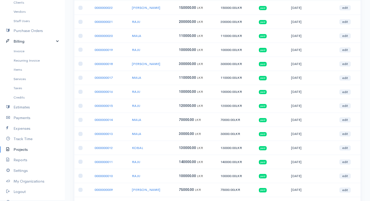
click at [24, 41] on link "Billing" at bounding box center [32, 41] width 65 height 11
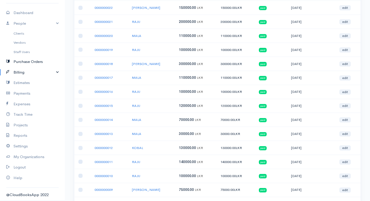
scroll to position [21, 0]
click at [17, 76] on link "Billing" at bounding box center [32, 72] width 65 height 11
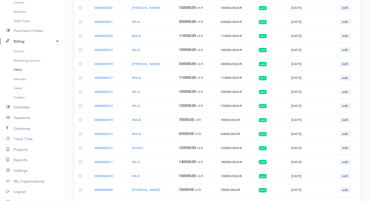
click at [15, 71] on link "Items" at bounding box center [32, 69] width 65 height 9
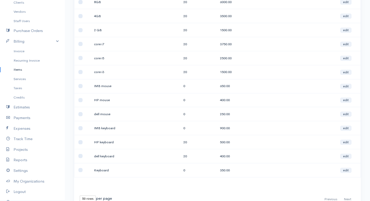
scroll to position [286, 0]
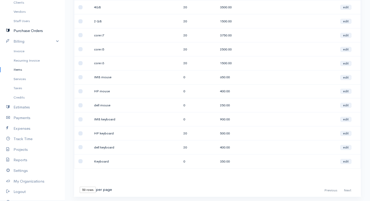
click at [31, 33] on link "Purchase Orders" at bounding box center [32, 30] width 65 height 11
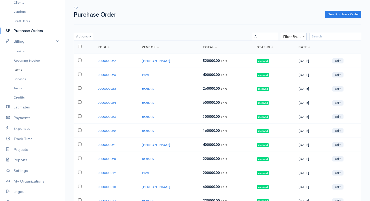
click at [21, 67] on link "Items" at bounding box center [32, 69] width 65 height 9
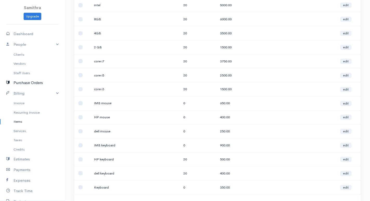
click at [24, 83] on link "Purchase Orders" at bounding box center [32, 82] width 65 height 11
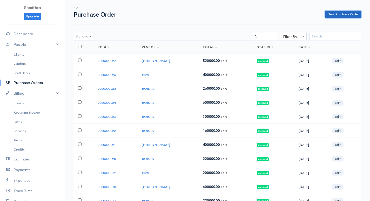
click at [341, 14] on link "New Purchase Order" at bounding box center [343, 15] width 36 height 8
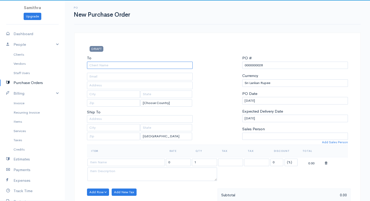
click at [130, 68] on input "To" at bounding box center [140, 66] width 106 height 8
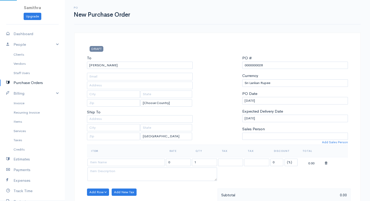
click at [105, 98] on body "Samithra Upgrade Dashboard People Clients Vendors Staff Users Purchase Orders B…" at bounding box center [185, 199] width 370 height 399
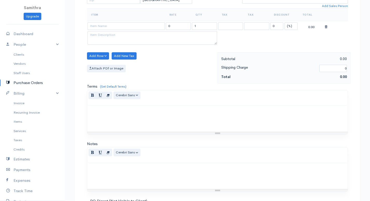
scroll to position [130, 0]
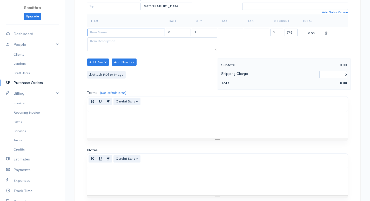
click at [96, 32] on input at bounding box center [126, 33] width 77 height 8
click at [103, 42] on body "Samithra Upgrade Dashboard People Clients Vendors Staff Users Purchase Orders B…" at bounding box center [185, 69] width 370 height 399
drag, startPoint x: 199, startPoint y: 30, endPoint x: 190, endPoint y: 34, distance: 10.6
click at [190, 34] on tr "IMB mouse 650.00 1 0 (%) Flat 650.00" at bounding box center [217, 32] width 261 height 10
drag, startPoint x: 180, startPoint y: 97, endPoint x: 177, endPoint y: 96, distance: 3.8
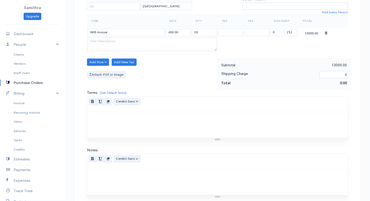
click at [179, 97] on div "Normal Blockquote Header 1 Header 2 Header 3 Header 4 Header 5 Header 6 Cerebri…" at bounding box center [217, 104] width 261 height 16
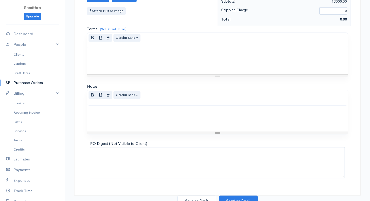
scroll to position [198, 0]
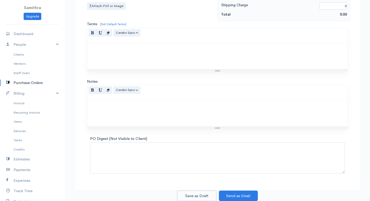
click at [204, 196] on button "Save as Draft" at bounding box center [196, 195] width 39 height 11
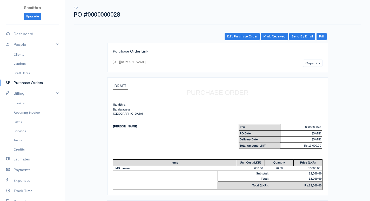
click at [272, 32] on div "PO PO #0000000028 Actions Edit Purchase Order Send By Email Print Mark Received…" at bounding box center [217, 116] width 305 height 232
click at [266, 36] on link "Mark Received" at bounding box center [274, 37] width 27 height 8
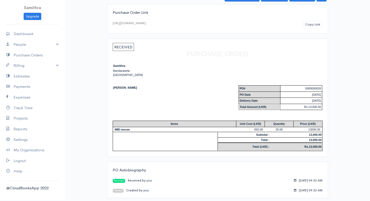
scroll to position [41, 0]
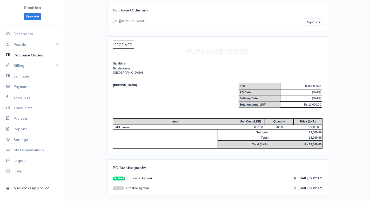
click at [24, 54] on link "Purchase Orders" at bounding box center [32, 55] width 65 height 11
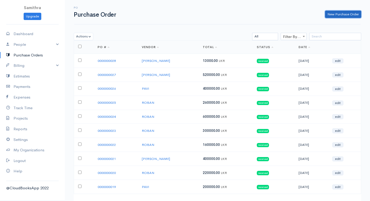
click at [334, 15] on link "New Purchase Order" at bounding box center [343, 15] width 36 height 8
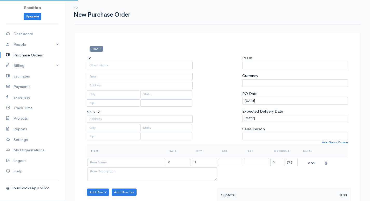
select select "LKR"
select select "[GEOGRAPHIC_DATA]"
type input "0000000029"
select select "[GEOGRAPHIC_DATA]"
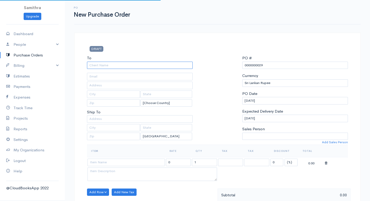
click at [119, 65] on input "To" at bounding box center [140, 66] width 106 height 8
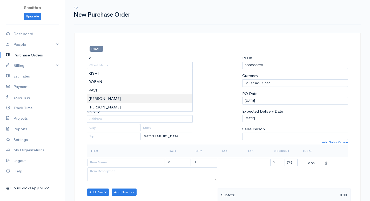
type input "[PERSON_NAME]"
click at [102, 102] on body "Samithra Upgrade Dashboard People Clients Vendors Staff Users Purchase Orders B…" at bounding box center [185, 199] width 370 height 399
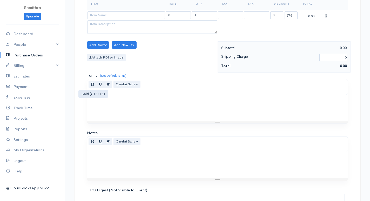
scroll to position [146, 0]
click at [101, 16] on input at bounding box center [126, 16] width 77 height 8
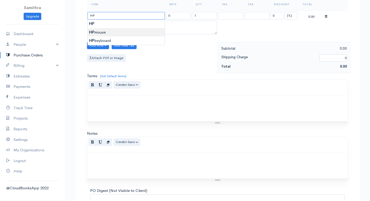
type input "HP mouse"
type input "400.00"
click at [101, 34] on body "Samithra Upgrade Dashboard People Clients Vendors Staff Users Purchase Orders B…" at bounding box center [185, 53] width 370 height 399
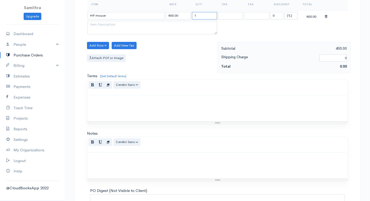
drag, startPoint x: 200, startPoint y: 15, endPoint x: 194, endPoint y: 20, distance: 7.6
click at [196, 17] on input "1" at bounding box center [204, 16] width 25 height 8
drag, startPoint x: 203, startPoint y: 12, endPoint x: 189, endPoint y: 18, distance: 15.1
click at [189, 18] on tr "HP mouse 400.00 1 0 (%) Flat 400.00" at bounding box center [217, 16] width 261 height 10
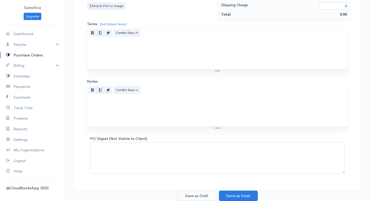
type input "20"
click at [188, 195] on button "Save as Draft" at bounding box center [196, 195] width 39 height 11
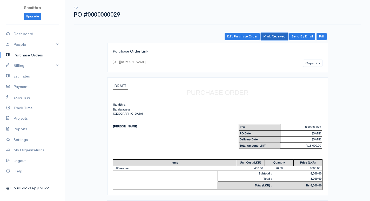
click at [278, 37] on link "Mark Received" at bounding box center [274, 37] width 27 height 8
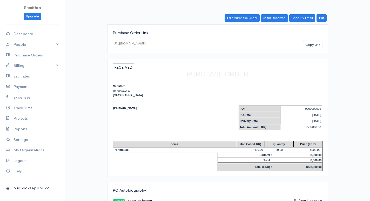
scroll to position [41, 0]
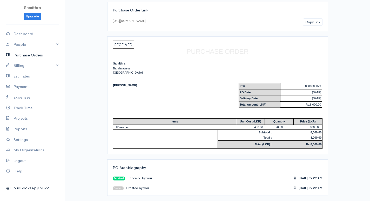
click at [32, 56] on link "Purchase Orders" at bounding box center [32, 55] width 65 height 11
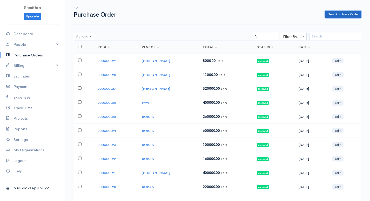
click at [336, 17] on link "New Purchase Order" at bounding box center [343, 15] width 36 height 8
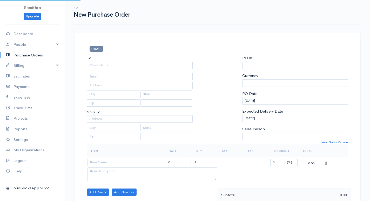
type input "0000000030"
select select "[GEOGRAPHIC_DATA]"
select select "LKR"
select select "[GEOGRAPHIC_DATA]"
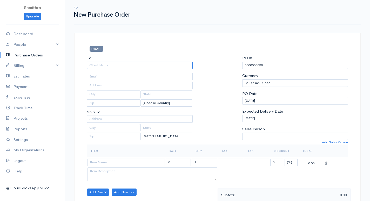
click at [120, 65] on input "To" at bounding box center [140, 66] width 106 height 8
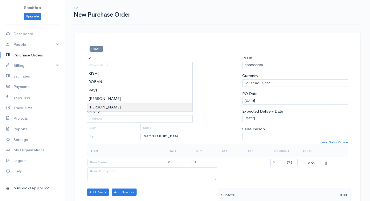
type input "[PERSON_NAME]"
click at [96, 109] on body "Samithra Upgrade Dashboard People Clients Vendors Staff Users Purchase Orders B…" at bounding box center [185, 199] width 370 height 399
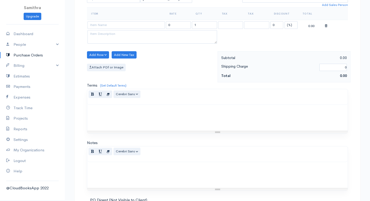
scroll to position [104, 0]
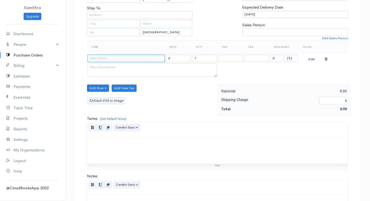
click at [102, 57] on input at bounding box center [126, 59] width 77 height 8
type input "dell mouse"
type input "250.00"
click at [99, 67] on body "Samithra Upgrade Dashboard People Clients Vendors Staff Users Purchase Orders B…" at bounding box center [185, 95] width 370 height 399
drag, startPoint x: 198, startPoint y: 56, endPoint x: 194, endPoint y: 57, distance: 4.1
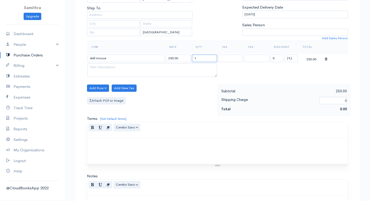
click at [194, 57] on input "1" at bounding box center [204, 59] width 25 height 8
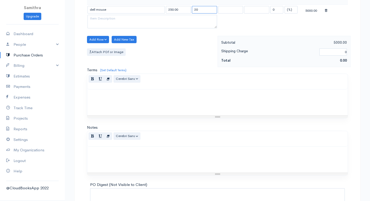
scroll to position [198, 0]
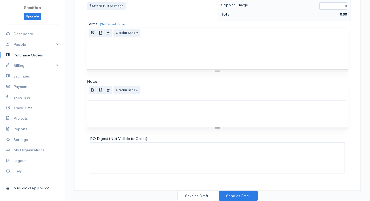
type input "20"
click at [194, 196] on button "Save as Draft" at bounding box center [196, 195] width 39 height 11
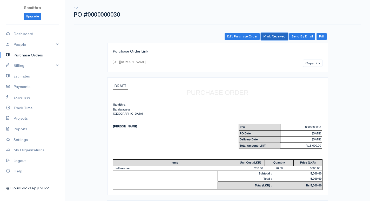
click at [268, 35] on link "Mark Received" at bounding box center [274, 37] width 27 height 8
click at [43, 44] on link "People" at bounding box center [32, 44] width 65 height 11
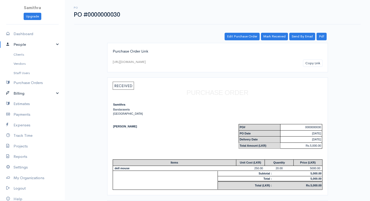
click at [45, 93] on link "Billing" at bounding box center [32, 93] width 65 height 11
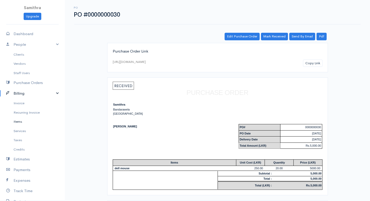
click at [18, 121] on link "Items" at bounding box center [32, 121] width 65 height 9
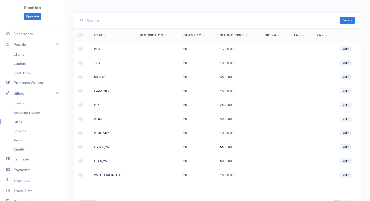
scroll to position [49, 0]
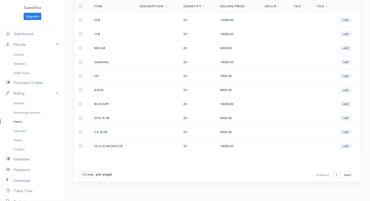
click at [87, 174] on select "10 rows 25 rows 50 rows" at bounding box center [88, 174] width 16 height 6
select select "50"
click at [80, 171] on select "10 rows 25 rows 50 rows" at bounding box center [88, 174] width 16 height 6
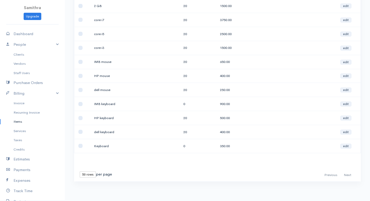
scroll to position [275, 0]
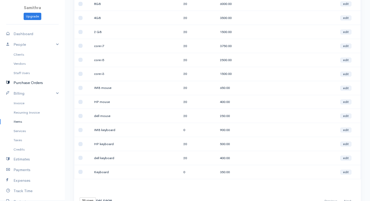
click at [23, 84] on link "Purchase Orders" at bounding box center [32, 82] width 65 height 11
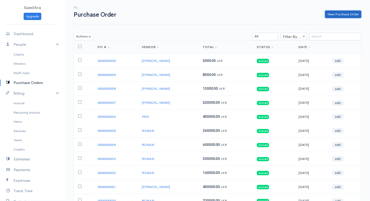
click at [345, 12] on link "New Purchase Order" at bounding box center [343, 15] width 36 height 8
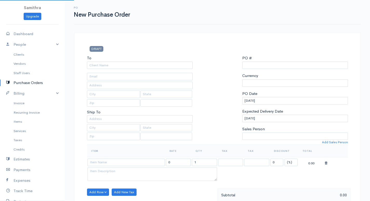
select select "LKR"
select select "[GEOGRAPHIC_DATA]"
type input "0000000031"
select select "[GEOGRAPHIC_DATA]"
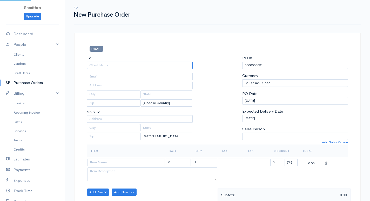
click at [162, 64] on input "To" at bounding box center [140, 66] width 106 height 8
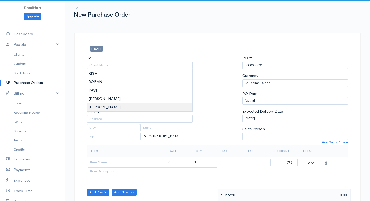
type input "[PERSON_NAME]"
click at [98, 108] on body "Samithra Upgrade Dashboard People Clients Vendors Staff Users Purchase Orders B…" at bounding box center [185, 199] width 370 height 399
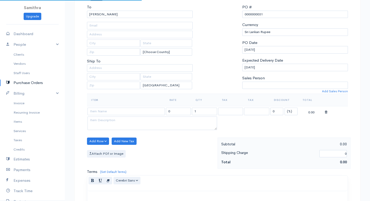
scroll to position [52, 0]
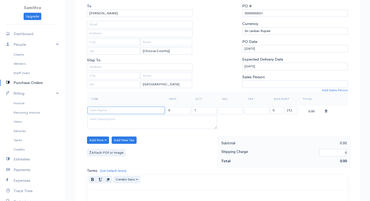
click at [92, 109] on input at bounding box center [126, 110] width 77 height 8
type input "IMB keyboard"
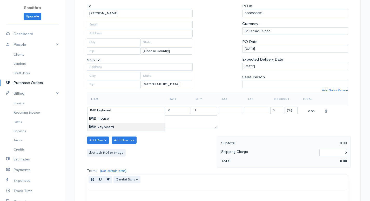
type input "900.00"
click at [102, 125] on body "Samithra Upgrade Dashboard People Clients Vendors Staff Users Purchase Orders B…" at bounding box center [185, 147] width 370 height 399
drag, startPoint x: 213, startPoint y: 109, endPoint x: 185, endPoint y: 110, distance: 27.8
click at [185, 110] on tr "IMB keyboard 900.00 1 0 (%) Flat 900.00" at bounding box center [217, 110] width 261 height 10
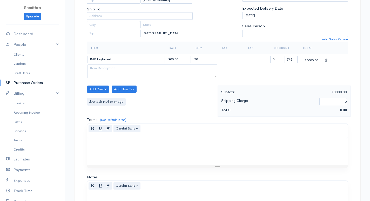
scroll to position [198, 0]
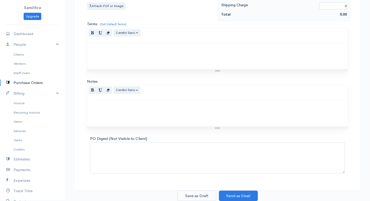
type input "20"
click at [198, 194] on button "Save as Draft" at bounding box center [196, 195] width 39 height 11
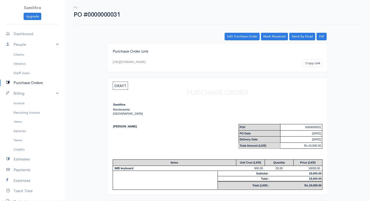
click at [272, 32] on div "PO PO #0000000031 Actions Edit Purchase Order Send By Email Print Mark Received…" at bounding box center [217, 116] width 305 height 232
click at [271, 35] on link "Mark Received" at bounding box center [274, 37] width 27 height 8
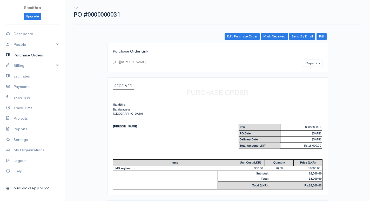
click at [23, 53] on link "Purchase Orders" at bounding box center [32, 55] width 65 height 11
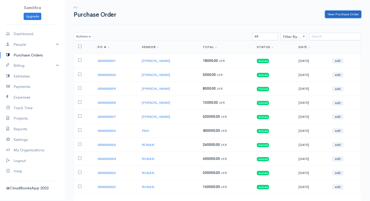
drag, startPoint x: 345, startPoint y: 12, endPoint x: 325, endPoint y: 17, distance: 20.6
click at [345, 12] on link "New Purchase Order" at bounding box center [343, 15] width 36 height 8
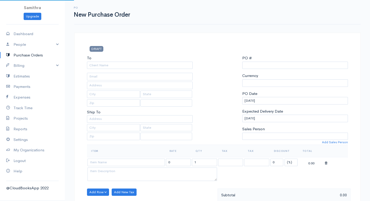
select select "[GEOGRAPHIC_DATA]"
select select "LKR"
type input "0000000032"
select select "[GEOGRAPHIC_DATA]"
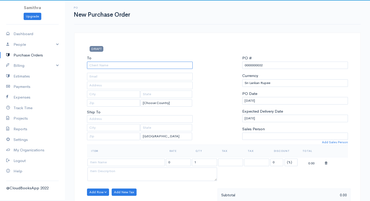
click at [139, 65] on input "To" at bounding box center [140, 66] width 106 height 8
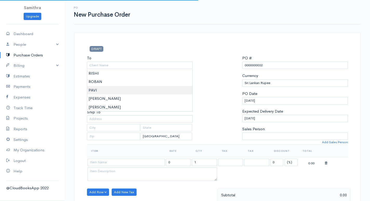
type input "PAVI"
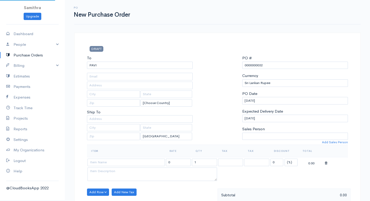
click at [101, 90] on body "Samithra Upgrade Dashboard People Clients Vendors Staff Users Purchase Orders B…" at bounding box center [185, 199] width 370 height 399
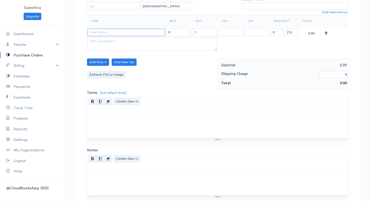
click at [98, 32] on input at bounding box center [126, 33] width 77 height 8
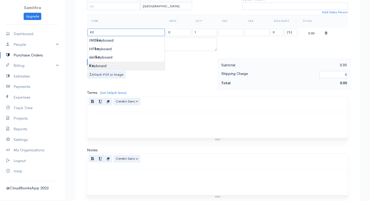
type input "Keyboard"
type input "350.00"
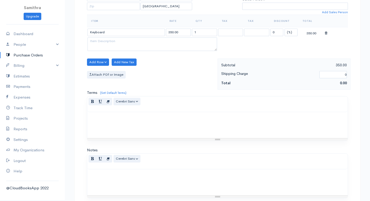
click at [94, 66] on body "Samithra Upgrade Dashboard People Clients Vendors Staff Users Purchase Orders B…" at bounding box center [185, 69] width 370 height 399
drag, startPoint x: 207, startPoint y: 29, endPoint x: 184, endPoint y: 33, distance: 23.4
click at [184, 33] on tr "Keyboard 350.00 1 0 (%) Flat 350.00" at bounding box center [217, 32] width 261 height 10
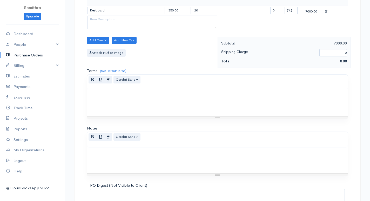
scroll to position [198, 0]
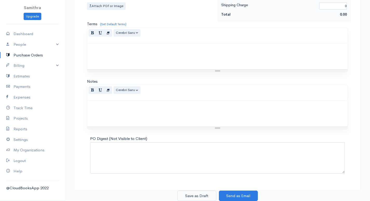
type input "20"
click at [191, 192] on button "Save as Draft" at bounding box center [196, 195] width 39 height 11
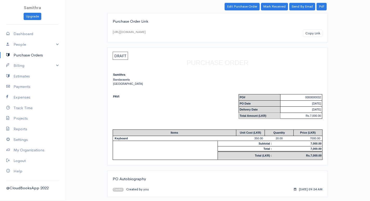
scroll to position [31, 0]
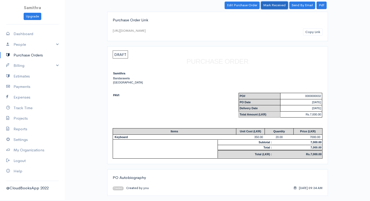
click at [277, 6] on link "Mark Received" at bounding box center [274, 6] width 27 height 8
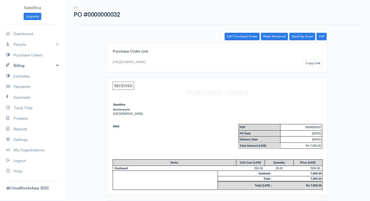
click at [56, 64] on link "Billing" at bounding box center [32, 65] width 65 height 11
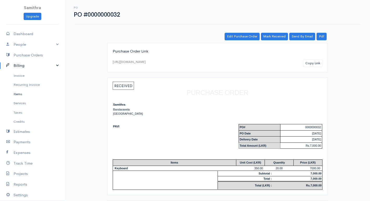
click at [22, 94] on link "Items" at bounding box center [32, 93] width 65 height 9
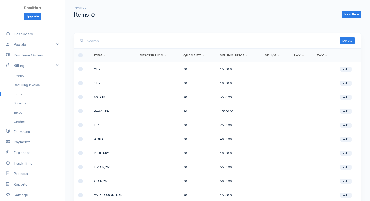
scroll to position [49, 0]
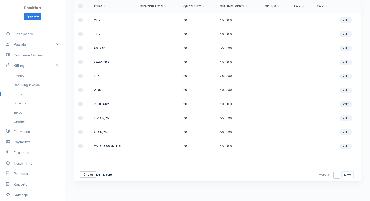
click at [89, 174] on select "10 rows 25 rows 50 rows" at bounding box center [88, 174] width 16 height 6
select select "50"
click at [80, 171] on select "10 rows 25 rows 50 rows" at bounding box center [88, 174] width 16 height 6
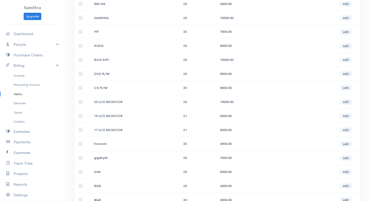
scroll to position [0, 0]
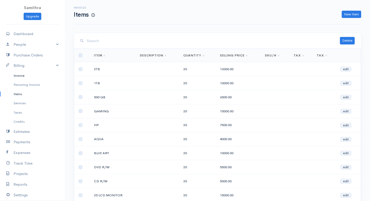
click at [16, 76] on link "Invoice" at bounding box center [32, 75] width 65 height 9
